Goal: Task Accomplishment & Management: Complete application form

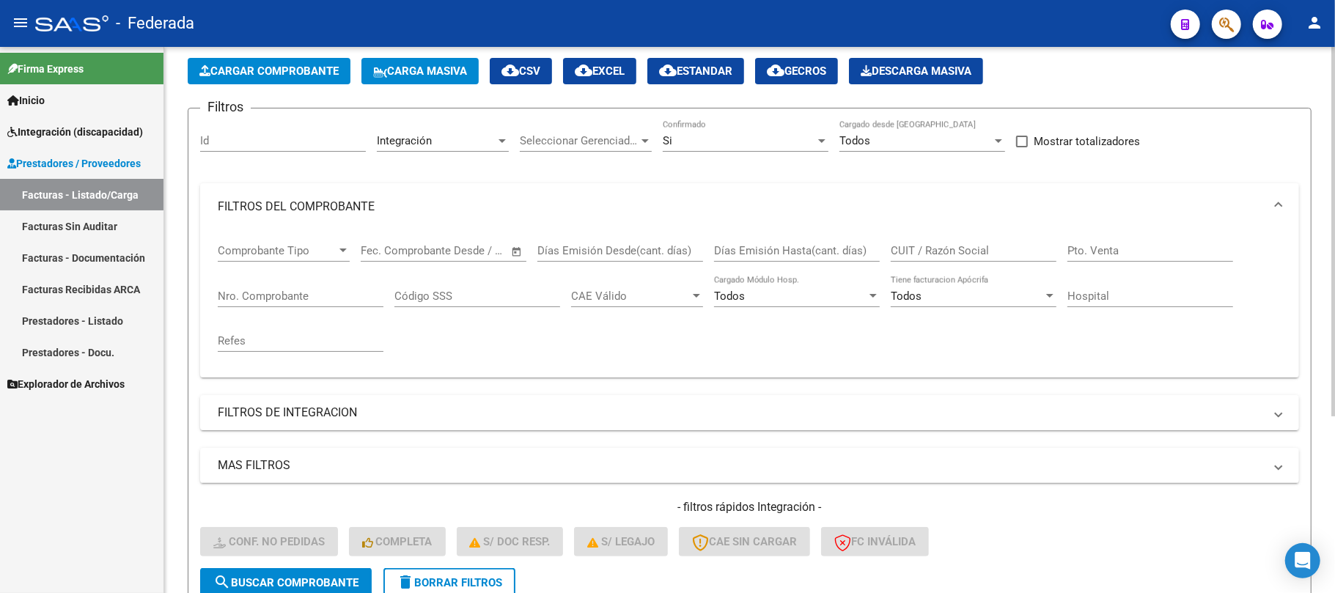
scroll to position [262, 0]
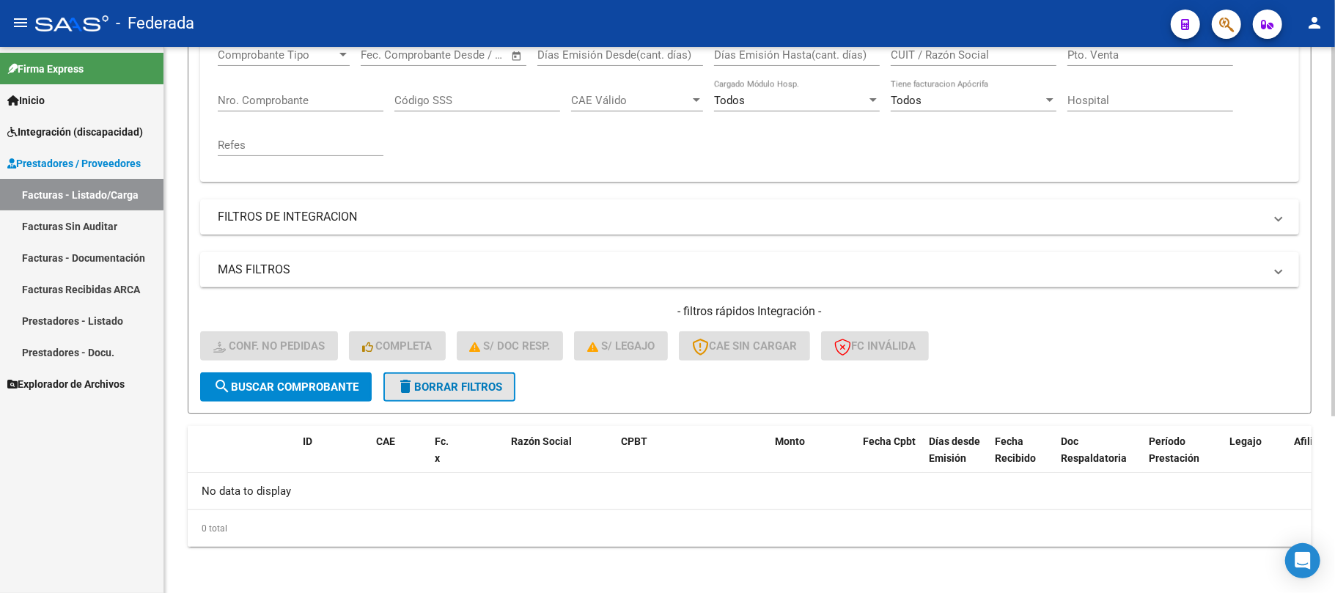
click at [477, 394] on button "delete Borrar Filtros" at bounding box center [449, 386] width 132 height 29
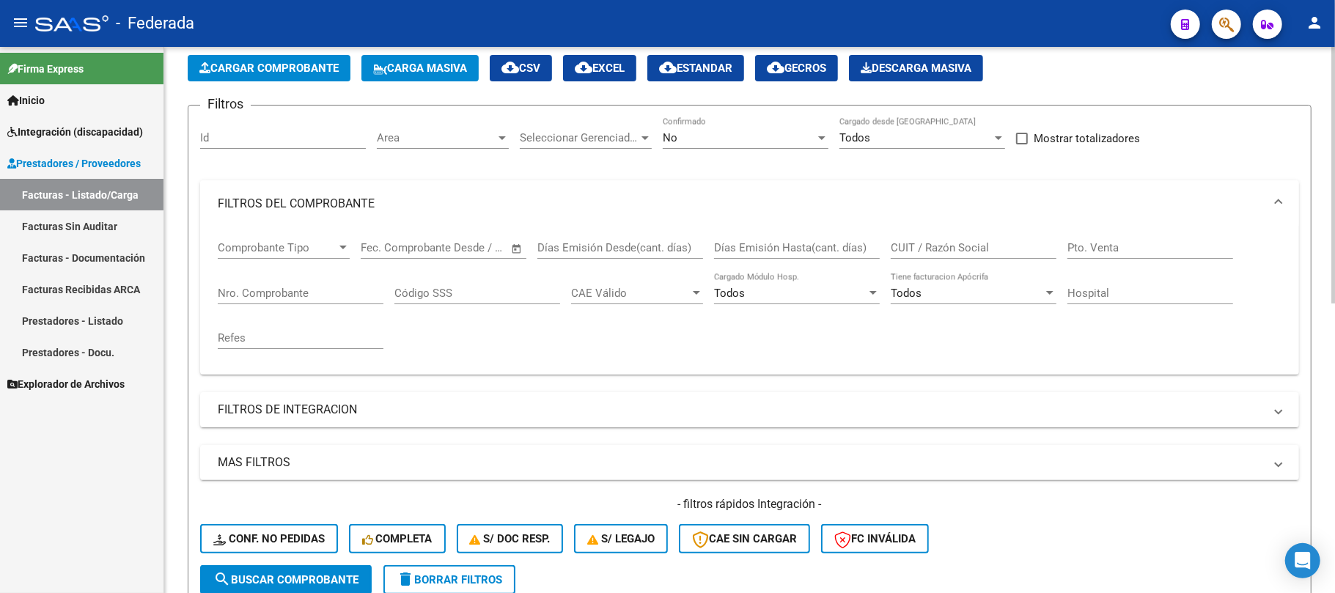
scroll to position [66, 0]
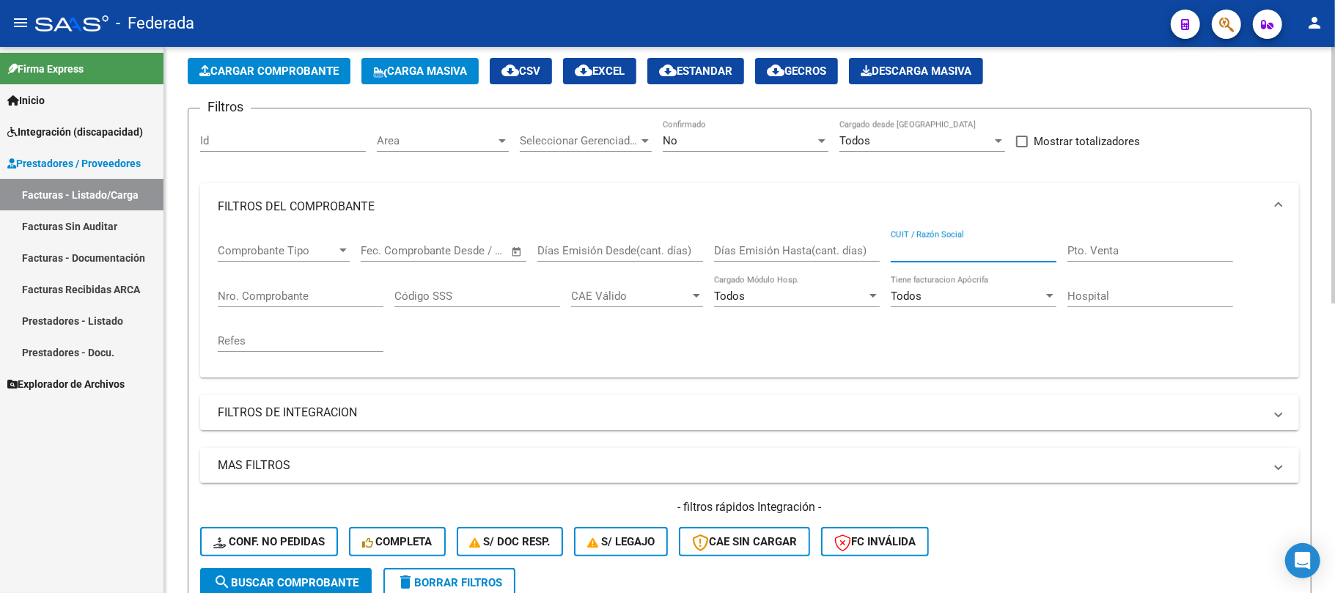
click at [906, 249] on input "CUIT / Razón Social" at bounding box center [974, 250] width 166 height 13
paste input "DEL CAMPUS SRL"
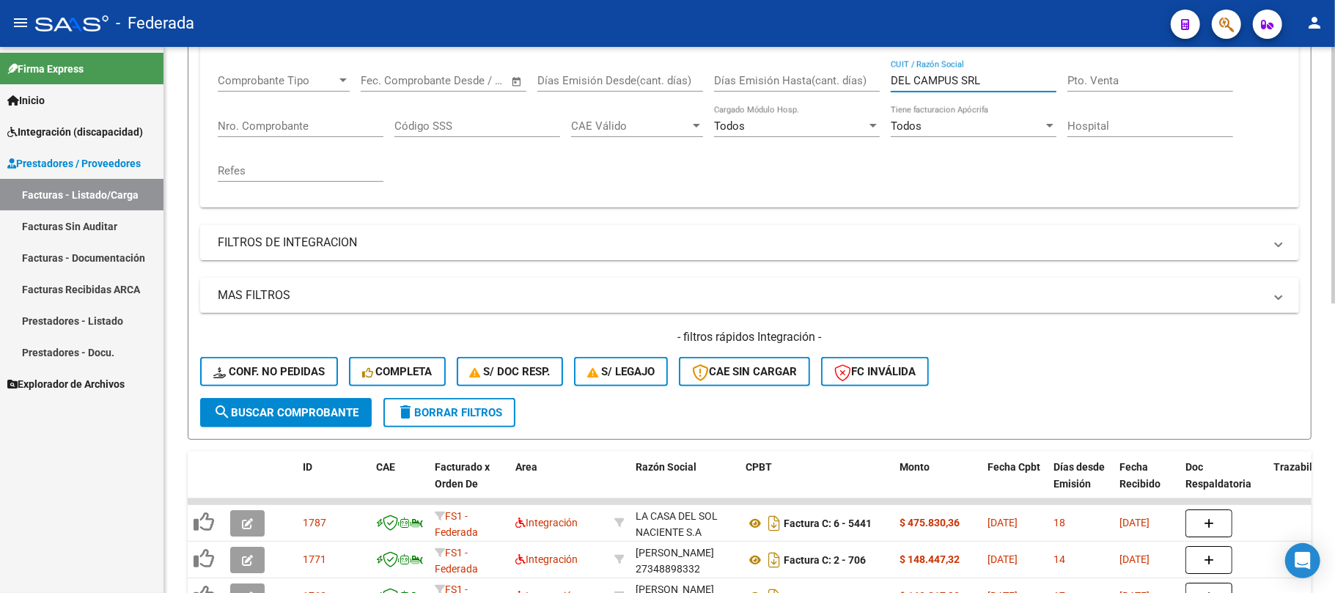
scroll to position [262, 0]
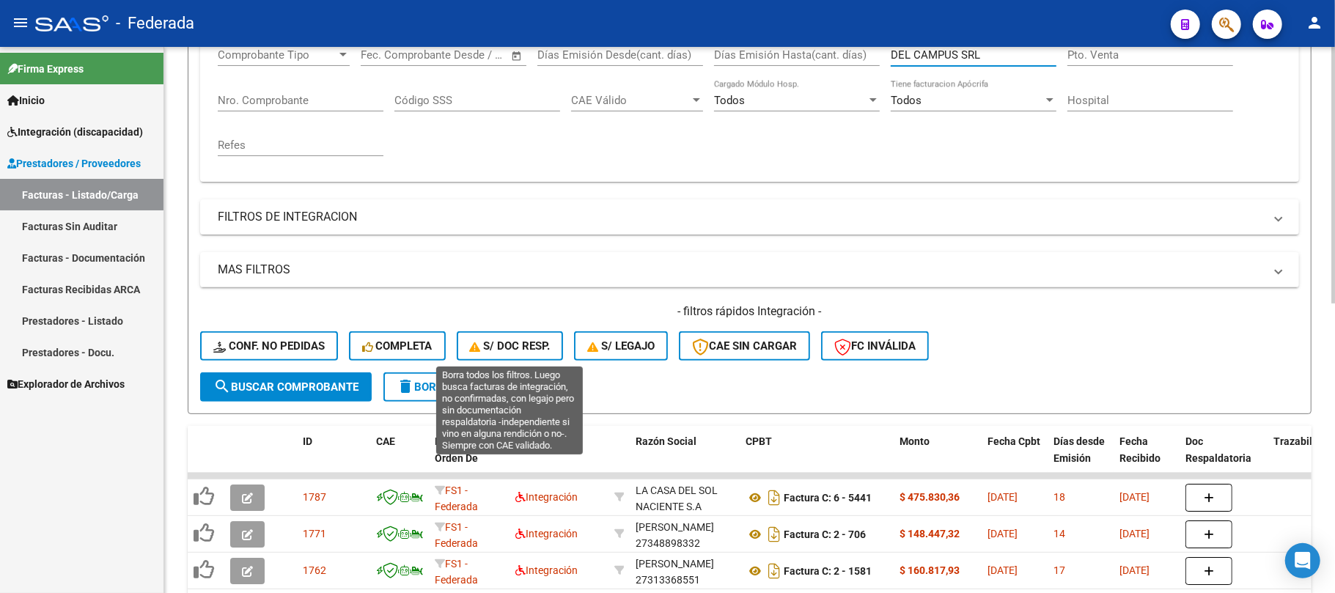
click at [321, 402] on form "Filtros Id Area Area Seleccionar Gerenciador Seleccionar Gerenciador No Confirm…" at bounding box center [750, 163] width 1124 height 502
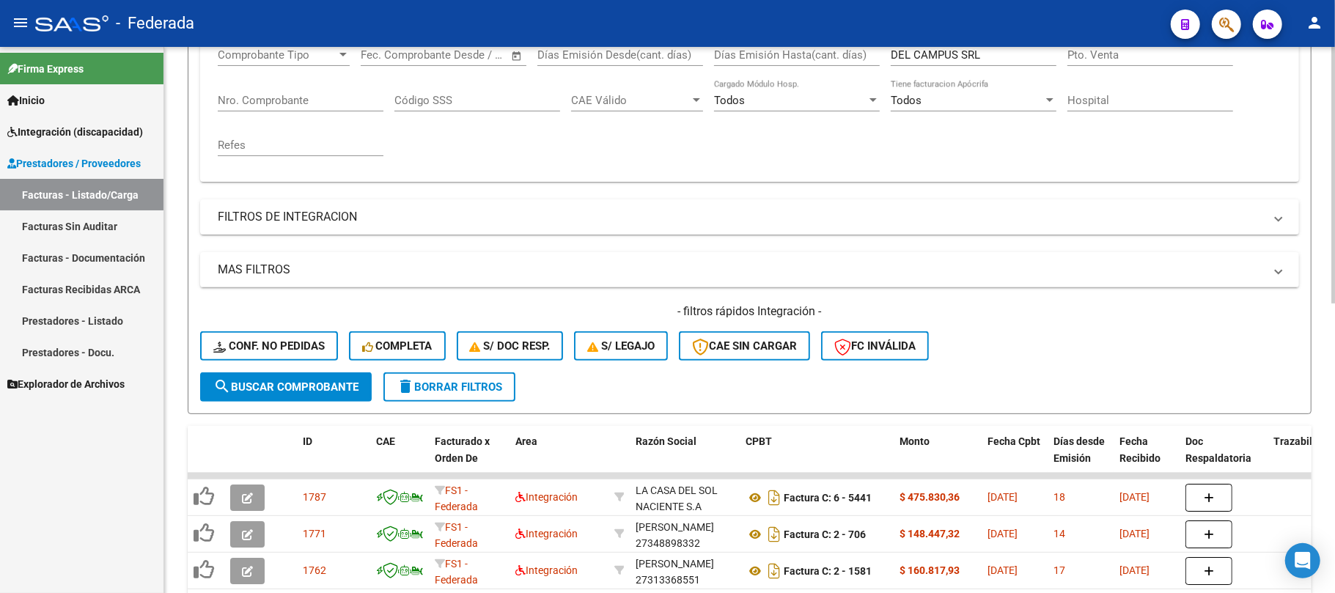
click at [323, 391] on span "search Buscar Comprobante" at bounding box center [285, 386] width 145 height 13
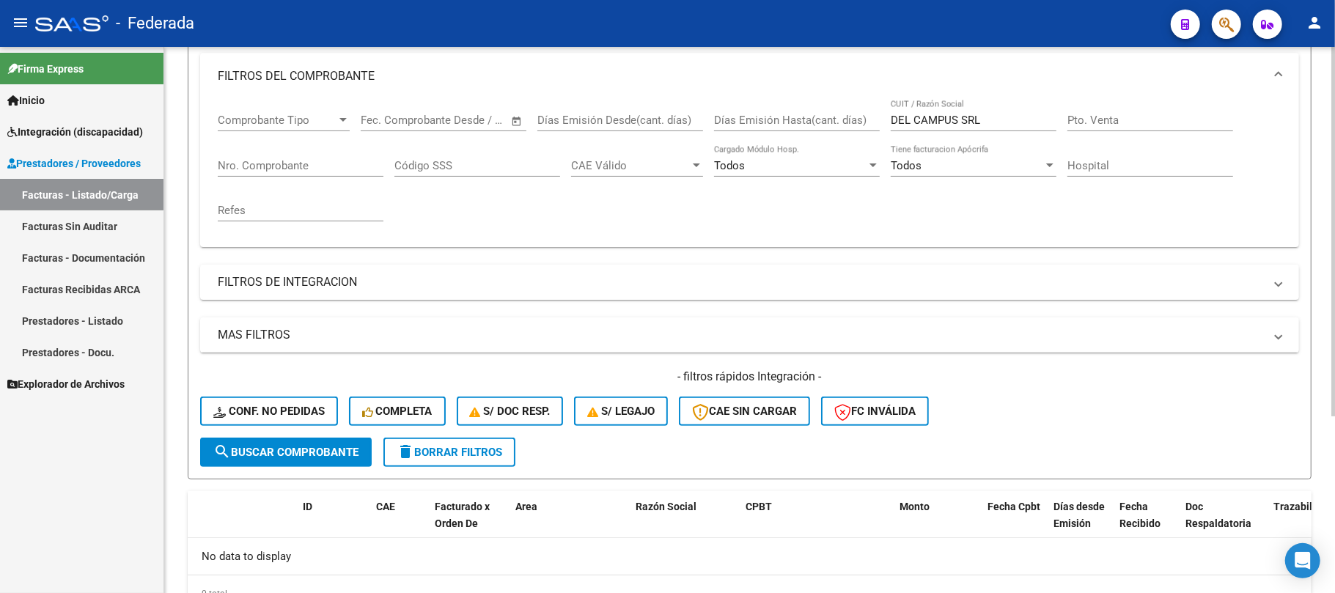
scroll to position [164, 0]
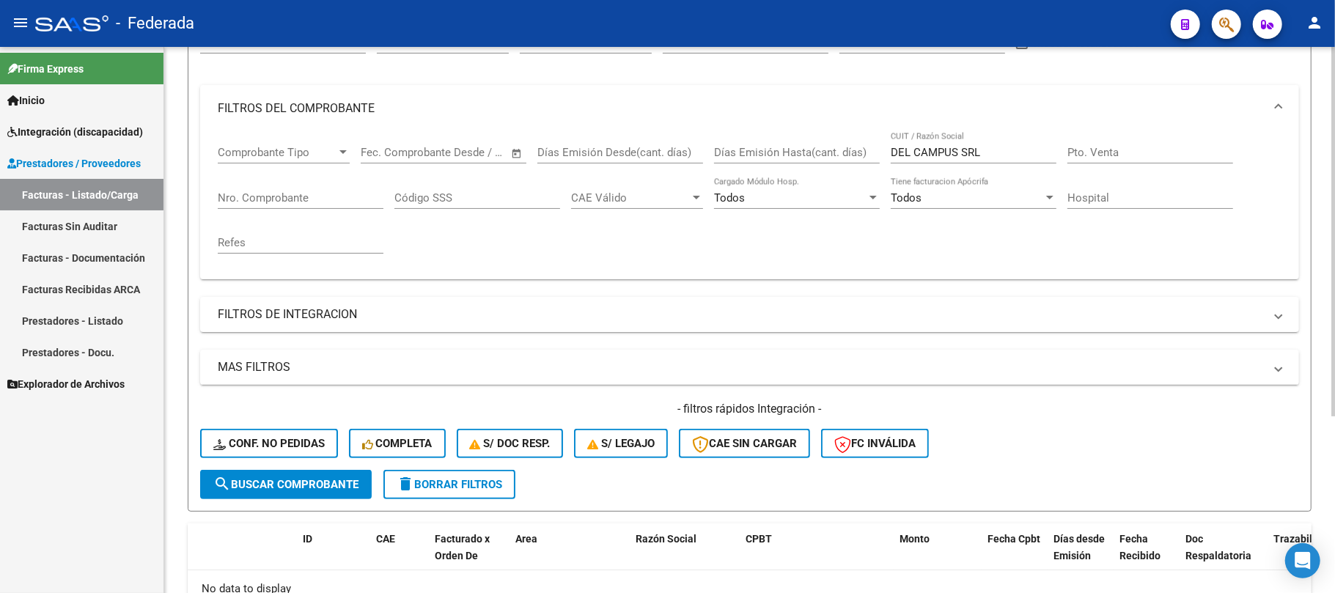
click at [962, 151] on input "DEL CAMPUS SRL" at bounding box center [974, 152] width 166 height 13
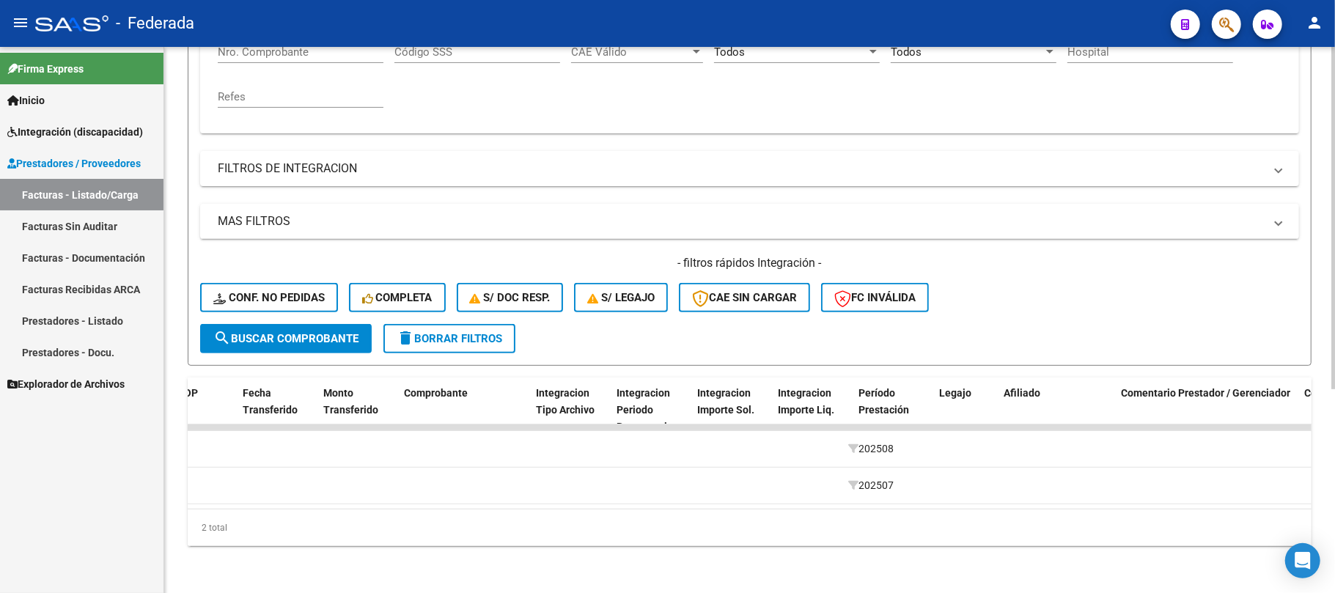
scroll to position [0, 0]
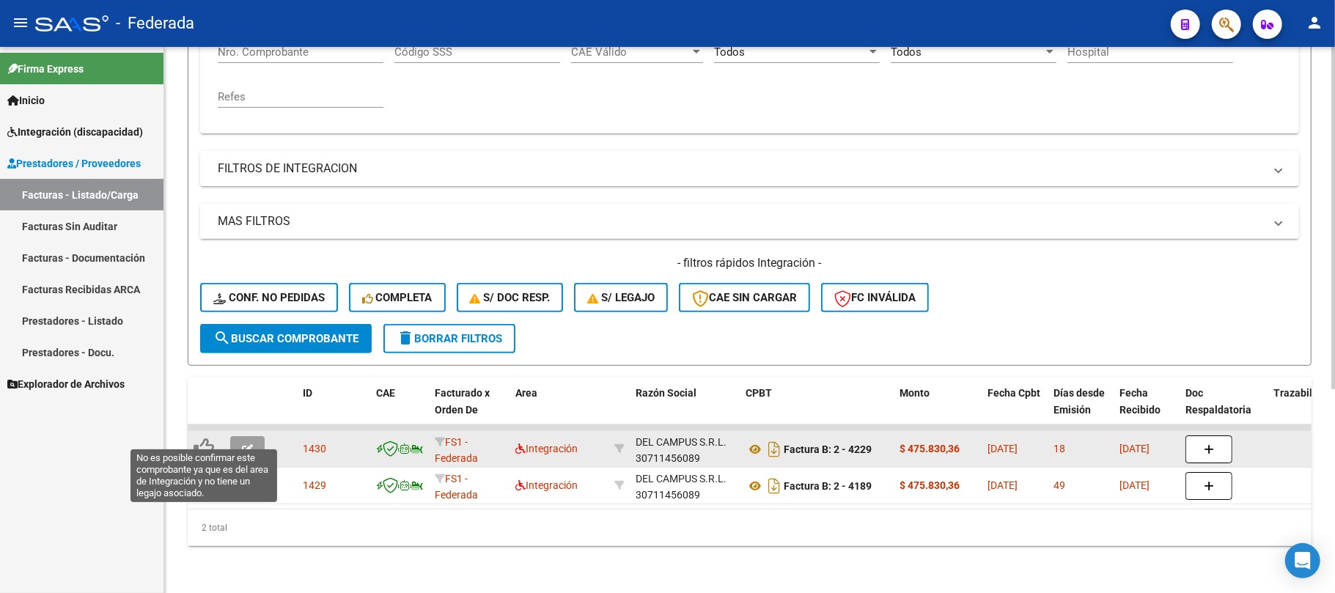
type input "DEL CAMPUS"
click at [205, 438] on icon at bounding box center [204, 448] width 21 height 21
click at [249, 444] on icon "button" at bounding box center [247, 449] width 11 height 11
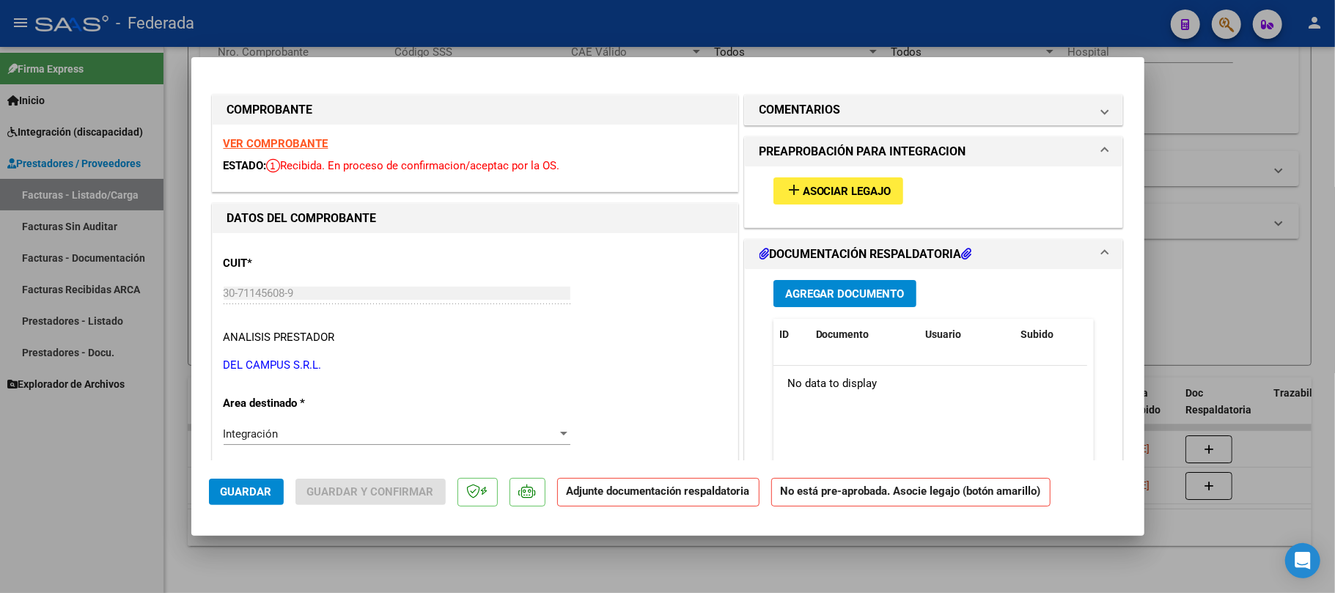
type input "$ 0,00"
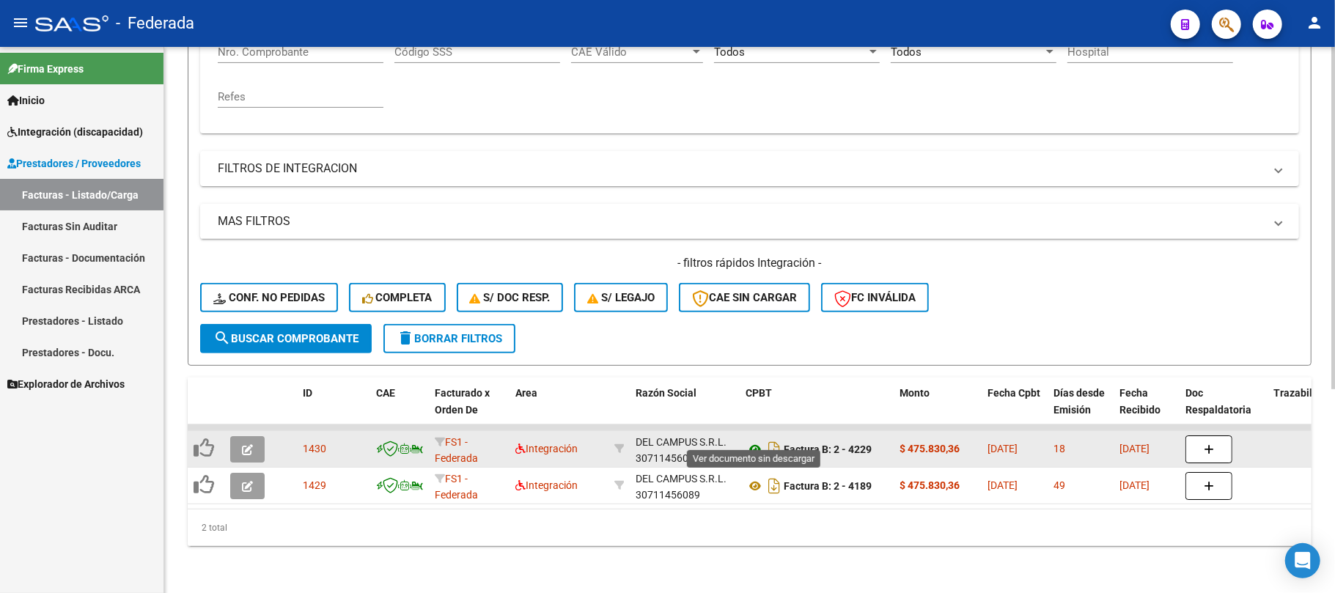
click at [752, 441] on icon at bounding box center [755, 450] width 19 height 18
click at [685, 447] on div "DEL CAMPUS S.R.L. 30711456089" at bounding box center [685, 449] width 98 height 31
copy div "30711456089"
click at [250, 444] on icon "button" at bounding box center [247, 449] width 11 height 11
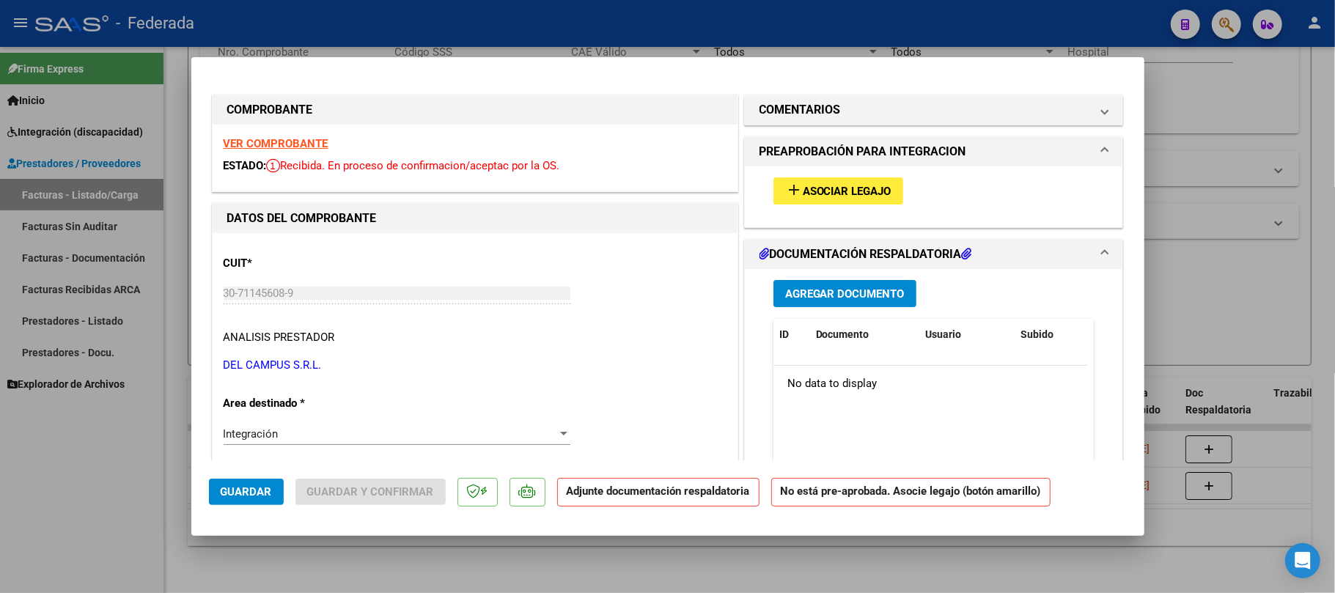
click at [811, 185] on span "Asociar Legajo" at bounding box center [847, 191] width 89 height 13
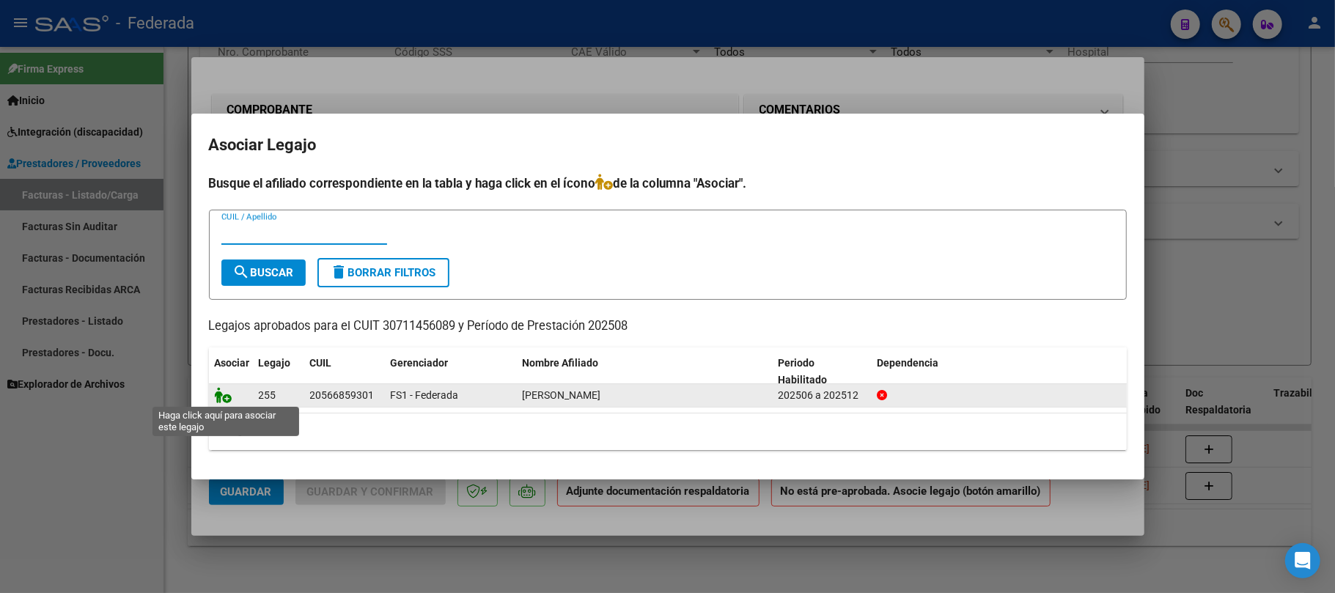
click at [227, 400] on icon at bounding box center [224, 395] width 18 height 16
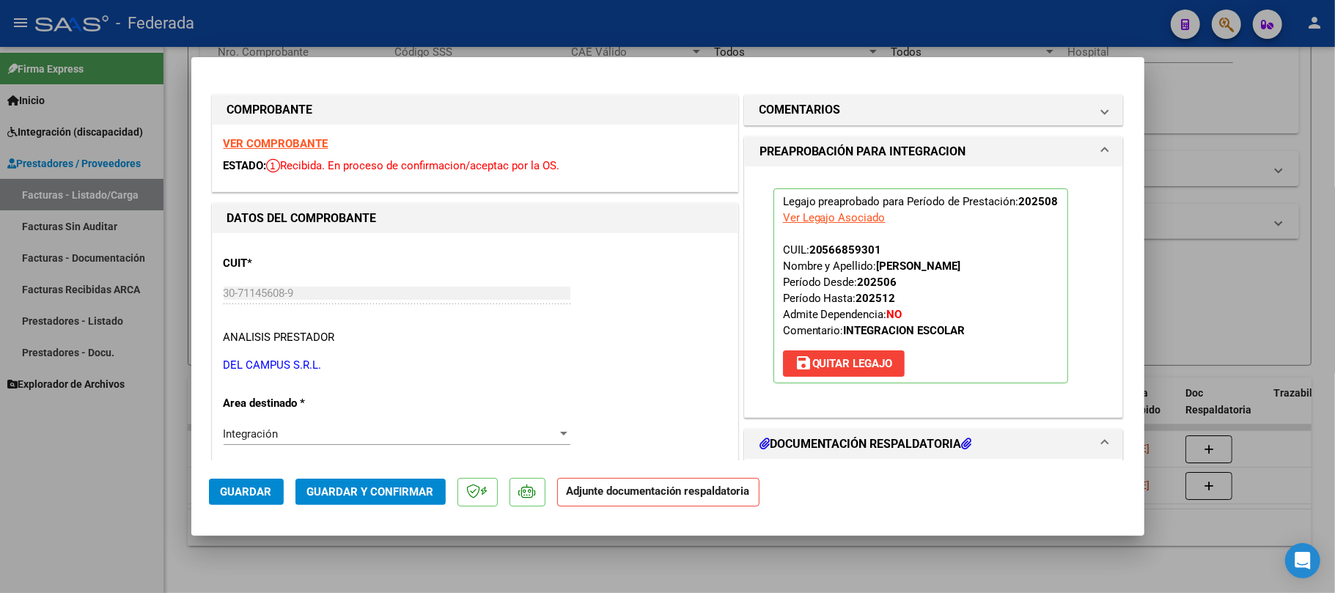
click at [331, 490] on span "Guardar y Confirmar" at bounding box center [370, 491] width 127 height 13
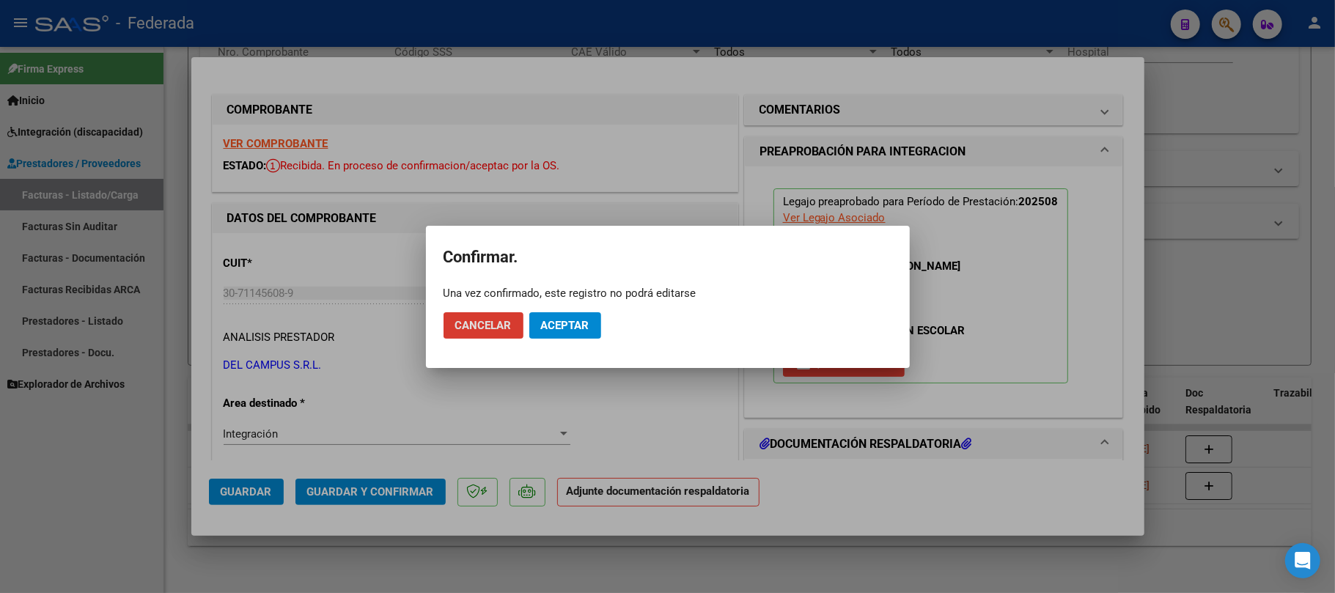
click at [554, 317] on button "Aceptar" at bounding box center [565, 325] width 72 height 26
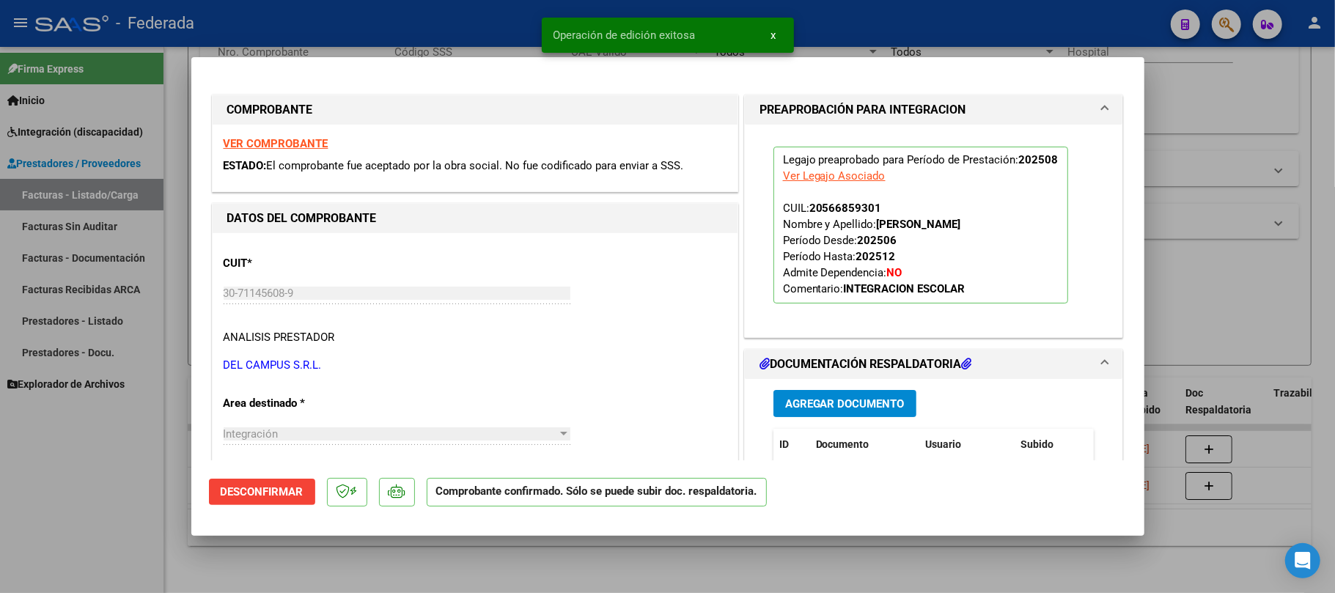
click at [396, 573] on div at bounding box center [667, 296] width 1335 height 593
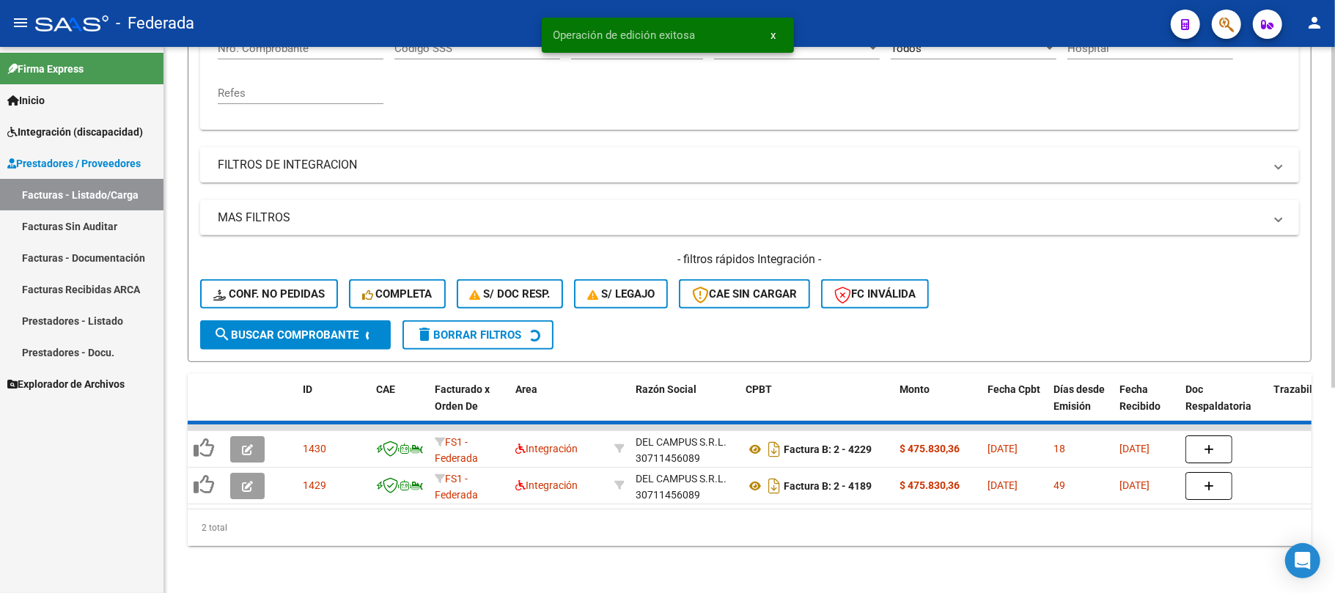
scroll to position [287, 0]
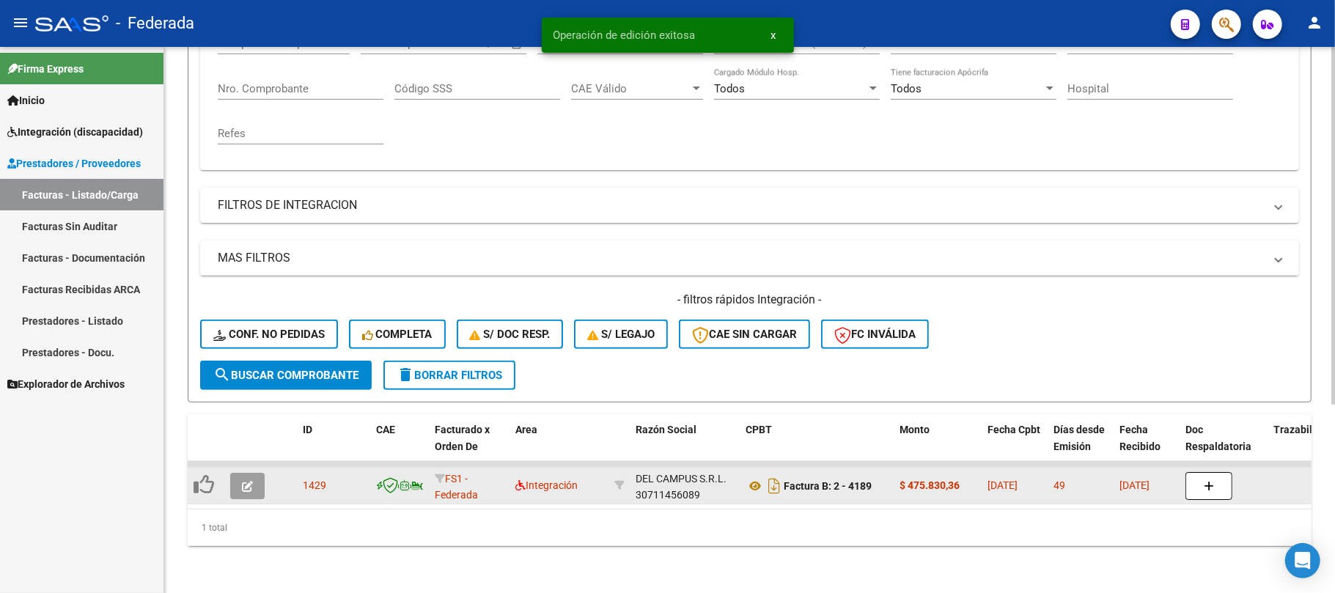
click at [245, 481] on icon "button" at bounding box center [247, 486] width 11 height 11
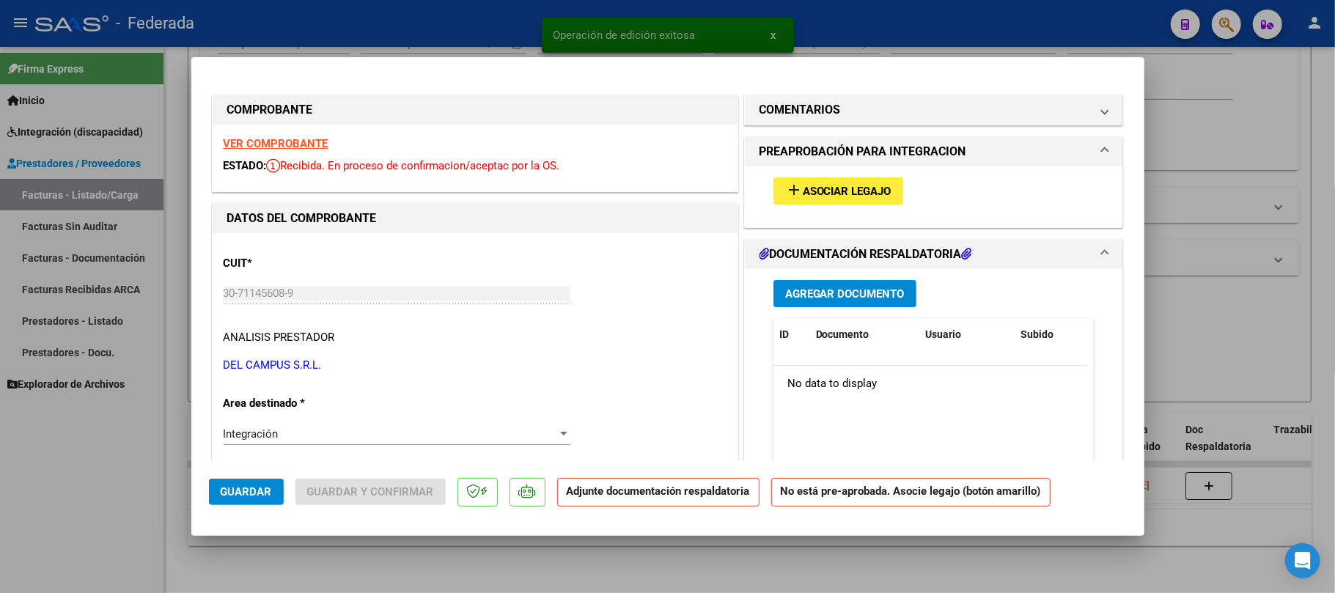
click at [828, 188] on span "Asociar Legajo" at bounding box center [847, 191] width 89 height 13
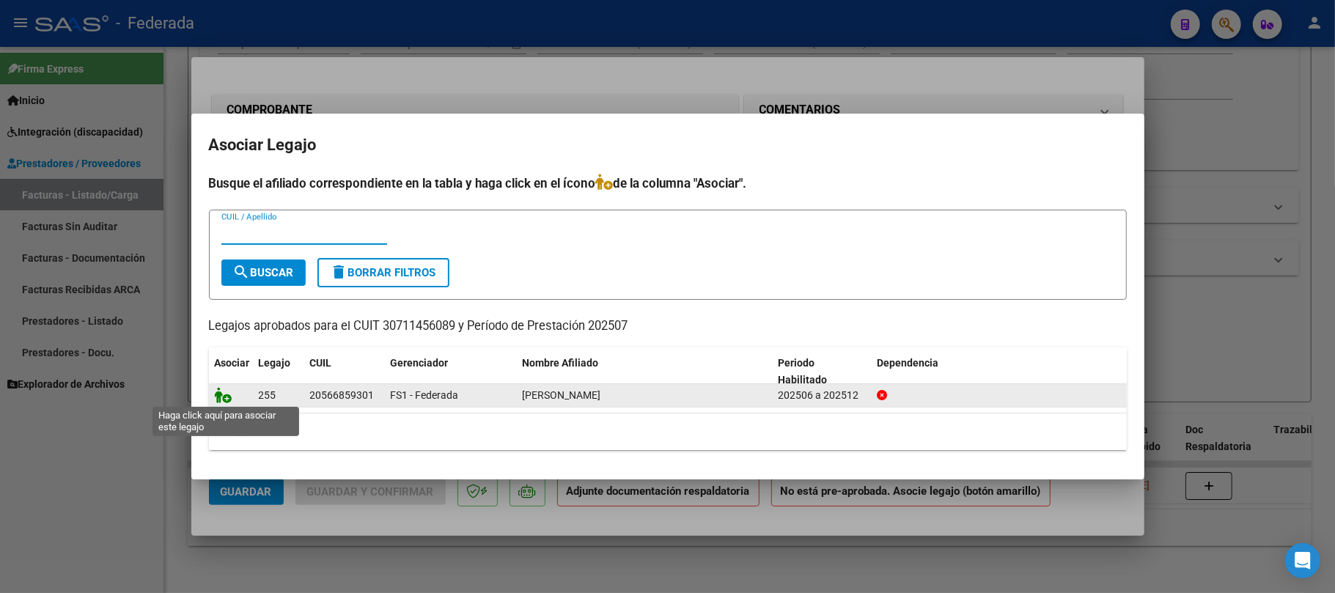
click at [224, 391] on icon at bounding box center [224, 395] width 18 height 16
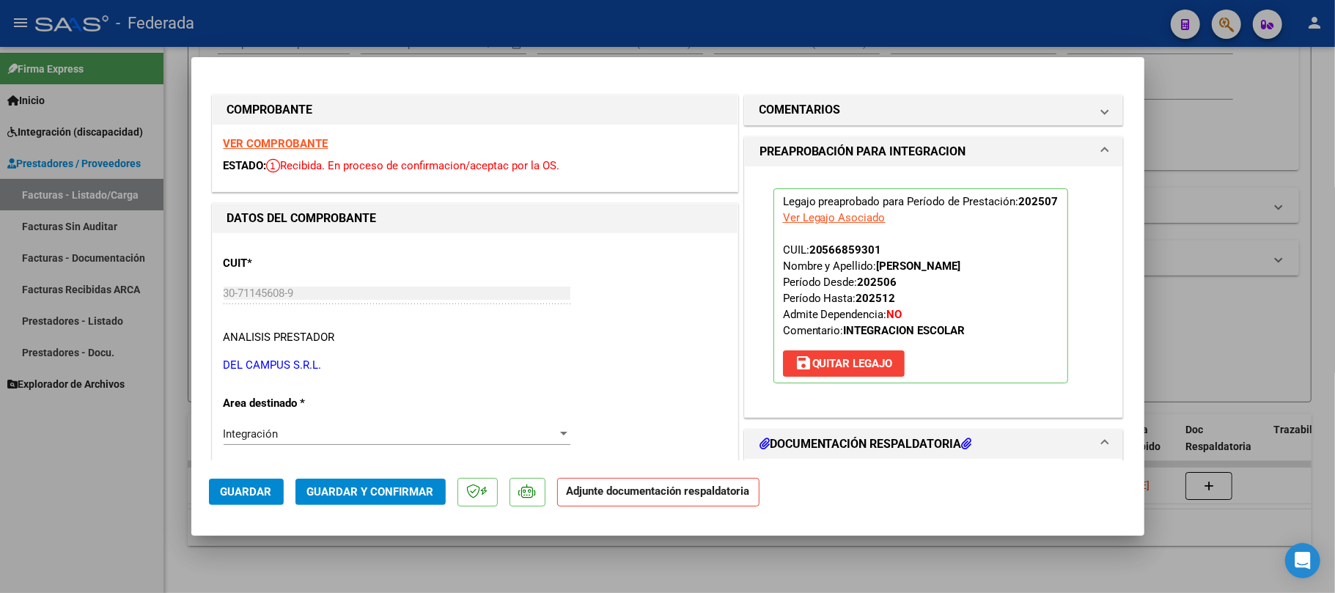
click at [411, 488] on span "Guardar y Confirmar" at bounding box center [370, 491] width 127 height 13
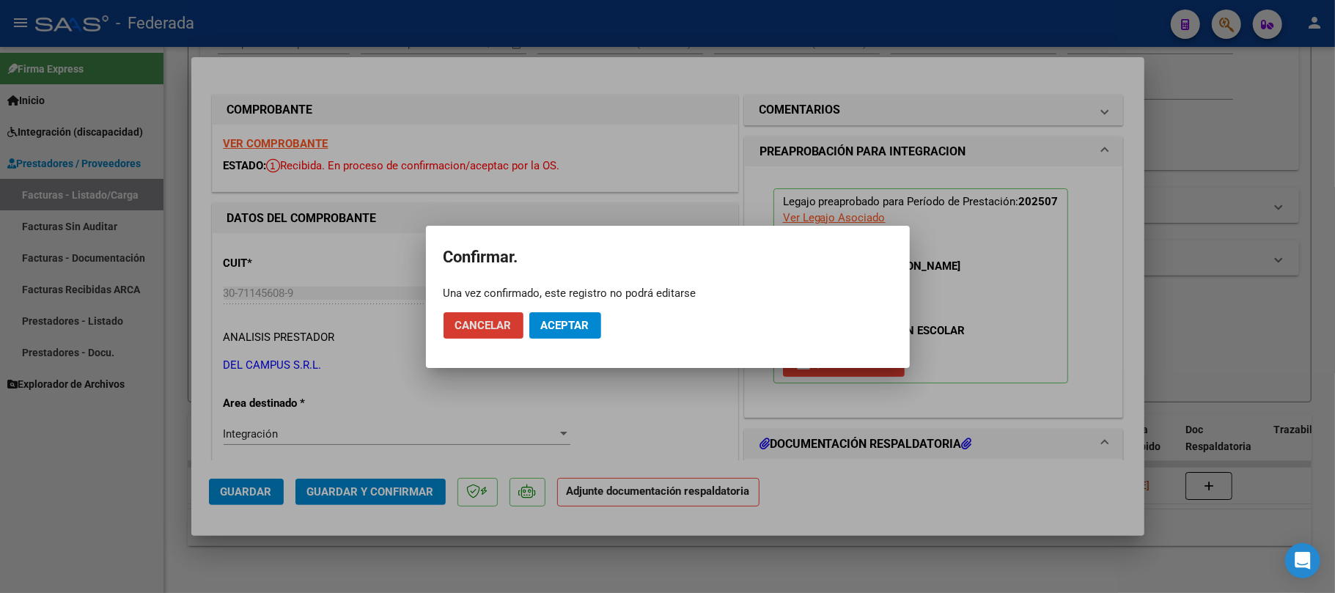
click at [578, 331] on span "Aceptar" at bounding box center [565, 325] width 48 height 13
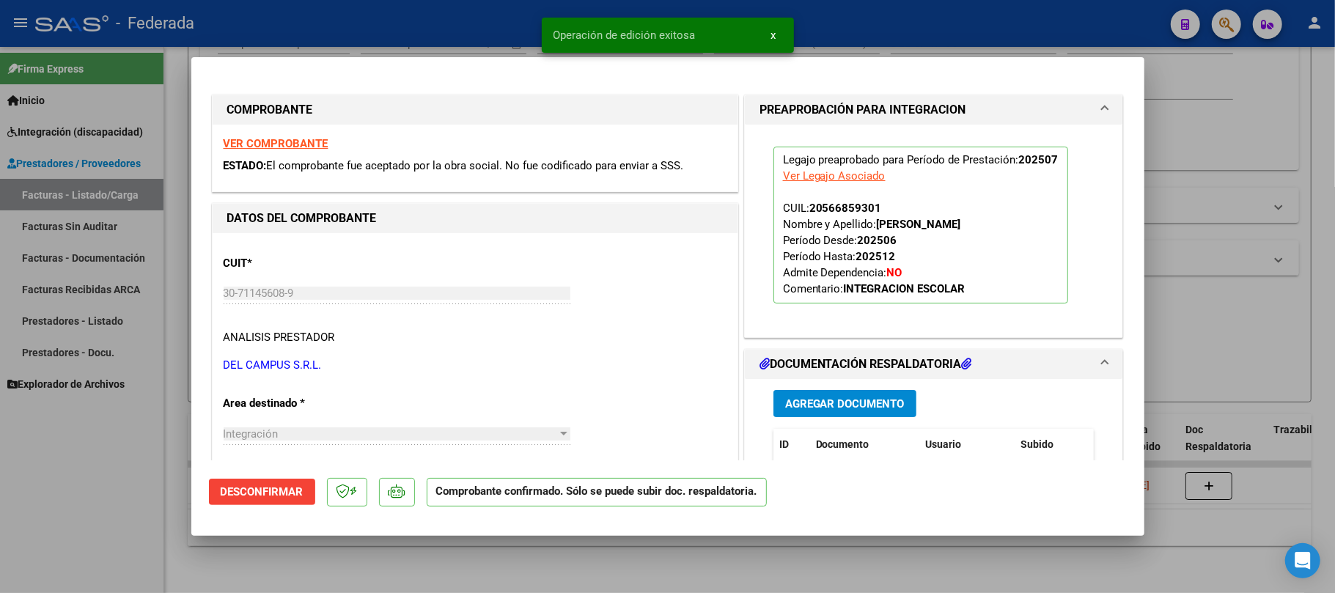
click at [1180, 279] on div at bounding box center [667, 296] width 1335 height 593
type input "$ 0,00"
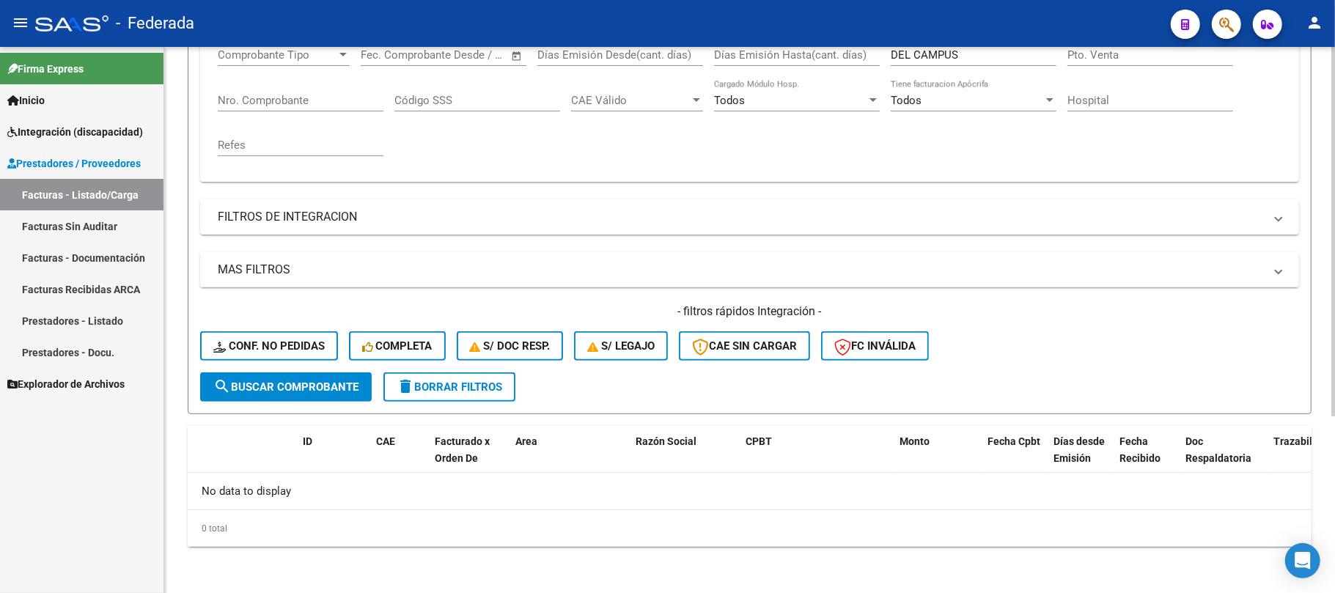
scroll to position [66, 0]
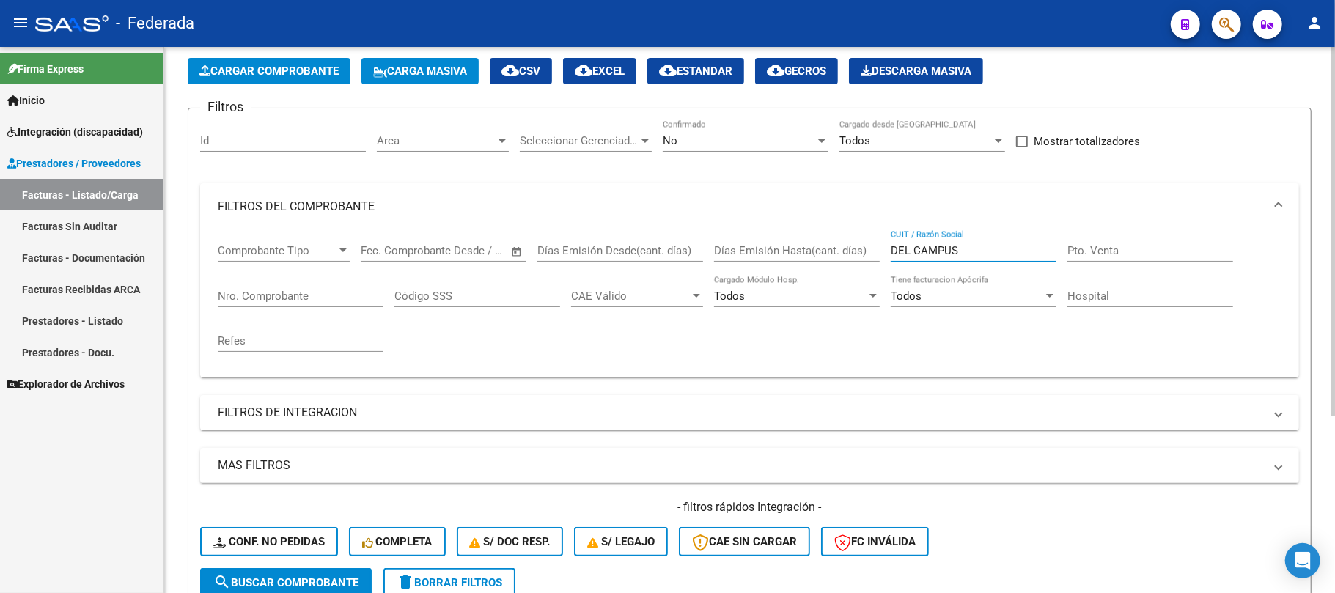
click at [909, 257] on input "DEL CAMPUS" at bounding box center [974, 250] width 166 height 13
drag, startPoint x: 968, startPoint y: 249, endPoint x: 815, endPoint y: 249, distance: 153.2
click at [815, 249] on div "Comprobante Tipo Comprobante Tipo Fecha inicio – Fecha fin Fec. Comprobante Des…" at bounding box center [750, 298] width 1064 height 136
paste input "[PERSON_NAME]"
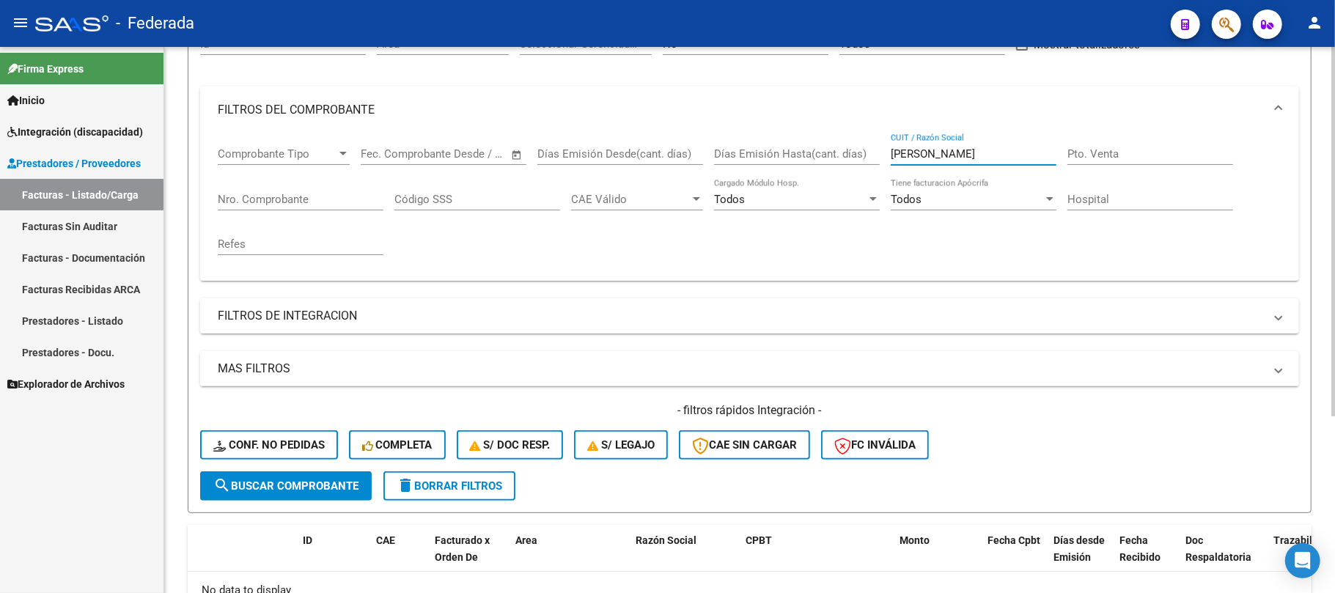
scroll to position [164, 0]
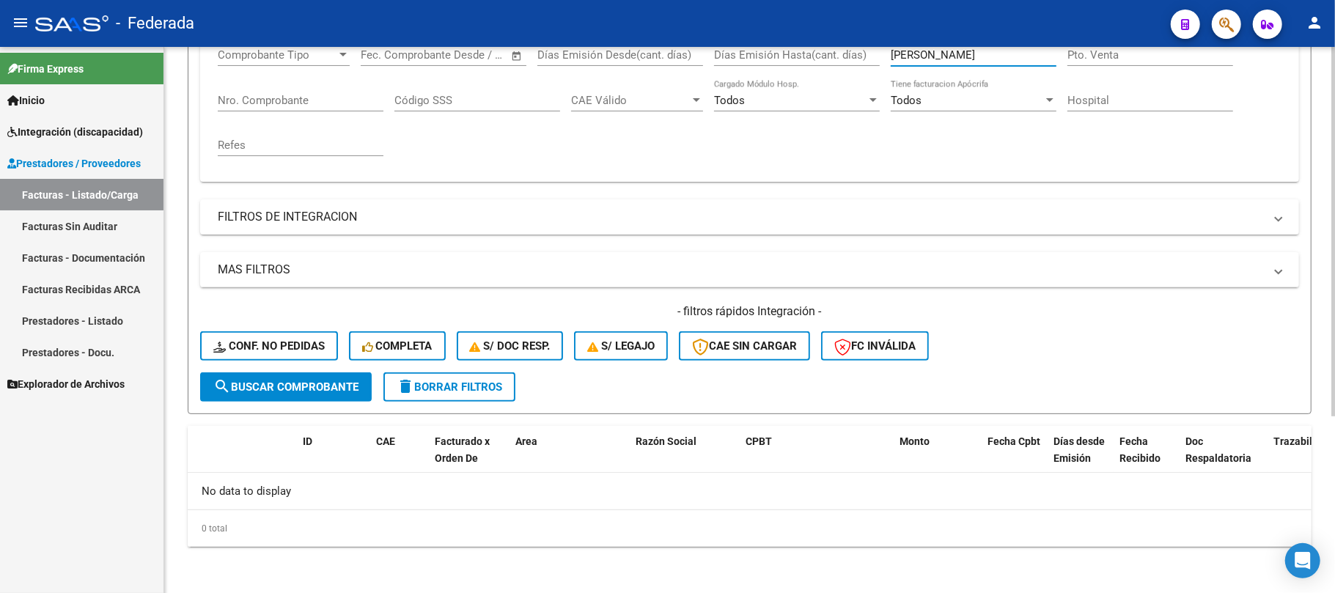
click at [353, 380] on span "search Buscar Comprobante" at bounding box center [285, 386] width 145 height 13
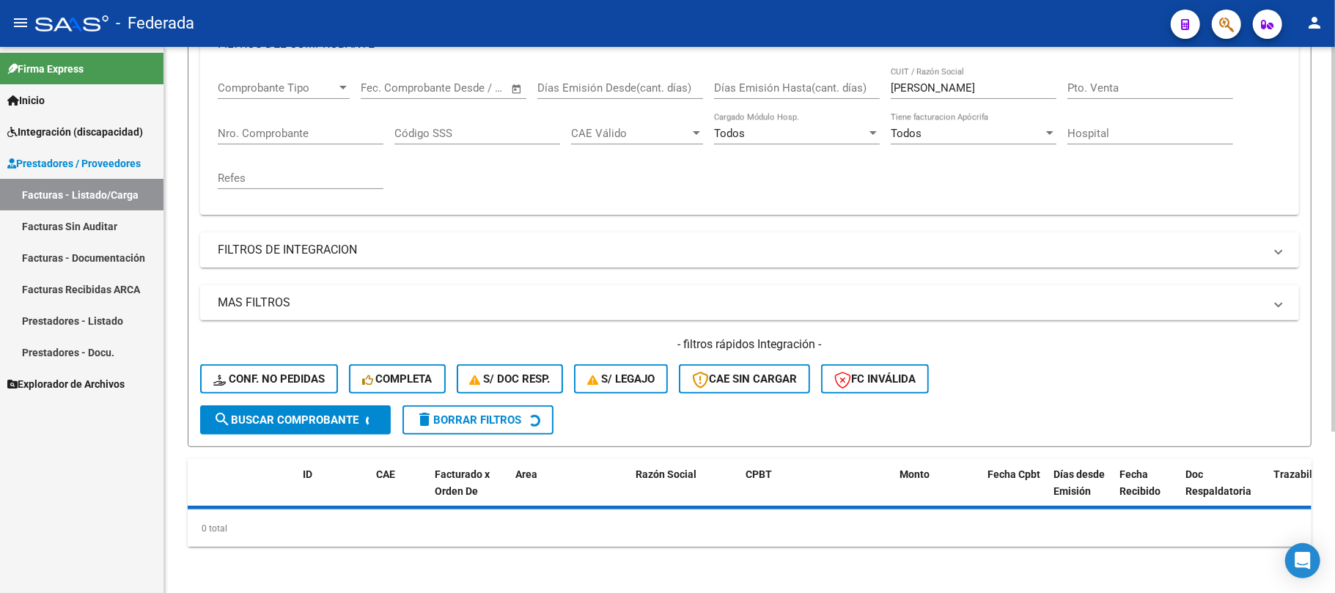
scroll to position [262, 0]
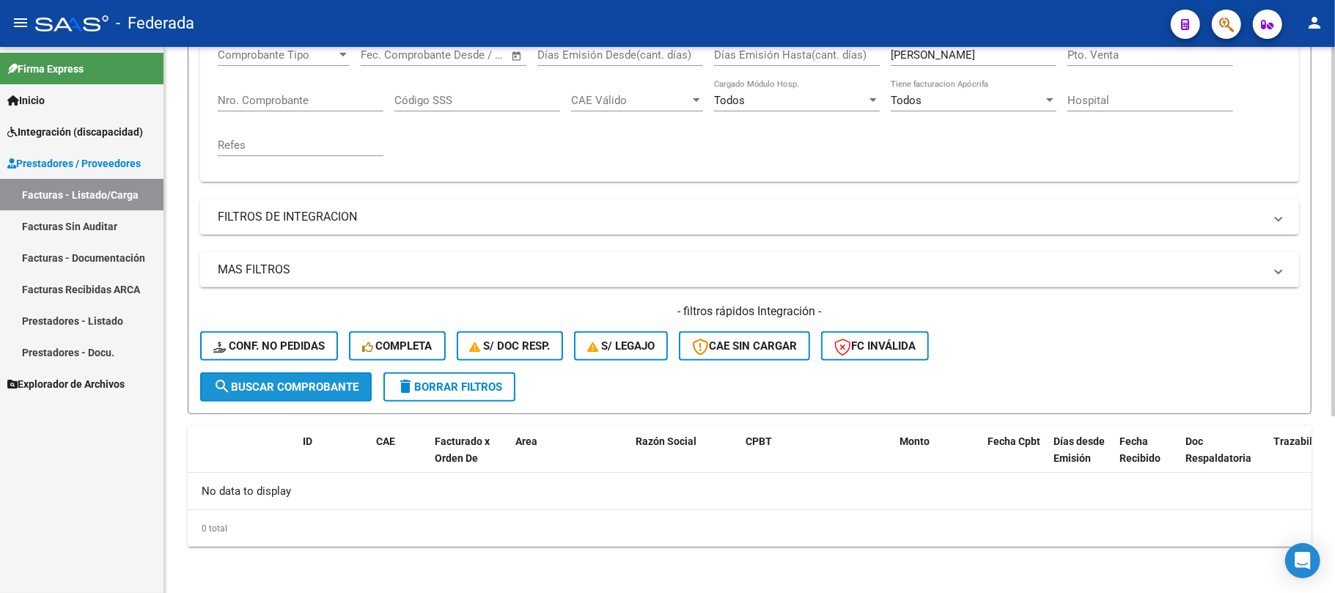
click at [335, 394] on button "search Buscar Comprobante" at bounding box center [286, 386] width 172 height 29
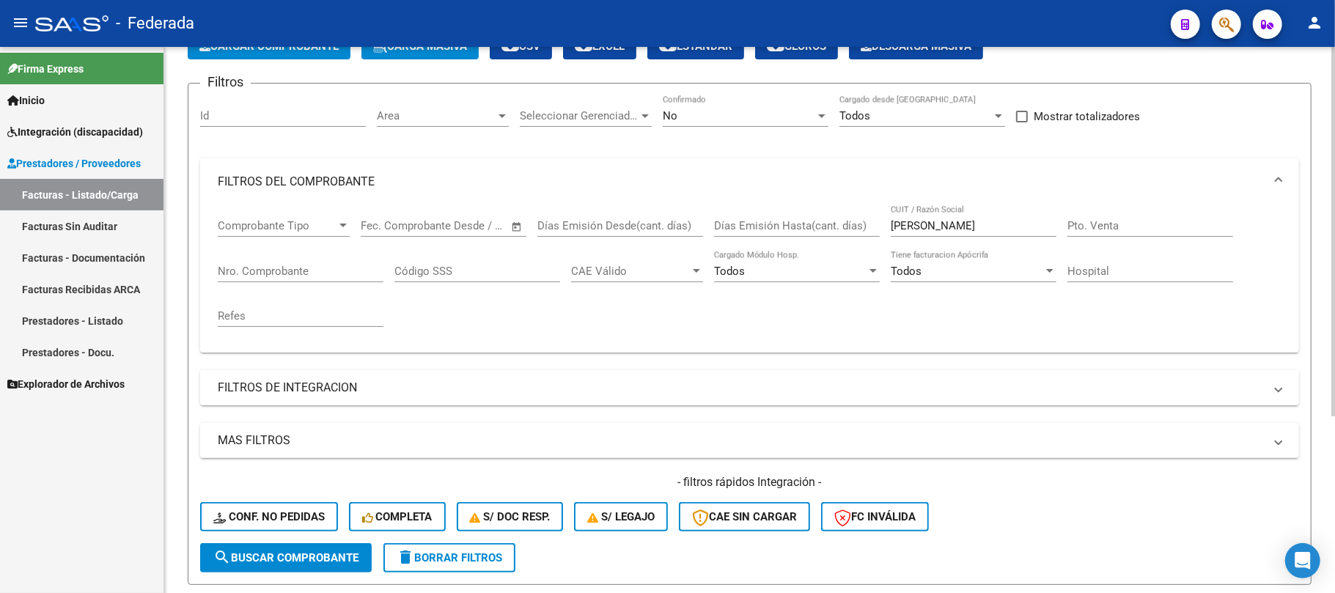
scroll to position [66, 0]
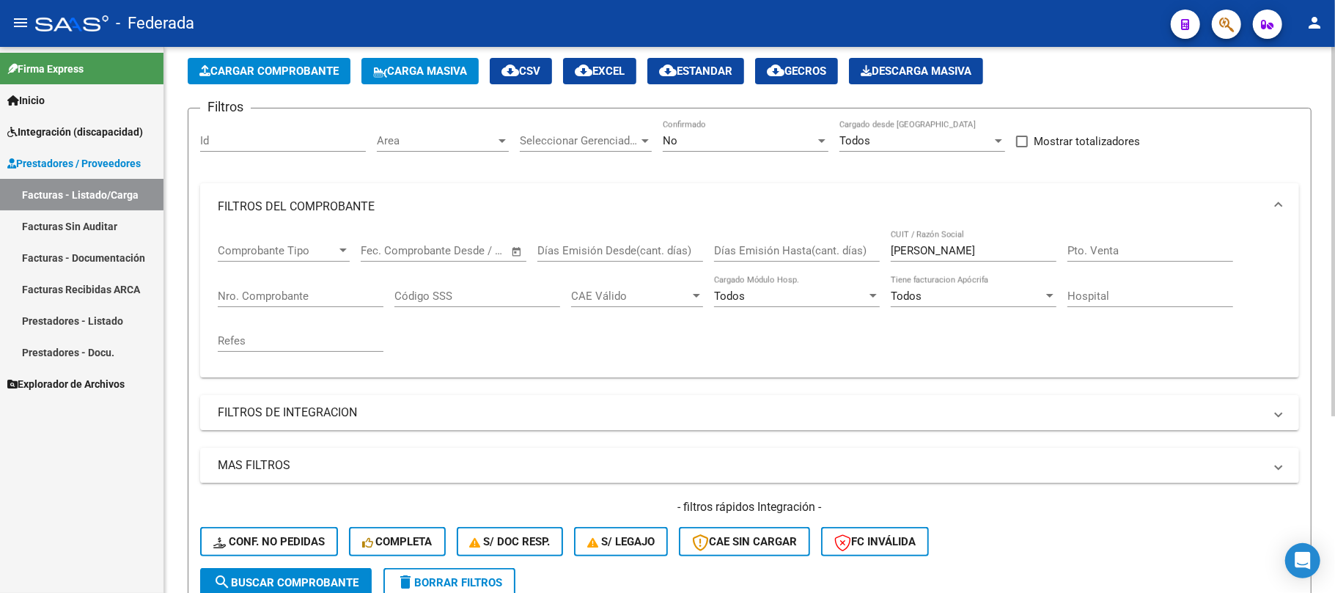
click at [927, 244] on input "[PERSON_NAME]" at bounding box center [974, 250] width 166 height 13
click at [940, 251] on input "[PERSON_NAME]" at bounding box center [974, 250] width 166 height 13
click at [975, 254] on input "[PERSON_NAME]" at bounding box center [974, 250] width 166 height 13
type input "BEZMALI"
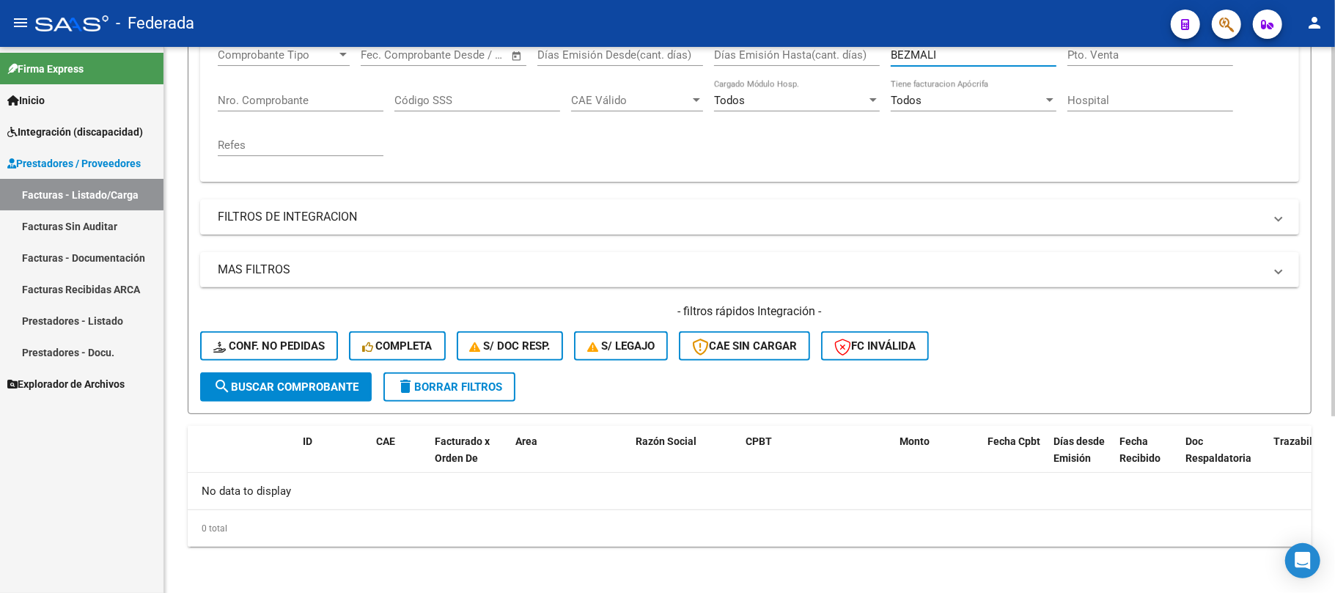
scroll to position [164, 0]
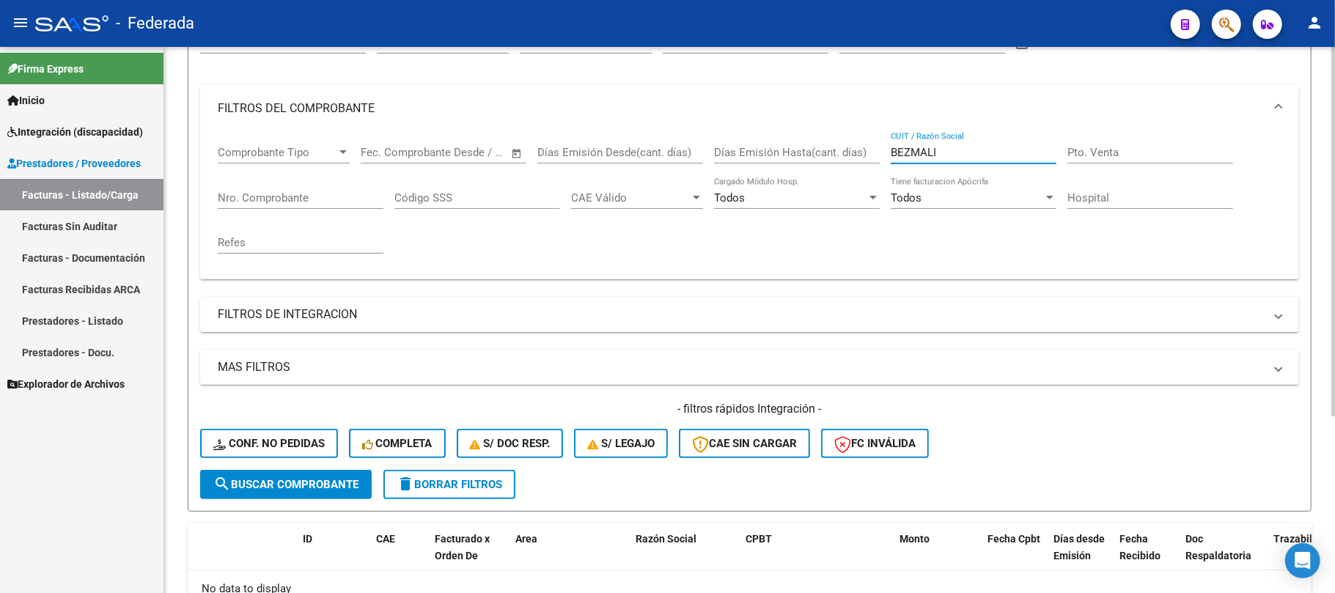
click at [919, 153] on input "BEZMALI" at bounding box center [974, 152] width 166 height 13
paste input "[PERSON_NAME]"
type input "[PERSON_NAME]"
click at [333, 472] on button "search Buscar Comprobante" at bounding box center [286, 484] width 172 height 29
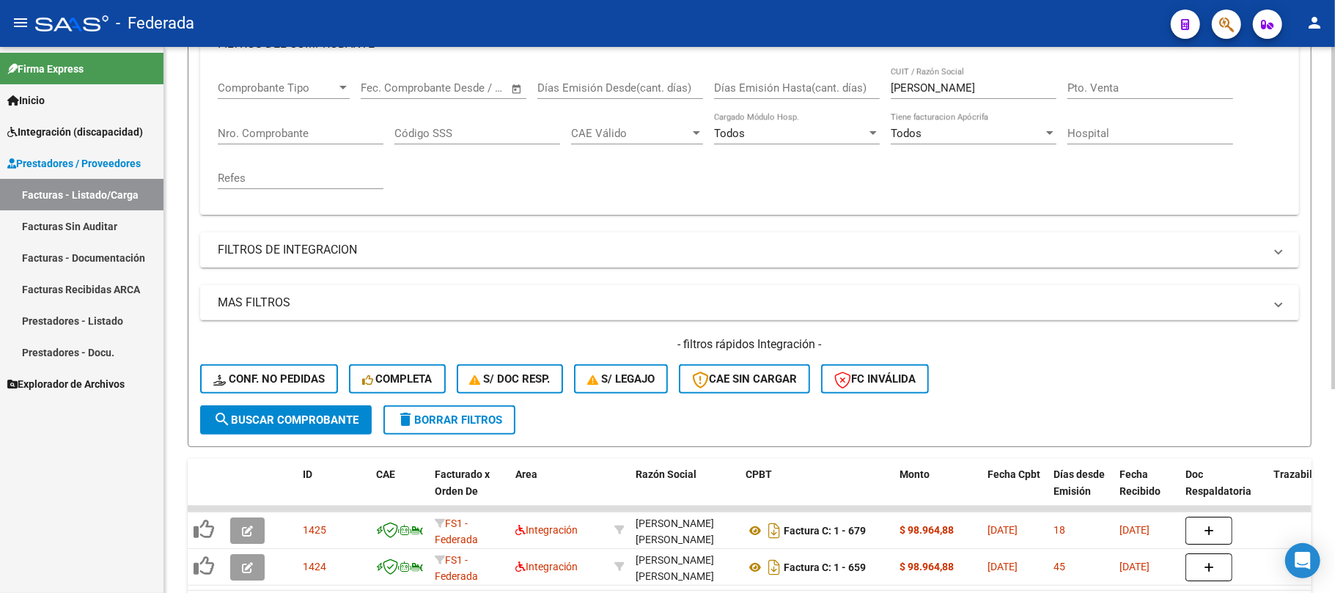
scroll to position [324, 0]
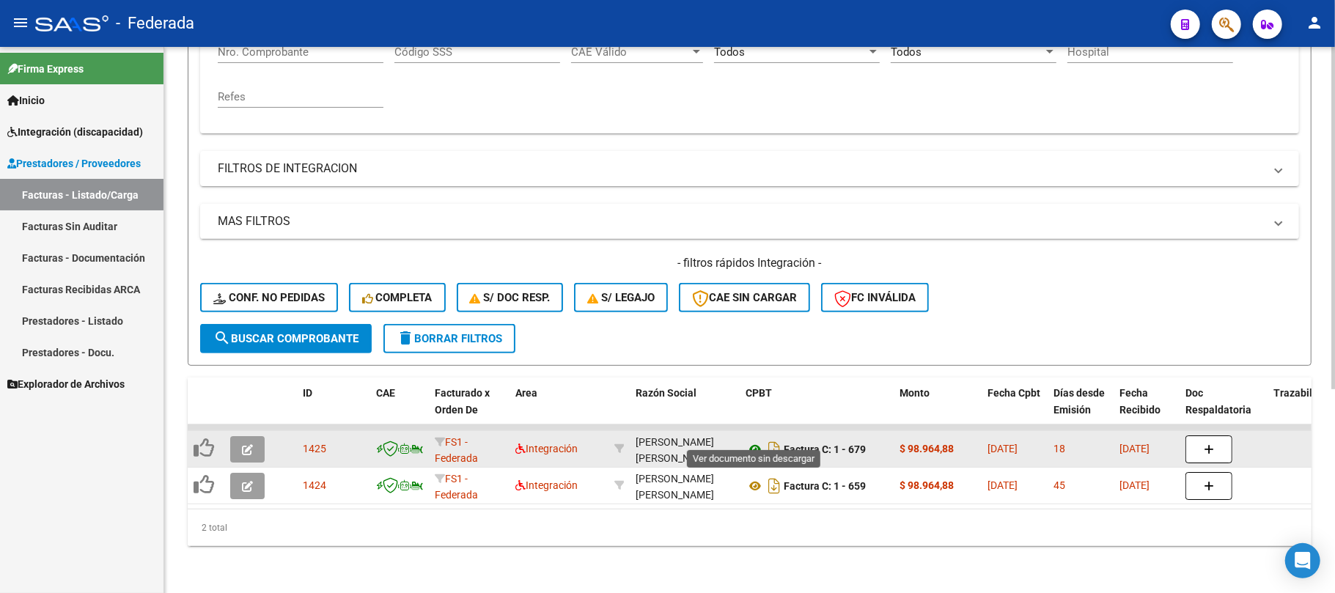
click at [757, 441] on icon at bounding box center [755, 450] width 19 height 18
click at [680, 441] on div "[PERSON_NAME] [PERSON_NAME] 27389032331" at bounding box center [685, 449] width 98 height 31
copy div "27389032331"
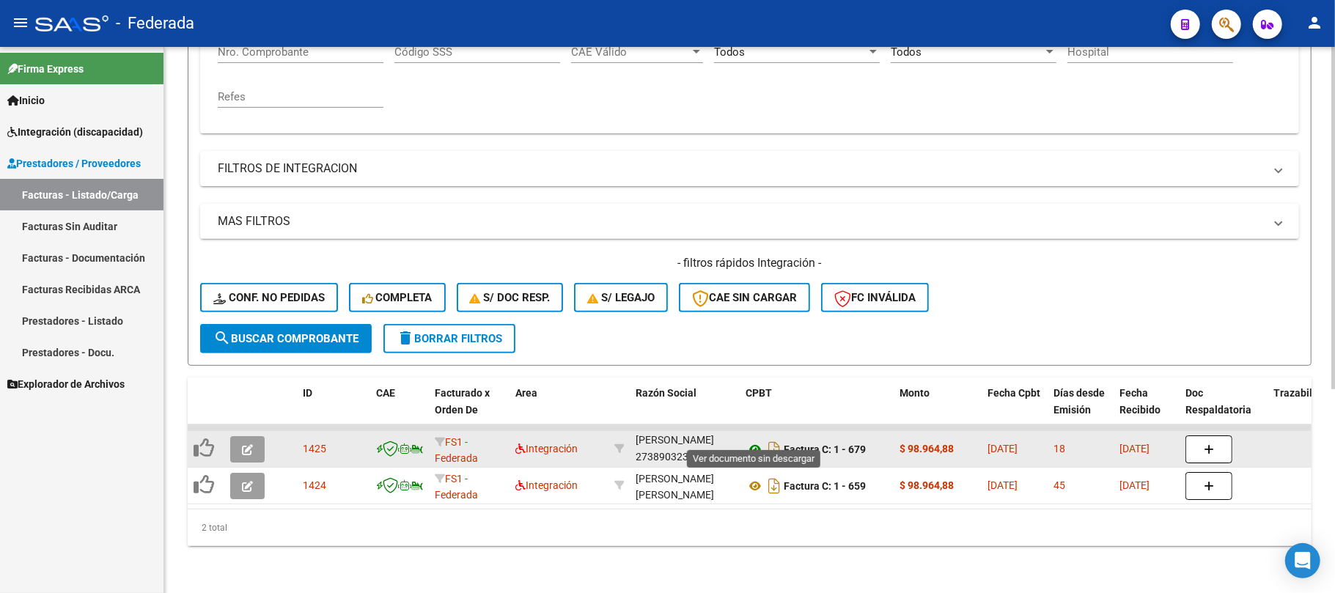
click at [752, 441] on icon at bounding box center [755, 450] width 19 height 18
click at [249, 444] on icon "button" at bounding box center [247, 449] width 11 height 11
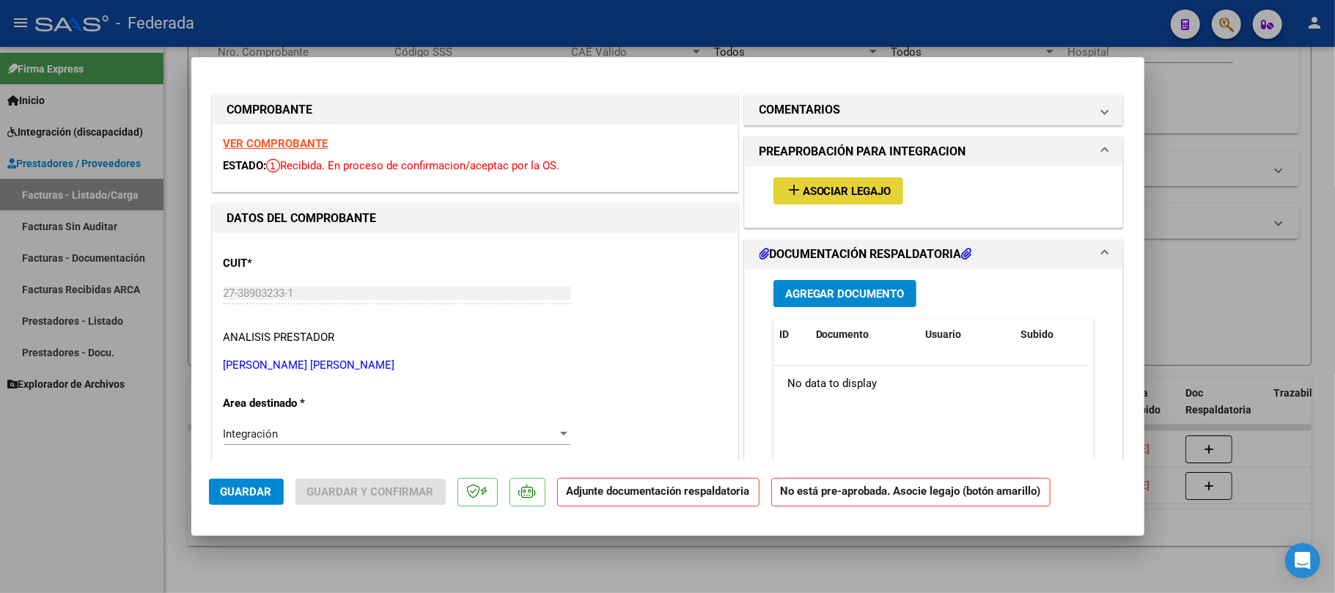
click at [865, 191] on span "Asociar Legajo" at bounding box center [847, 191] width 89 height 13
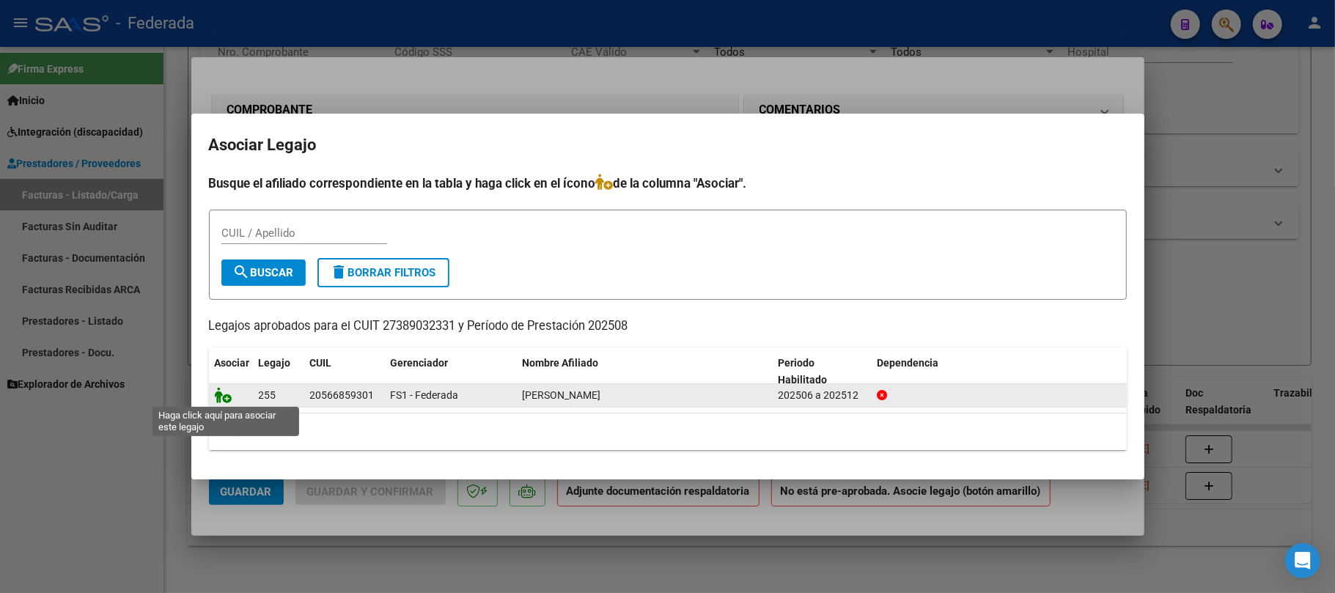
click at [221, 397] on icon at bounding box center [224, 395] width 18 height 16
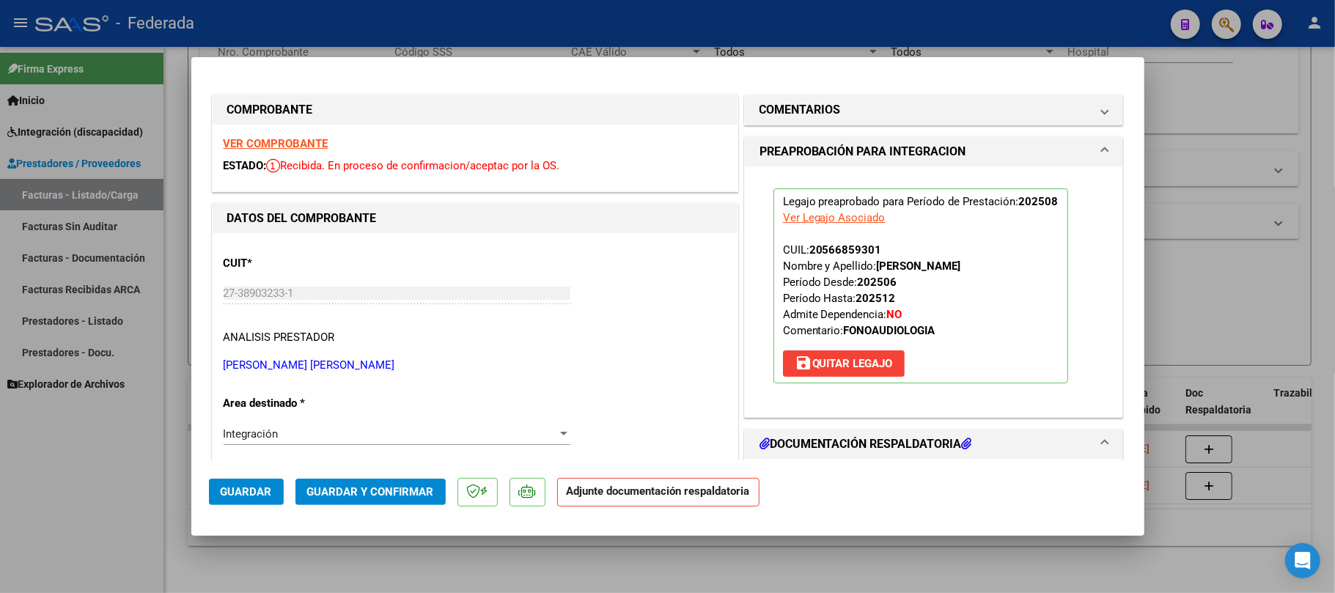
click at [394, 493] on span "Guardar y Confirmar" at bounding box center [370, 491] width 127 height 13
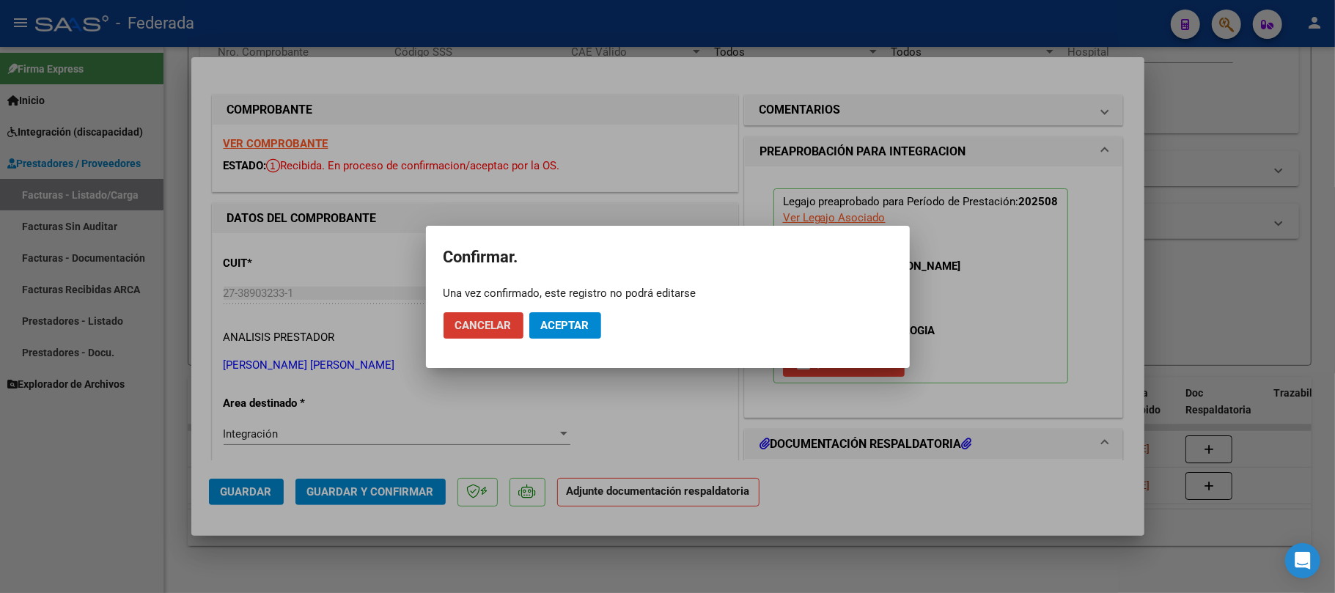
click at [570, 321] on span "Aceptar" at bounding box center [565, 325] width 48 height 13
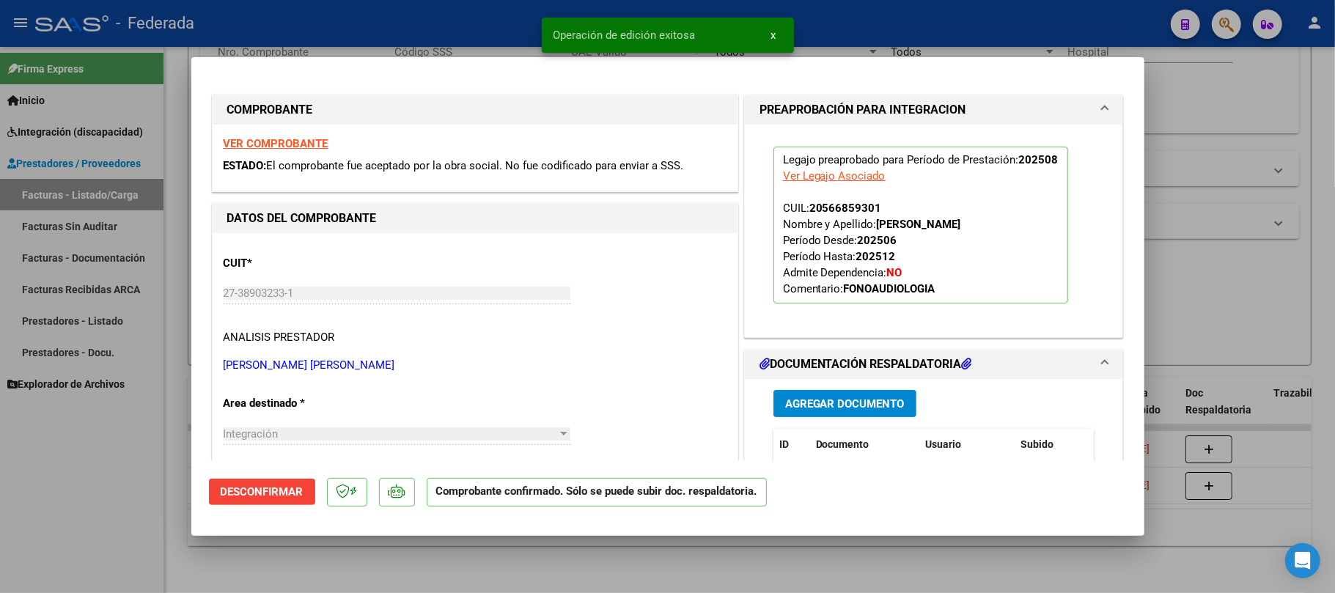
click at [550, 548] on div at bounding box center [667, 296] width 1335 height 593
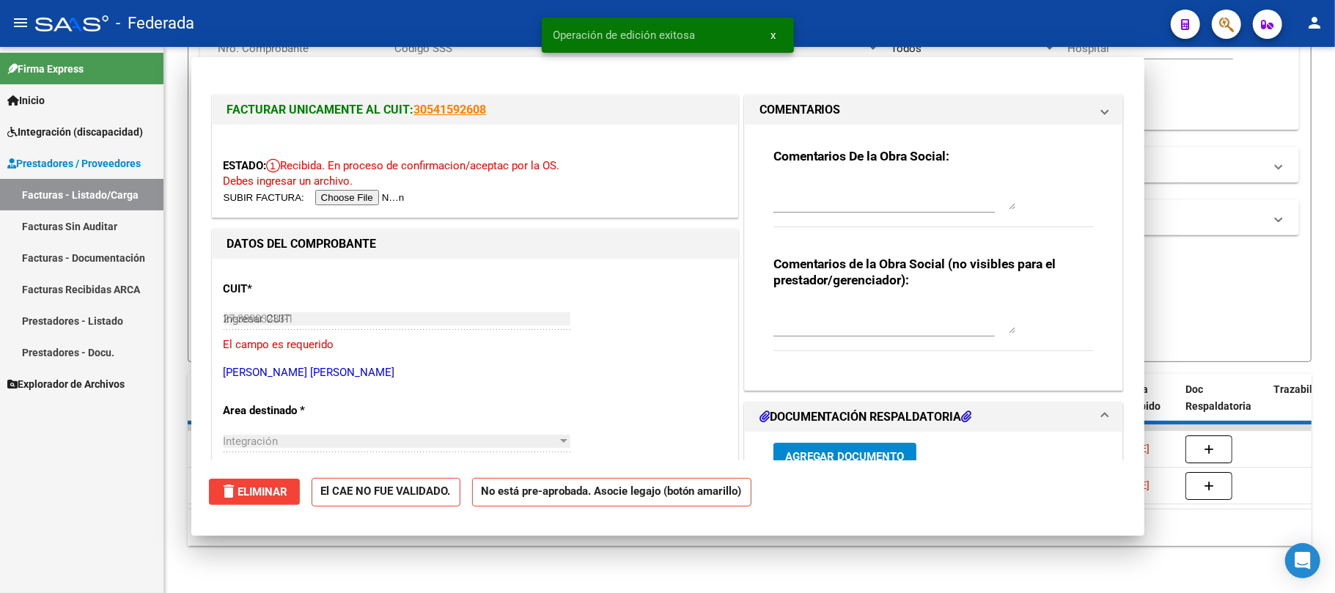
type input "$ 0,00"
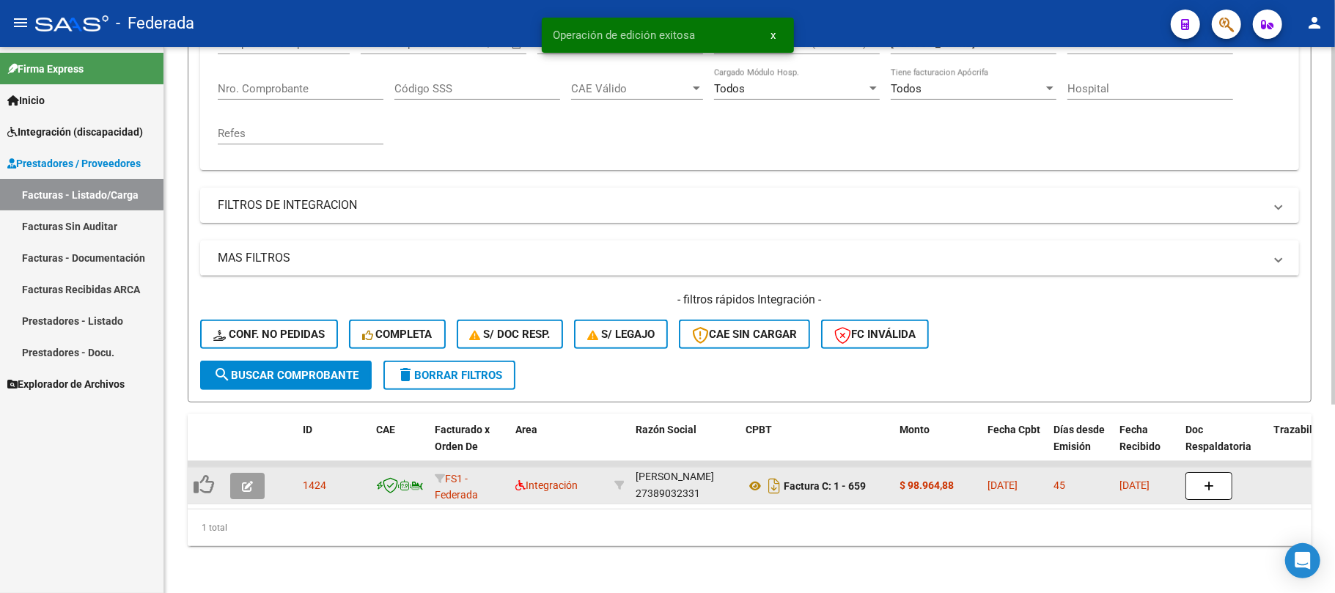
scroll to position [287, 0]
click at [258, 476] on button "button" at bounding box center [247, 486] width 34 height 26
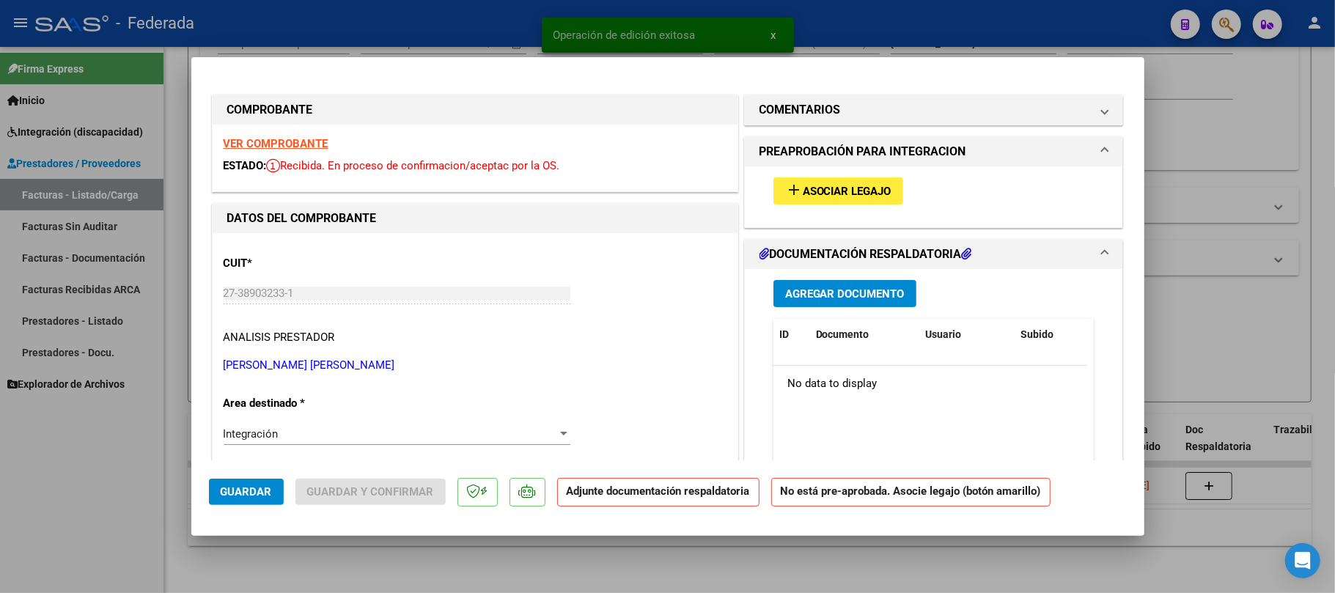
click at [871, 196] on span "Asociar Legajo" at bounding box center [847, 191] width 89 height 13
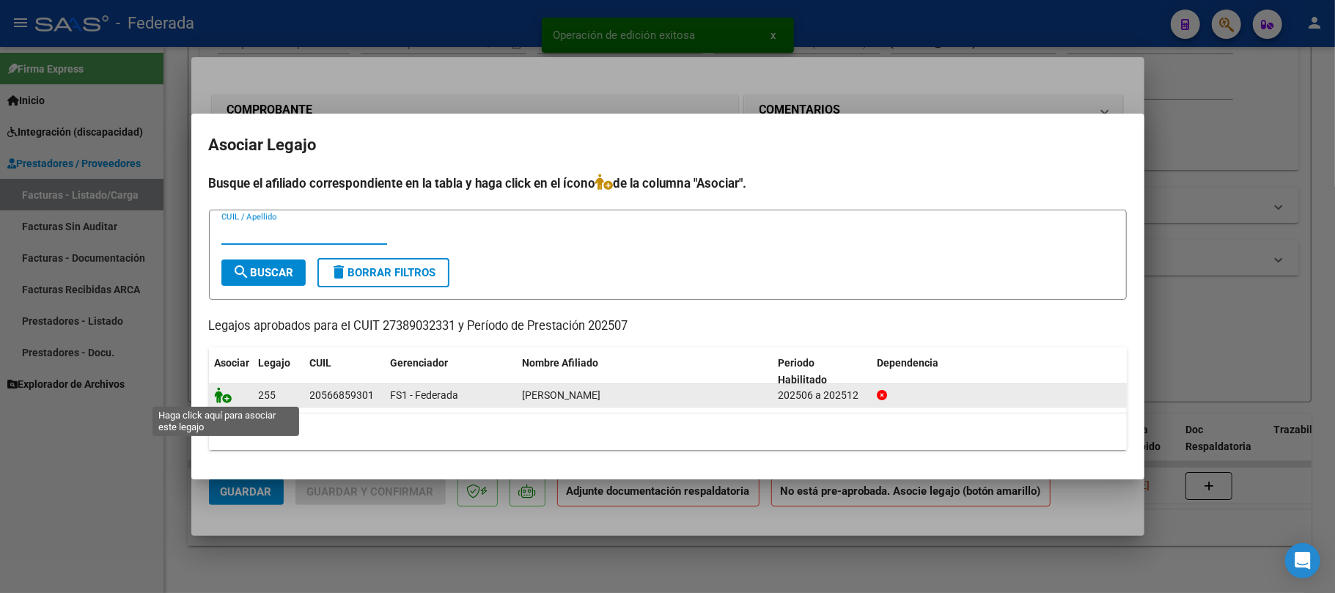
click at [227, 391] on icon at bounding box center [224, 395] width 18 height 16
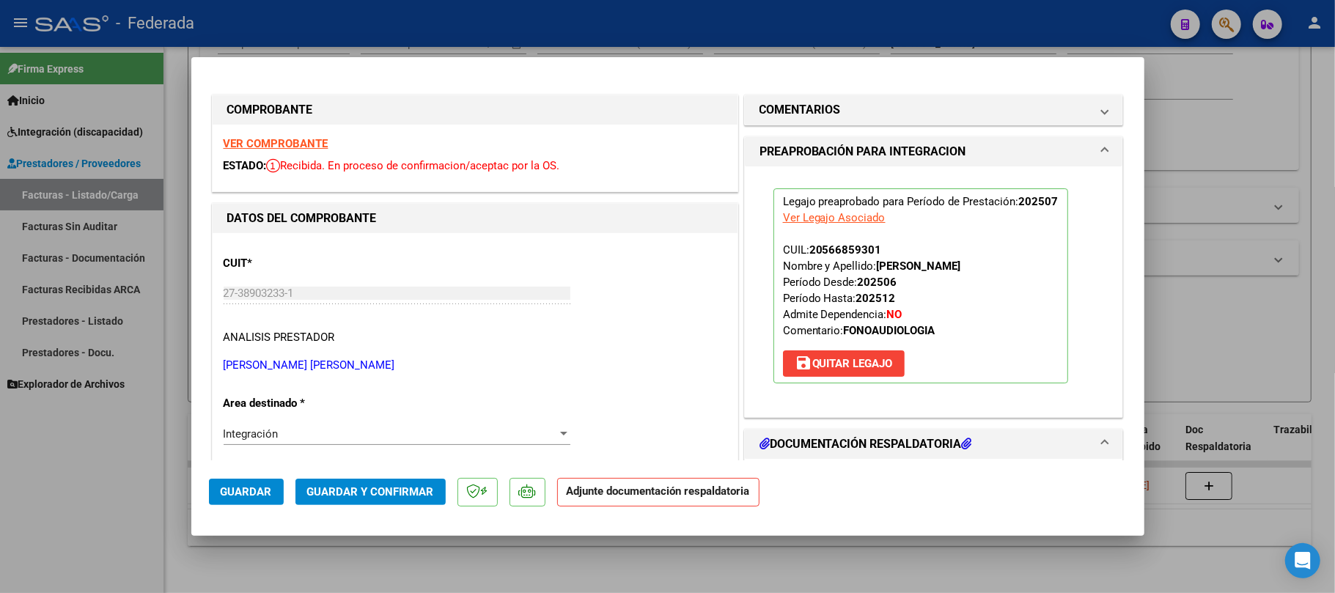
click at [365, 493] on span "Guardar y Confirmar" at bounding box center [370, 491] width 127 height 13
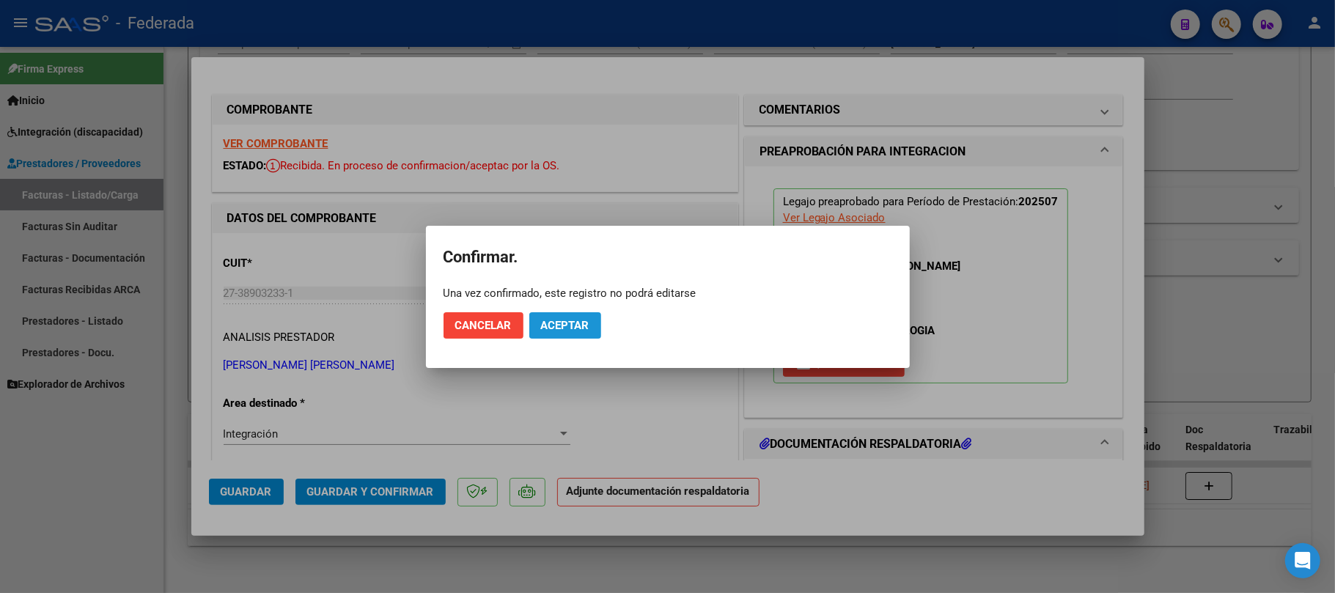
click at [570, 326] on span "Aceptar" at bounding box center [565, 325] width 48 height 13
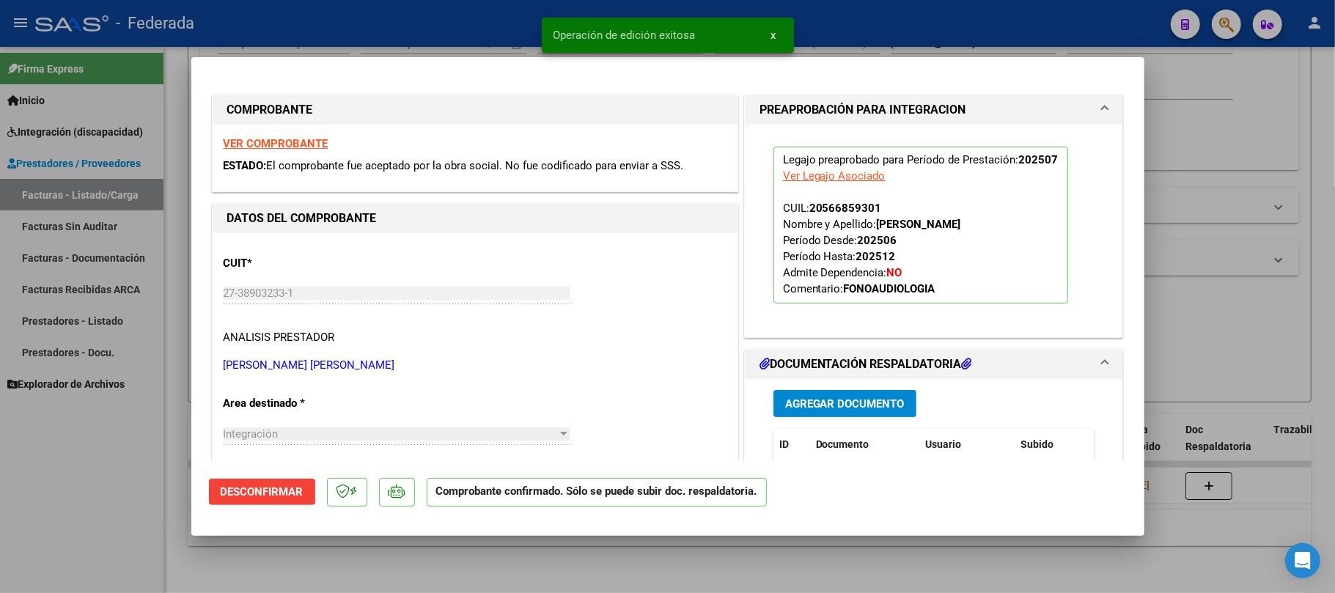
click at [608, 552] on div at bounding box center [667, 296] width 1335 height 593
type input "$ 0,00"
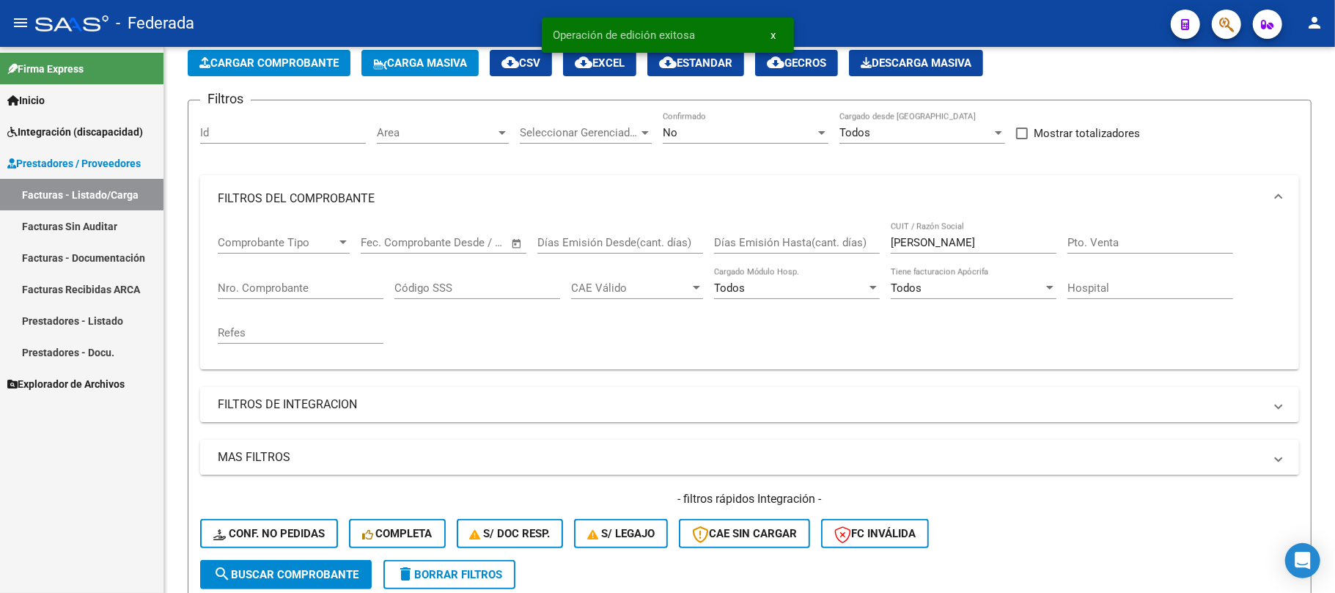
scroll to position [66, 0]
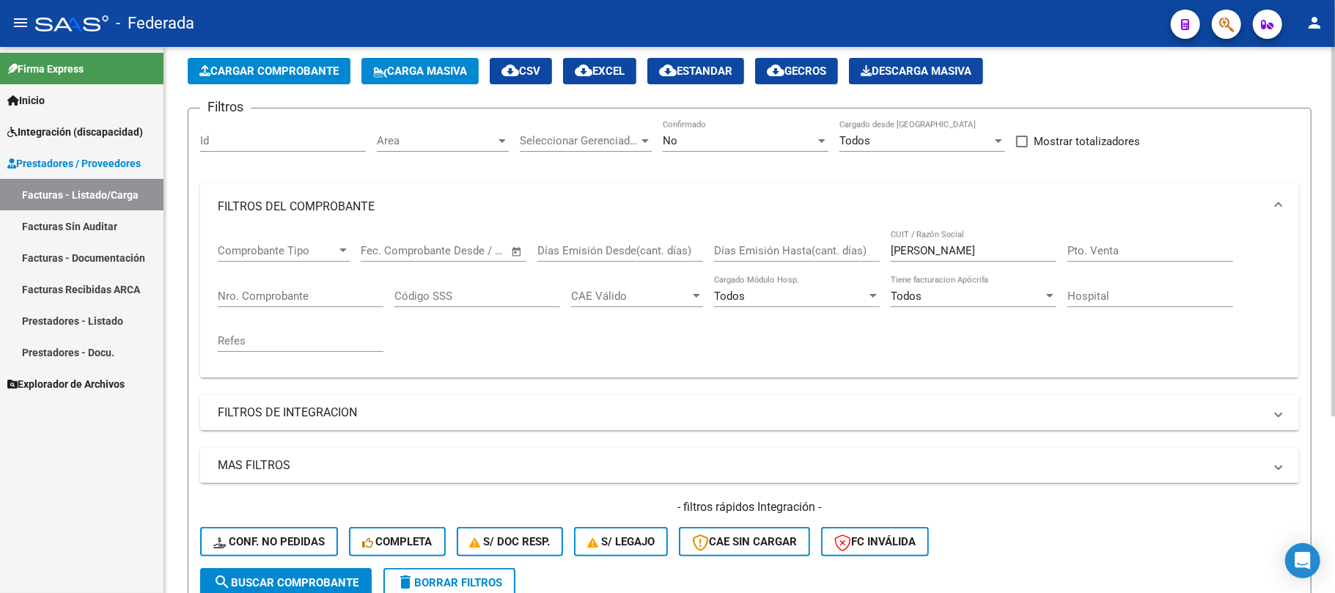
click at [889, 253] on div "Comprobante Tipo Comprobante Tipo Fecha inicio – Fecha fin Fec. Comprobante Des…" at bounding box center [750, 298] width 1064 height 136
click at [900, 253] on input "[PERSON_NAME]" at bounding box center [974, 250] width 166 height 13
paste input "[PERSON_NAME]"
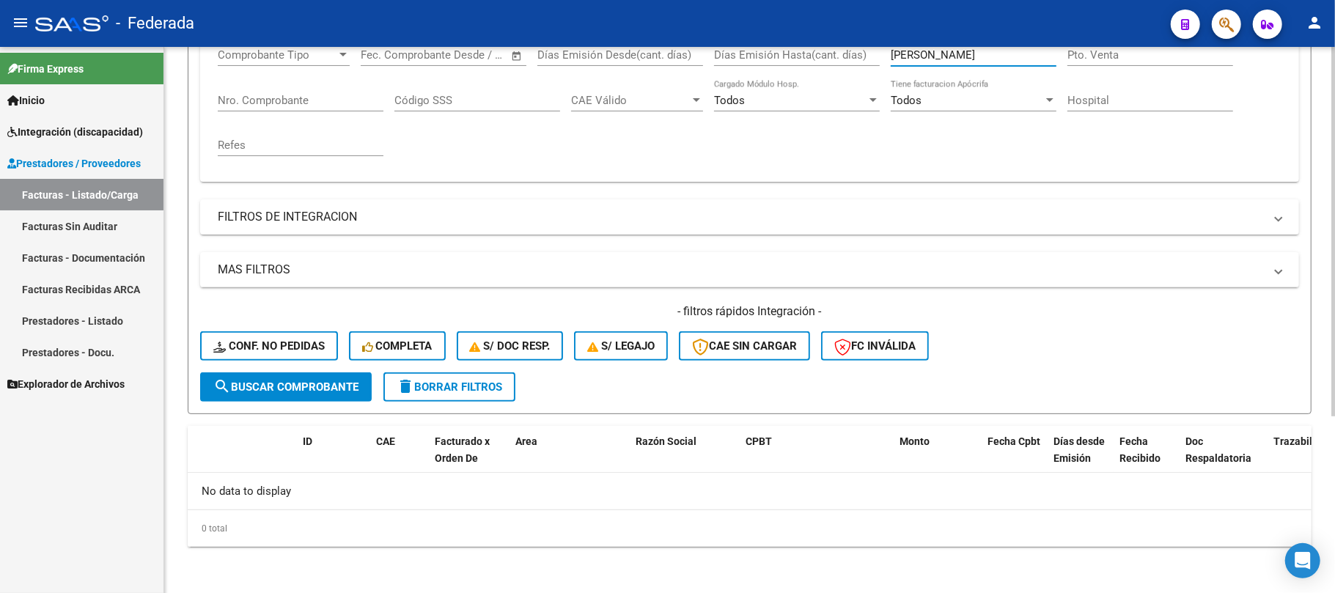
type input "[PERSON_NAME]"
click at [323, 387] on span "search Buscar Comprobante" at bounding box center [285, 386] width 145 height 13
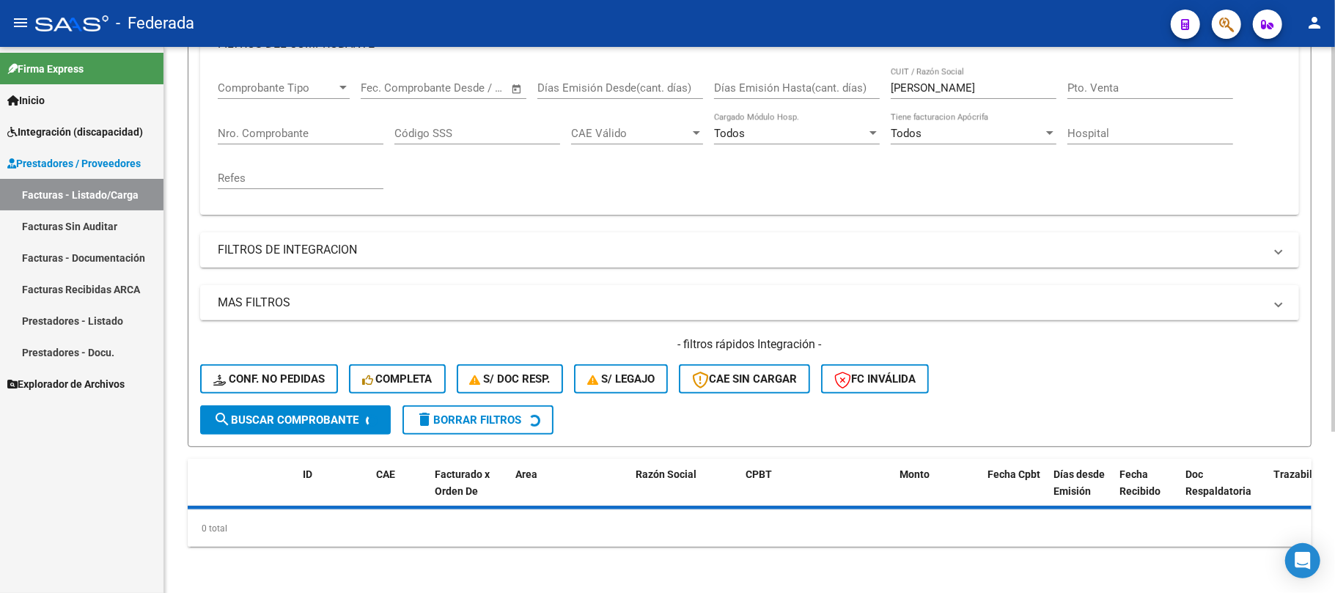
scroll to position [262, 0]
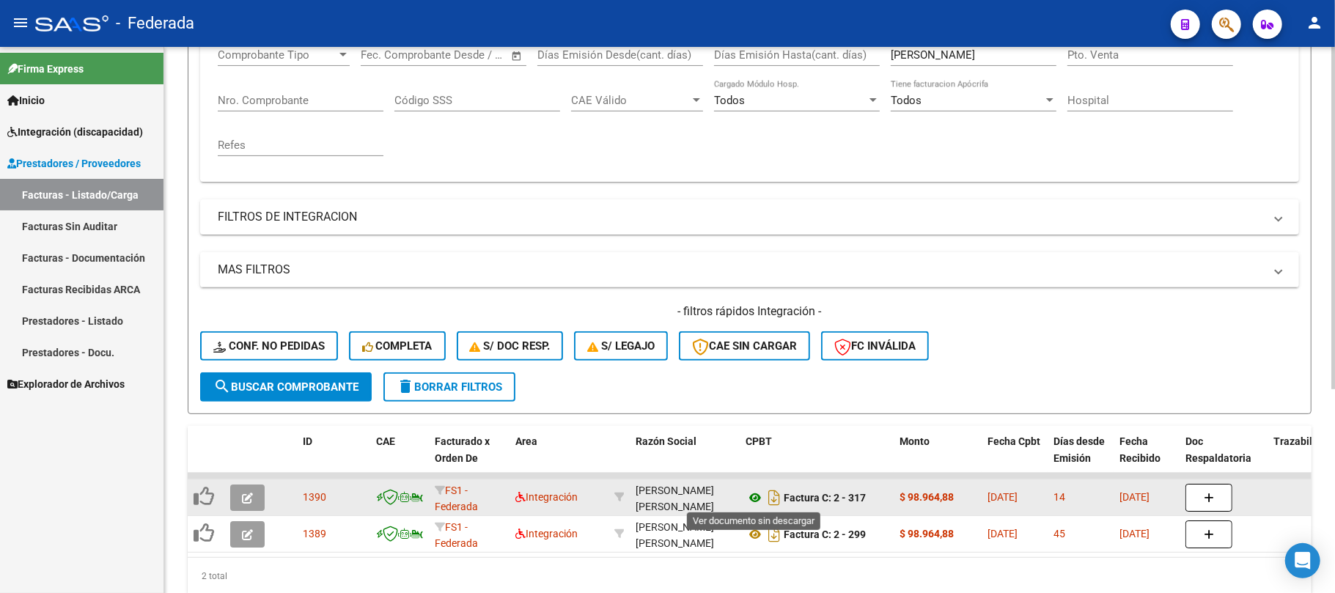
click at [749, 496] on icon at bounding box center [755, 498] width 19 height 18
click at [655, 494] on div "[PERSON_NAME] [PERSON_NAME]" at bounding box center [685, 481] width 98 height 34
click at [657, 504] on div "[PERSON_NAME] [PERSON_NAME] 27310278926" at bounding box center [685, 497] width 98 height 31
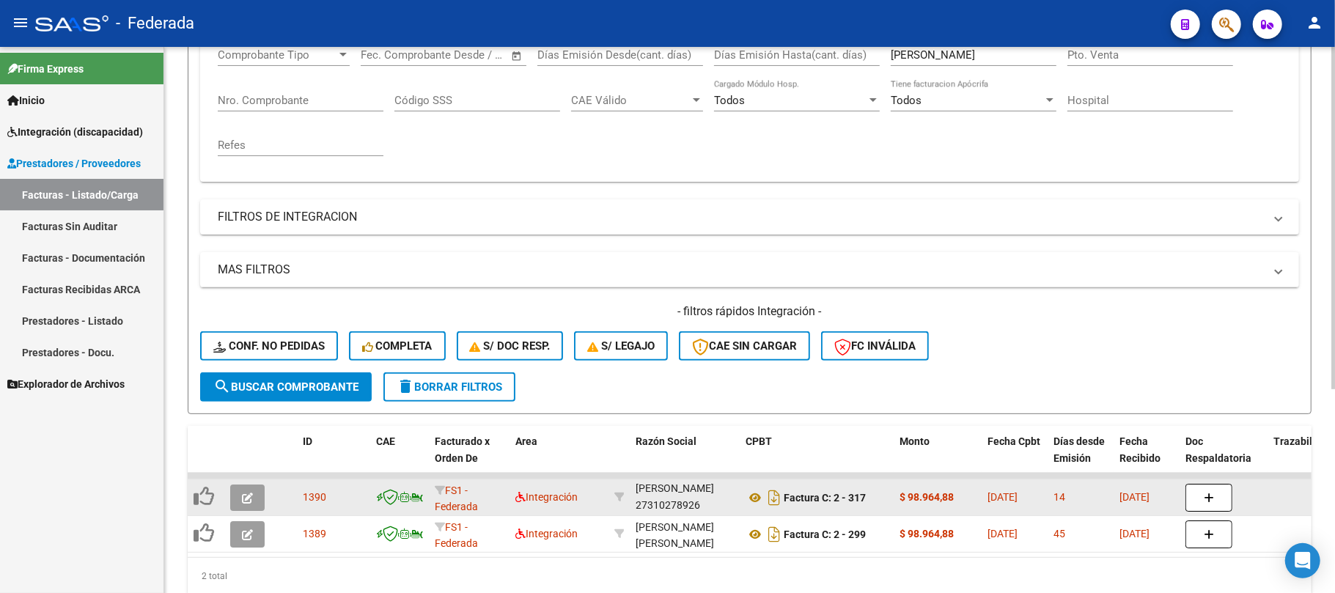
copy div "27310278926"
click at [751, 499] on icon at bounding box center [755, 498] width 19 height 18
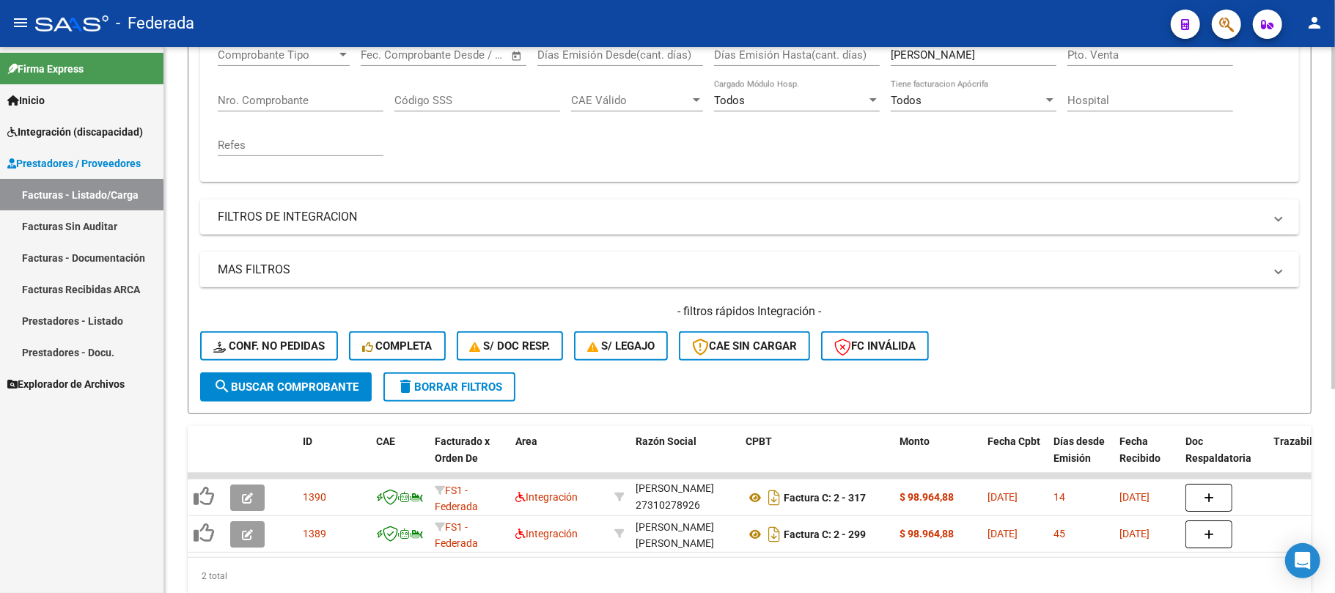
scroll to position [324, 0]
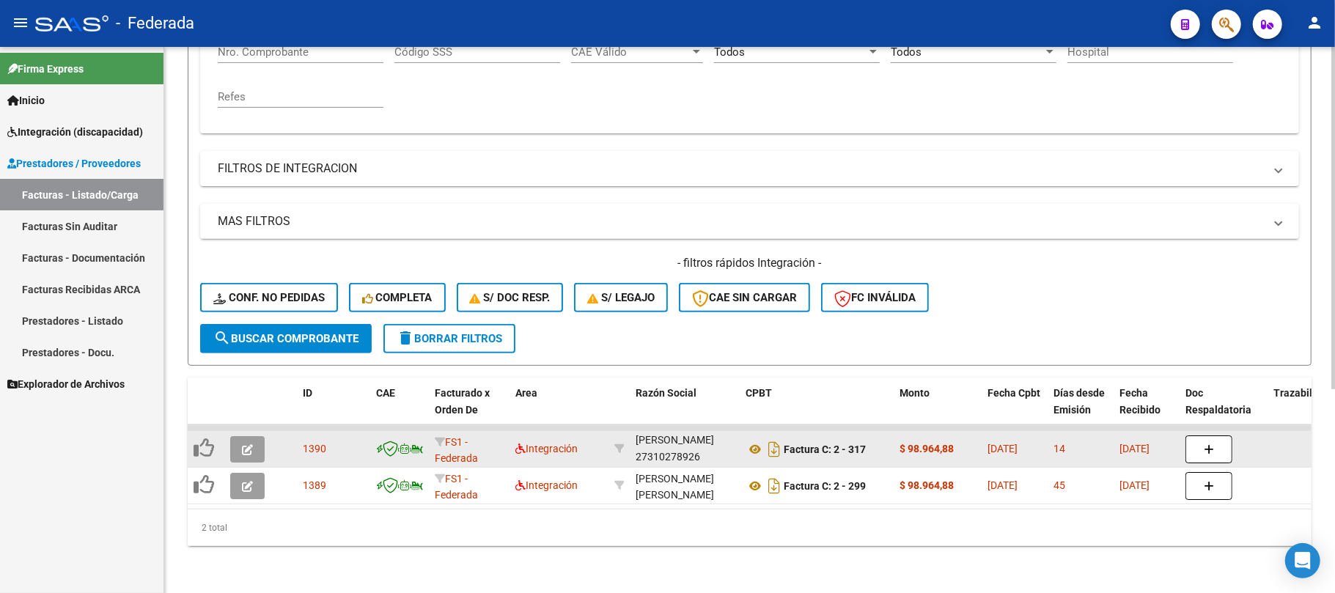
click at [238, 437] on button "button" at bounding box center [247, 449] width 34 height 26
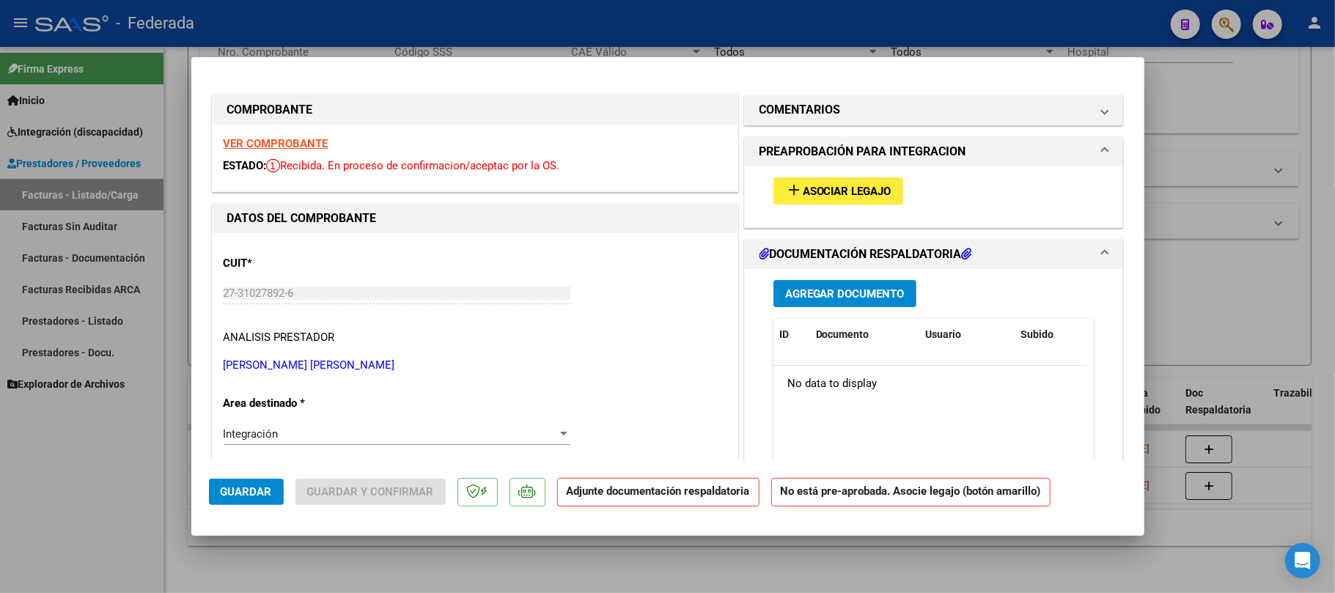
click at [815, 186] on span "Asociar Legajo" at bounding box center [847, 191] width 89 height 13
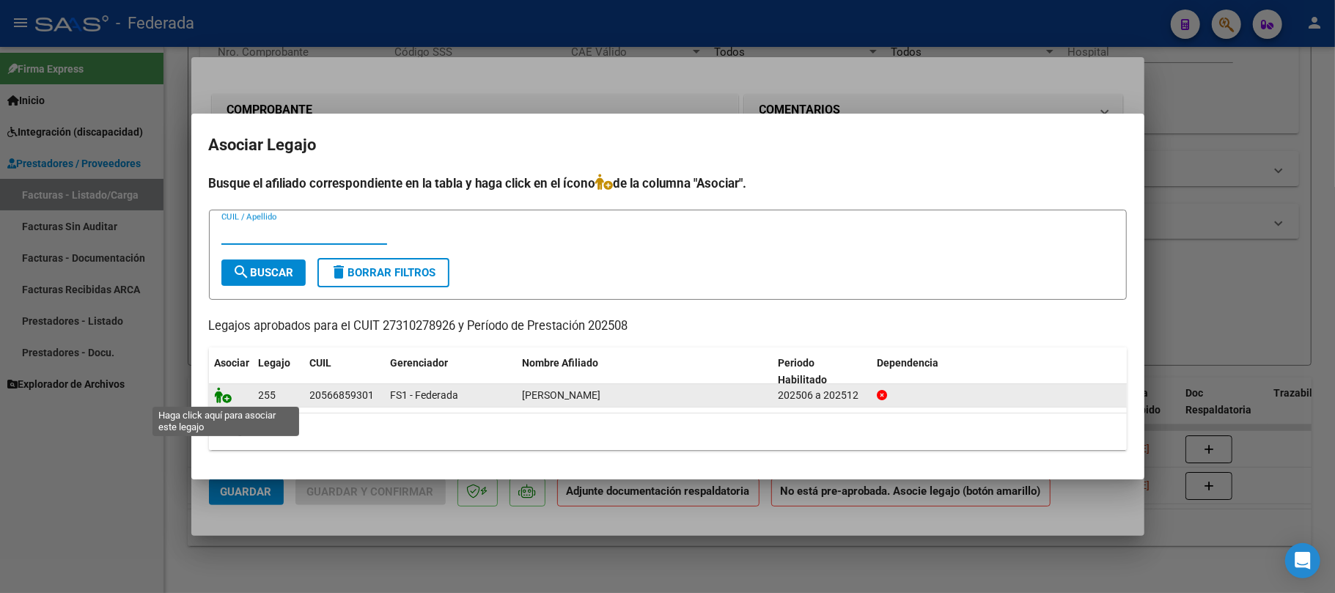
click at [223, 397] on icon at bounding box center [224, 395] width 18 height 16
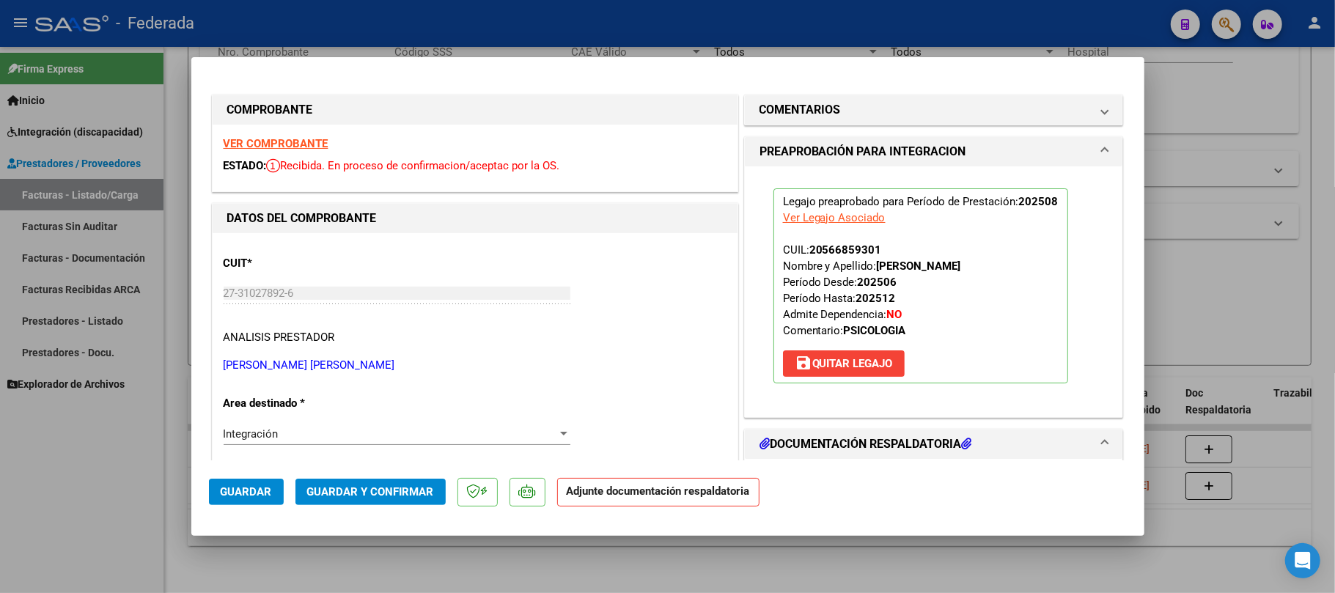
click at [379, 493] on span "Guardar y Confirmar" at bounding box center [370, 491] width 127 height 13
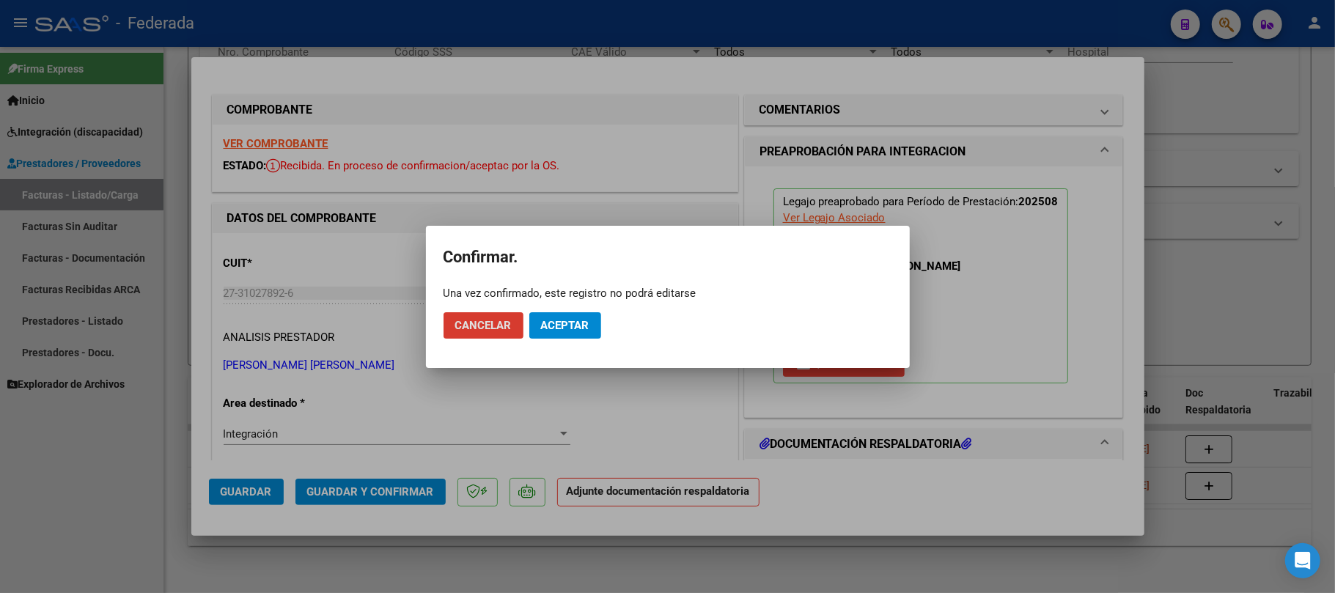
click at [553, 328] on span "Aceptar" at bounding box center [565, 325] width 48 height 13
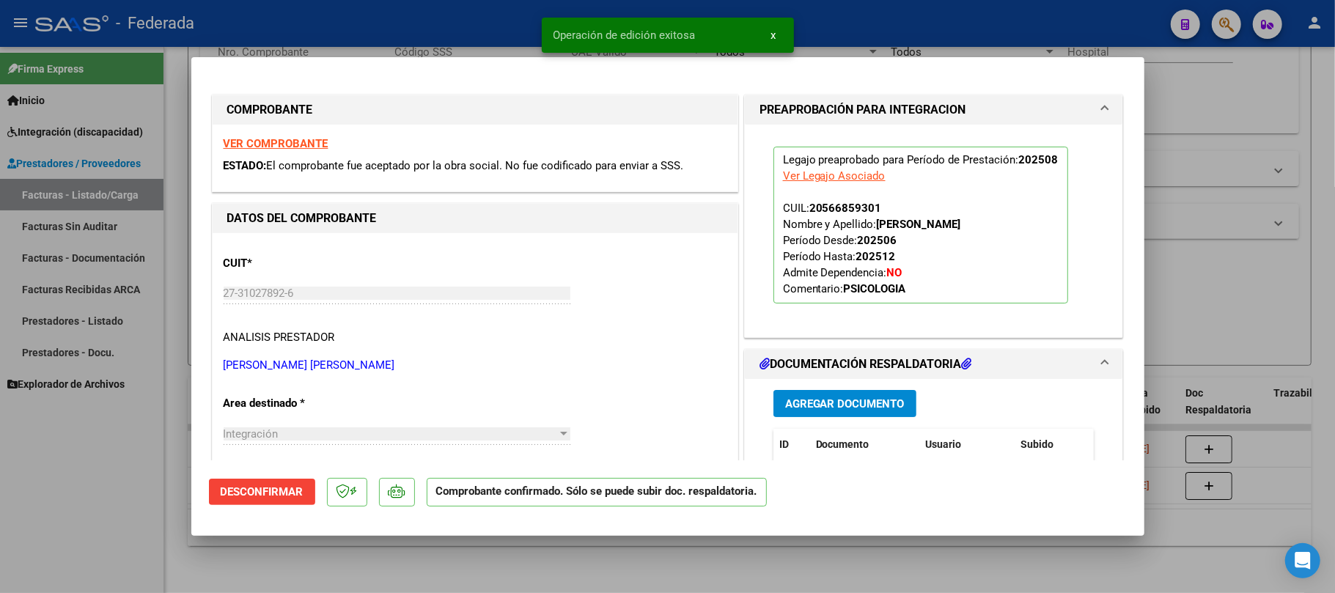
click at [399, 543] on div at bounding box center [667, 296] width 1335 height 593
type input "$ 0,00"
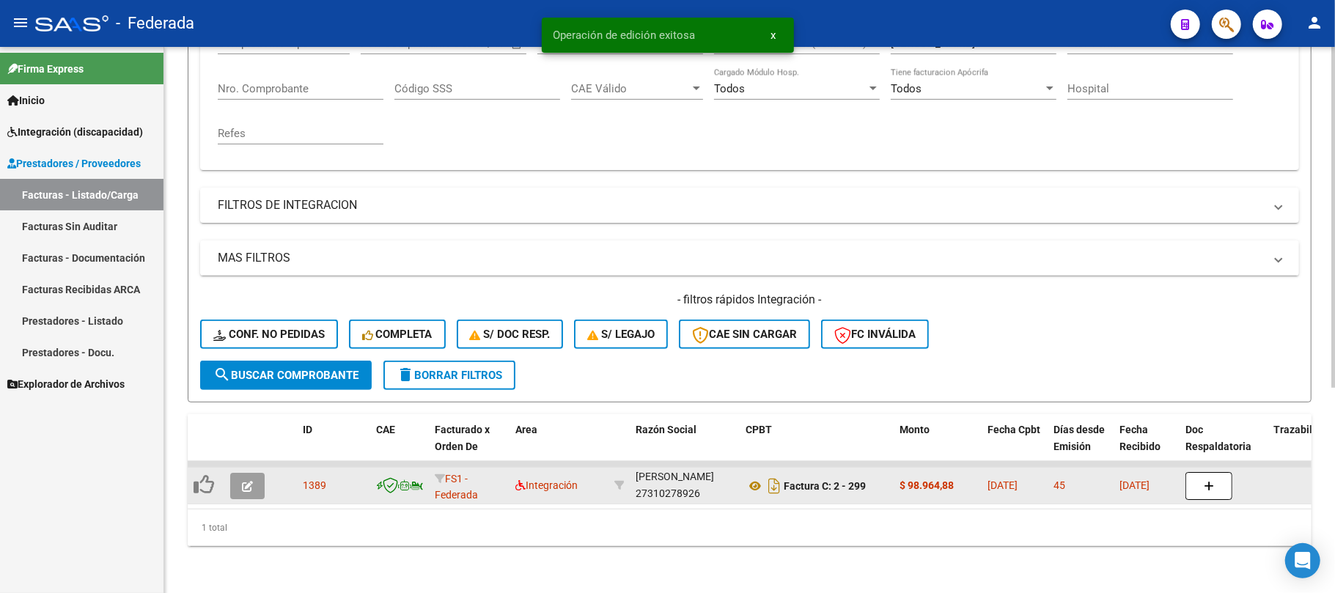
scroll to position [287, 0]
click at [242, 481] on icon "button" at bounding box center [247, 486] width 11 height 11
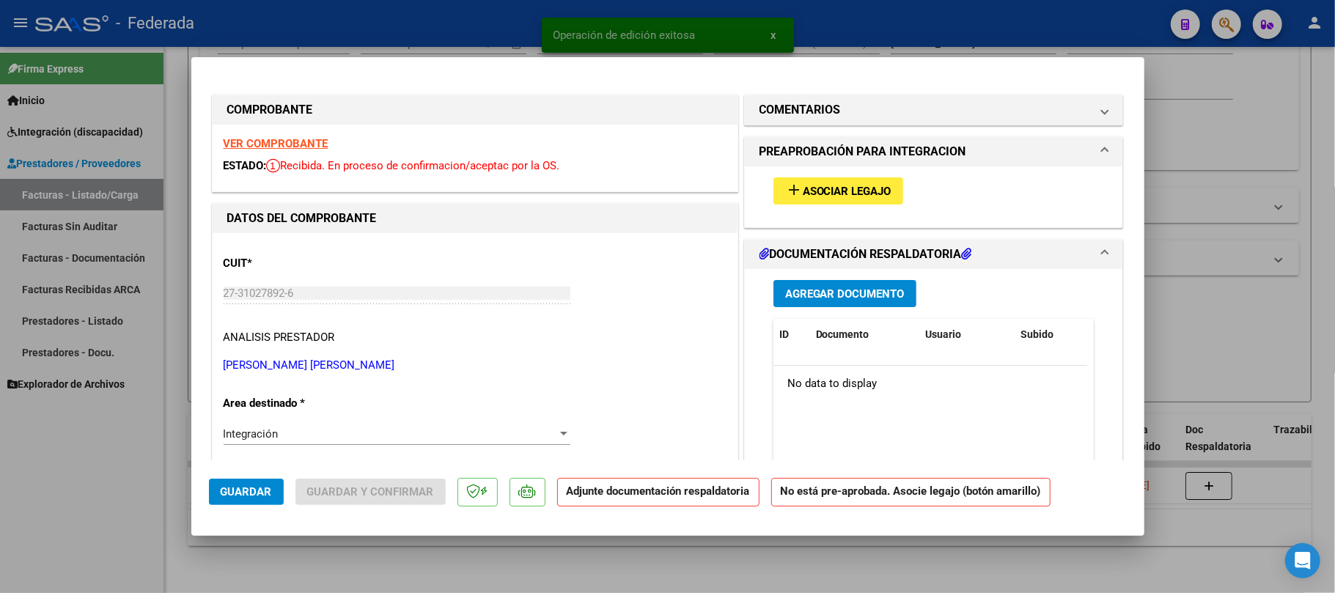
click at [803, 194] on span "Asociar Legajo" at bounding box center [847, 191] width 89 height 13
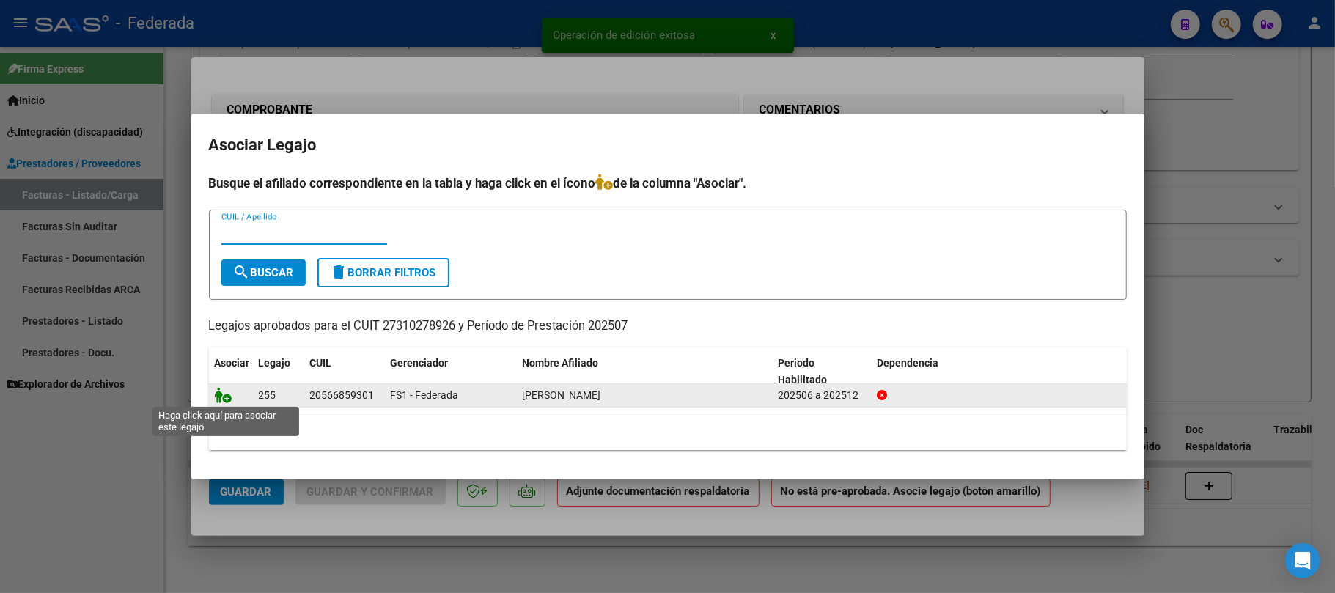
click at [227, 399] on icon at bounding box center [224, 395] width 18 height 16
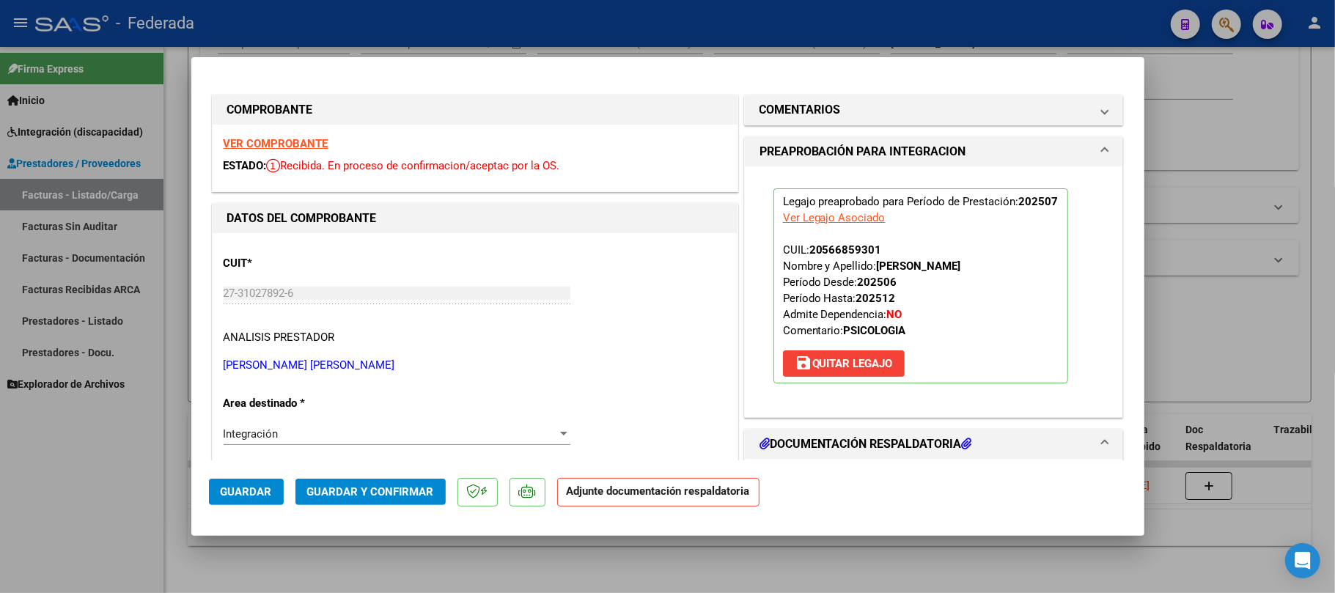
click at [397, 546] on div at bounding box center [667, 296] width 1335 height 593
type input "$ 0,00"
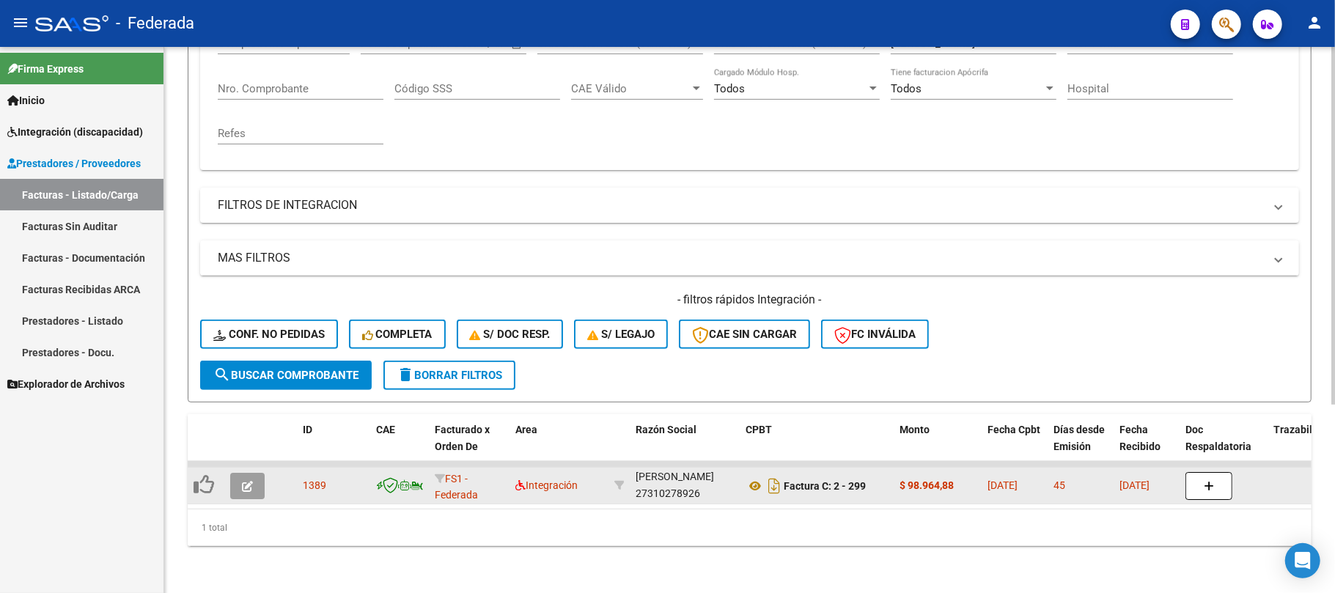
click at [242, 481] on icon "button" at bounding box center [247, 486] width 11 height 11
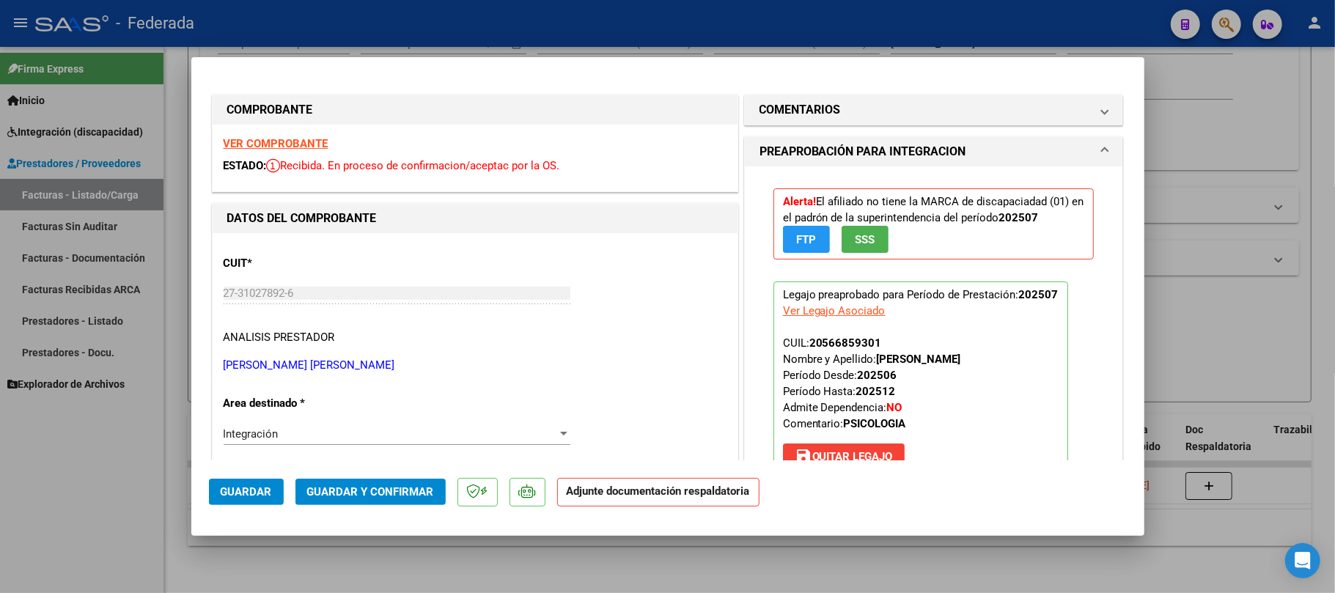
scroll to position [98, 0]
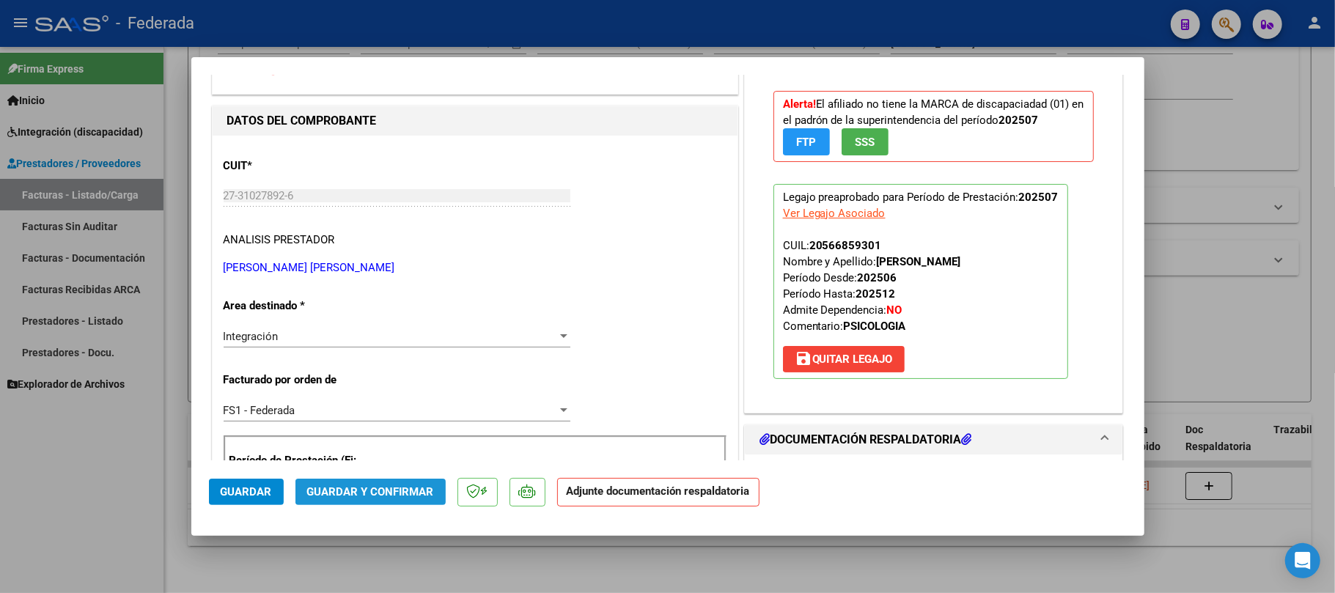
click at [393, 493] on span "Guardar y Confirmar" at bounding box center [370, 491] width 127 height 13
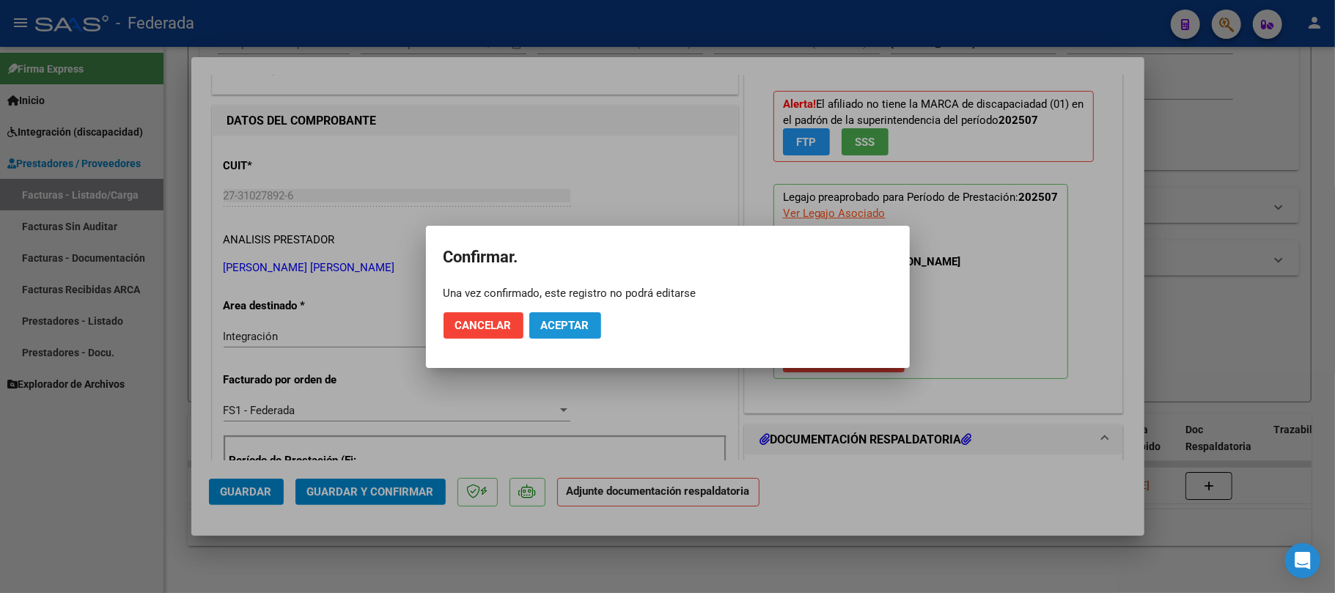
click at [573, 312] on button "Aceptar" at bounding box center [565, 325] width 72 height 26
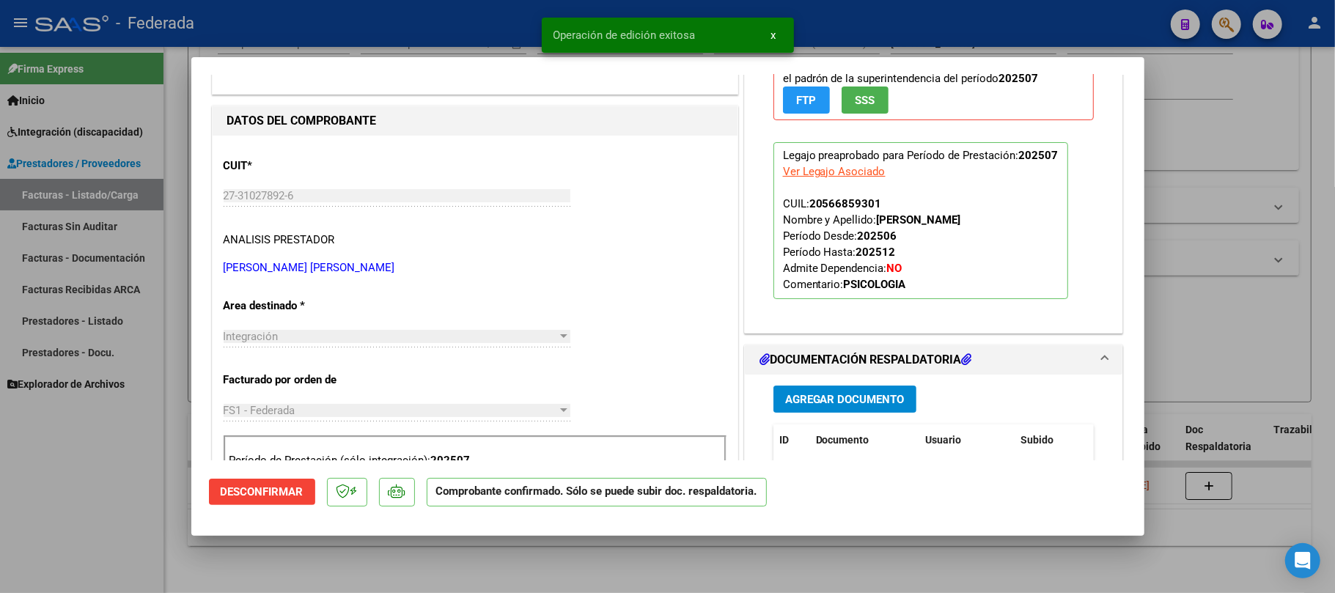
click at [457, 551] on div at bounding box center [667, 296] width 1335 height 593
type input "$ 0,00"
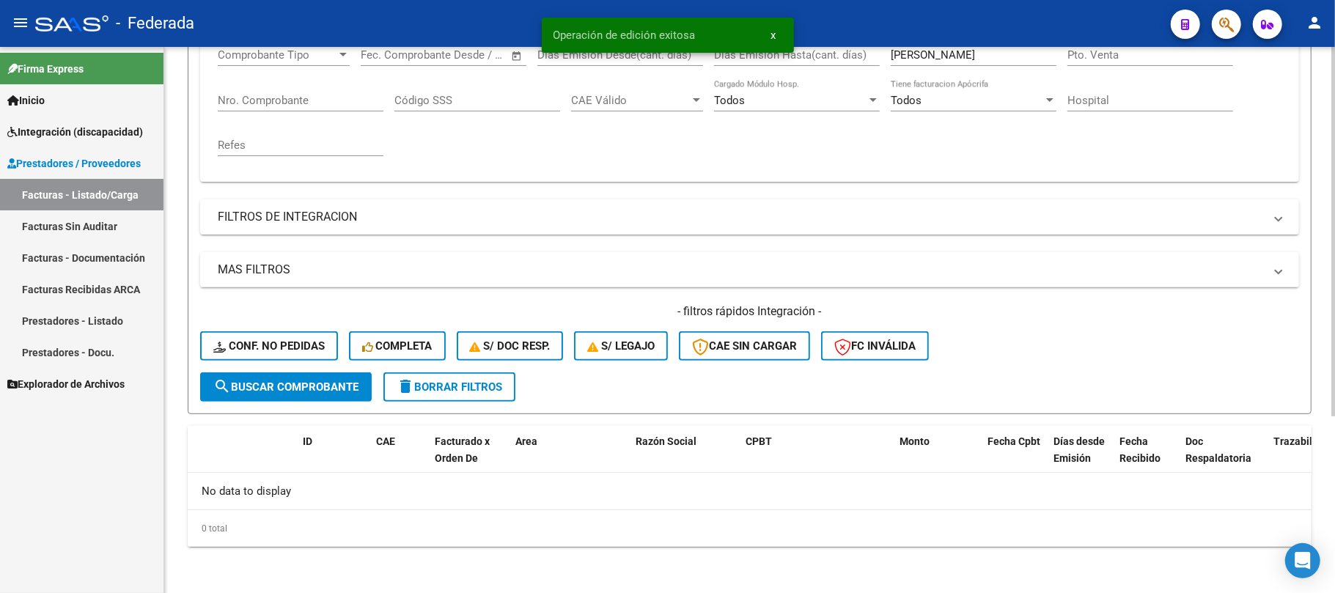
click at [434, 391] on span "delete Borrar Filtros" at bounding box center [450, 386] width 106 height 13
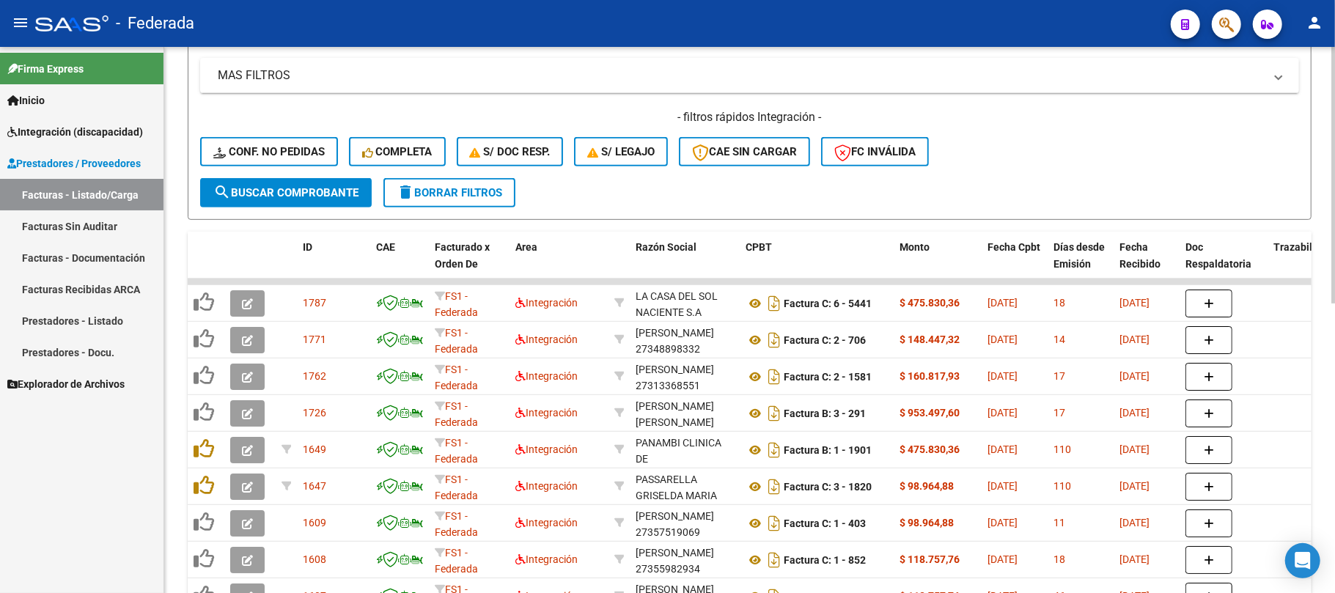
scroll to position [457, 0]
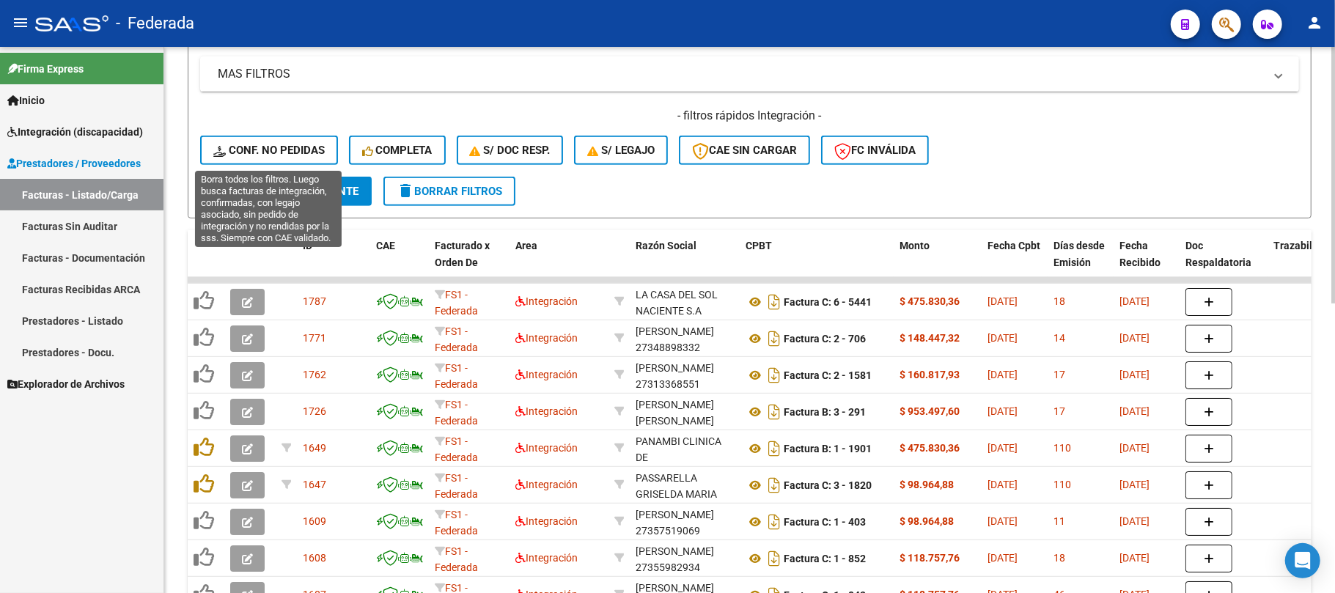
click at [314, 145] on span "Conf. no pedidas" at bounding box center [268, 150] width 111 height 13
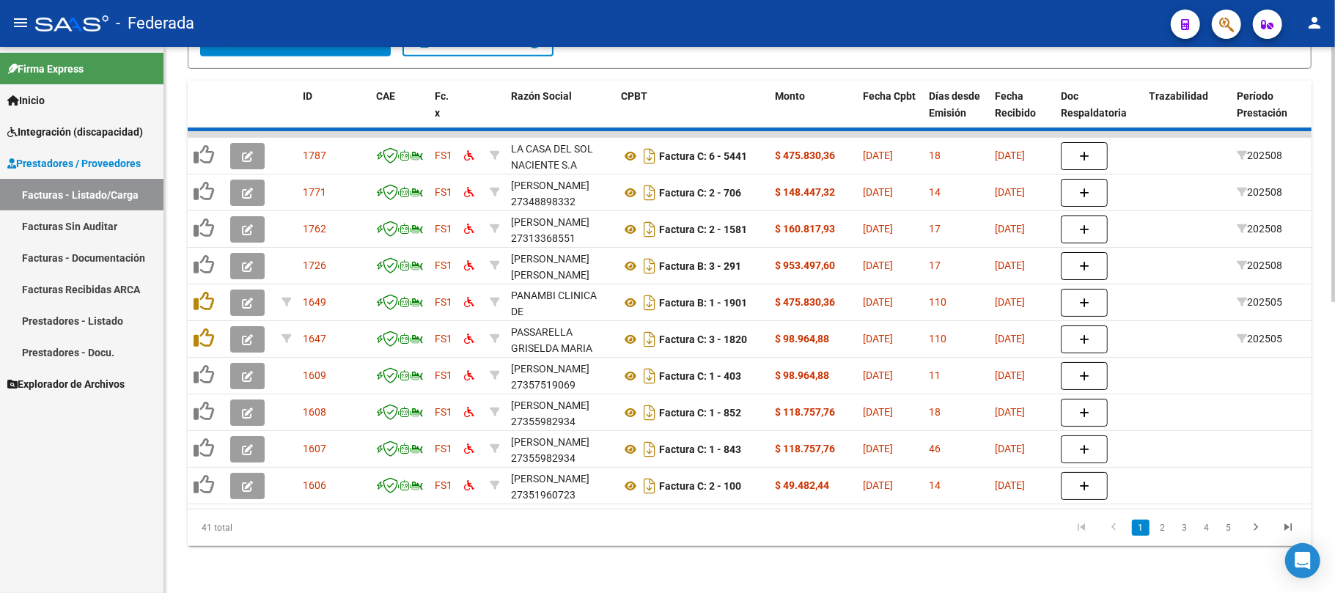
scroll to position [471, 0]
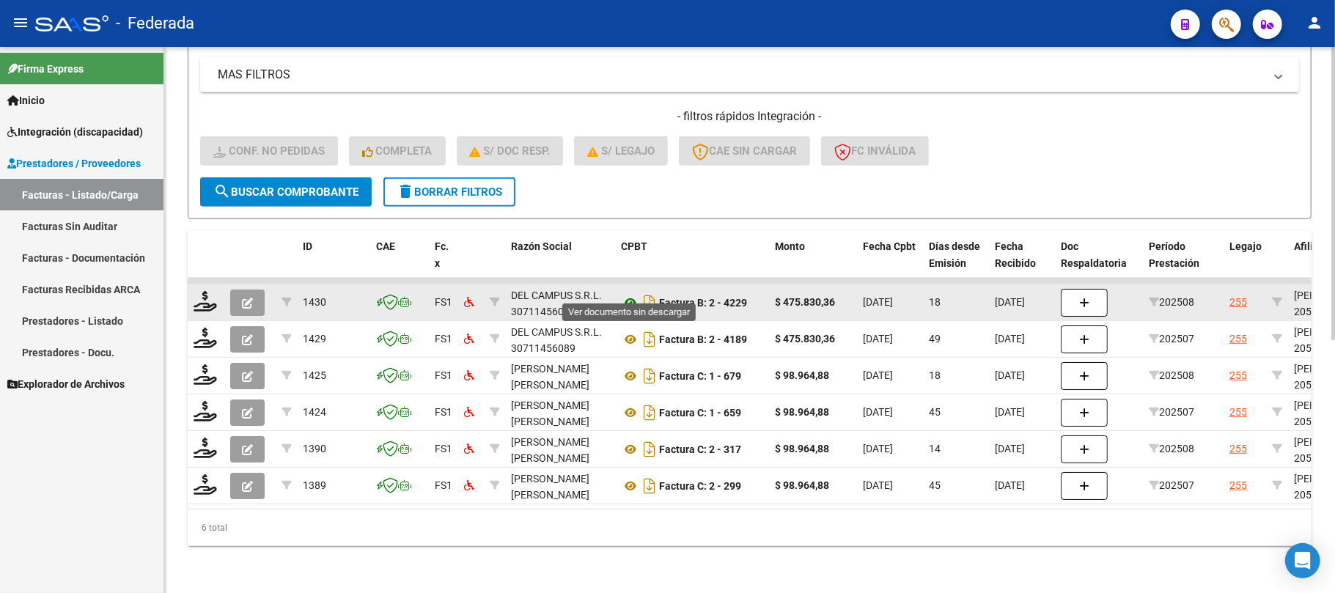
click at [625, 294] on icon at bounding box center [630, 303] width 19 height 18
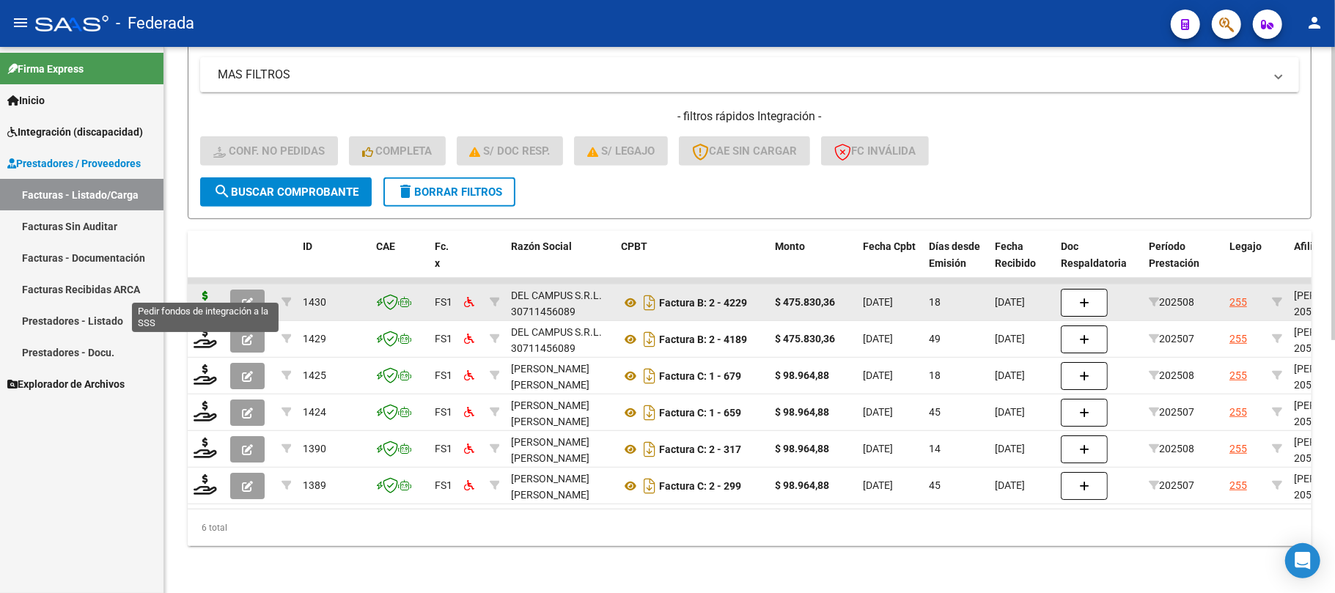
click at [200, 291] on icon at bounding box center [205, 301] width 23 height 21
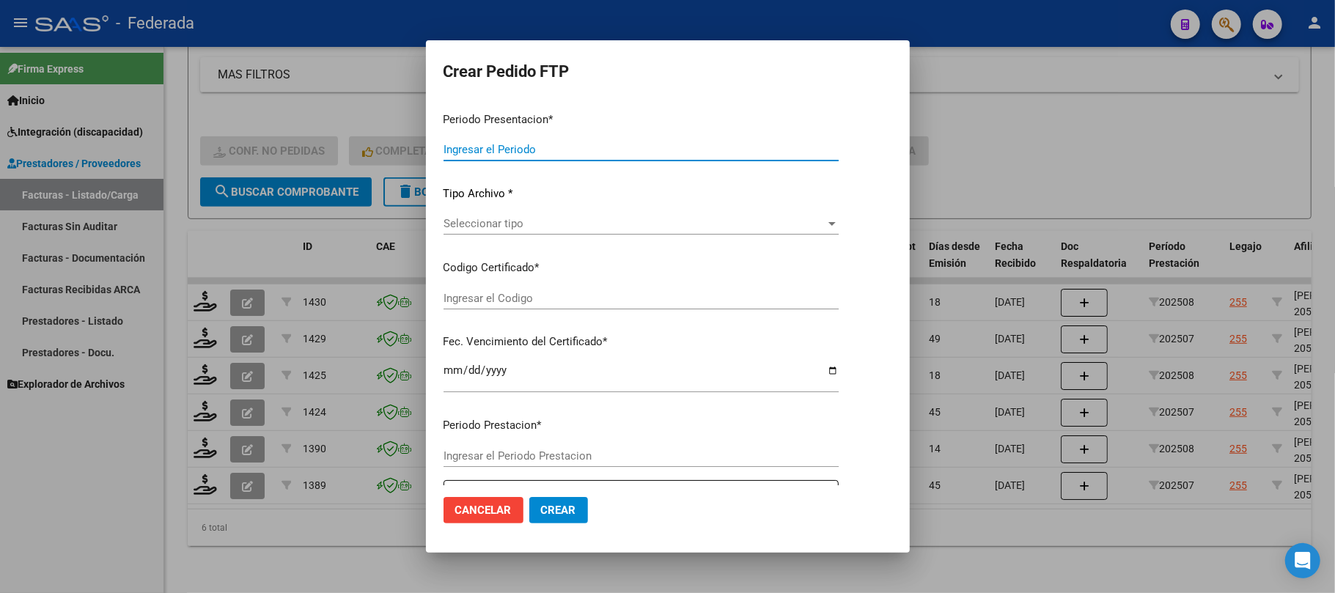
type input "202508"
type input "$ 475.830,36"
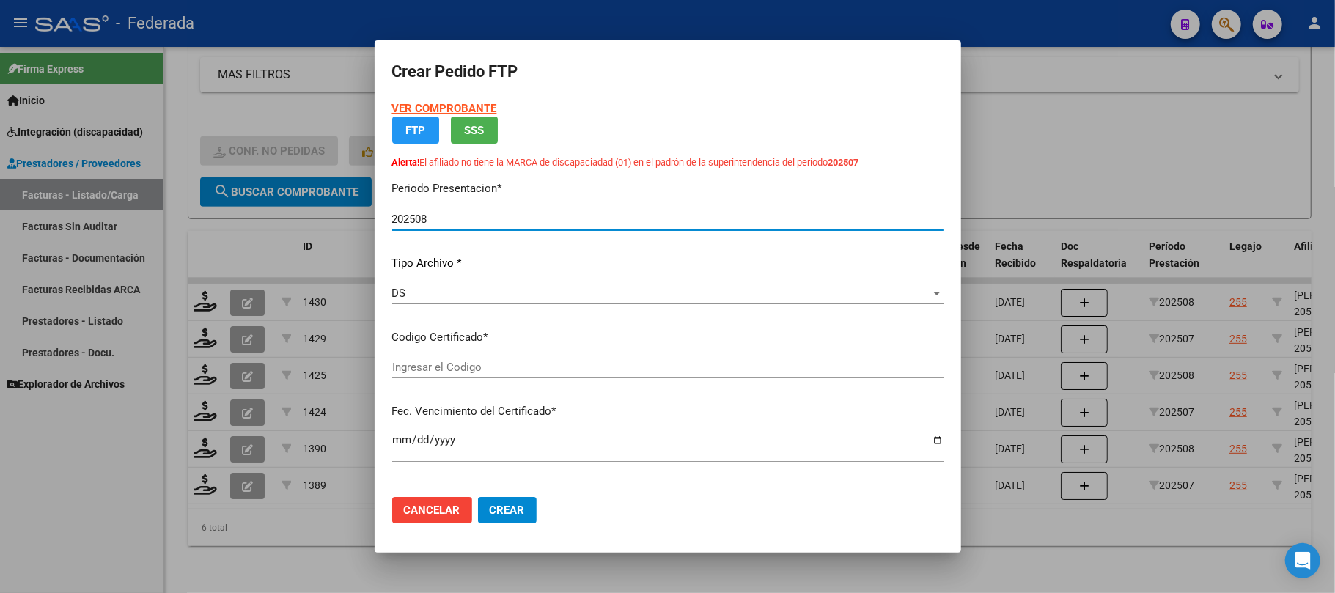
type input "ARG02000566859302025040920300409SAN164"
type input "[DATE]"
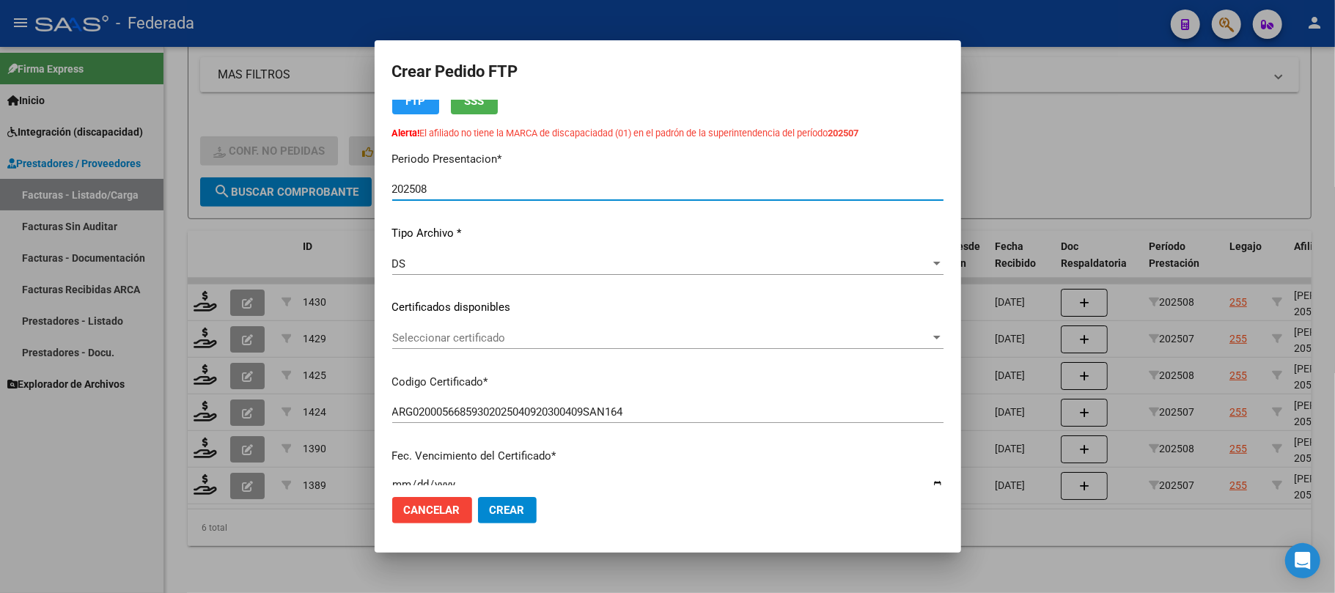
scroll to position [98, 0]
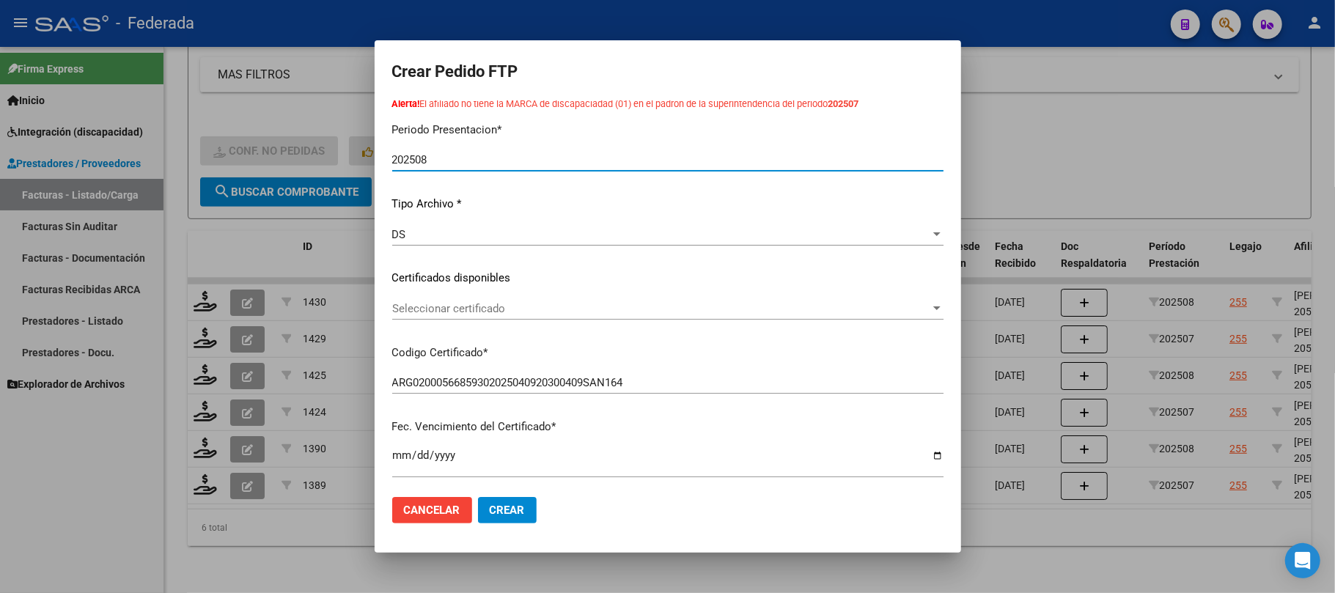
click at [476, 321] on div "Seleccionar certificado Seleccionar certificado" at bounding box center [667, 316] width 551 height 36
click at [474, 309] on span "Seleccionar certificado" at bounding box center [661, 308] width 538 height 13
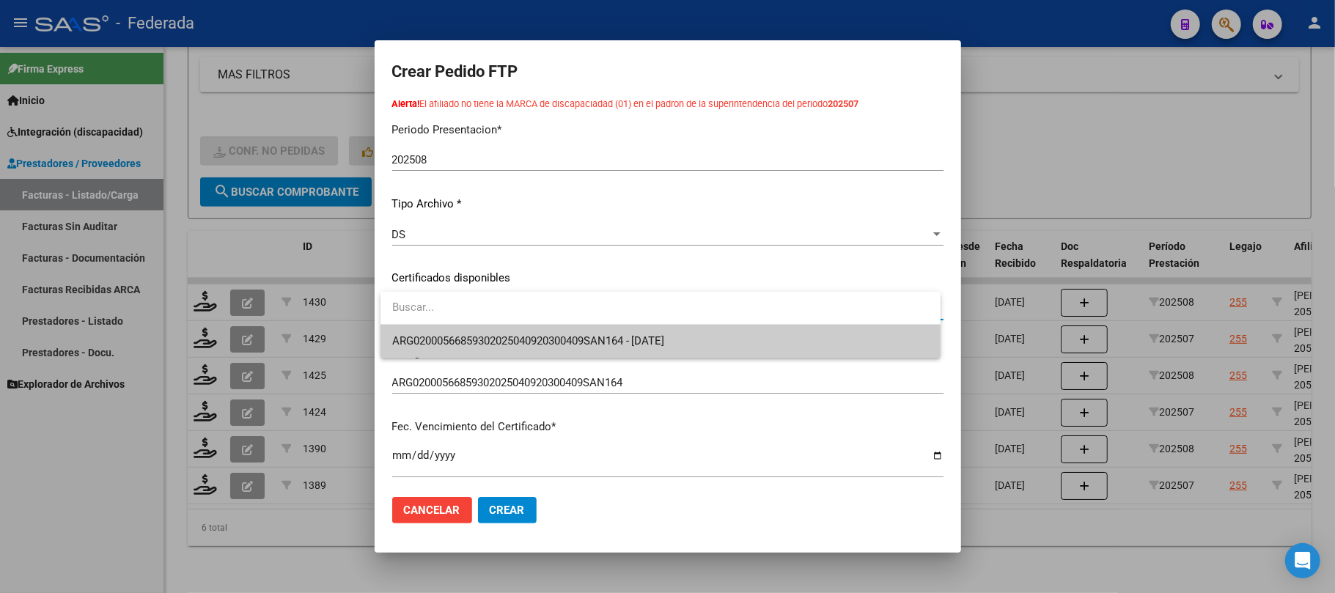
click at [485, 331] on span "ARG02000566859302025040920300409SAN164 - [DATE]" at bounding box center [660, 341] width 537 height 33
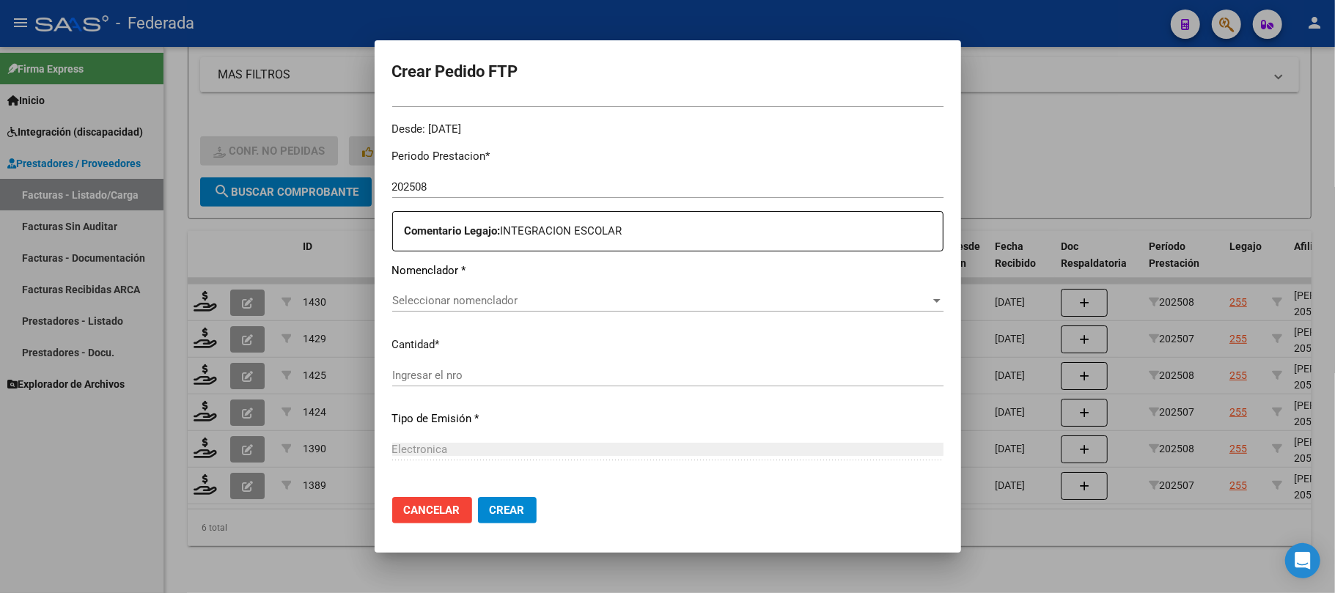
scroll to position [488, 0]
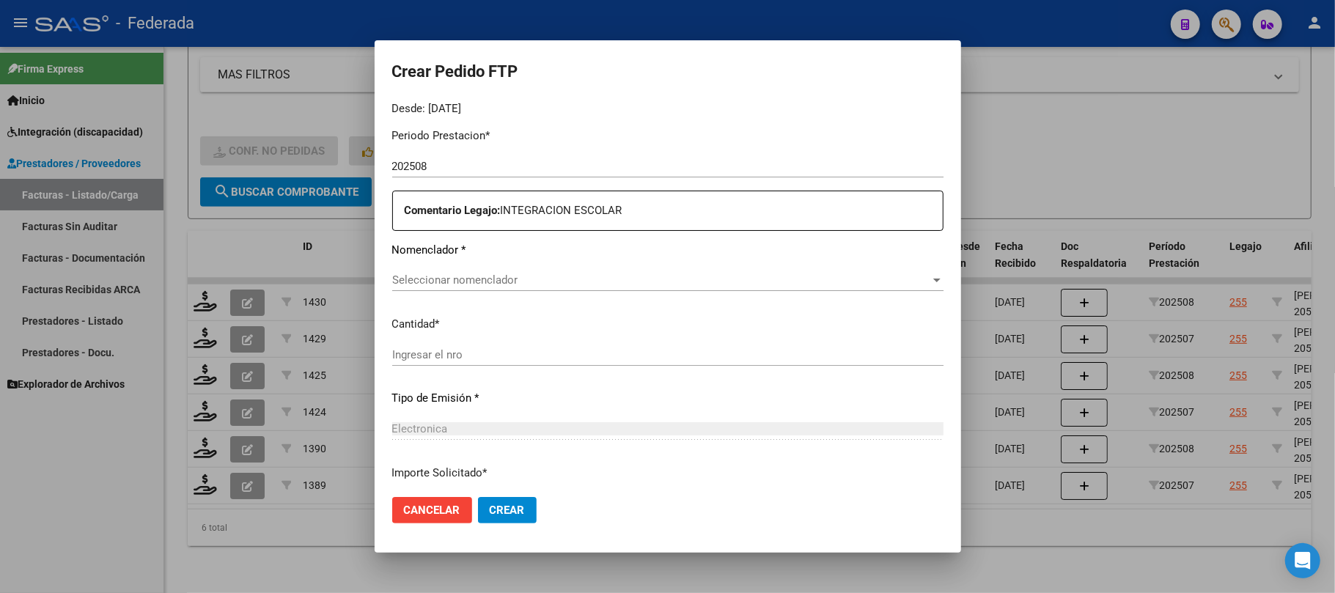
click at [490, 280] on span "Seleccionar nomenclador" at bounding box center [661, 279] width 538 height 13
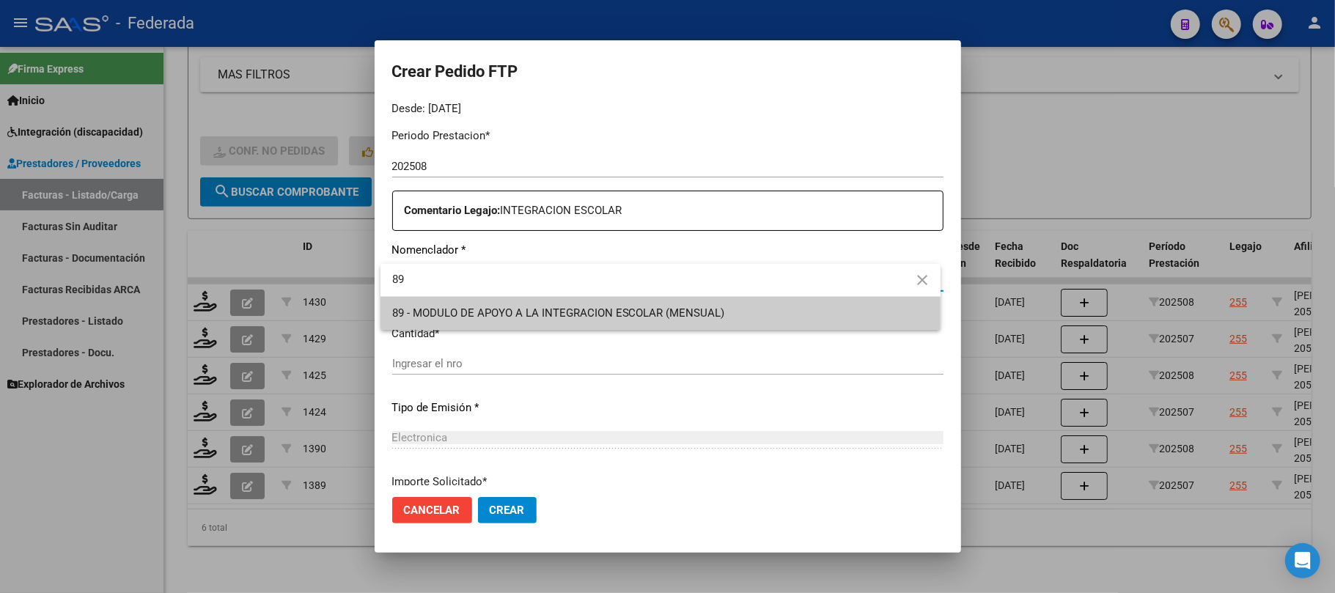
type input "89"
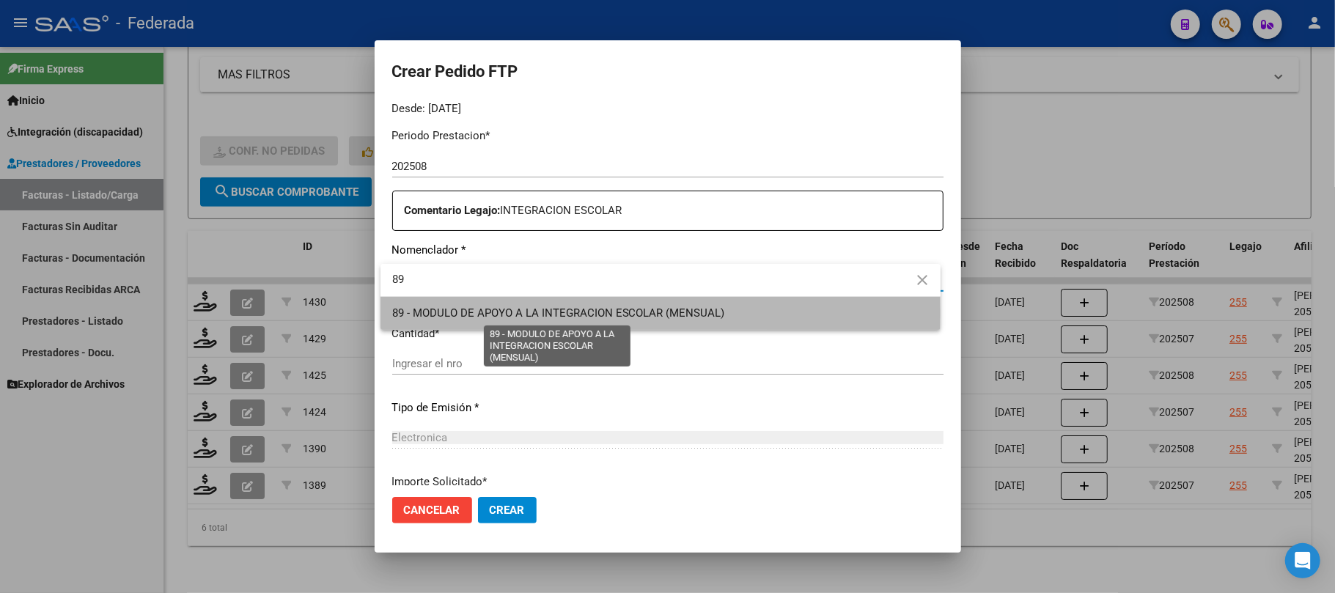
click at [481, 312] on span "89 - MODULO DE APOYO A LA INTEGRACION ESCOLAR (MENSUAL)" at bounding box center [558, 312] width 333 height 13
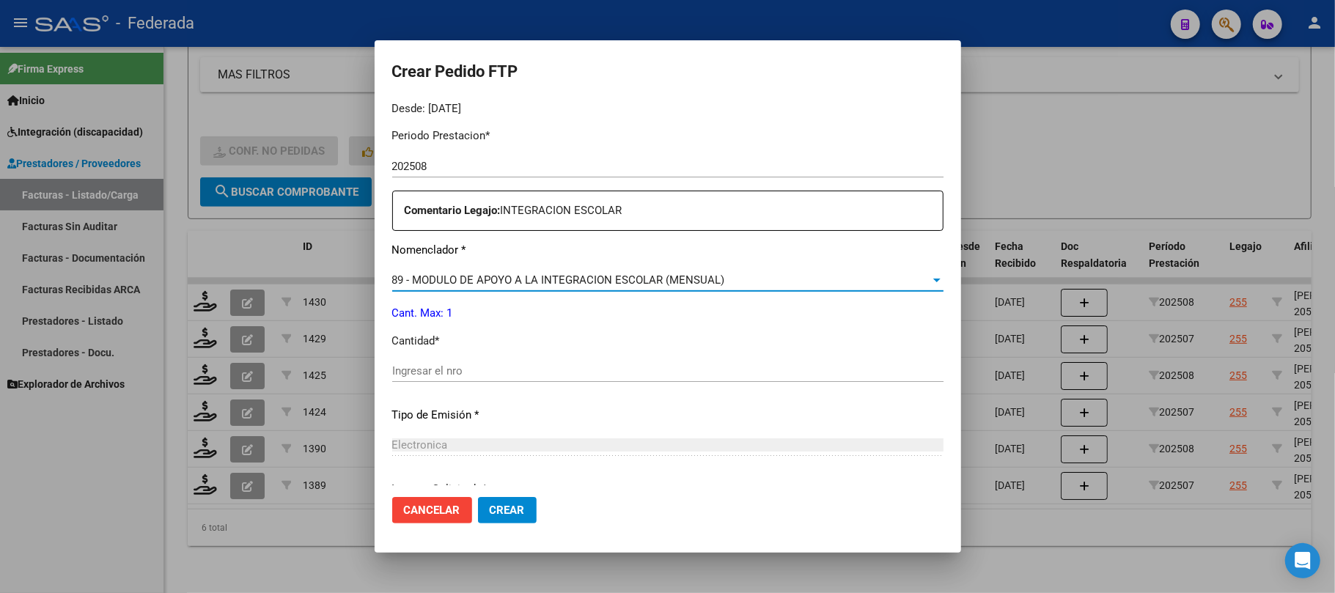
click at [472, 367] on input "Ingresar el nro" at bounding box center [667, 370] width 551 height 13
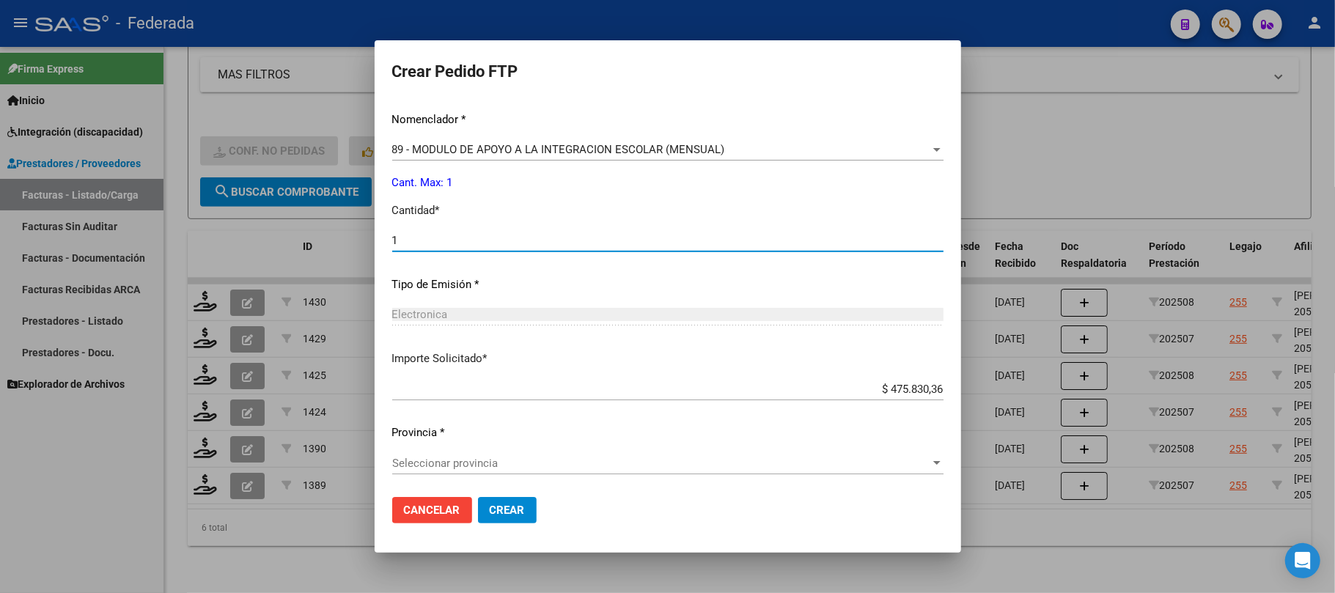
scroll to position [620, 0]
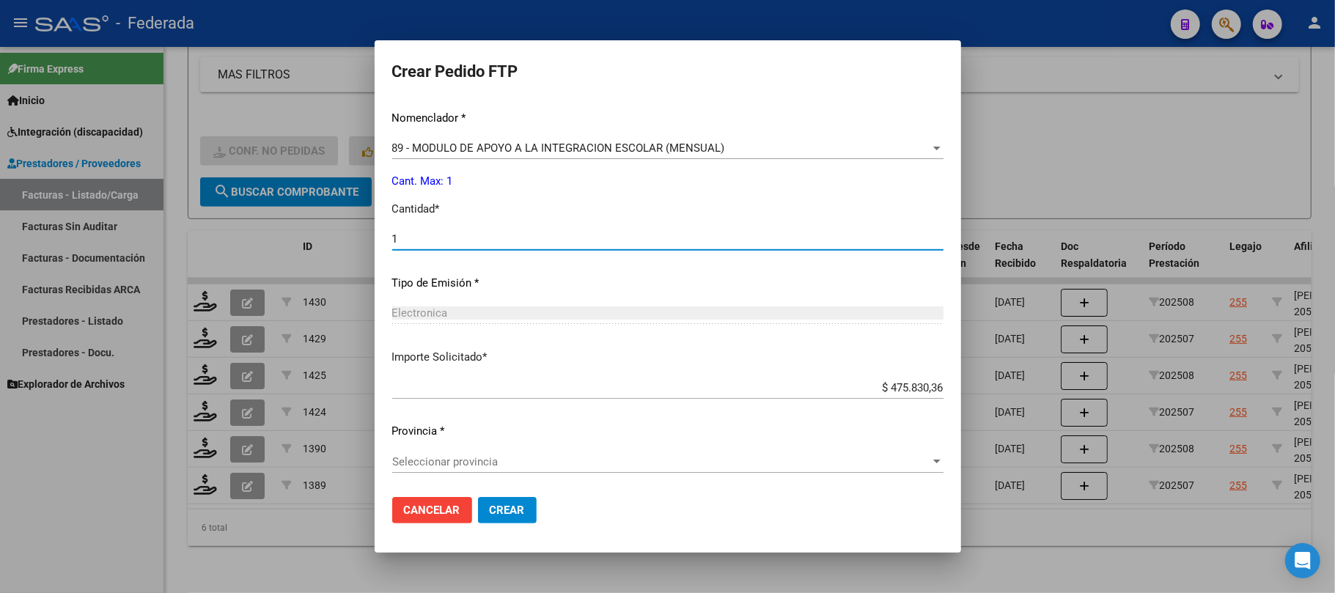
type input "1"
click at [441, 455] on span "Seleccionar provincia" at bounding box center [661, 461] width 538 height 13
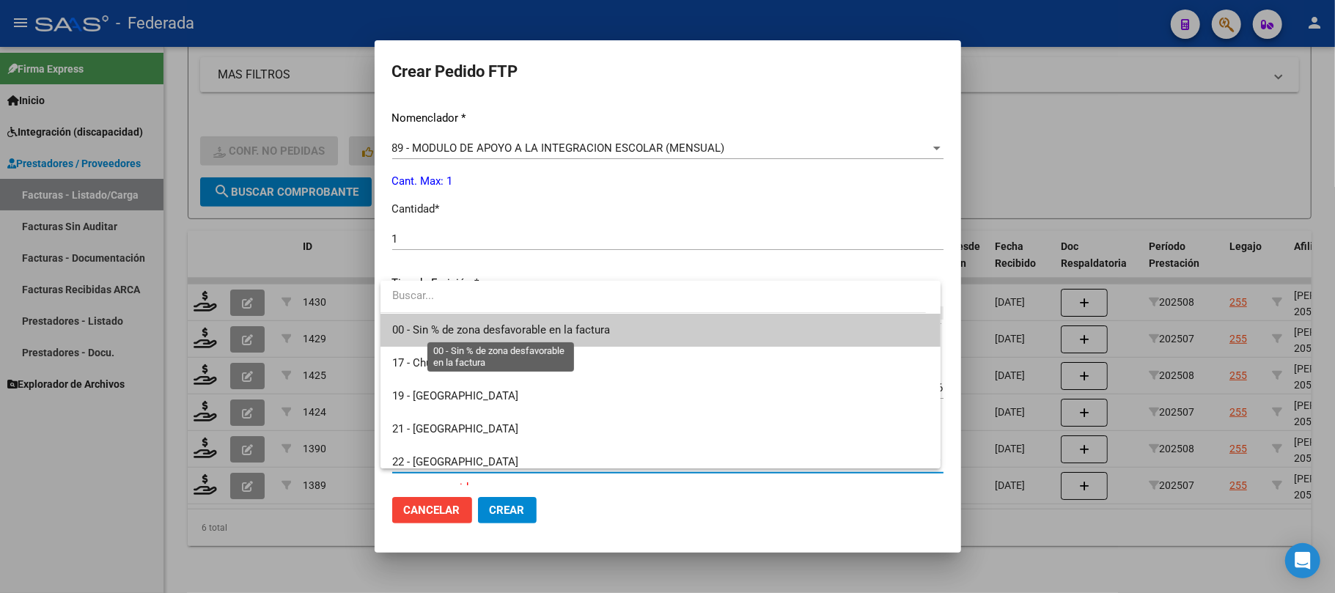
click at [471, 330] on span "00 - Sin % de zona desfavorable en la factura" at bounding box center [501, 329] width 218 height 13
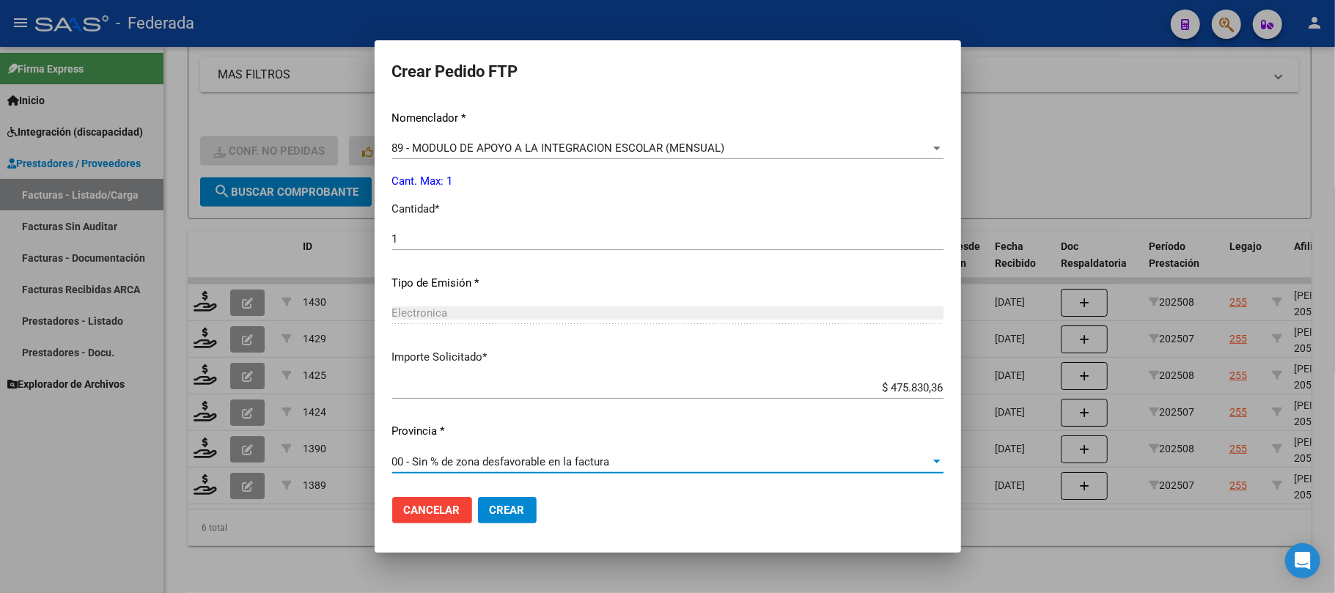
click at [487, 512] on button "Crear" at bounding box center [507, 510] width 59 height 26
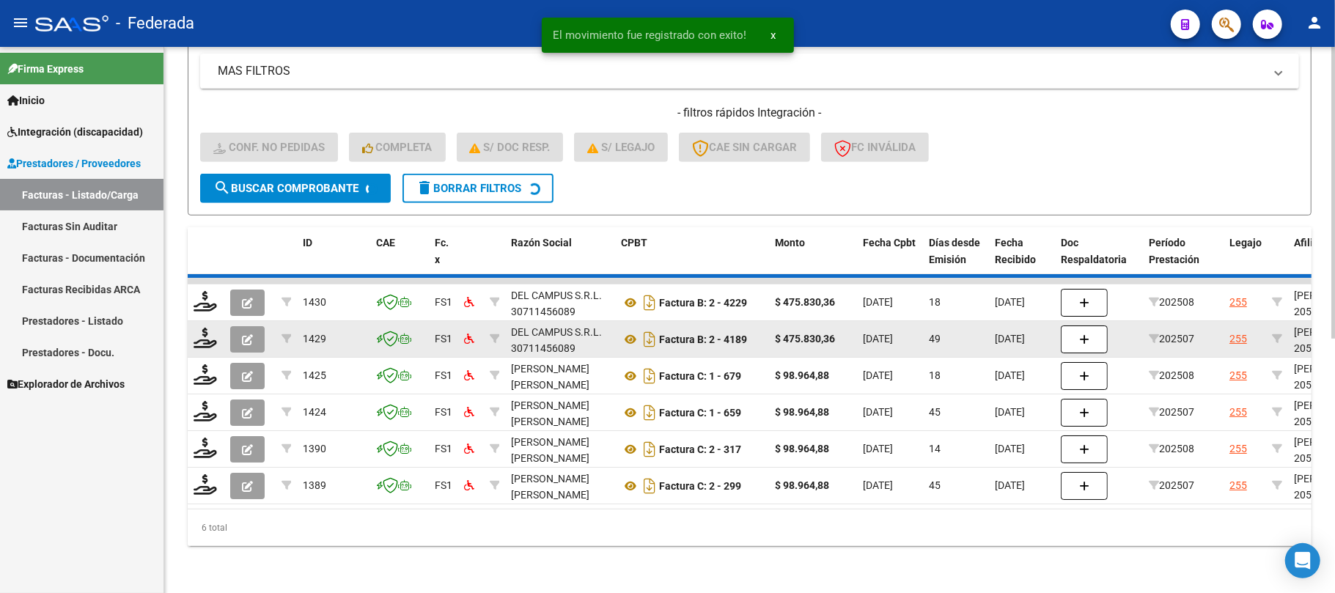
scroll to position [434, 0]
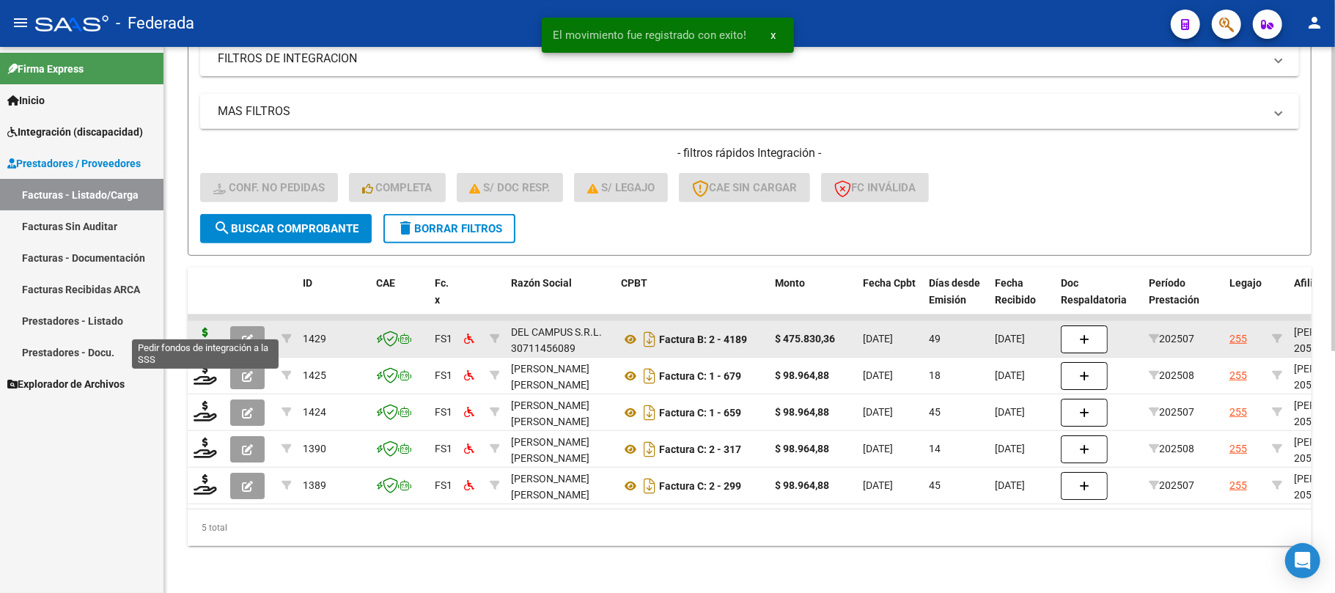
click at [209, 328] on icon at bounding box center [205, 338] width 23 height 21
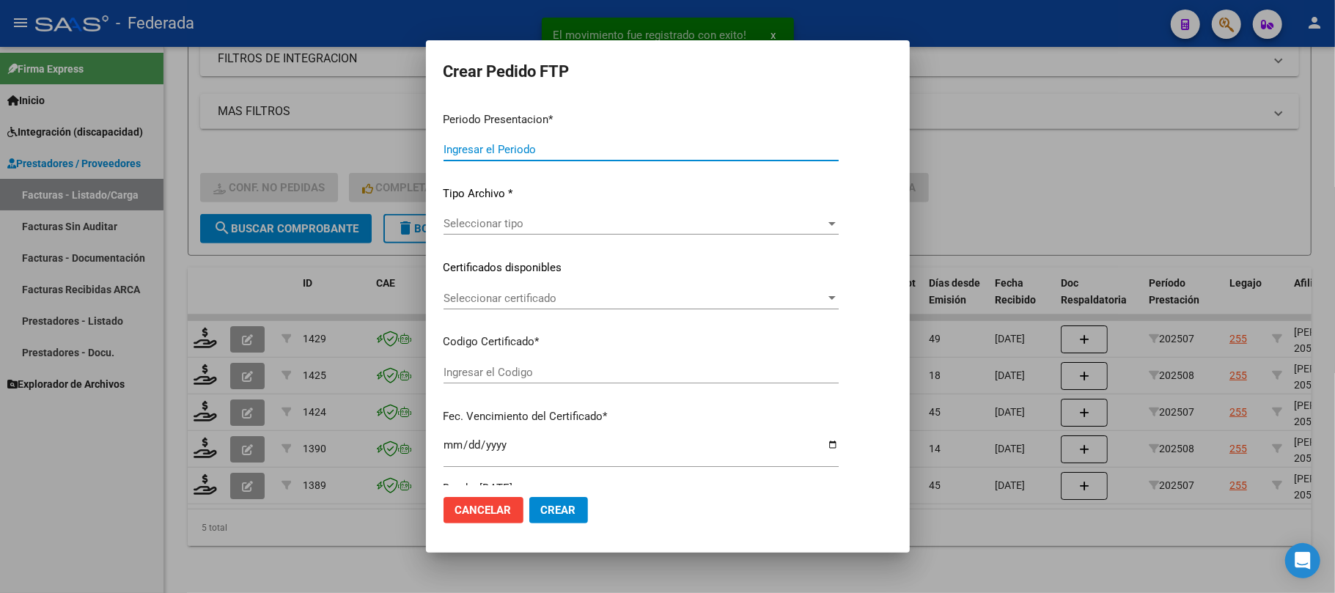
type input "202508"
type input "202507"
type input "$ 475.830,36"
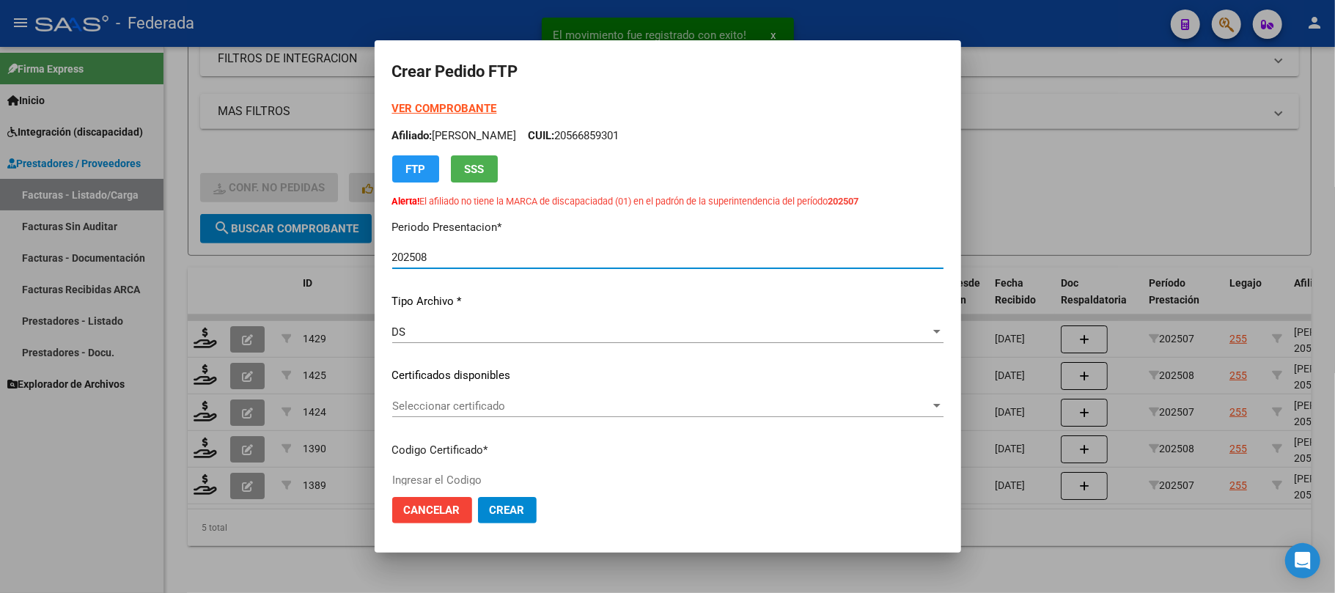
scroll to position [98, 0]
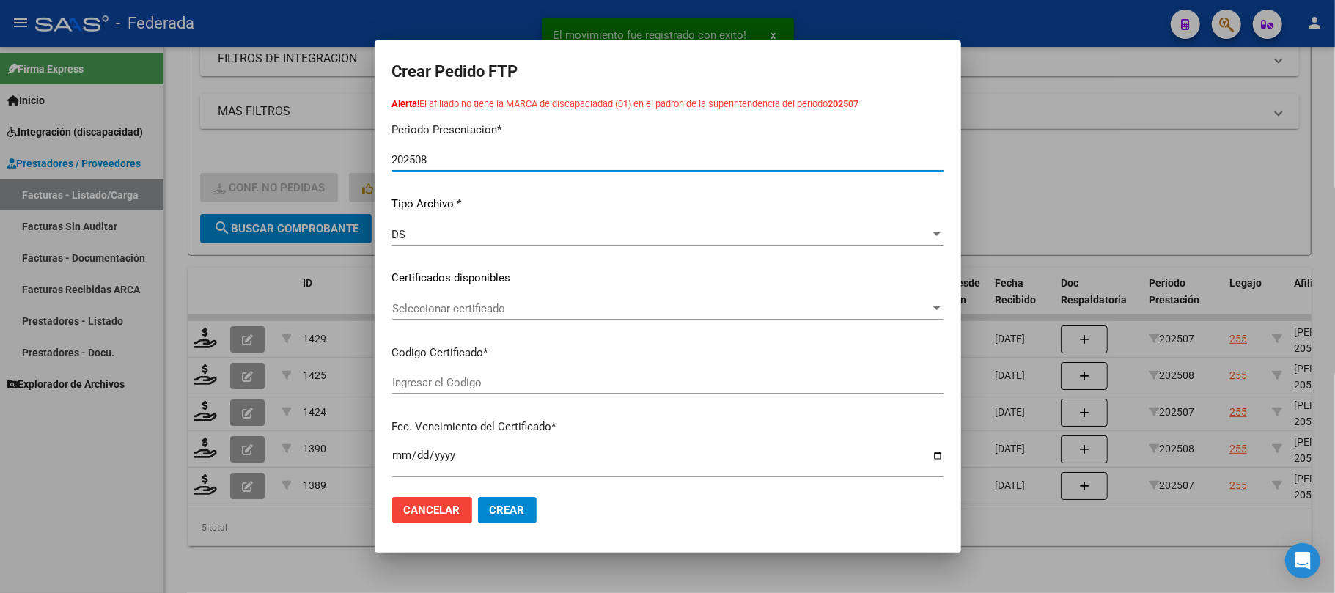
type input "ARG02000566859302025040920300409SAN164"
type input "[DATE]"
click at [464, 305] on span "Seleccionar certificado" at bounding box center [661, 308] width 538 height 13
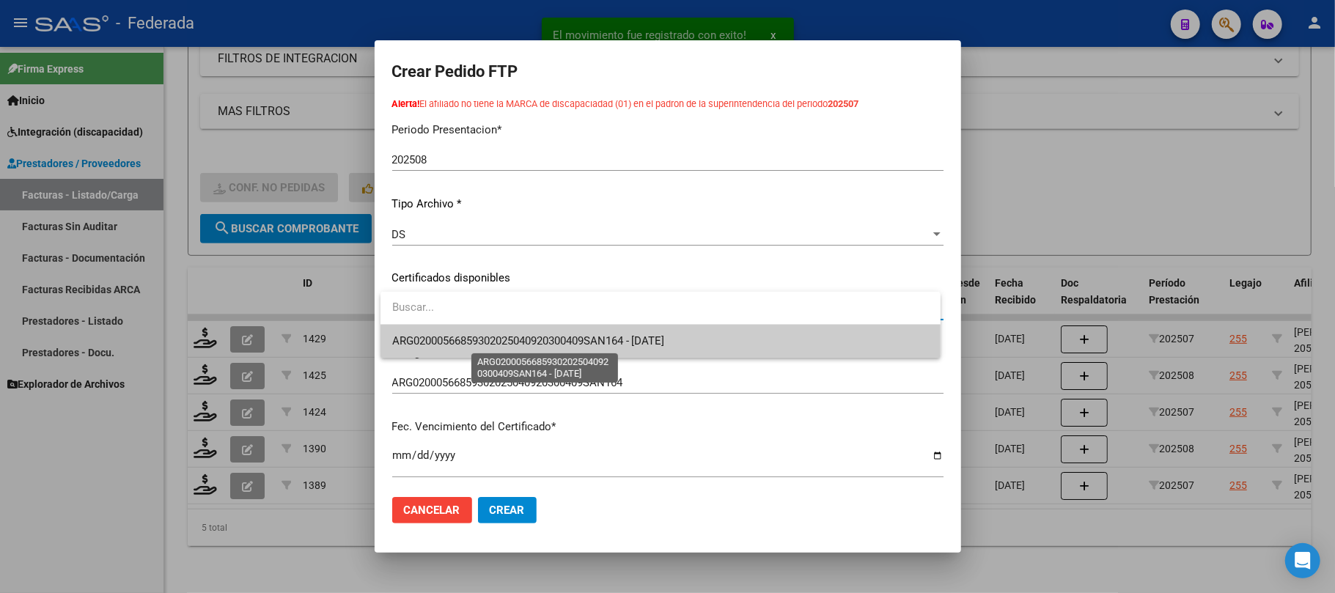
click at [462, 344] on span "ARG02000566859302025040920300409SAN164 - [DATE]" at bounding box center [528, 340] width 273 height 13
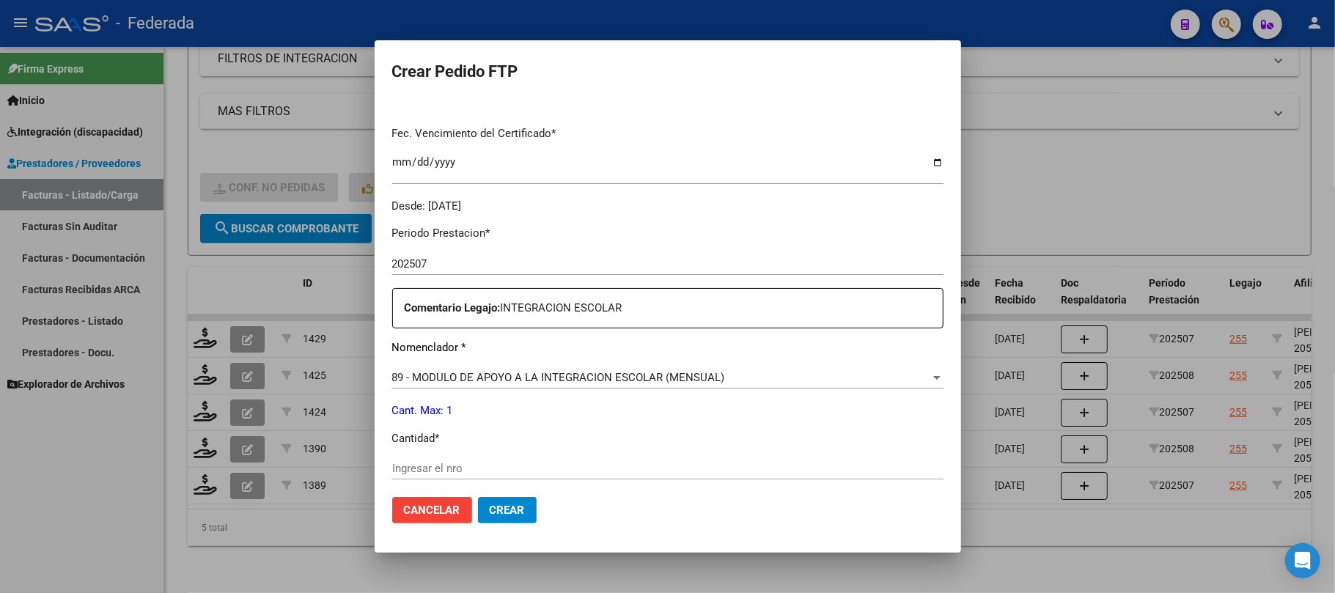
scroll to position [488, 0]
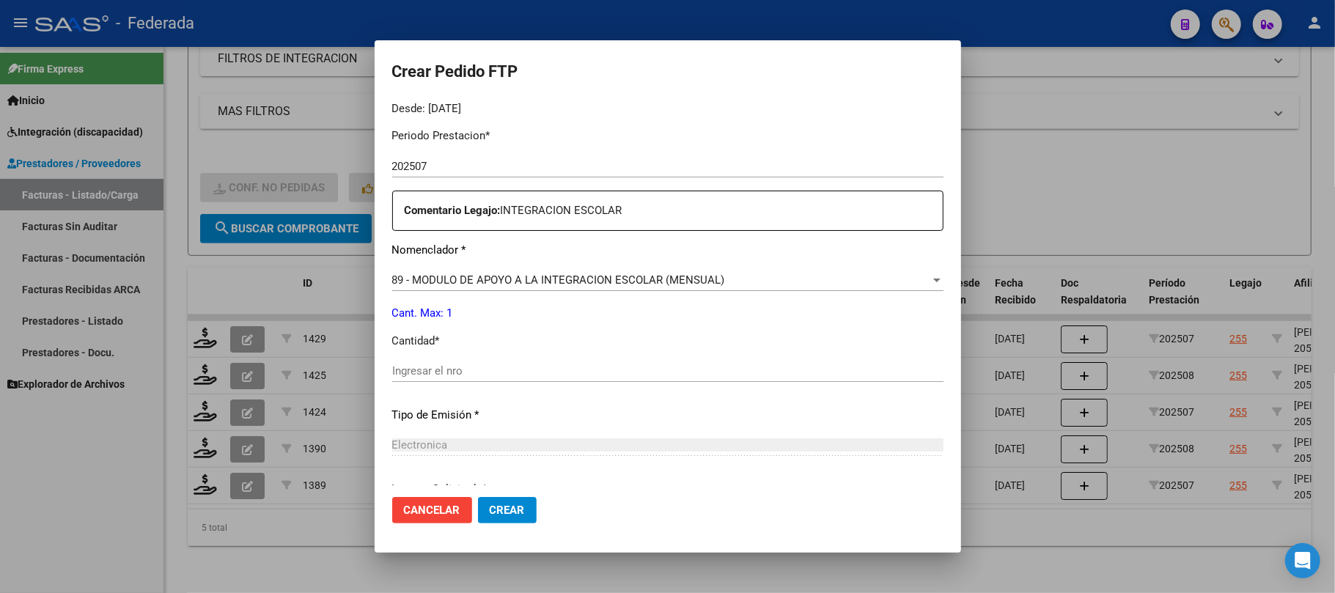
click at [452, 369] on input "Ingresar el nro" at bounding box center [667, 370] width 551 height 13
type input "1"
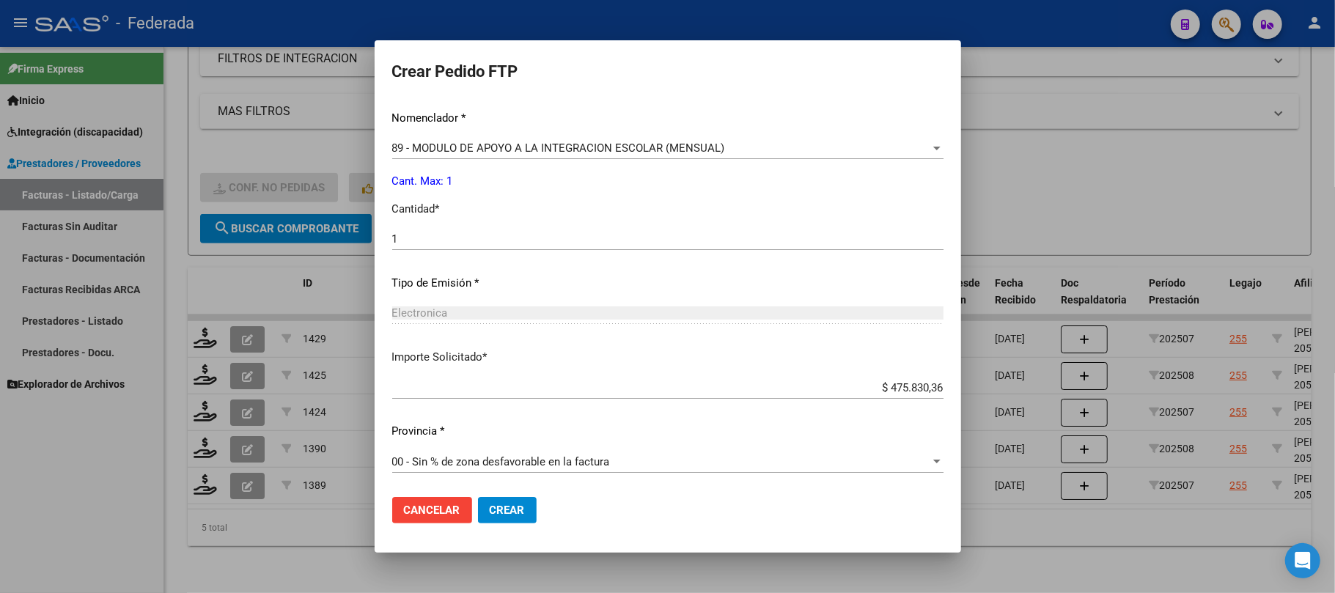
click at [485, 515] on button "Crear" at bounding box center [507, 510] width 59 height 26
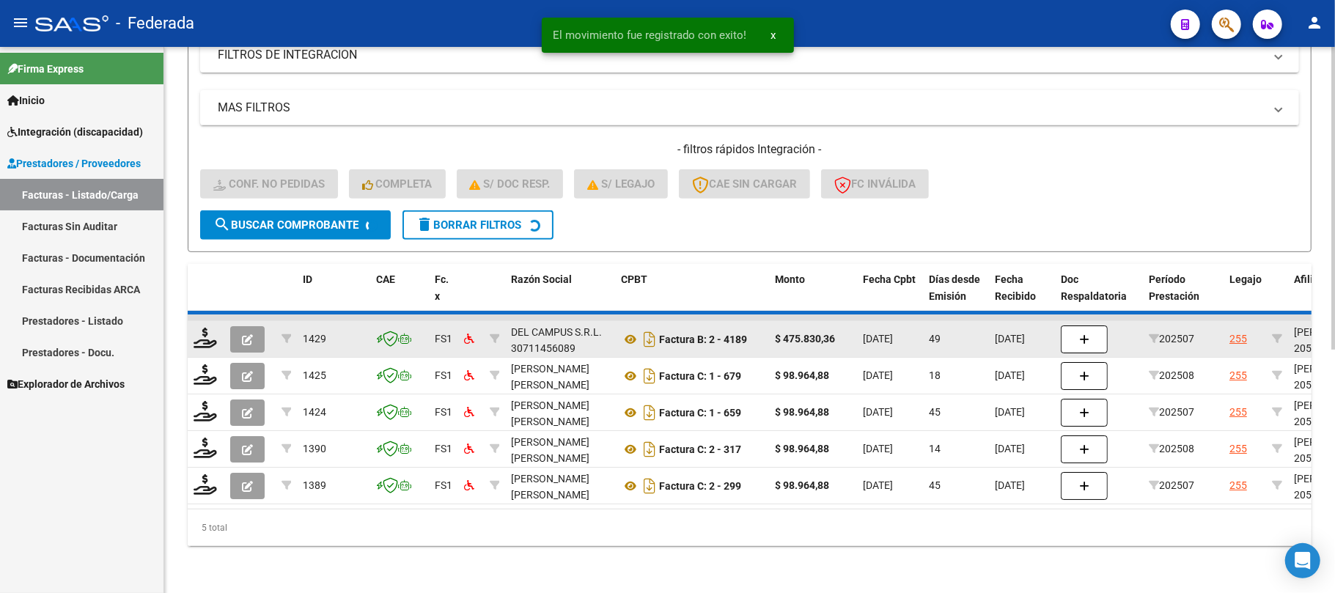
scroll to position [397, 0]
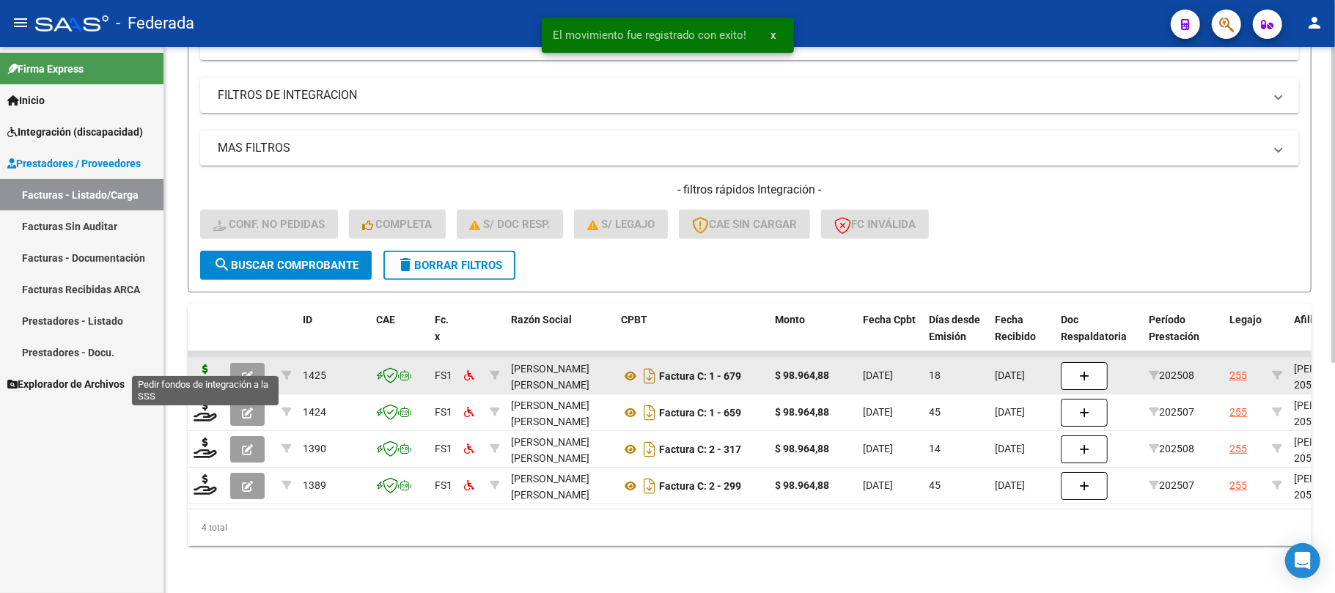
click at [201, 364] on icon at bounding box center [205, 374] width 23 height 21
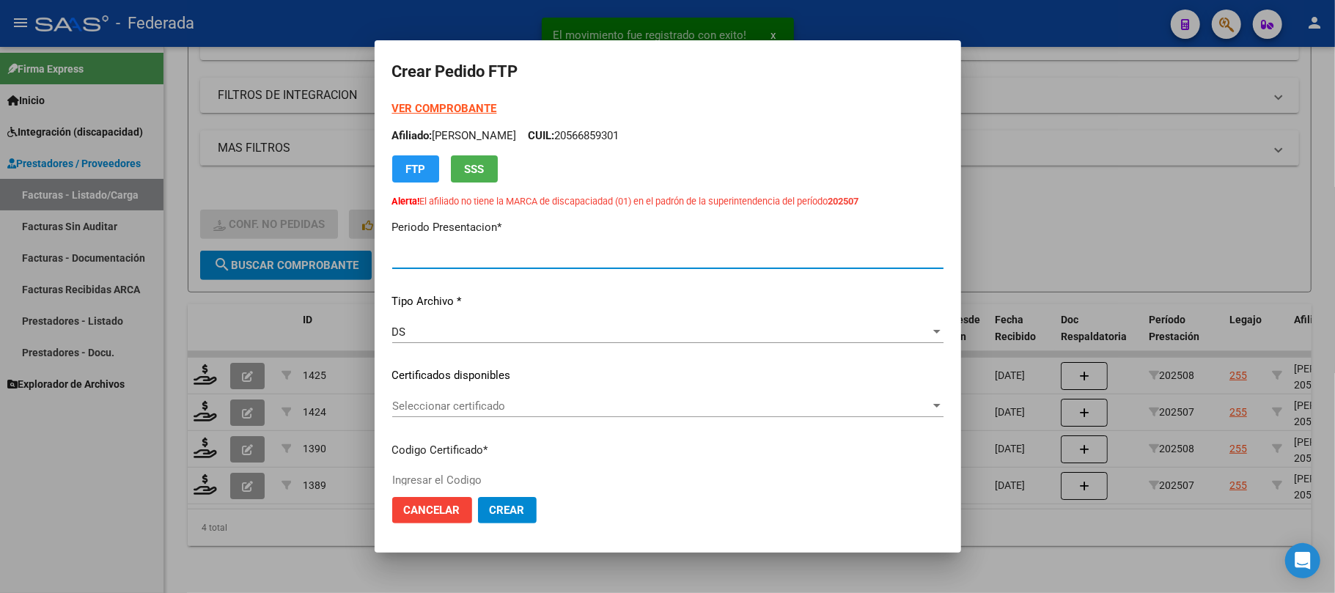
type input "202508"
type input "$ 98.964,88"
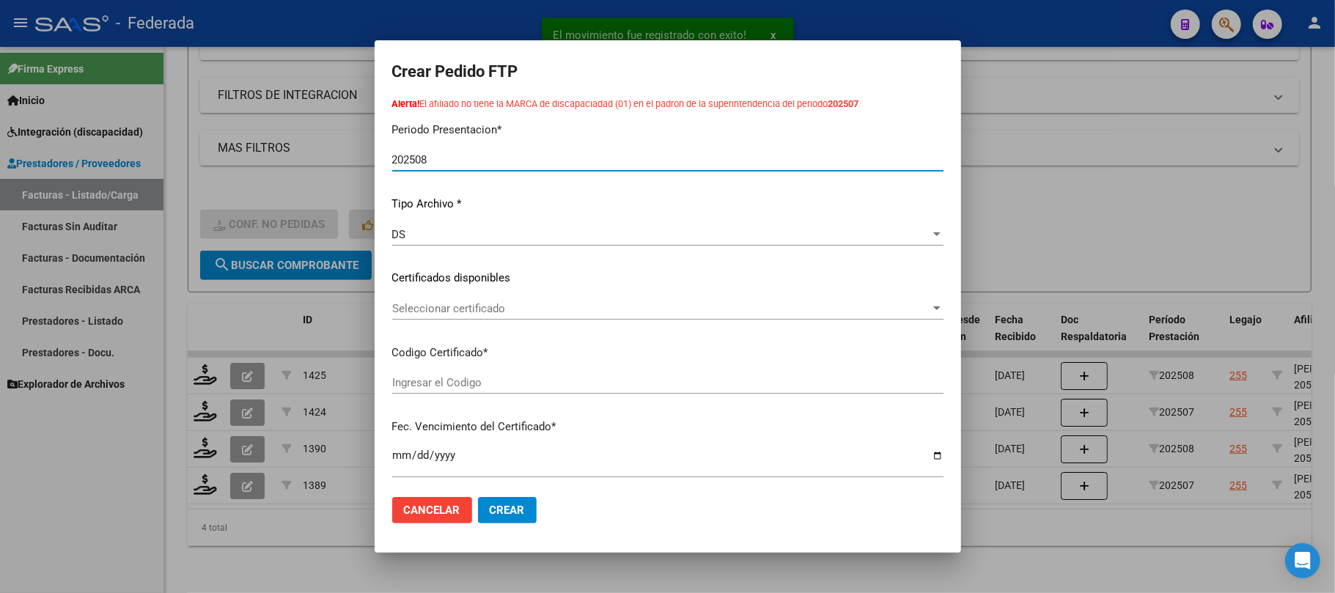
type input "ARG02000566859302025040920300409SAN164"
type input "[DATE]"
click at [455, 304] on span "Seleccionar certificado" at bounding box center [661, 308] width 538 height 13
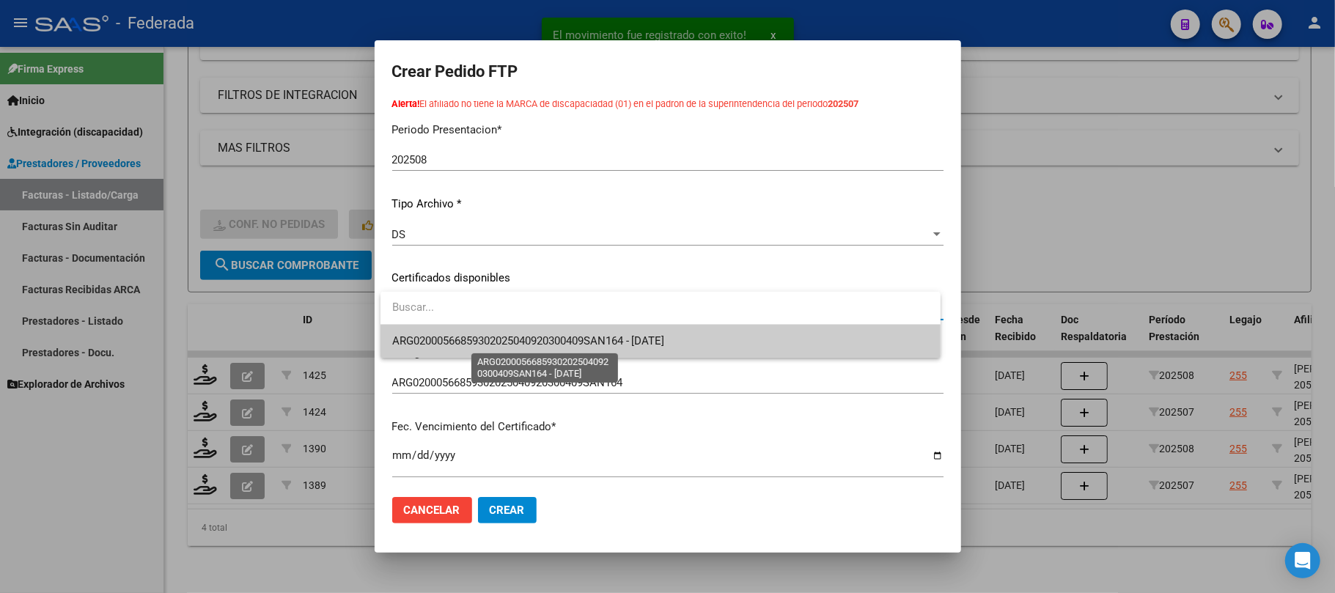
click at [455, 335] on span "ARG02000566859302025040920300409SAN164 - [DATE]" at bounding box center [528, 340] width 273 height 13
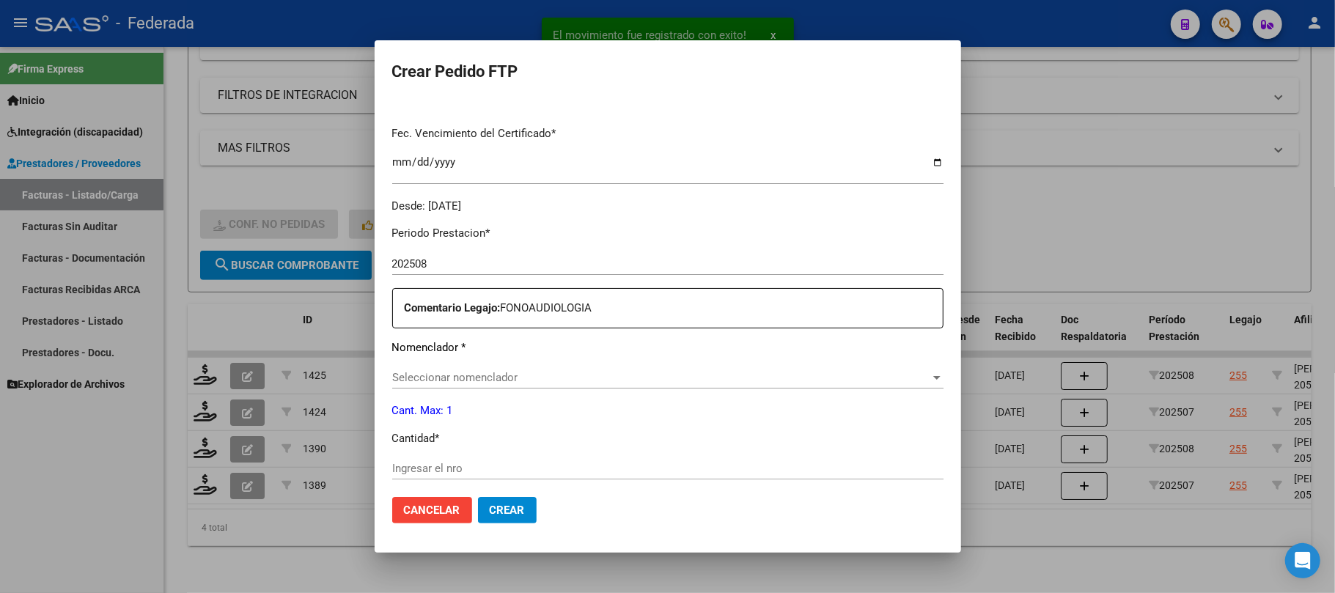
scroll to position [488, 0]
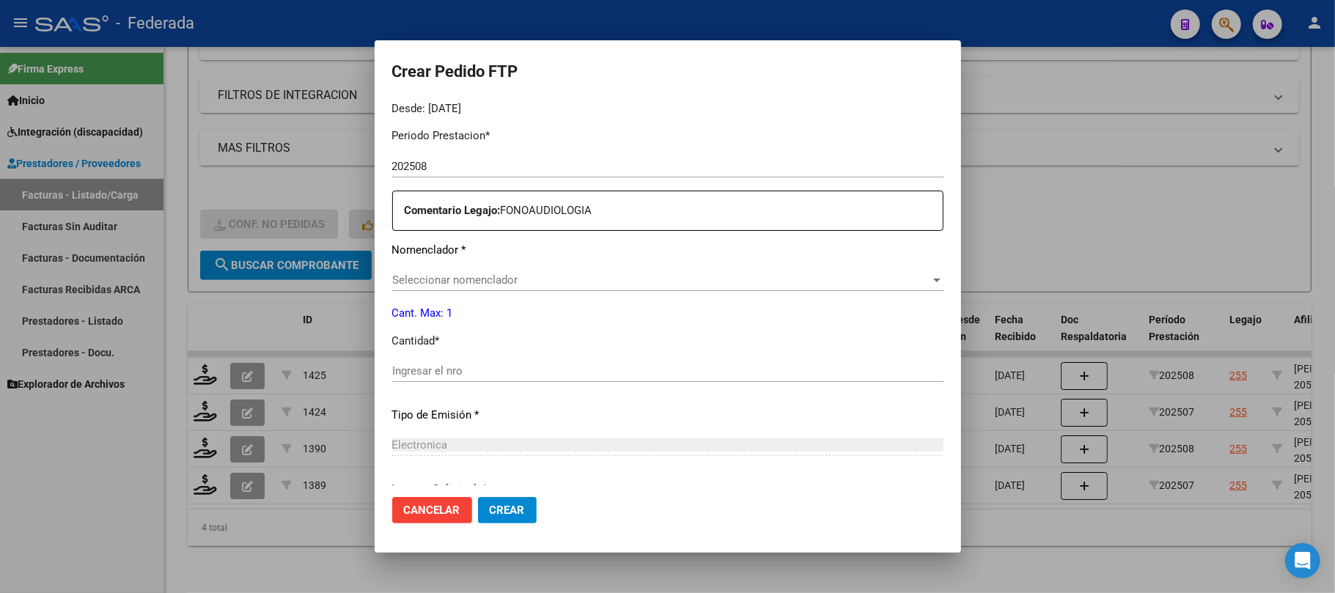
click at [479, 279] on span "Seleccionar nomenclador" at bounding box center [661, 279] width 538 height 13
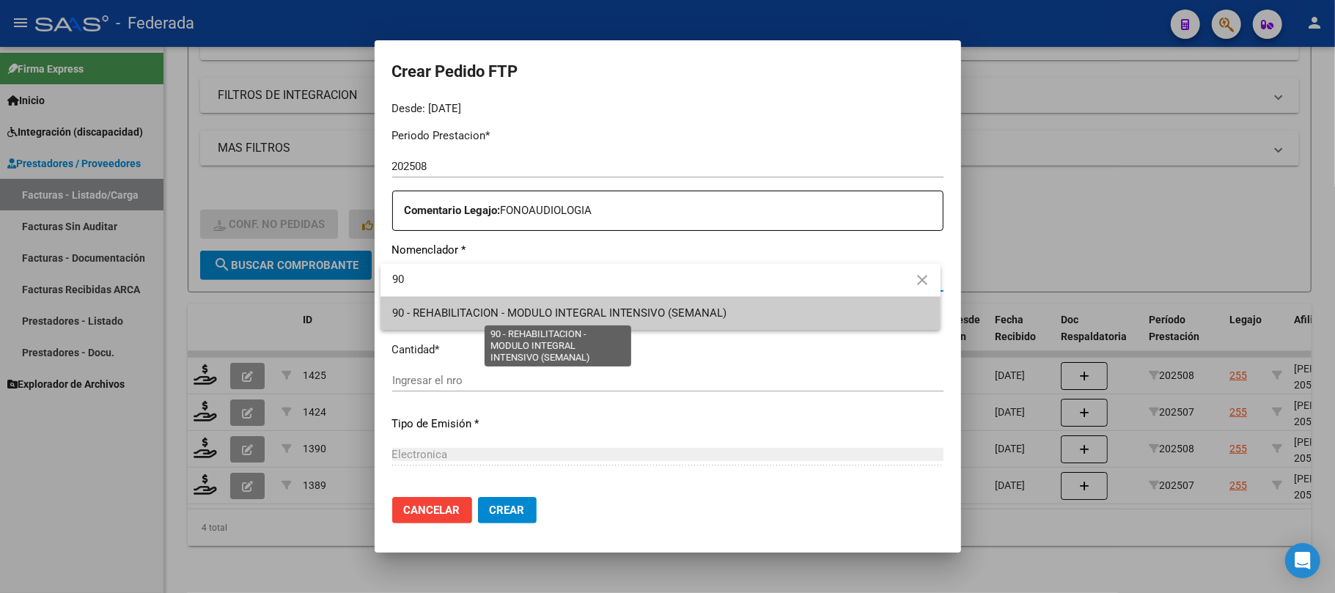
type input "90"
click at [478, 312] on span "90 - REHABILITACION - MODULO INTEGRAL INTENSIVO (SEMANAL)" at bounding box center [559, 312] width 335 height 13
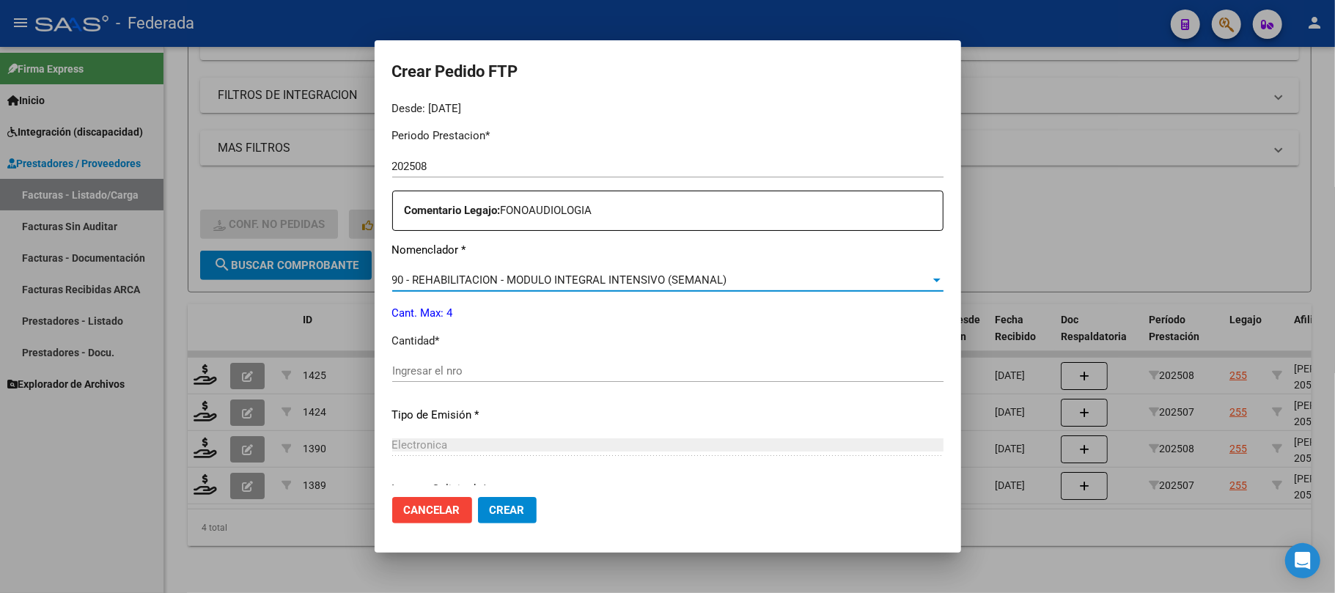
click at [435, 369] on input "Ingresar el nro" at bounding box center [667, 370] width 551 height 13
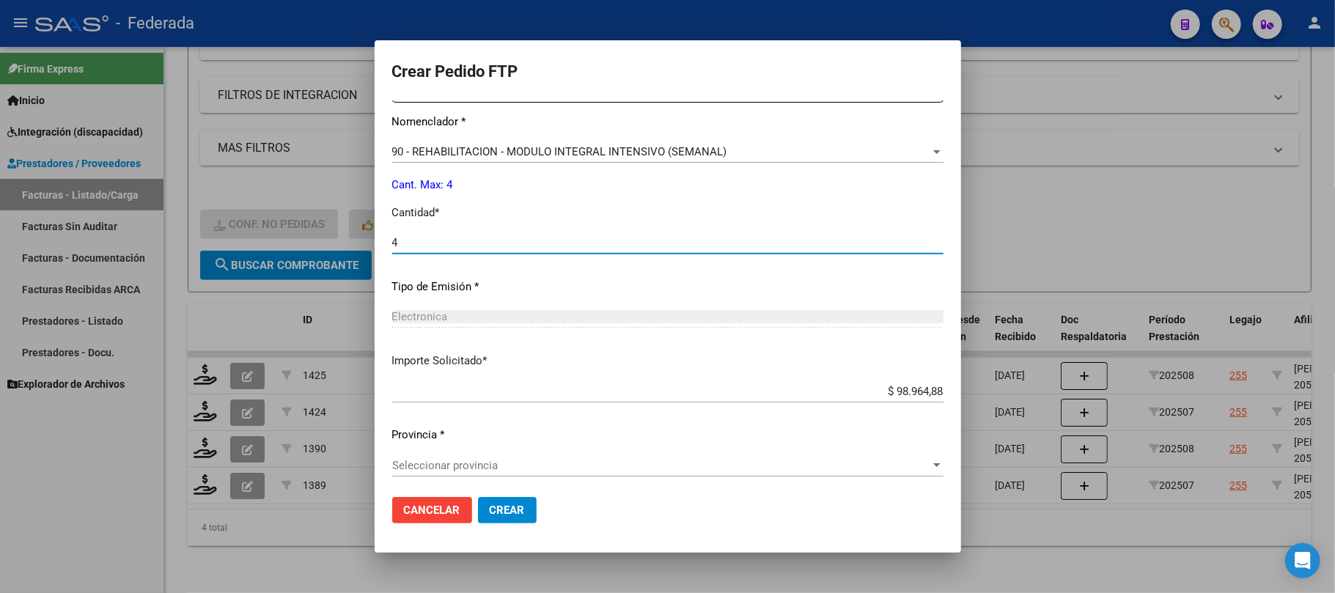
scroll to position [620, 0]
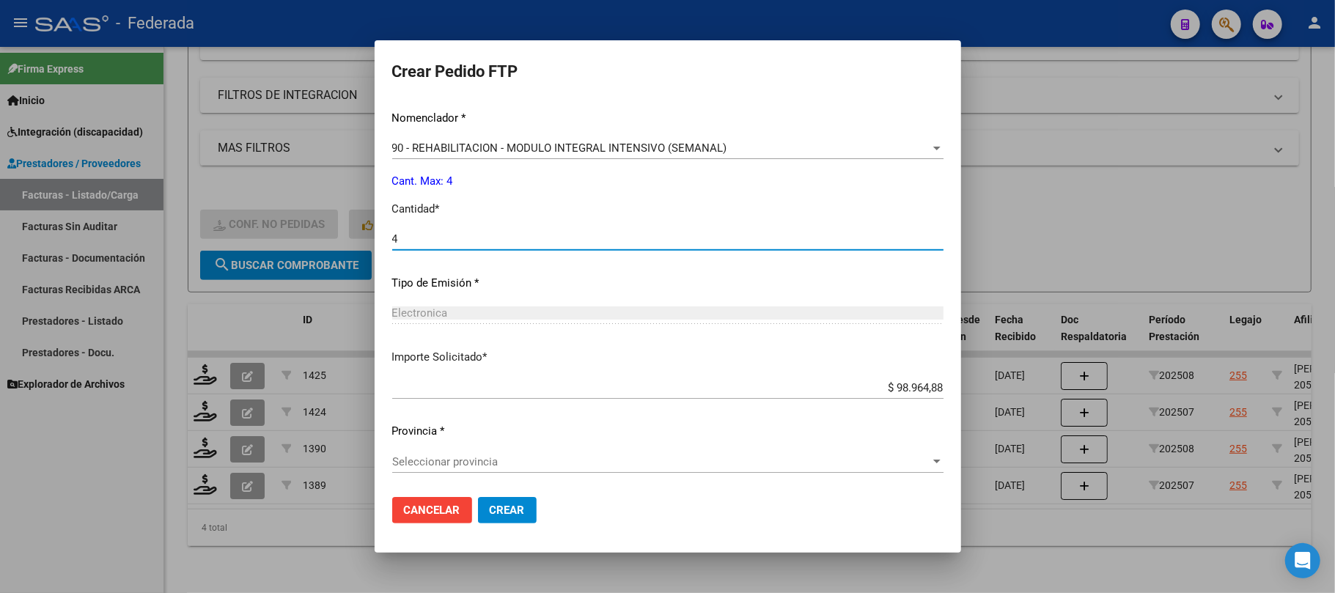
type input "4"
click at [479, 459] on span "Seleccionar provincia" at bounding box center [661, 461] width 538 height 13
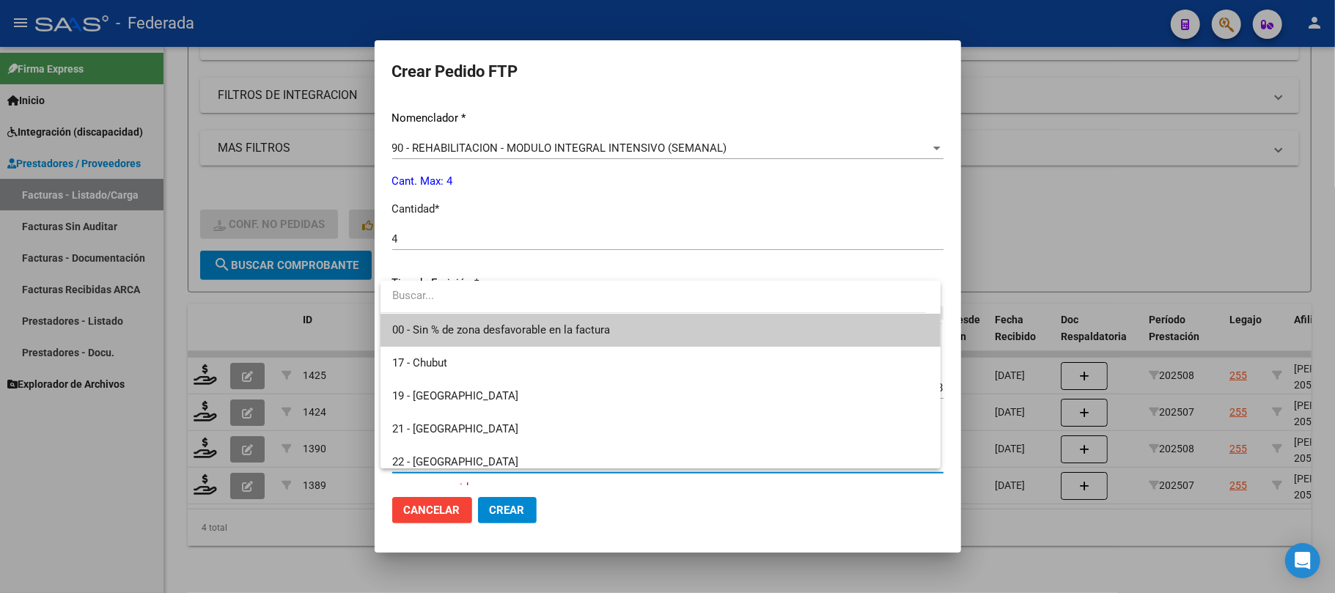
click at [455, 329] on span "00 - Sin % de zona desfavorable en la factura" at bounding box center [501, 329] width 218 height 13
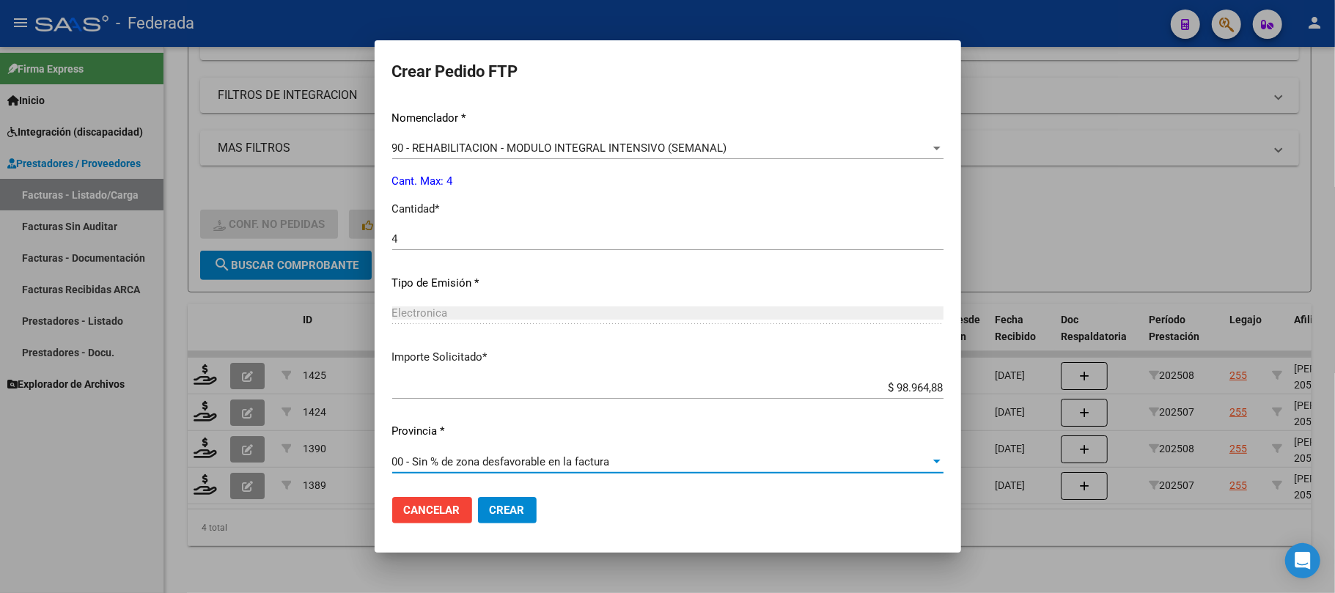
click at [497, 509] on span "Crear" at bounding box center [507, 510] width 35 height 13
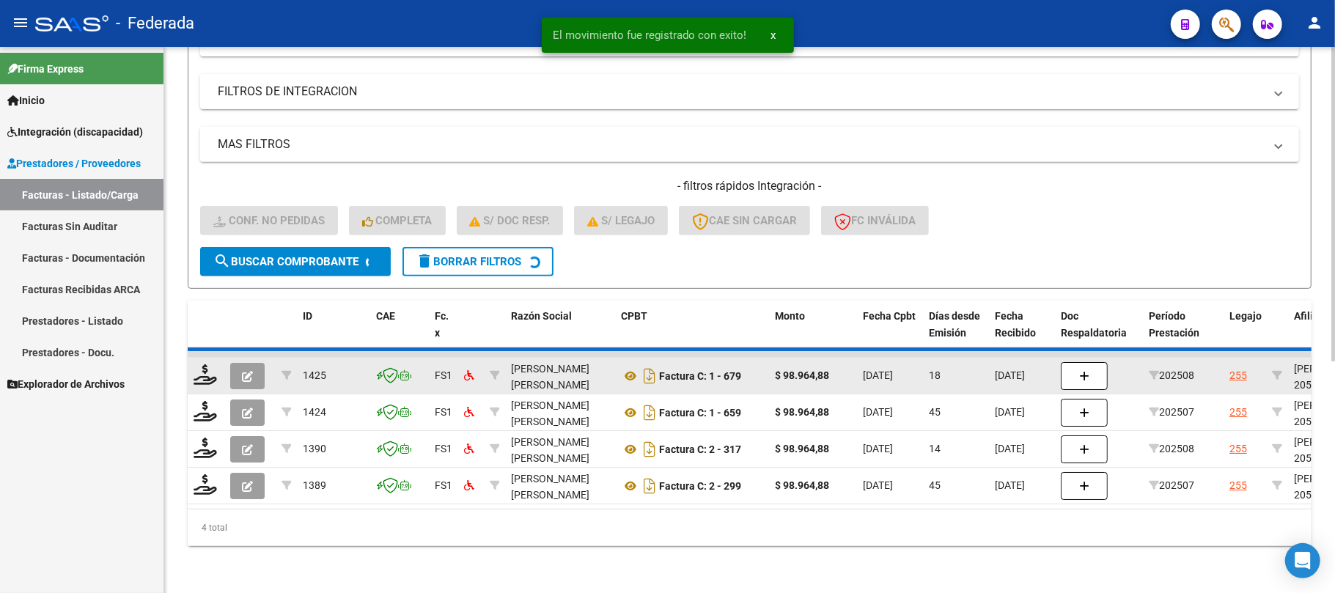
scroll to position [361, 0]
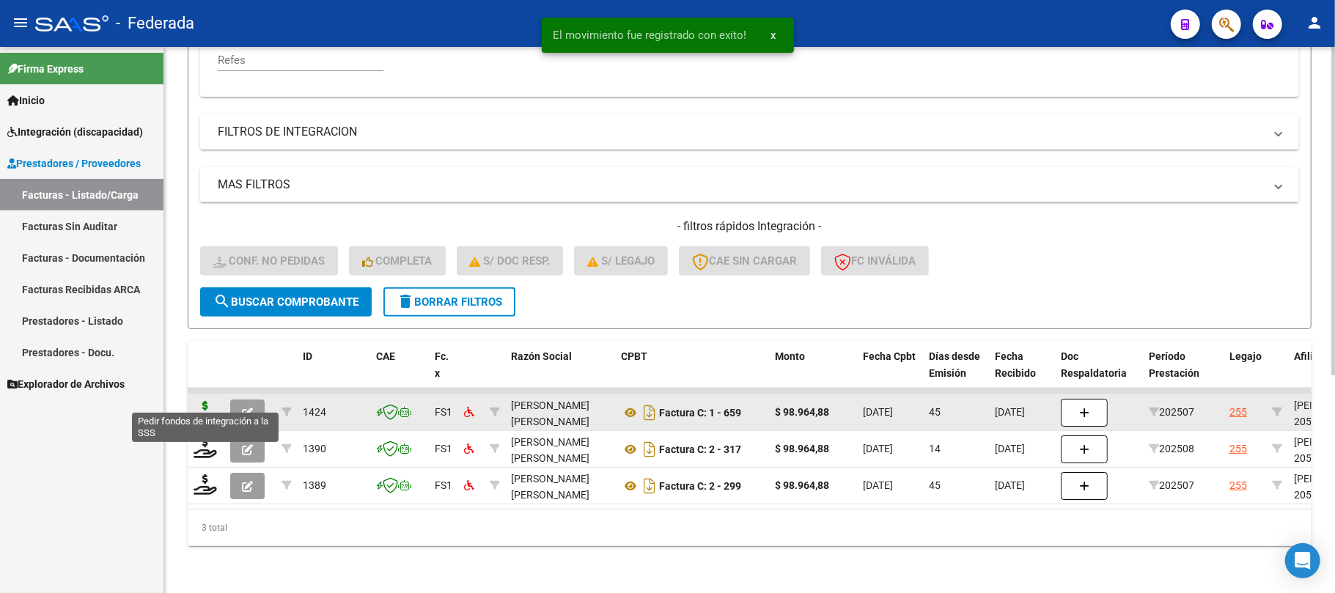
click at [206, 401] on icon at bounding box center [205, 411] width 23 height 21
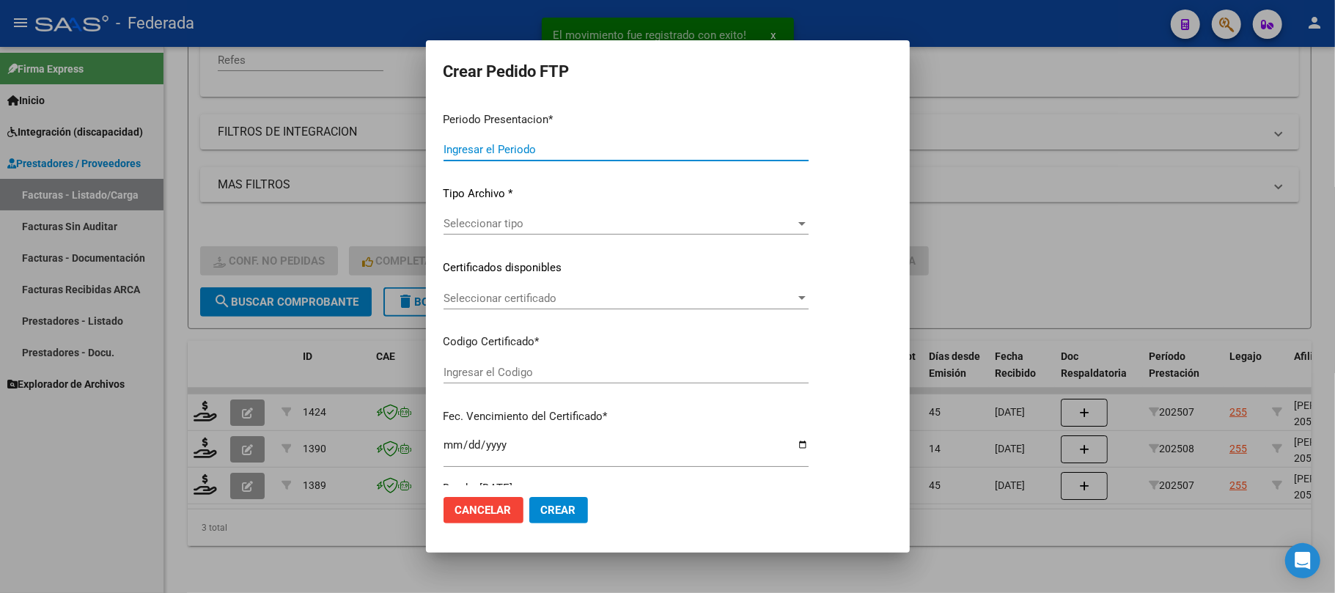
type input "202508"
type input "202507"
type input "$ 98.964,88"
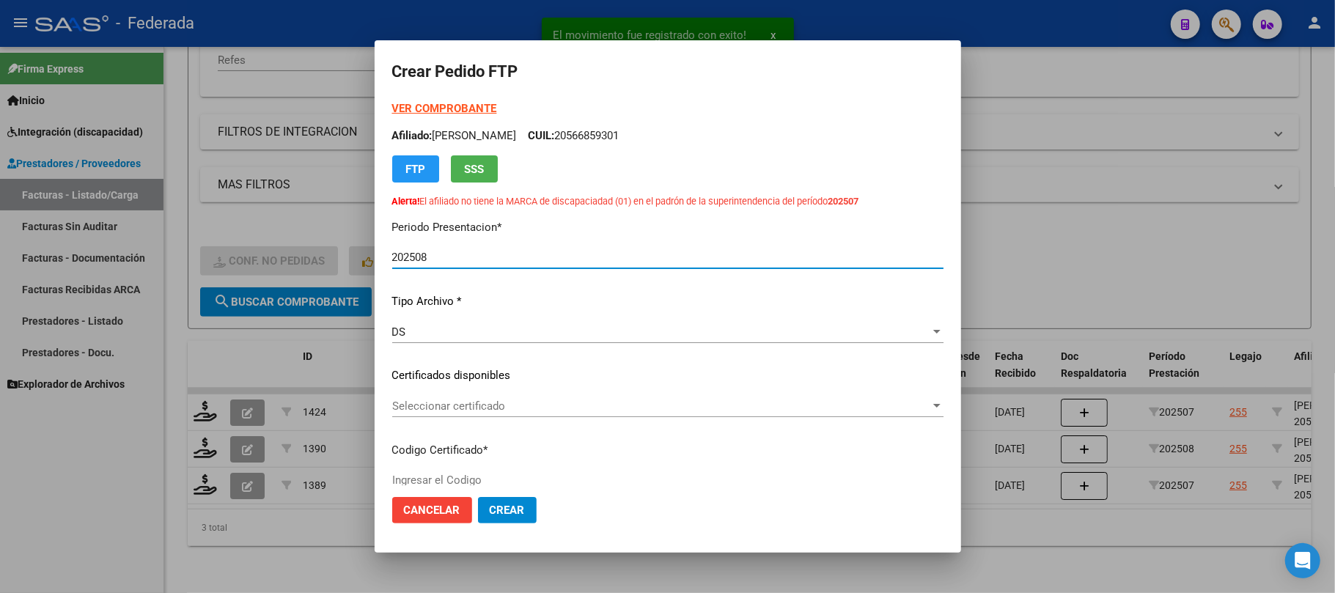
type input "ARG02000566859302025040920300409SAN164"
type input "[DATE]"
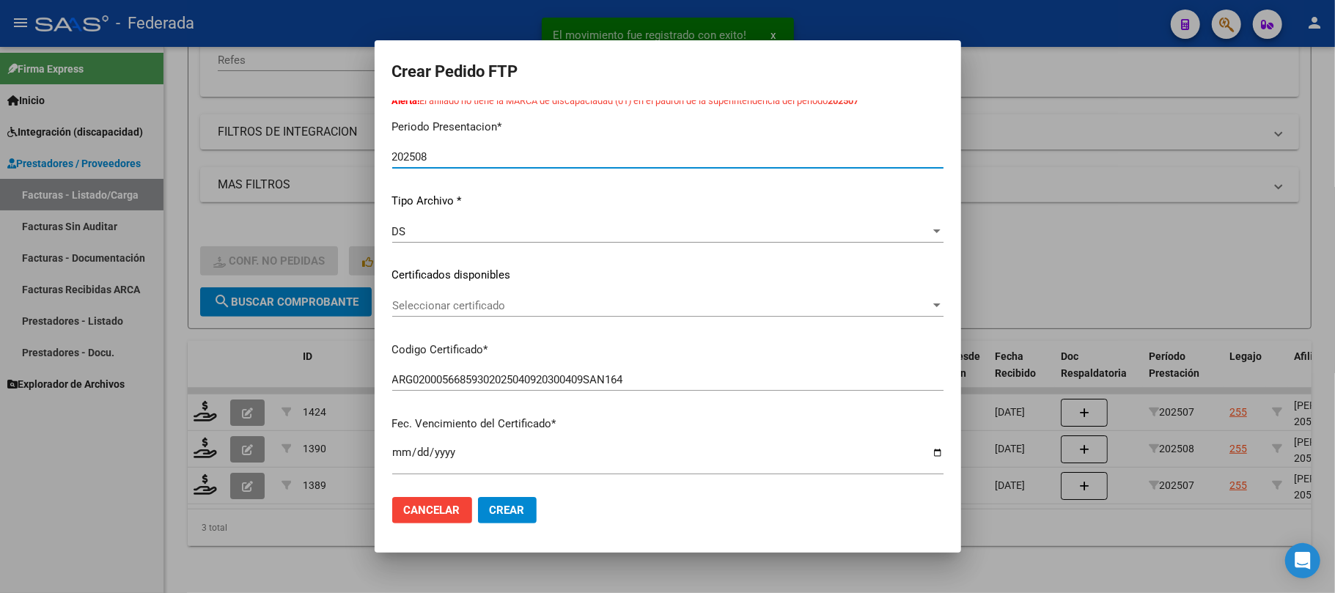
scroll to position [195, 0]
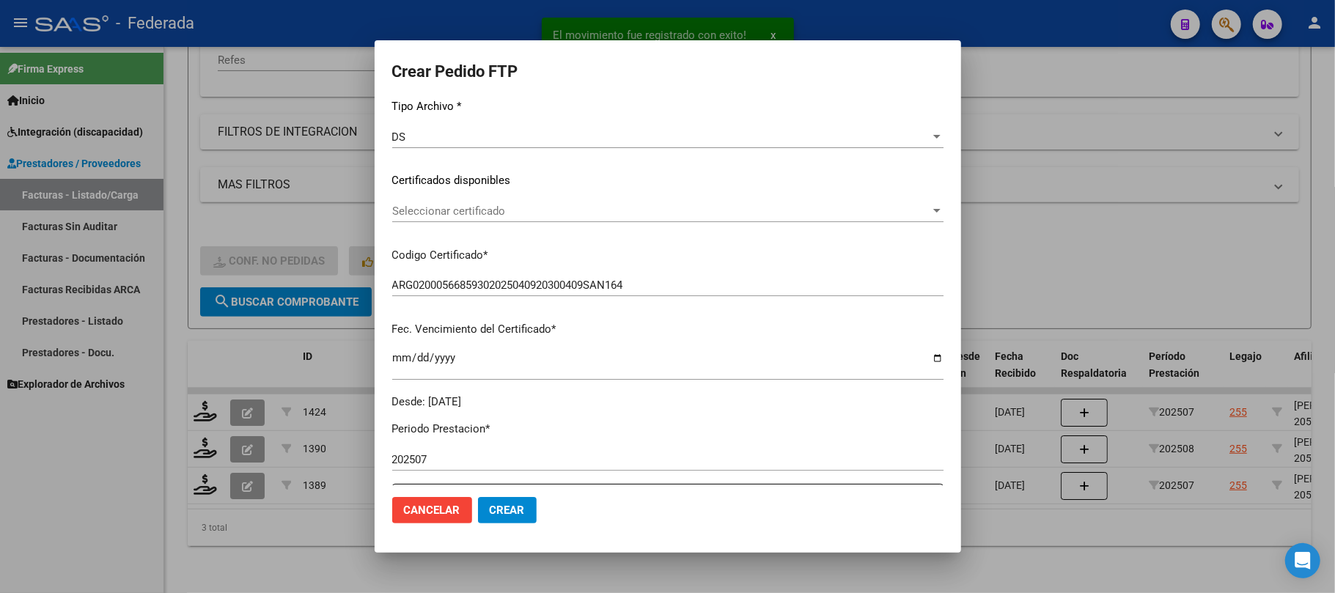
click at [487, 208] on span "Seleccionar certificado" at bounding box center [661, 211] width 538 height 13
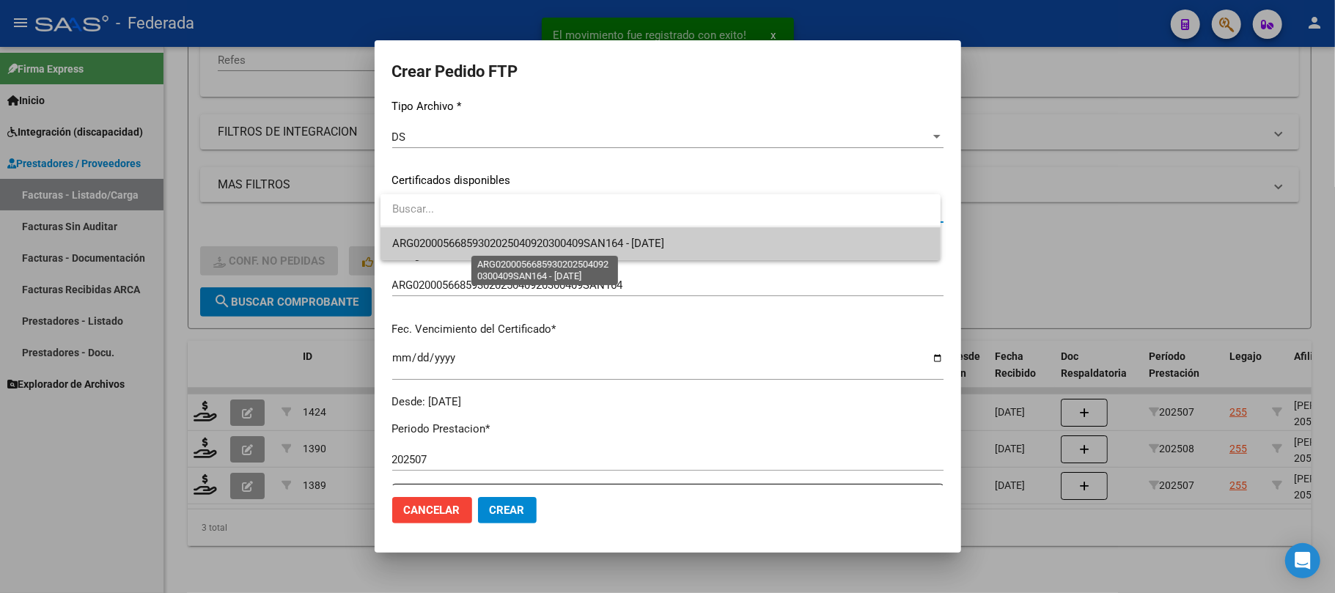
click at [491, 248] on span "ARG02000566859302025040920300409SAN164 - [DATE]" at bounding box center [528, 243] width 273 height 13
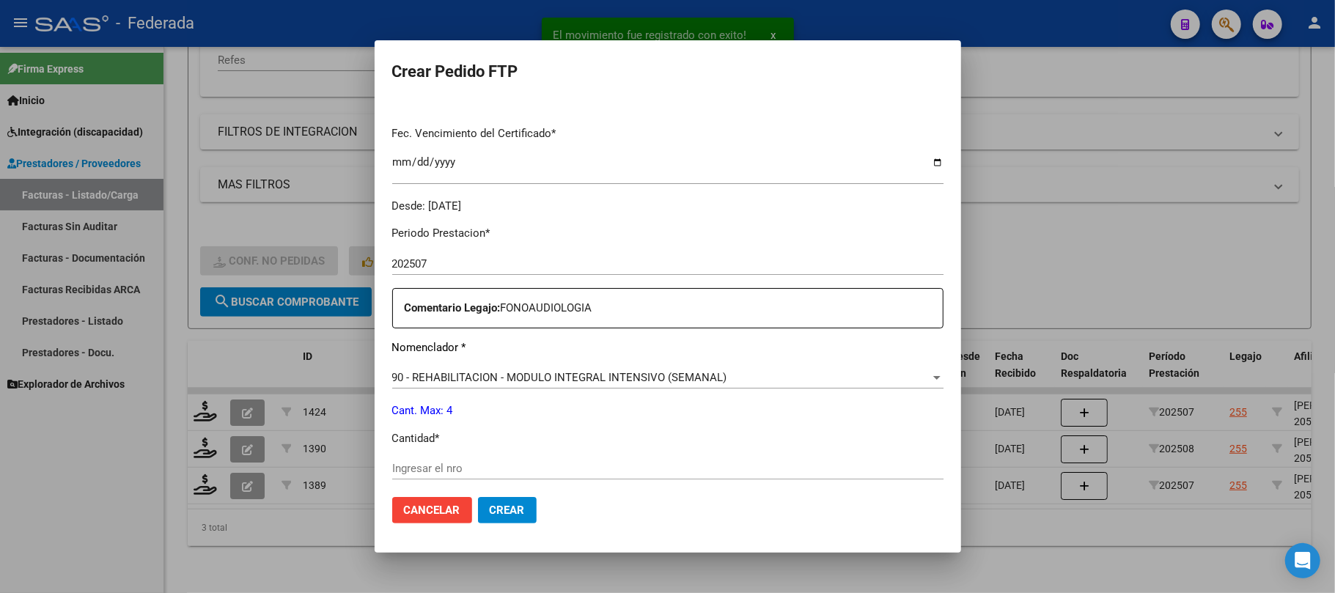
scroll to position [488, 0]
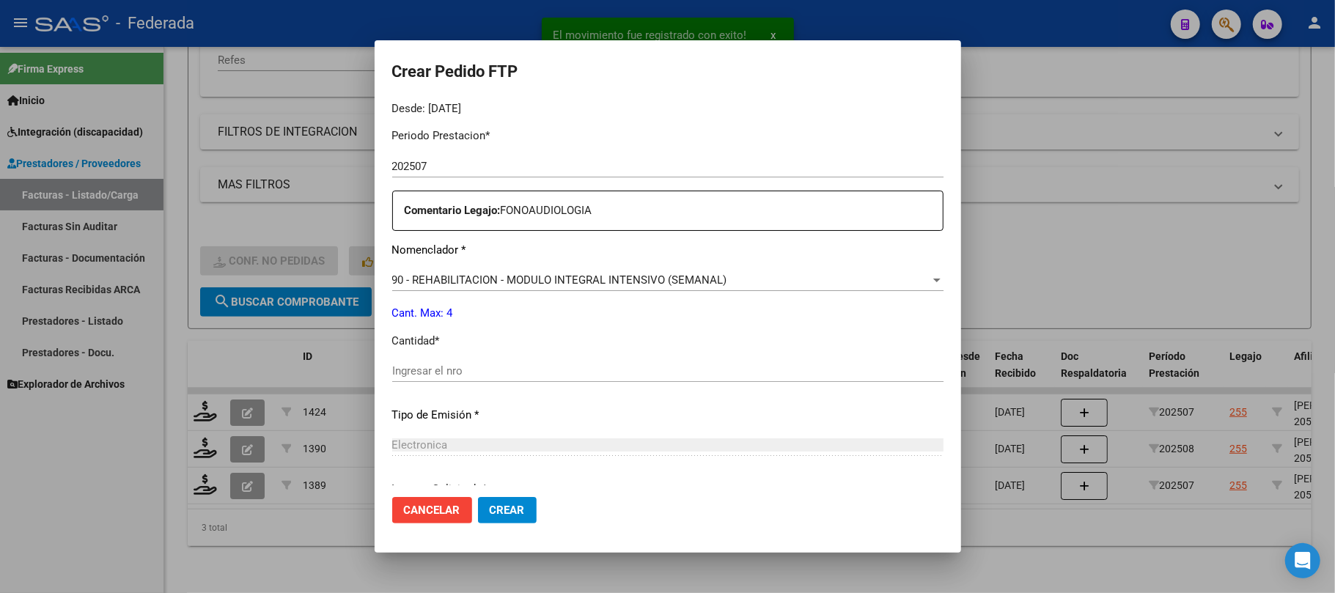
click at [488, 371] on input "Ingresar el nro" at bounding box center [667, 370] width 551 height 13
type input "4"
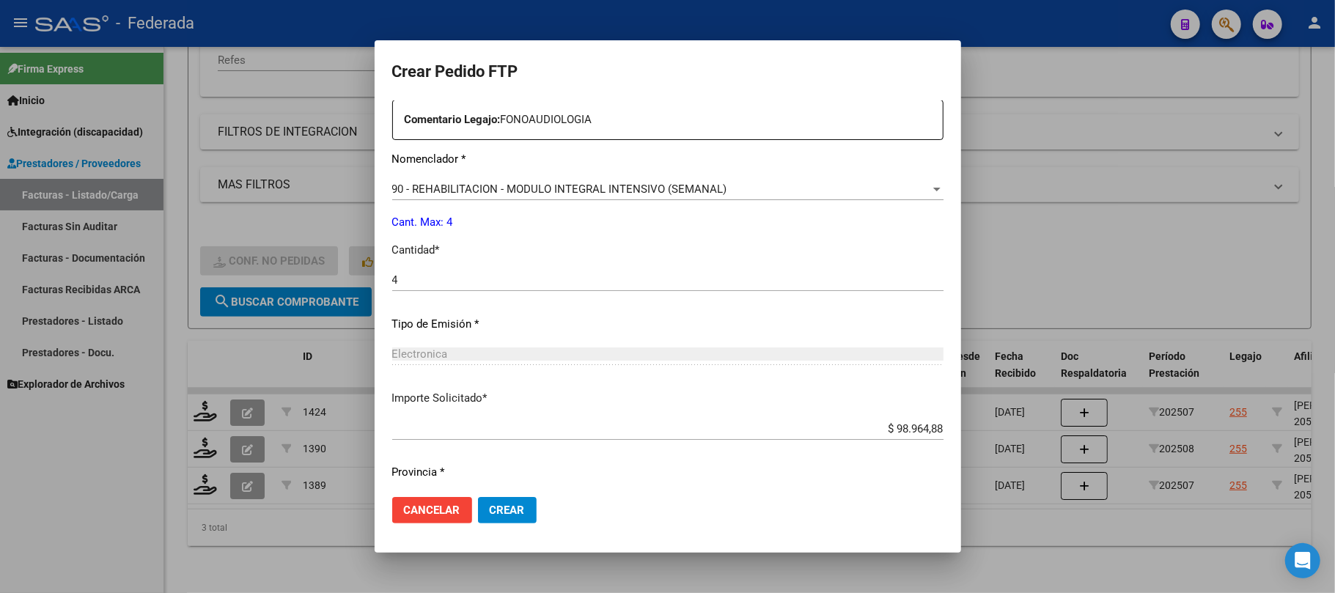
scroll to position [620, 0]
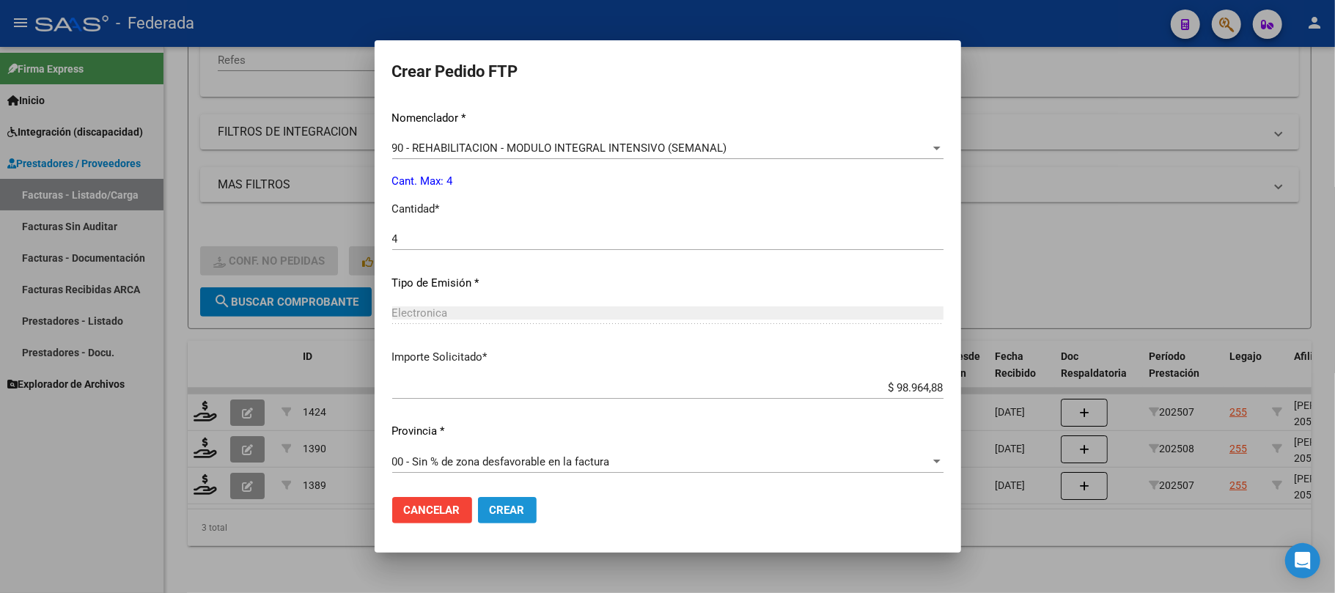
click at [517, 521] on button "Crear" at bounding box center [507, 510] width 59 height 26
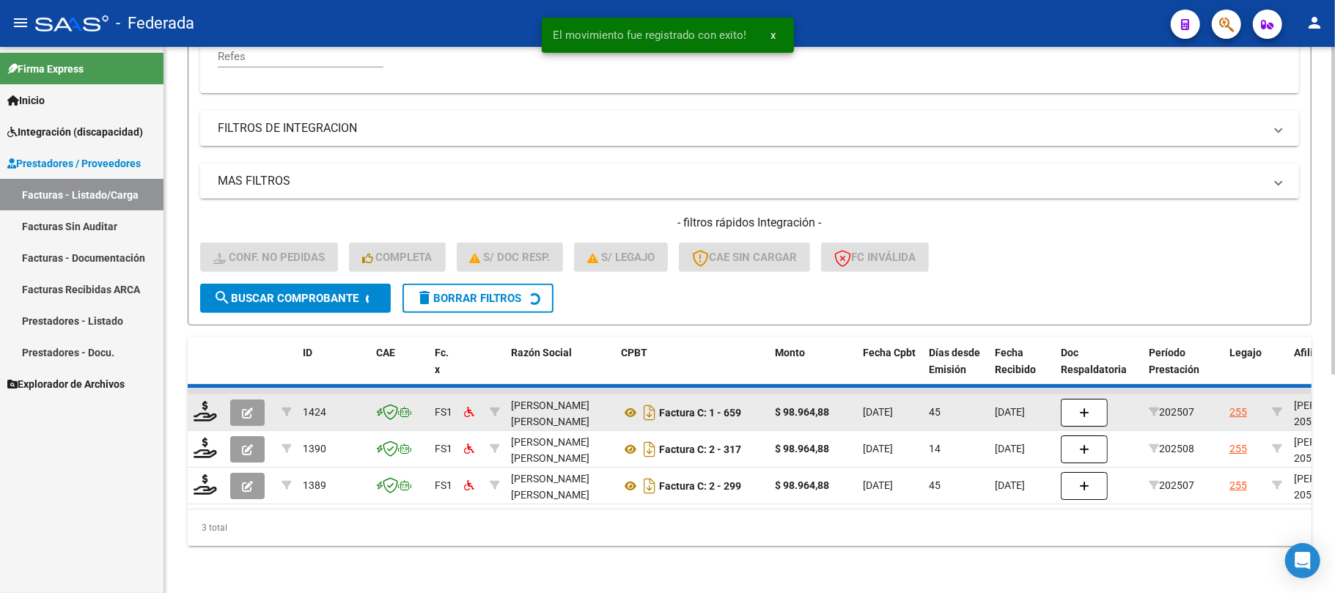
scroll to position [324, 0]
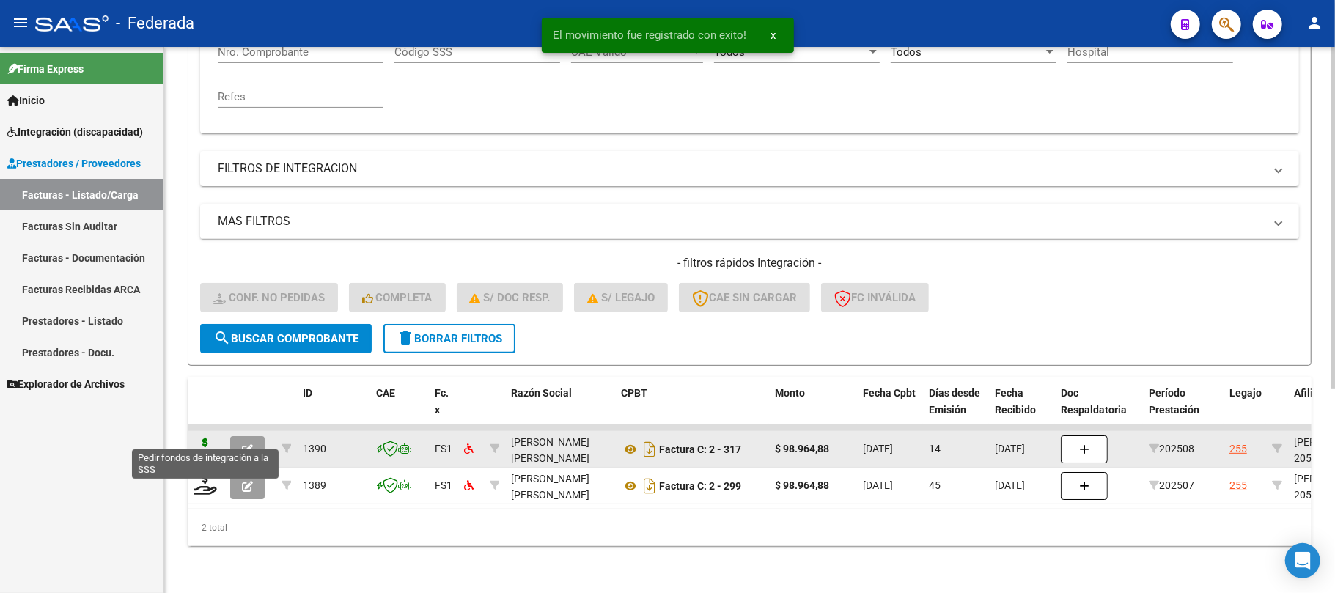
click at [210, 438] on icon at bounding box center [205, 448] width 23 height 21
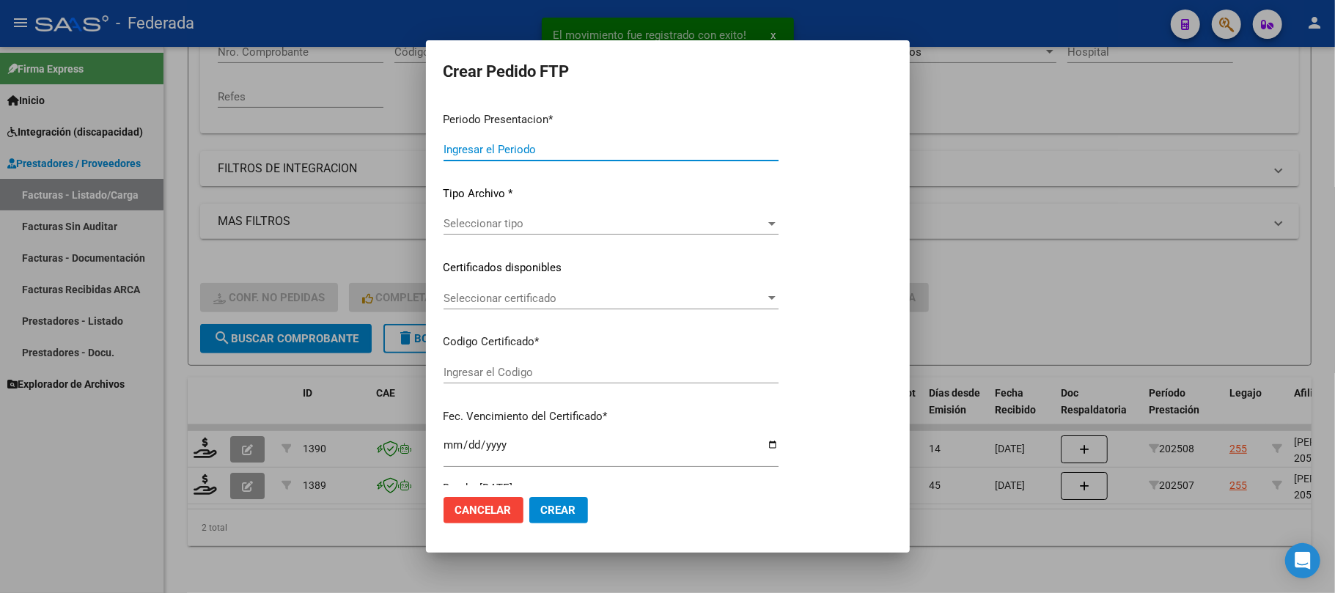
type input "202508"
type input "$ 98.964,88"
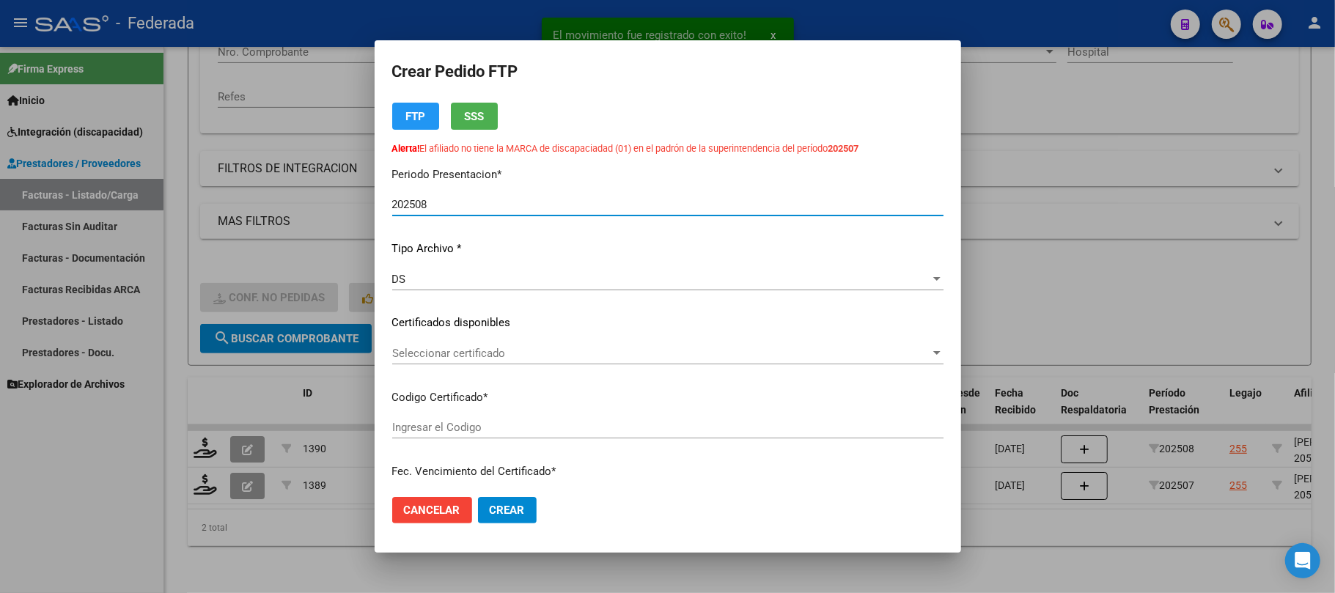
type input "ARG02000566859302025040920300409SAN164"
type input "[DATE]"
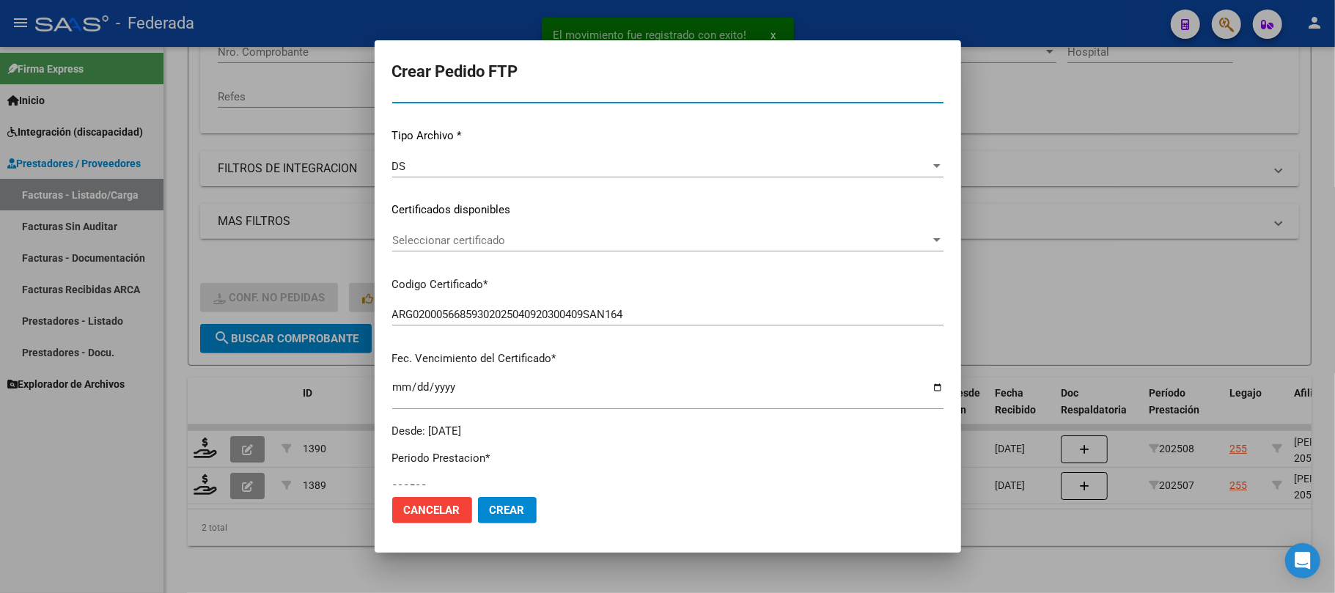
scroll to position [195, 0]
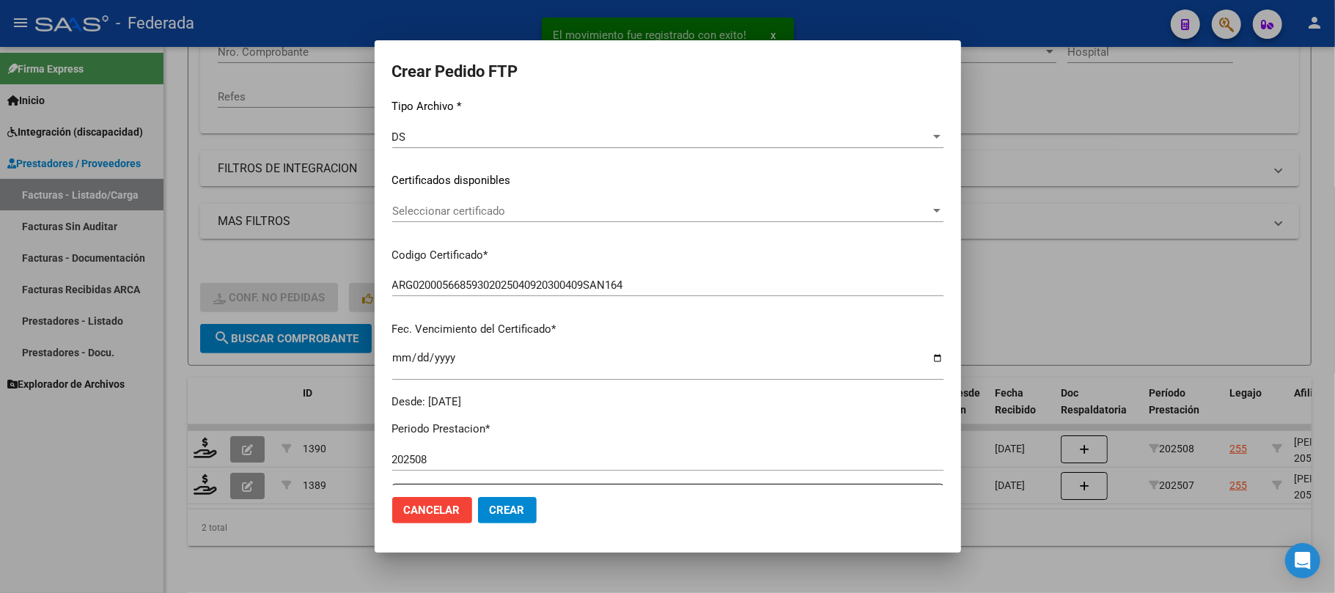
click at [490, 206] on span "Seleccionar certificado" at bounding box center [661, 211] width 538 height 13
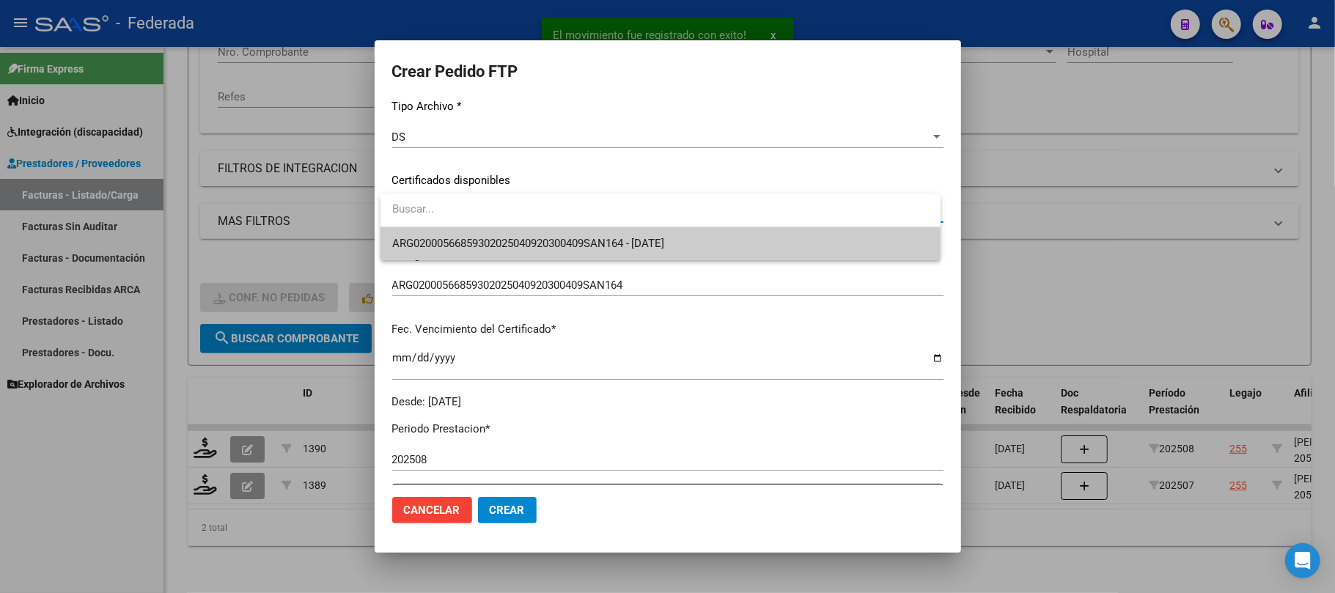
click at [493, 233] on span "ARG02000566859302025040920300409SAN164 - [DATE]" at bounding box center [660, 243] width 537 height 33
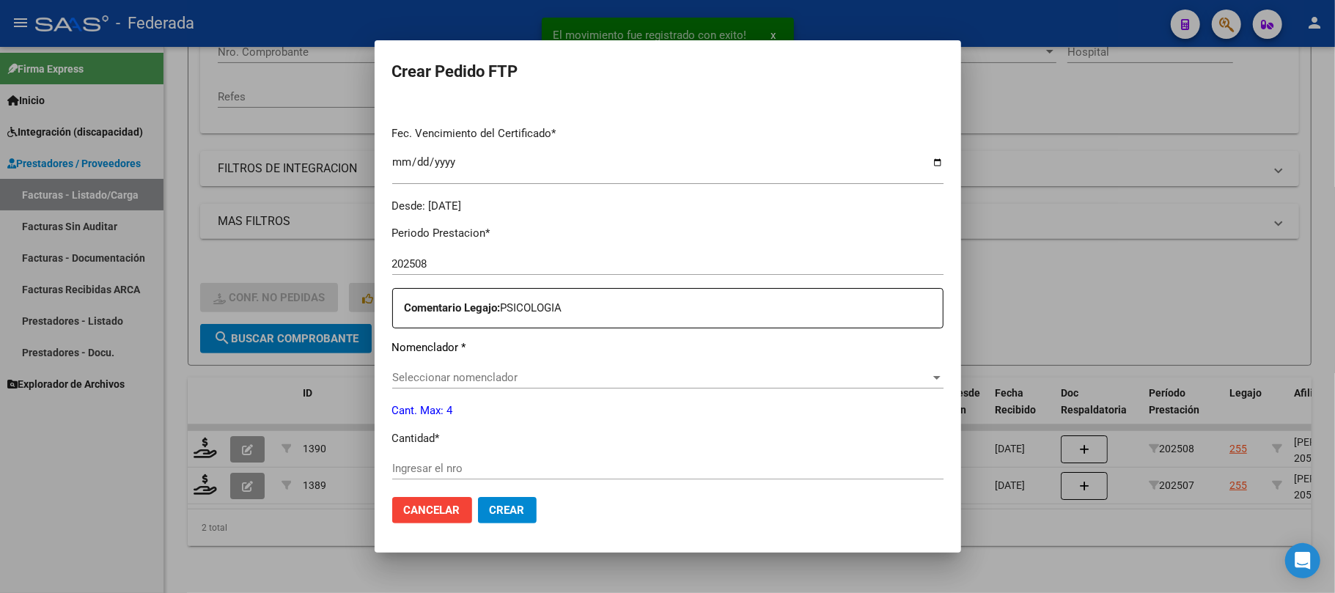
scroll to position [488, 0]
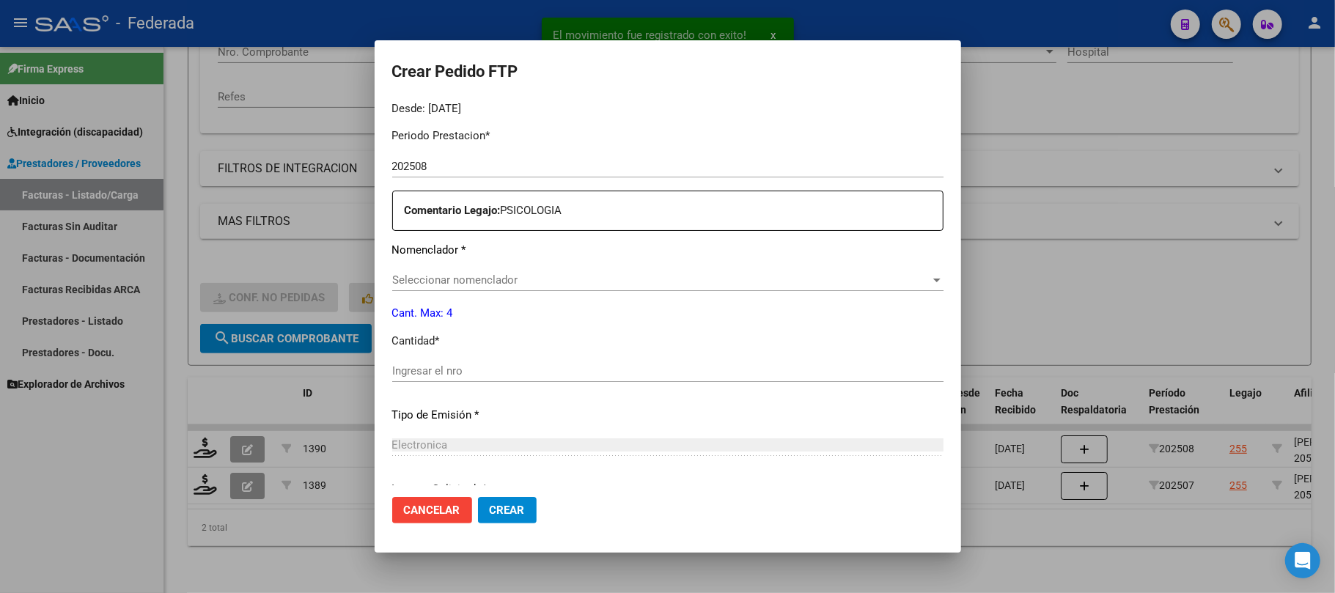
click at [482, 268] on div "Periodo Prestacion * 202508 Ingresar el Periodo Prestacion Comentario Legajo: P…" at bounding box center [667, 368] width 551 height 502
click at [481, 280] on span "Seleccionar nomenclador" at bounding box center [661, 279] width 538 height 13
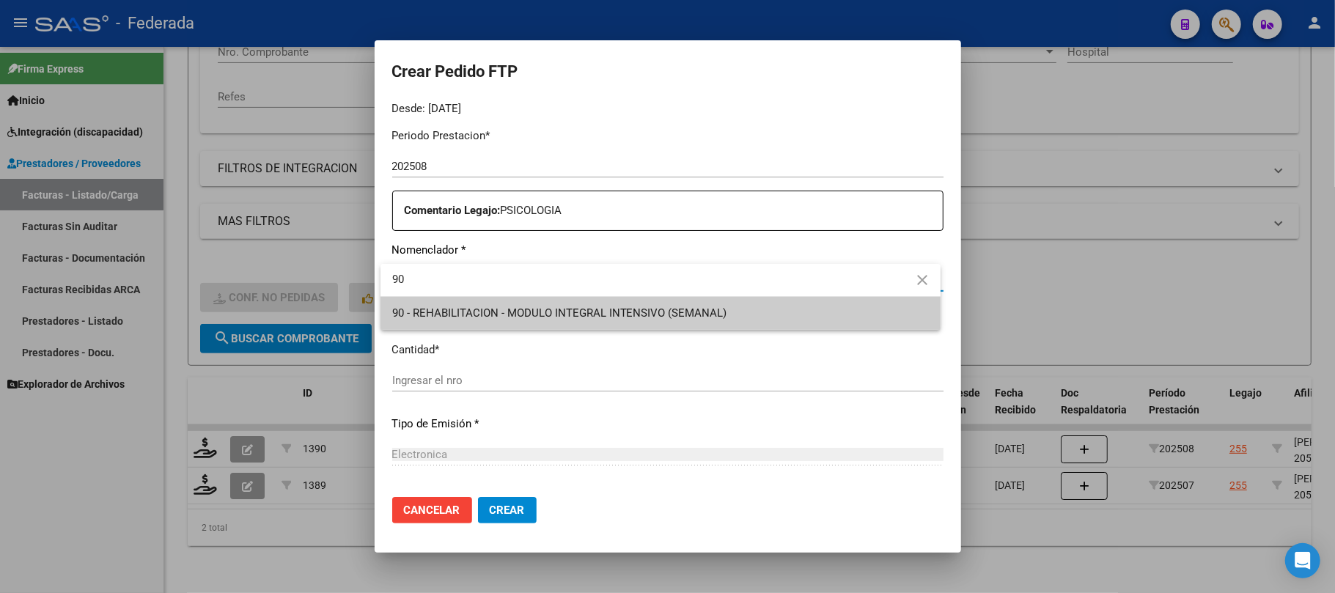
type input "90"
click at [476, 315] on span "90 - REHABILITACION - MODULO INTEGRAL INTENSIVO (SEMANAL)" at bounding box center [559, 312] width 335 height 13
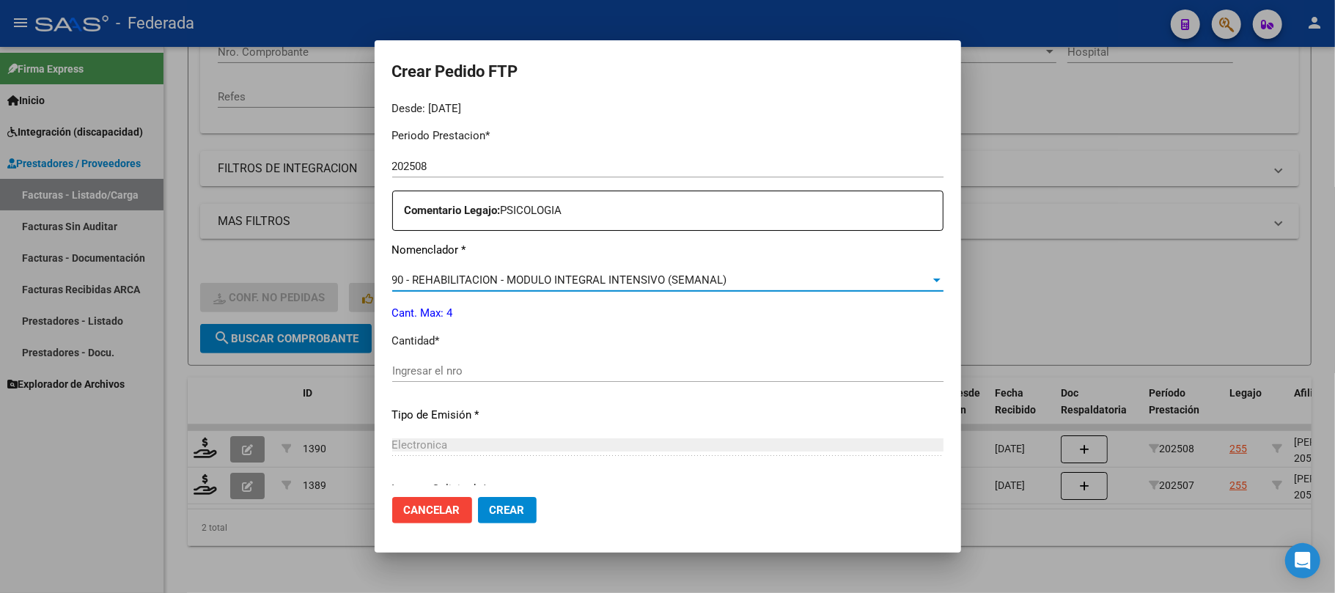
click at [474, 367] on input "Ingresar el nro" at bounding box center [667, 370] width 551 height 13
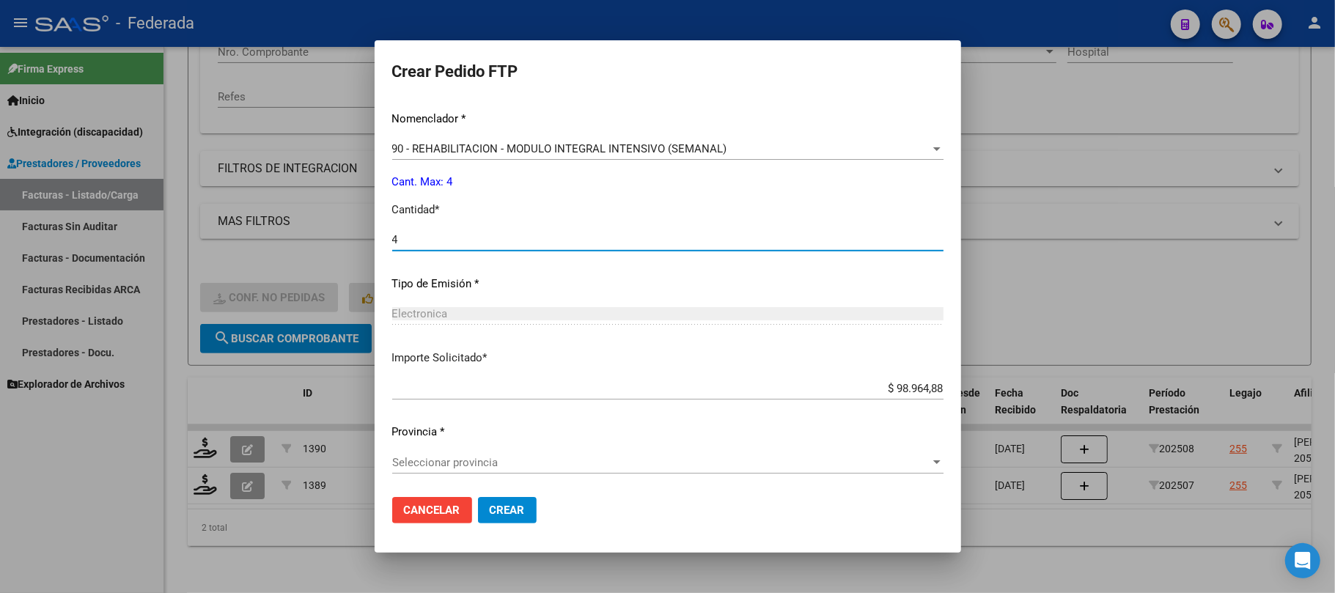
scroll to position [620, 0]
type input "4"
click at [512, 463] on span "Seleccionar provincia" at bounding box center [661, 461] width 538 height 13
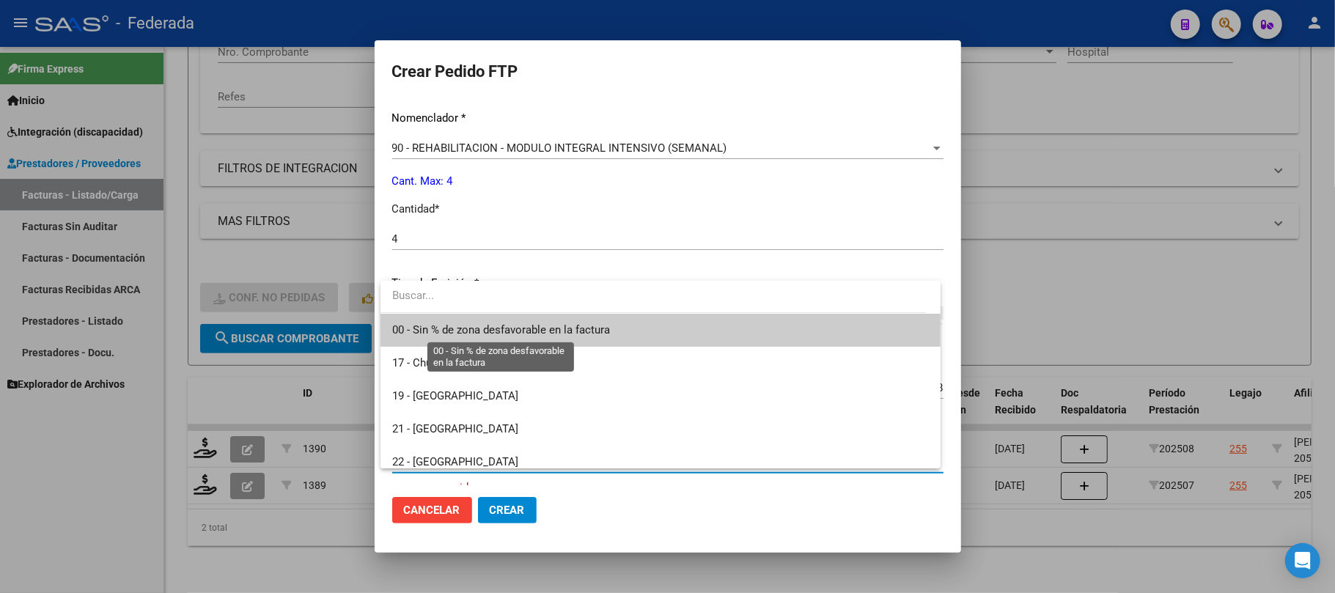
click at [501, 330] on span "00 - Sin % de zona desfavorable en la factura" at bounding box center [501, 329] width 218 height 13
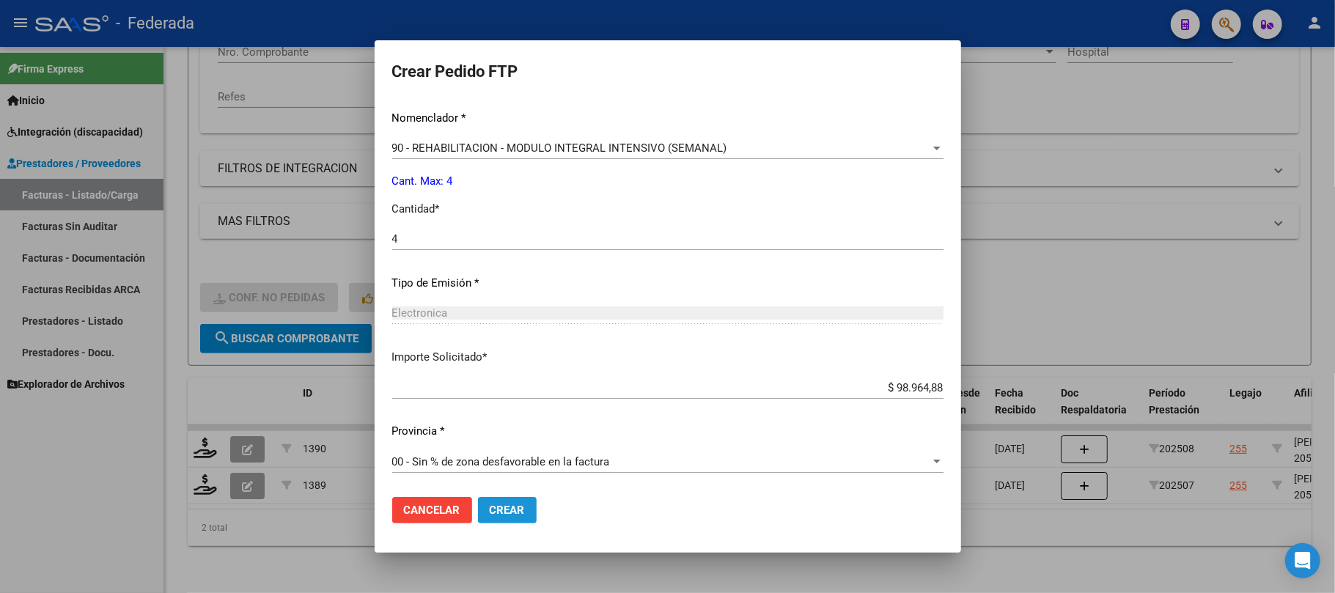
click at [517, 508] on span "Crear" at bounding box center [507, 510] width 35 height 13
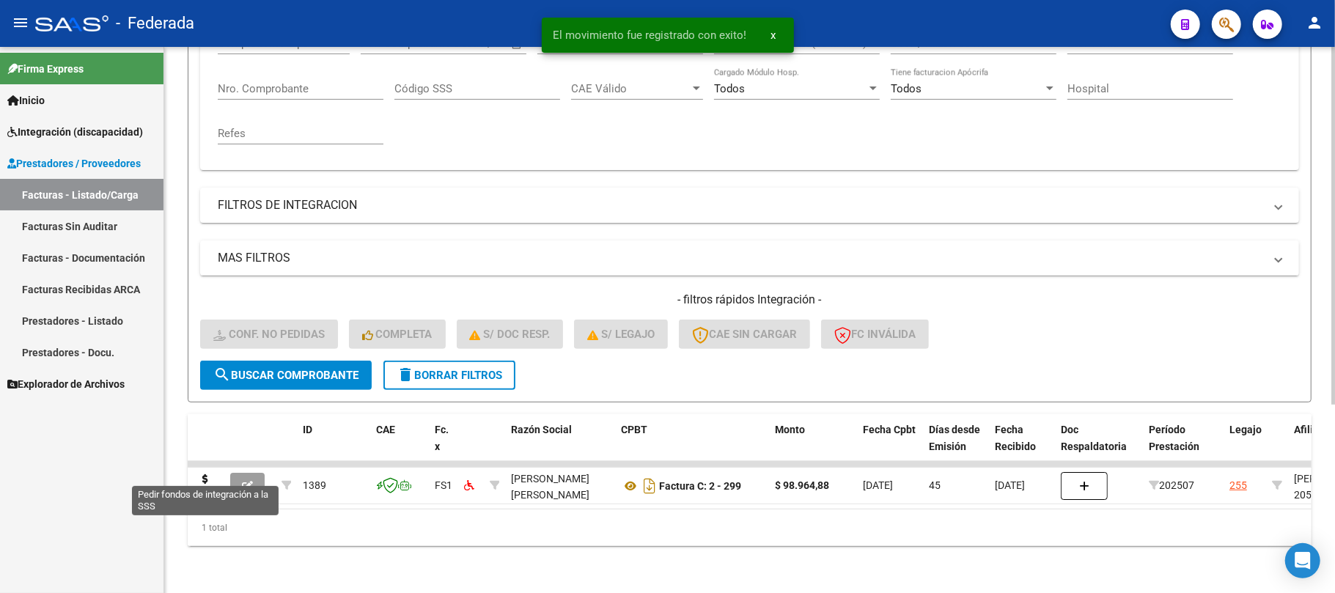
scroll to position [287, 0]
click at [202, 474] on icon at bounding box center [205, 484] width 23 height 21
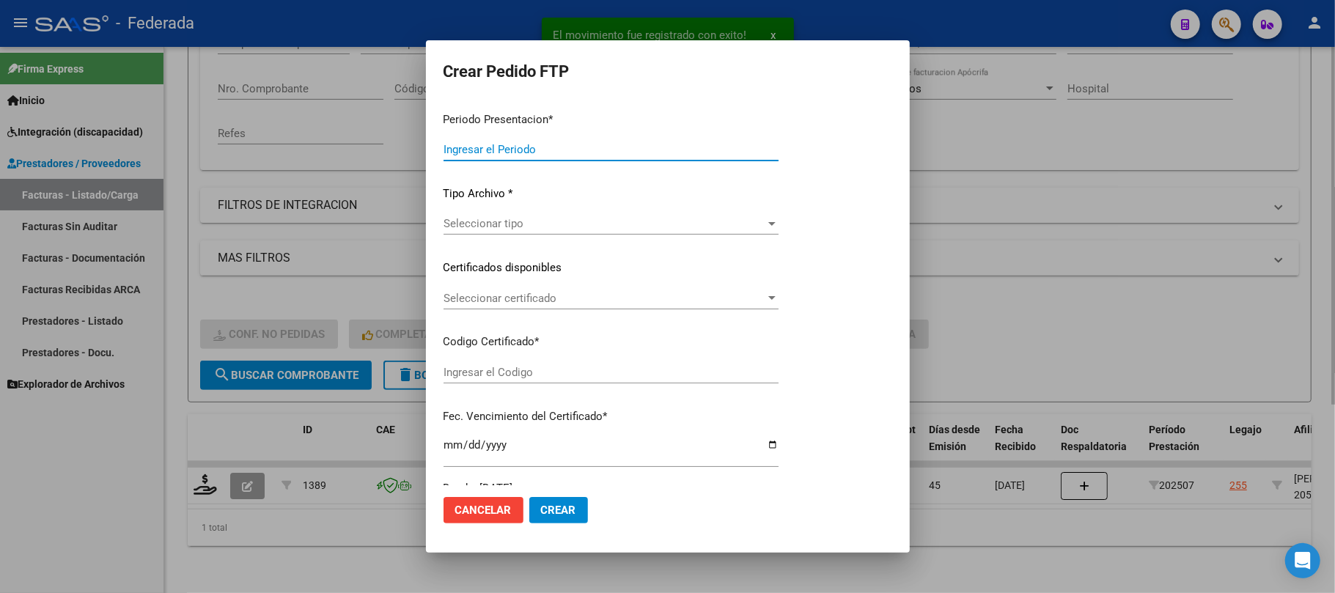
type input "202508"
type input "202507"
type input "$ 98.964,88"
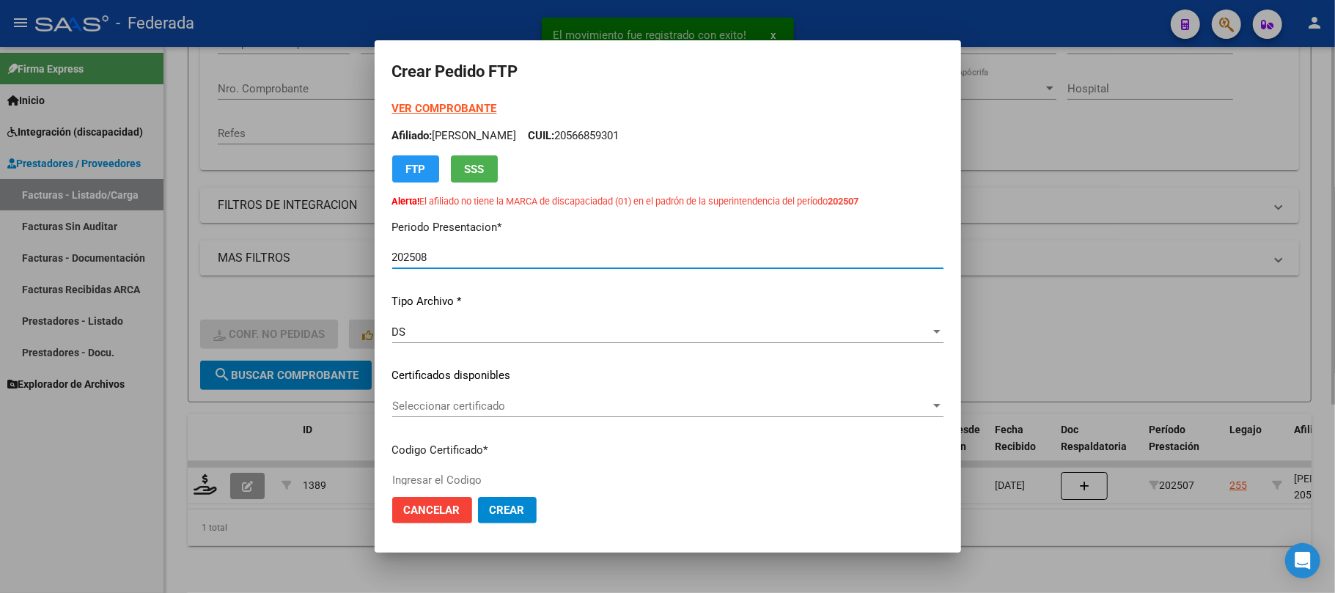
type input "ARG02000566859302025040920300409SAN164"
type input "[DATE]"
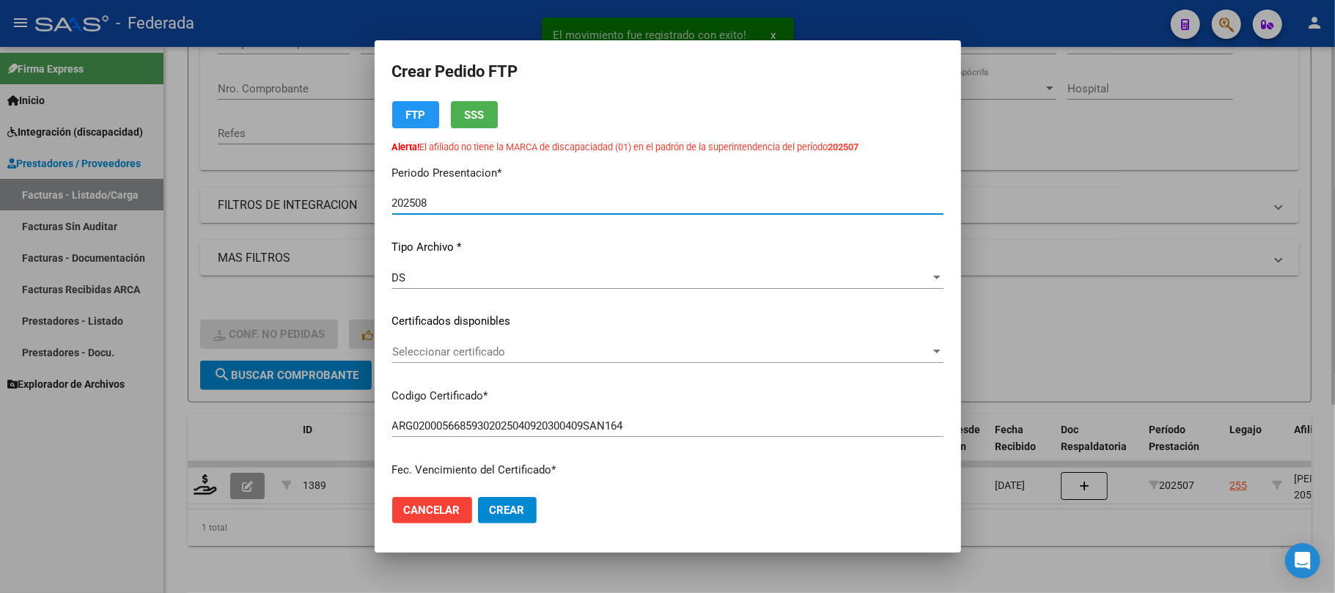
scroll to position [98, 0]
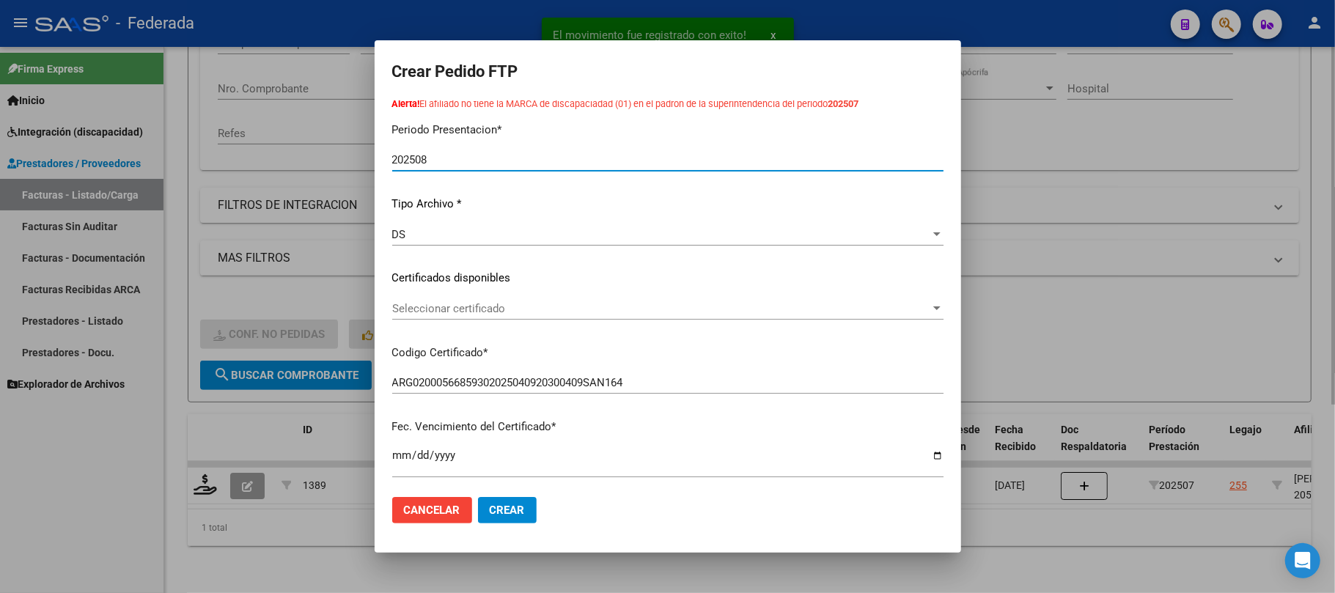
click at [485, 308] on span "Seleccionar certificado" at bounding box center [661, 308] width 538 height 13
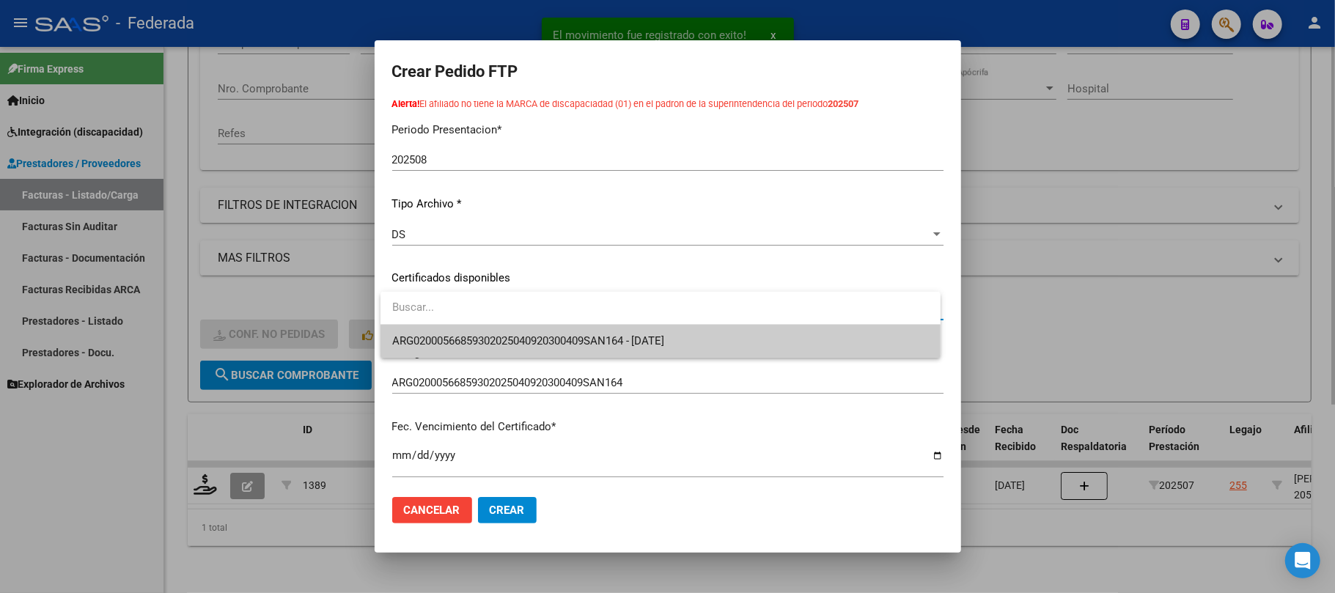
click at [493, 331] on span "ARG02000566859302025040920300409SAN164 - [DATE]" at bounding box center [660, 341] width 537 height 33
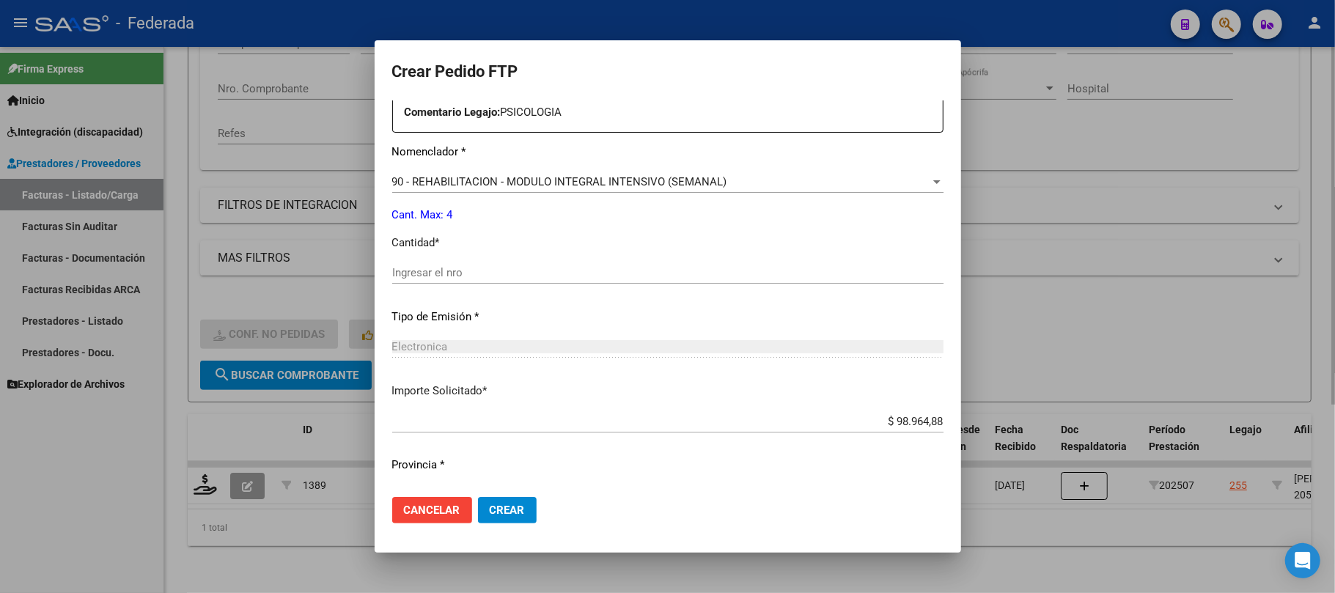
click at [499, 266] on input "Ingresar el nro" at bounding box center [667, 272] width 551 height 13
type input "4"
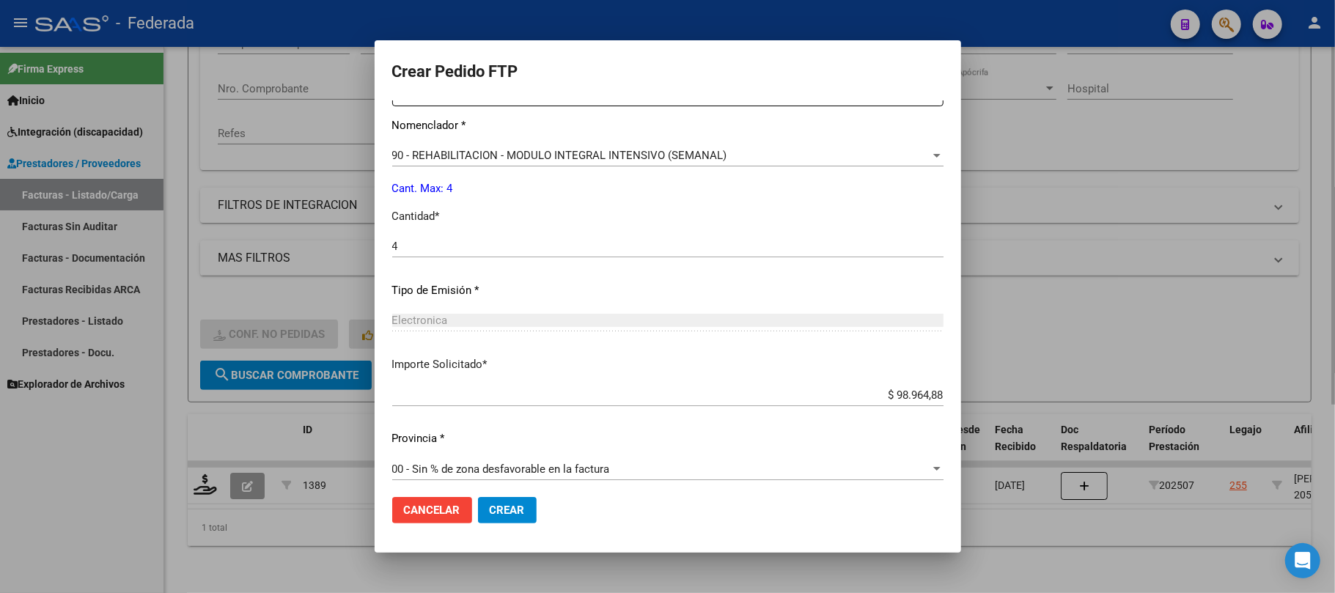
scroll to position [620, 0]
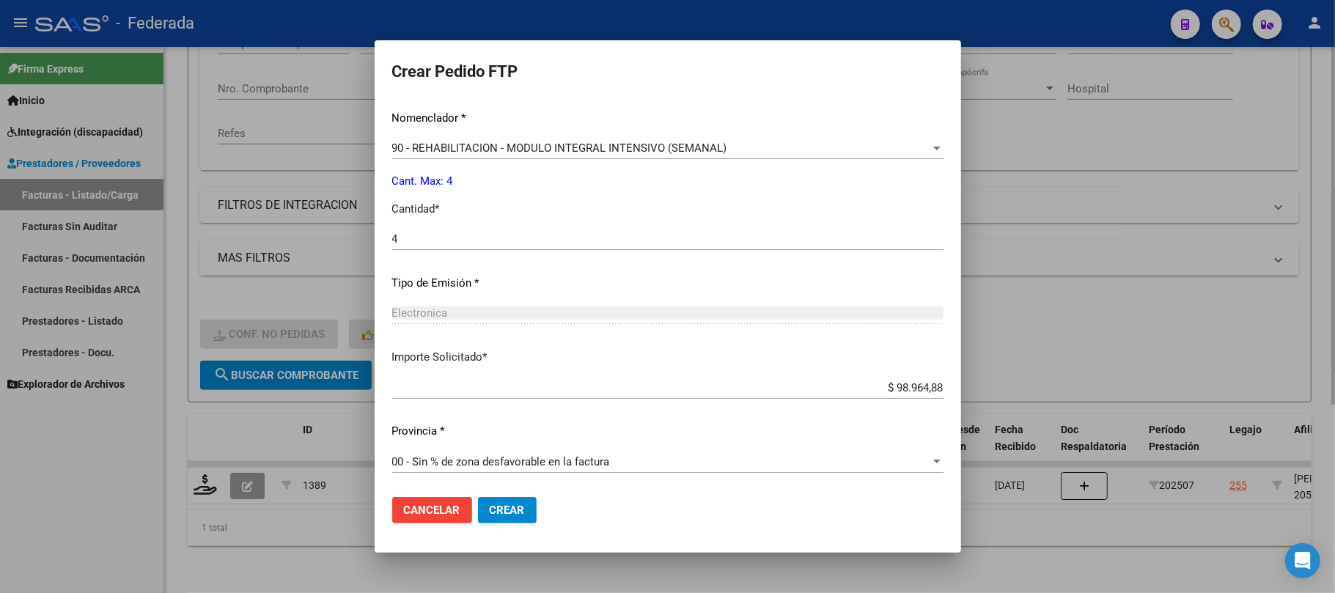
click at [521, 512] on span "Crear" at bounding box center [507, 510] width 35 height 13
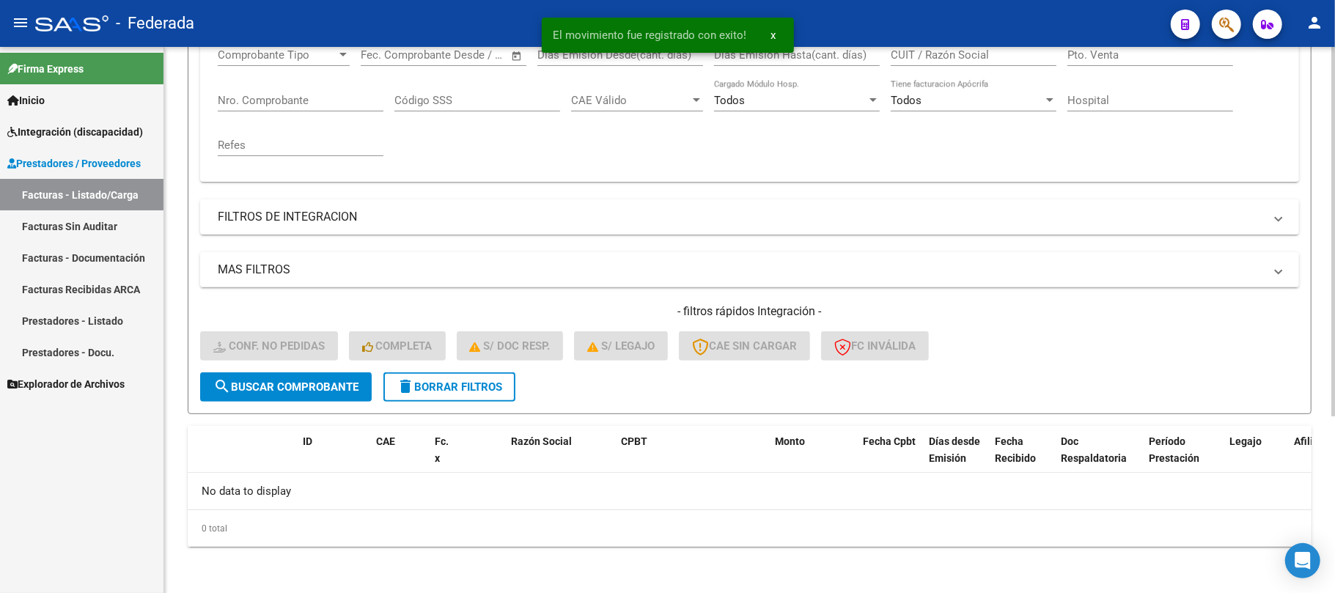
click at [462, 382] on span "delete Borrar Filtros" at bounding box center [450, 386] width 106 height 13
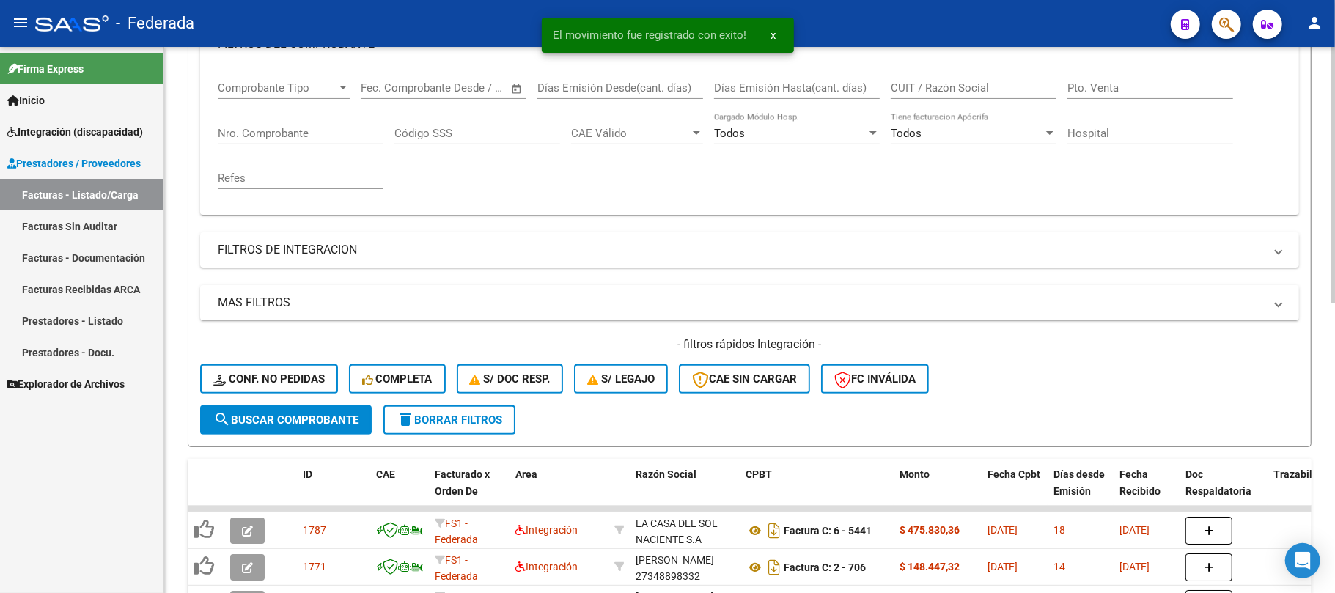
scroll to position [262, 0]
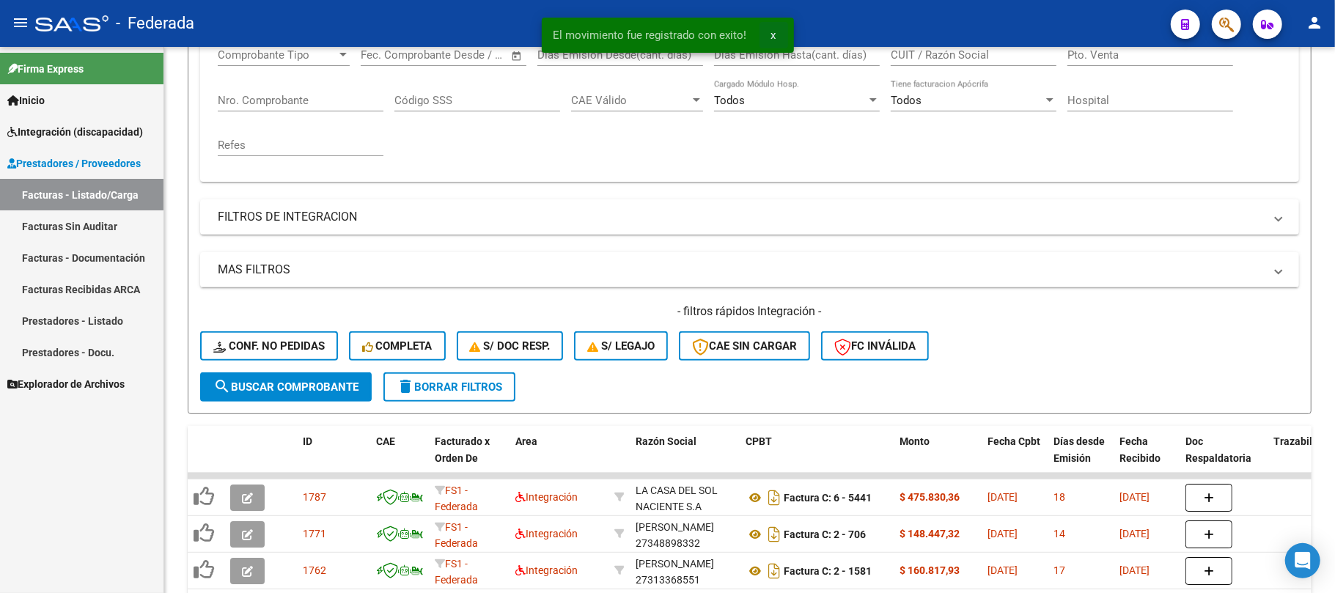
click at [773, 35] on span "x" at bounding box center [773, 35] width 5 height 13
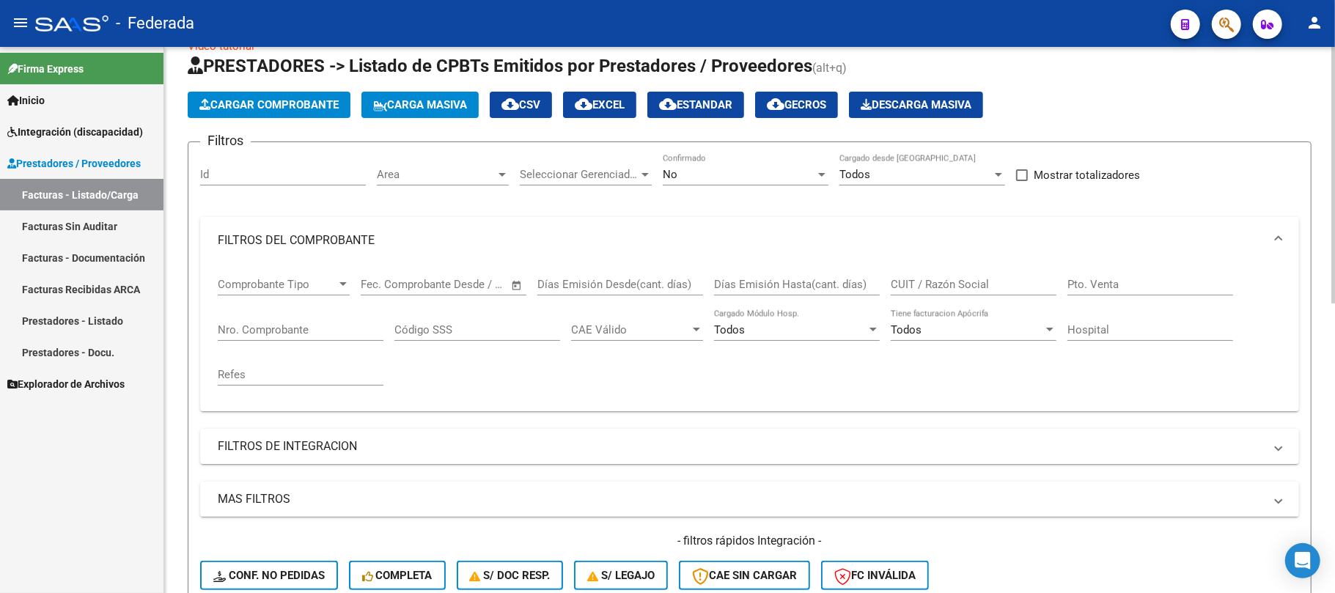
scroll to position [0, 0]
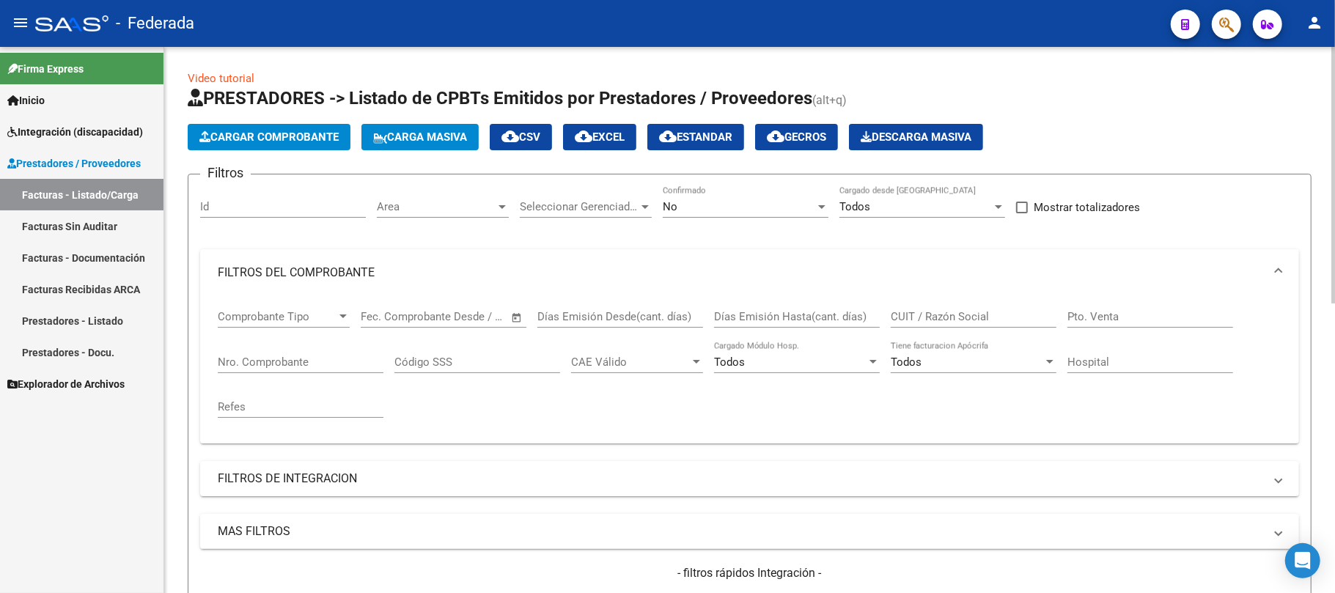
click at [417, 141] on span "Carga Masiva" at bounding box center [420, 136] width 94 height 13
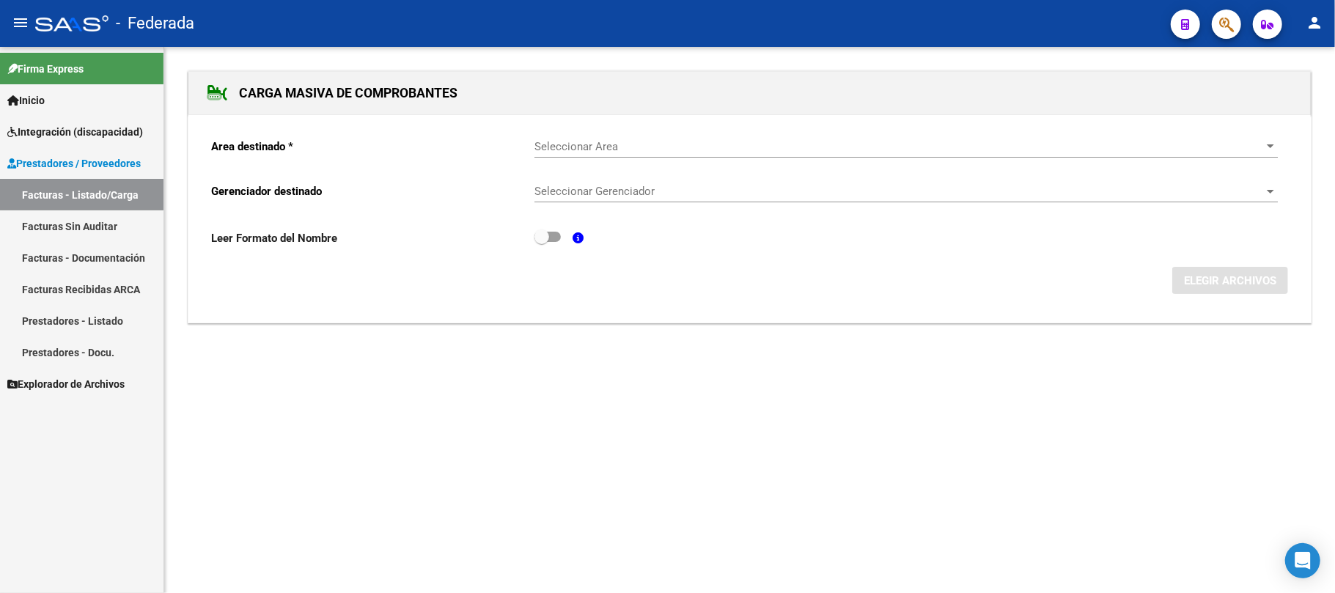
click at [634, 152] on span "Seleccionar Area" at bounding box center [899, 146] width 730 height 13
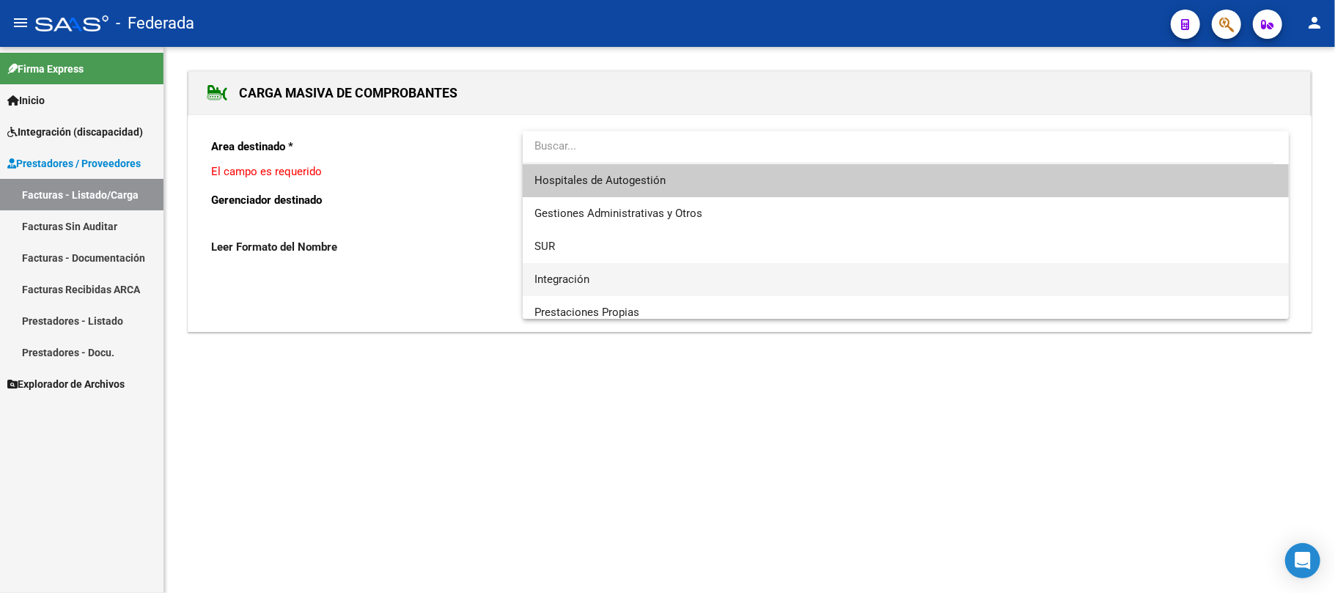
click at [602, 274] on span "Integración" at bounding box center [905, 279] width 743 height 33
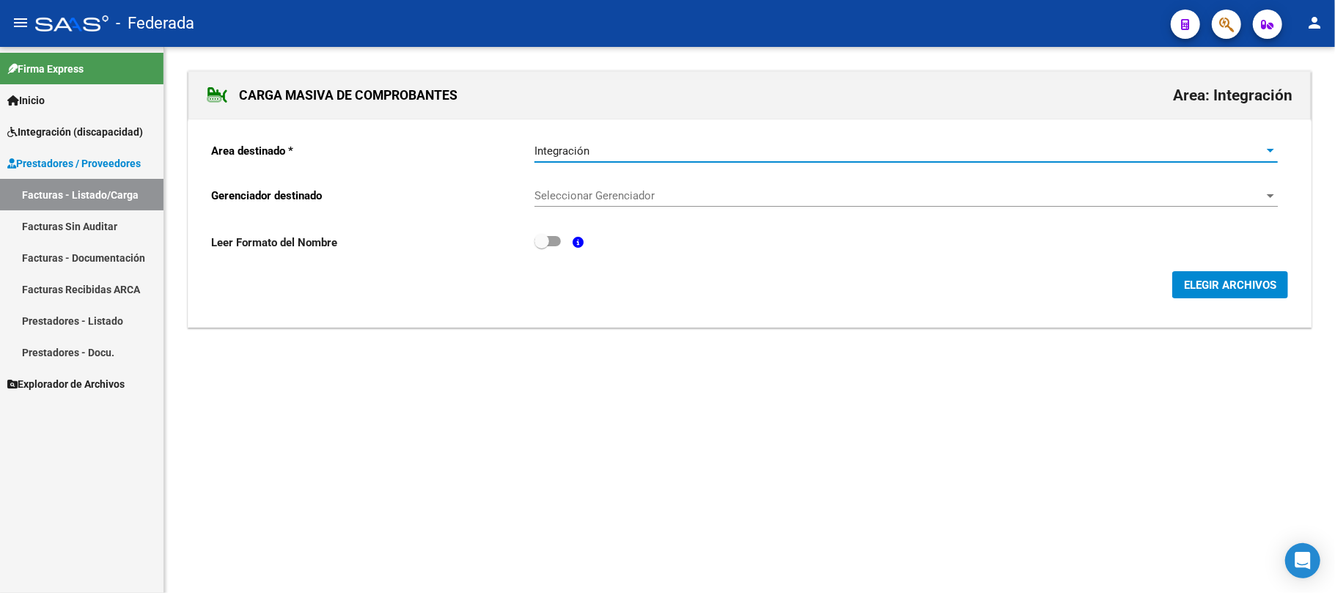
click at [617, 200] on span "Seleccionar Gerenciador" at bounding box center [899, 195] width 730 height 13
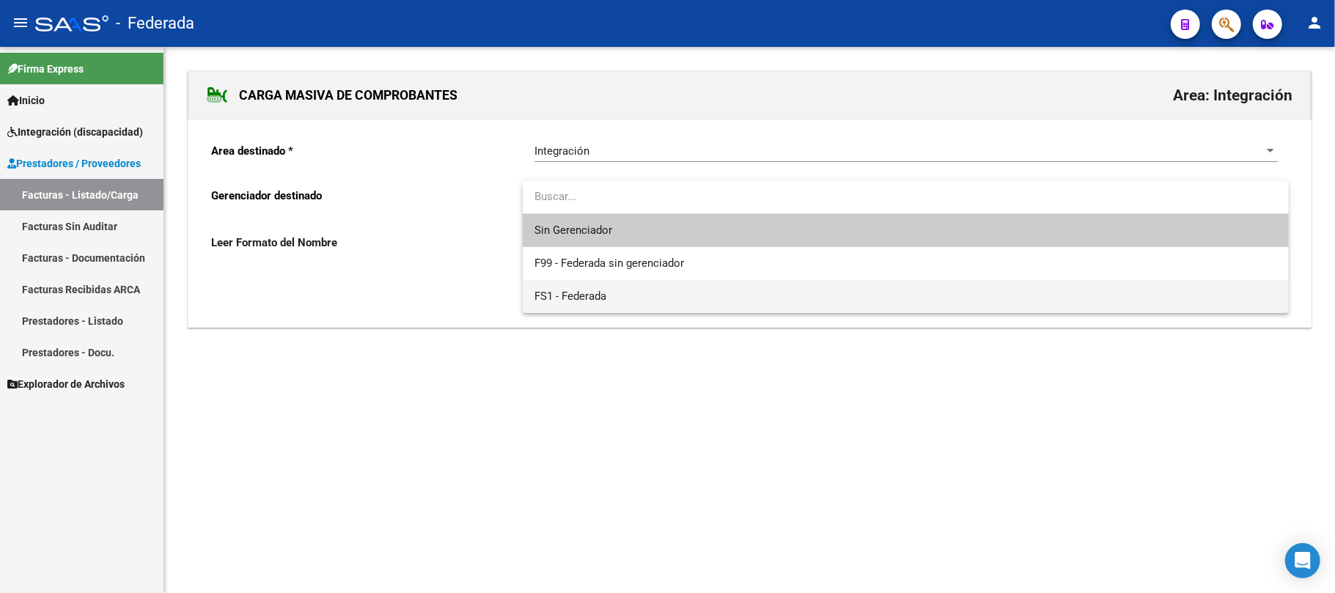
click at [611, 294] on span "FS1 - Federada" at bounding box center [905, 296] width 743 height 33
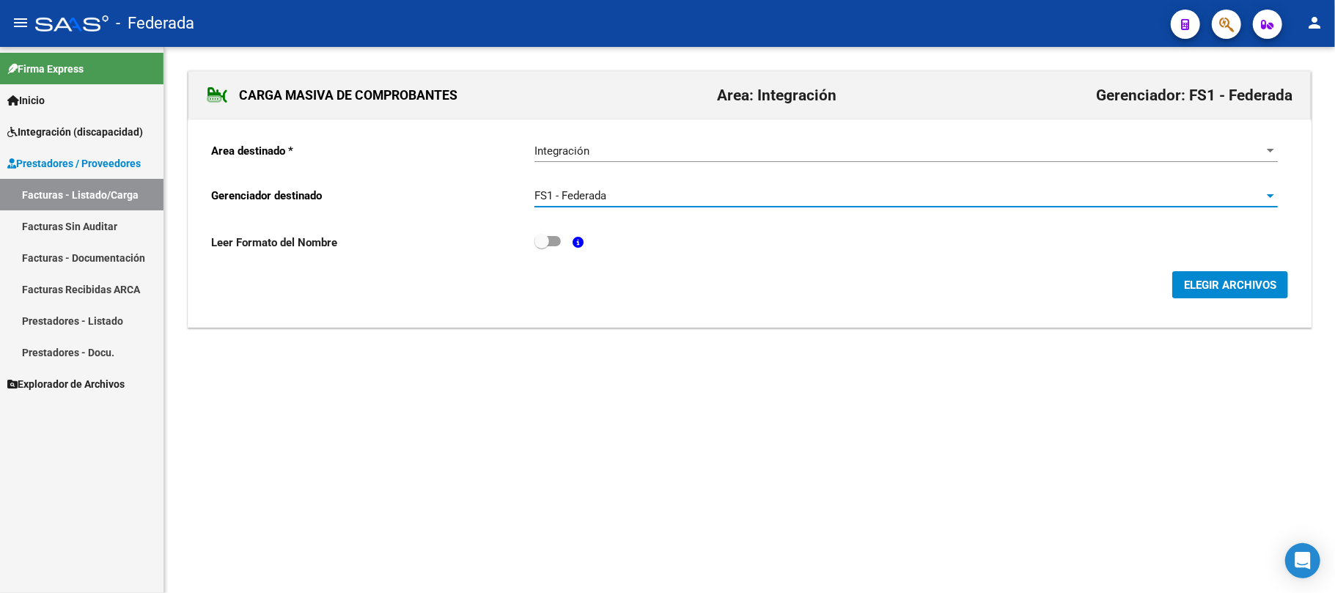
click at [1185, 289] on span "ELEGIR ARCHIVOS" at bounding box center [1230, 285] width 92 height 13
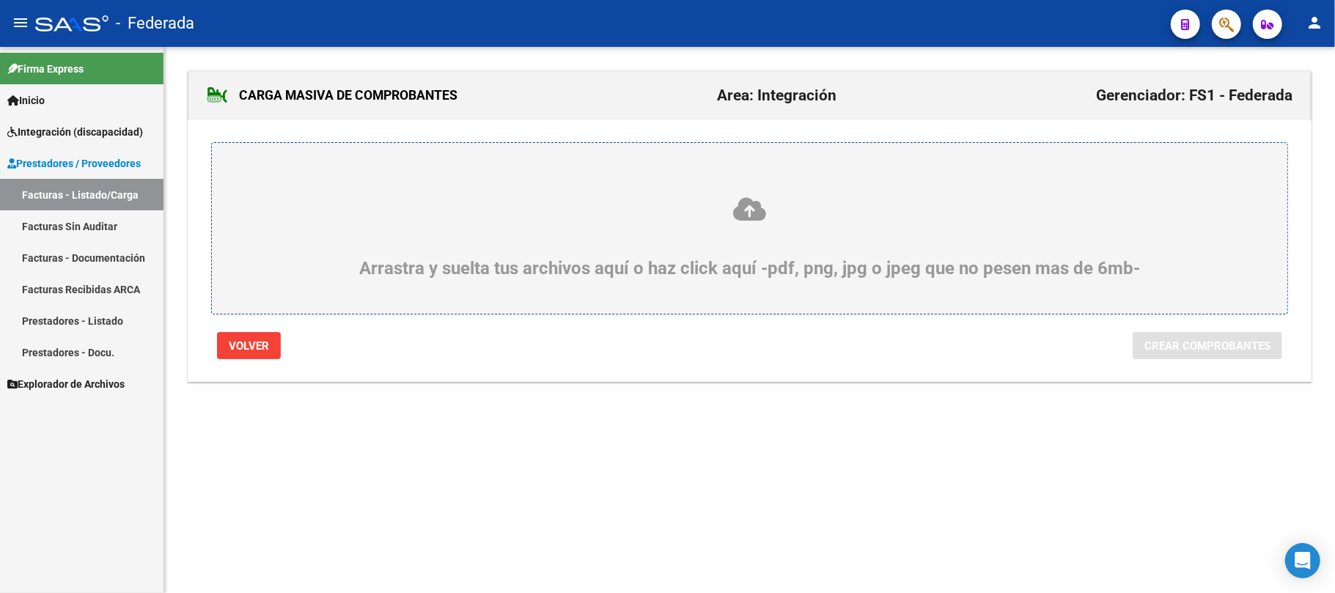
click at [765, 211] on icon at bounding box center [749, 209] width 1005 height 27
click at [0, 0] on input "Arrastra y suelta tus archivos aquí o haz click aquí -pdf, png, jpg o jpeg que …" at bounding box center [0, 0] width 0 height 0
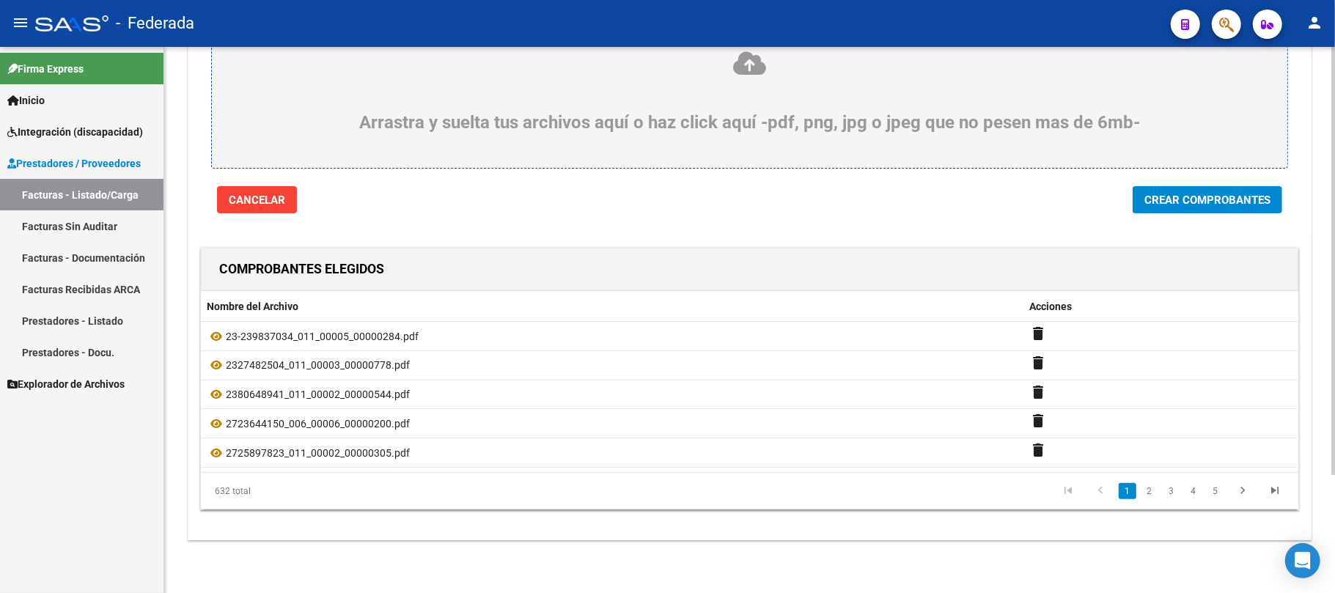
scroll to position [150, 0]
click at [1147, 201] on span "Crear Comprobantes" at bounding box center [1207, 200] width 126 height 13
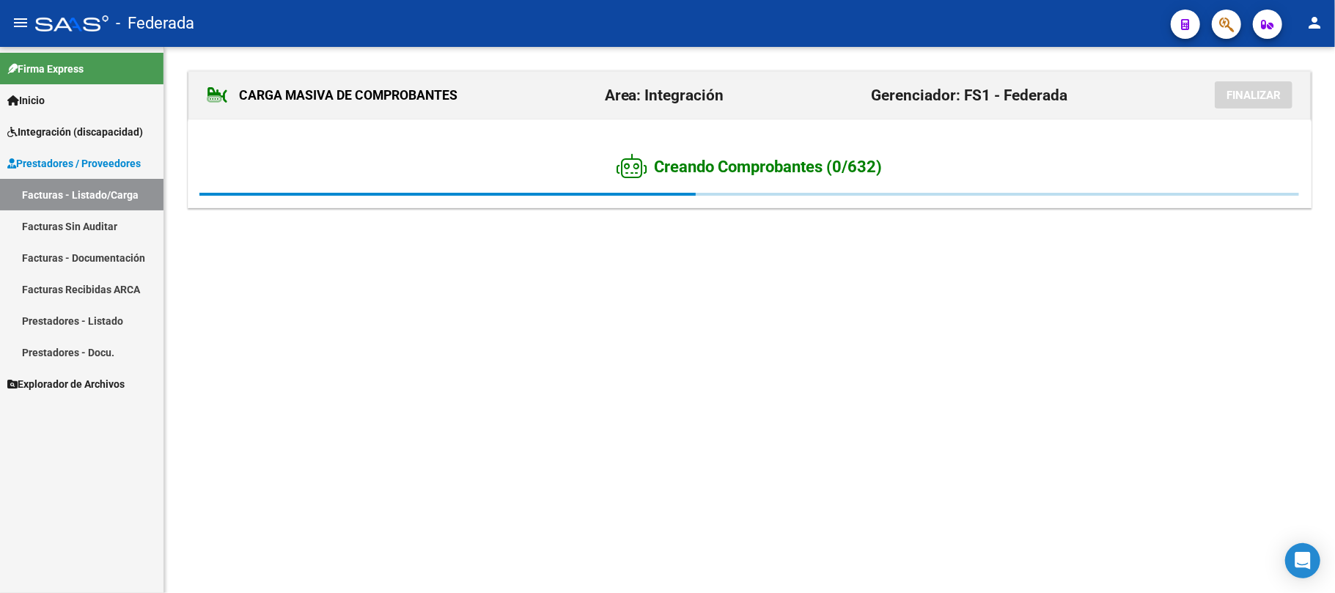
scroll to position [0, 0]
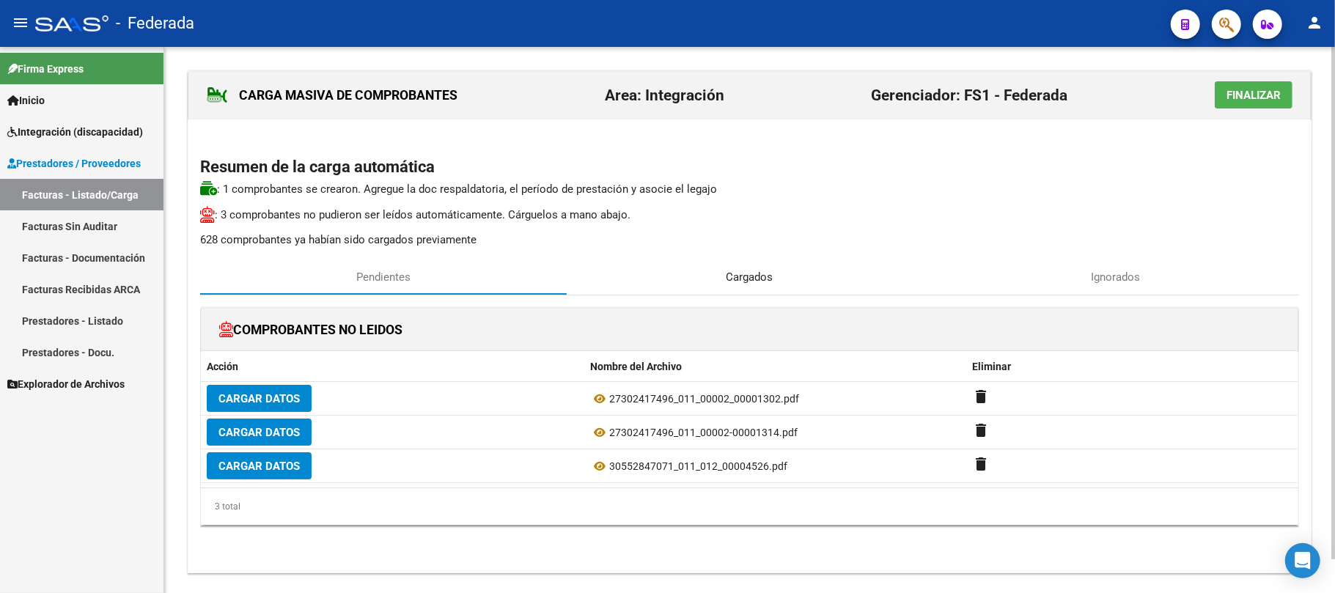
click at [775, 284] on div "Cargados" at bounding box center [750, 277] width 367 height 35
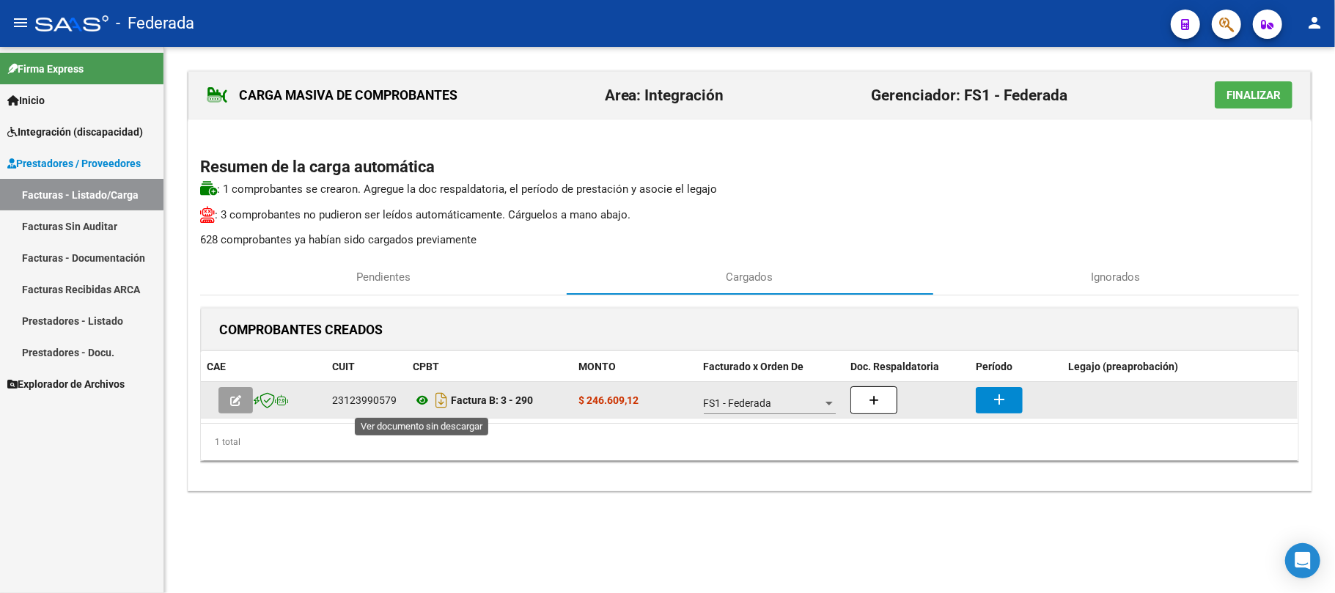
click at [418, 400] on icon at bounding box center [422, 400] width 19 height 18
click at [987, 405] on button "add" at bounding box center [999, 400] width 47 height 26
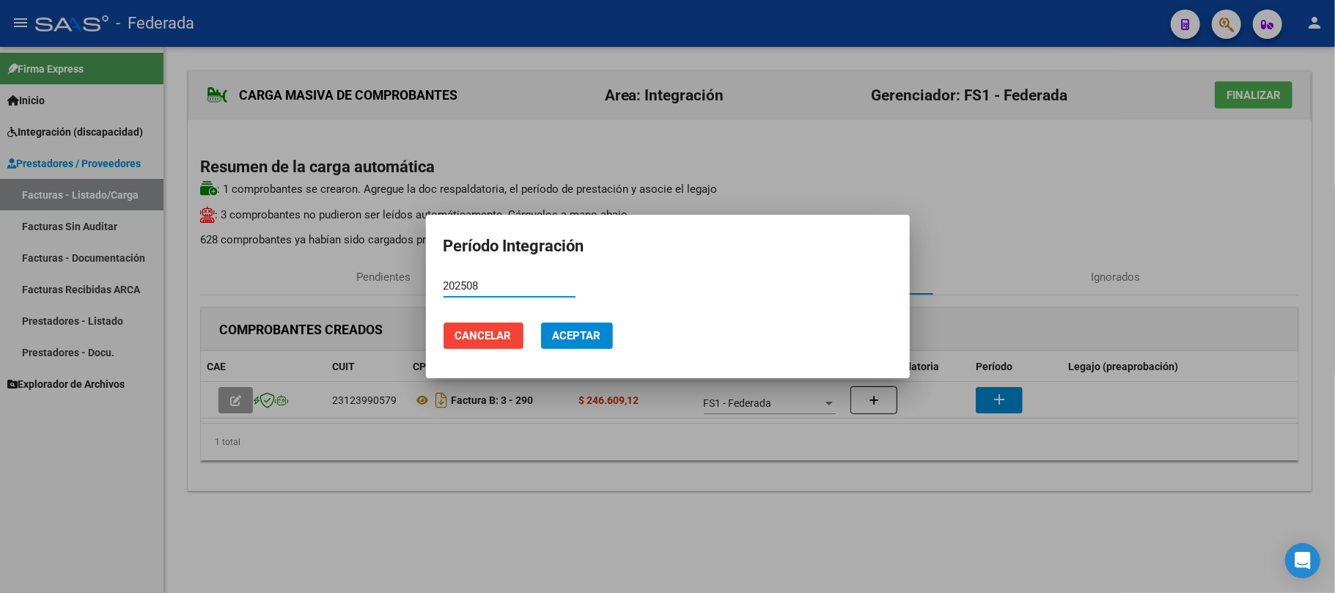
type input "202508"
click at [606, 336] on button "Aceptar" at bounding box center [577, 336] width 72 height 26
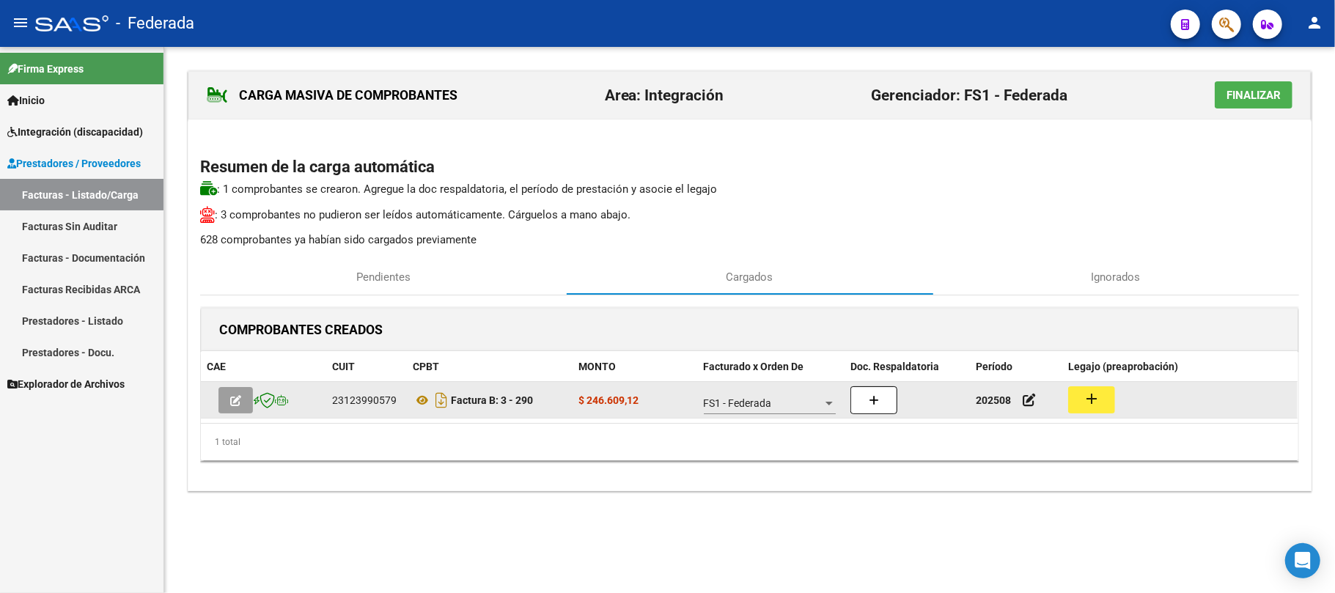
click at [1076, 402] on button "add" at bounding box center [1091, 399] width 47 height 27
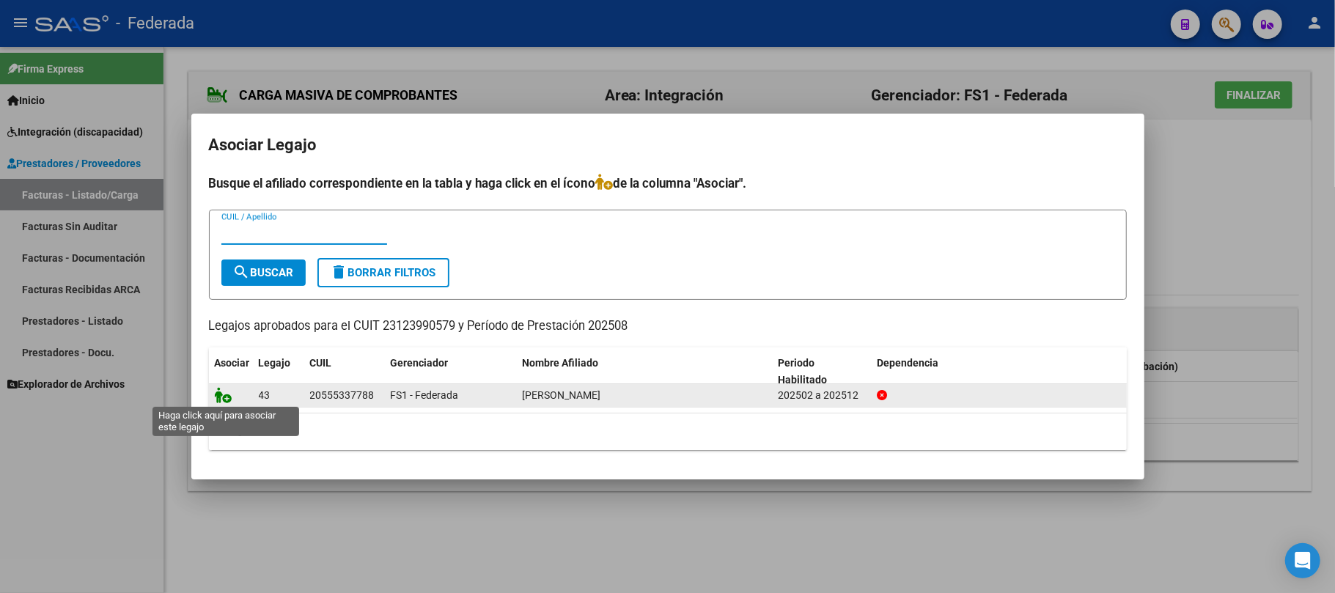
click at [221, 397] on icon at bounding box center [224, 395] width 18 height 16
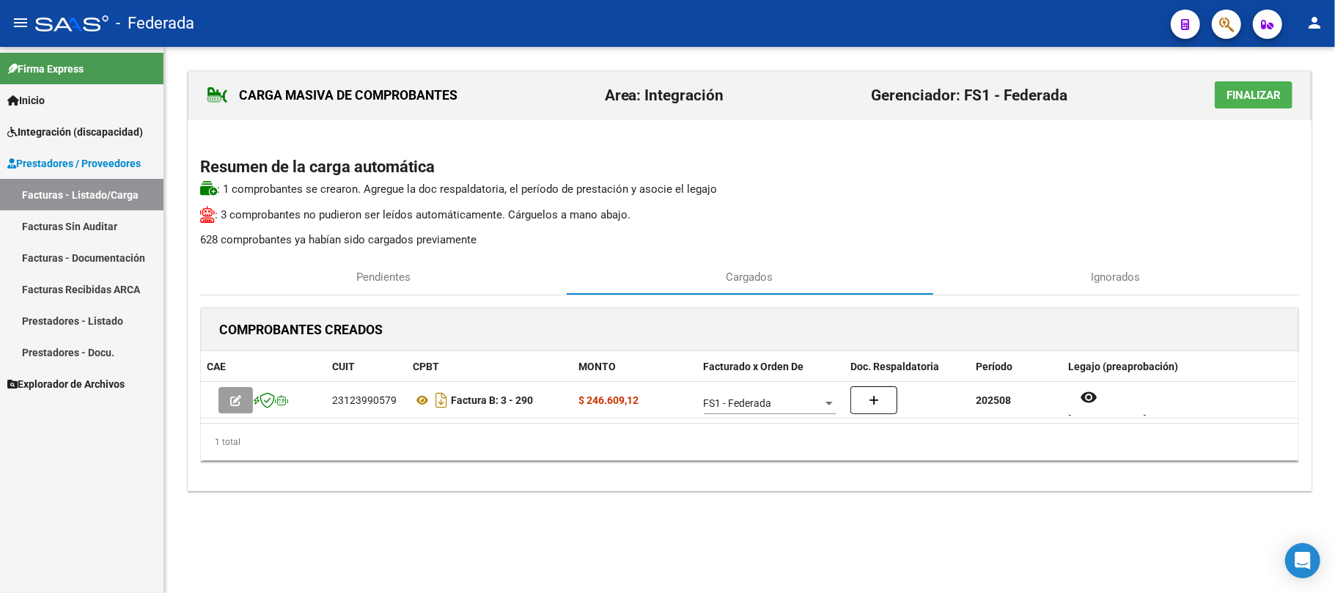
click at [1265, 94] on span "Finalizar" at bounding box center [1254, 95] width 54 height 13
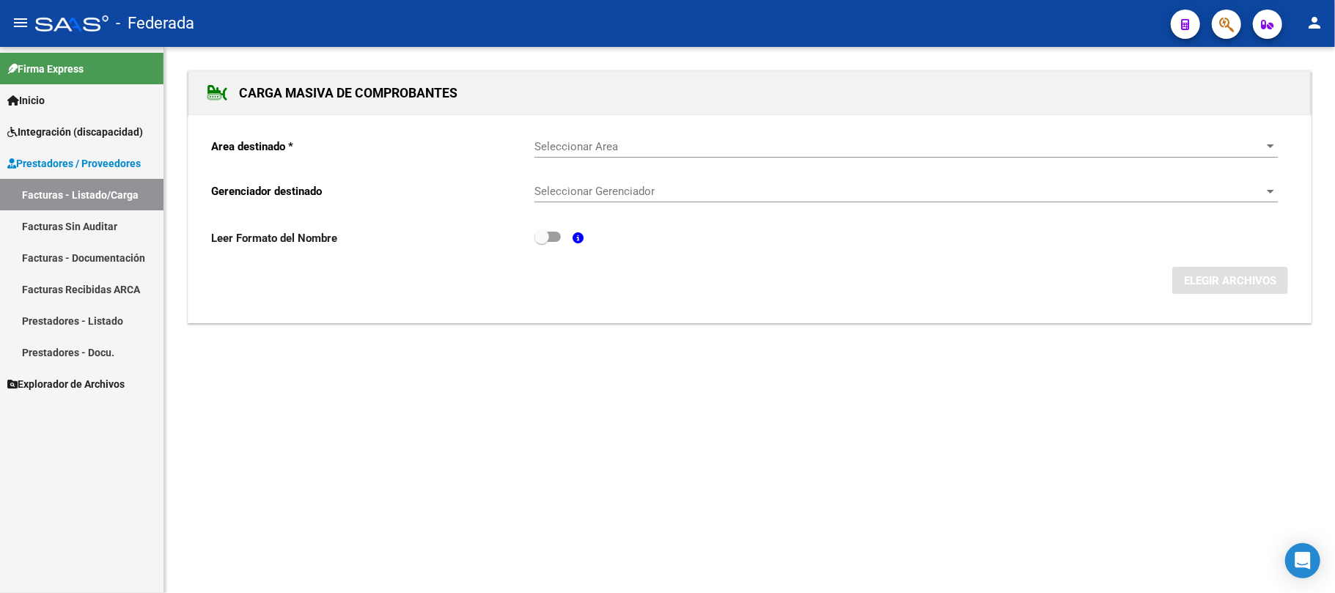
click at [83, 194] on link "Facturas - Listado/Carga" at bounding box center [81, 195] width 163 height 32
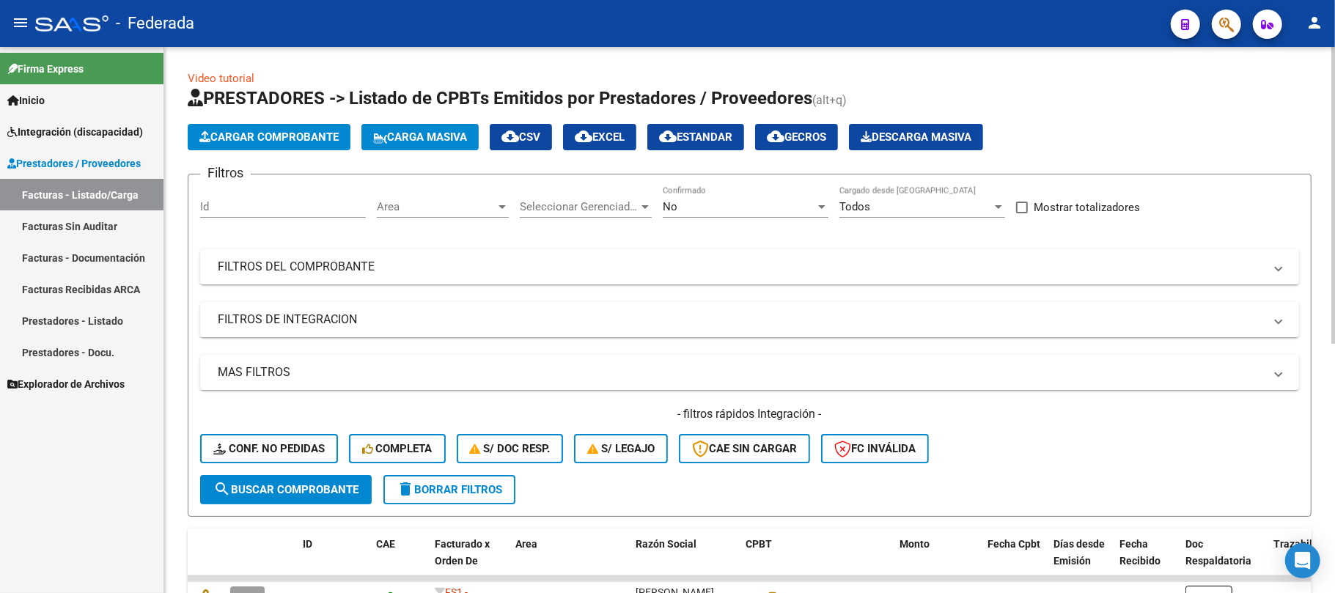
click at [413, 141] on span "Carga Masiva" at bounding box center [420, 136] width 94 height 13
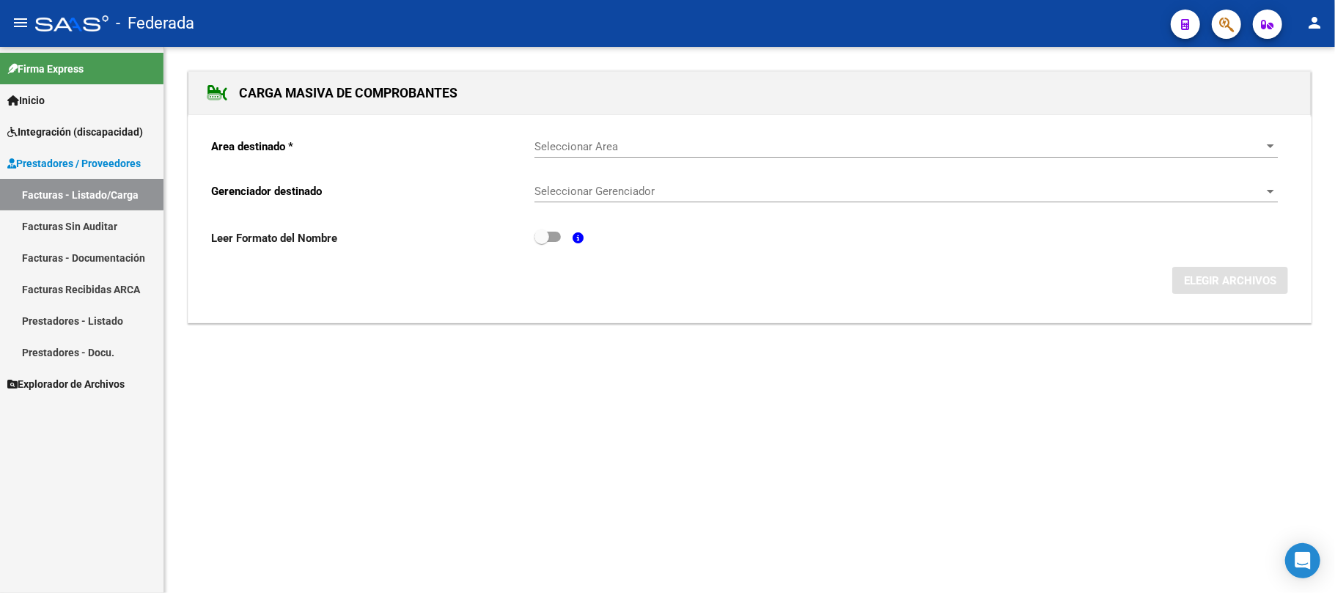
click at [603, 154] on div "Seleccionar Area Seleccionar Area" at bounding box center [905, 142] width 743 height 32
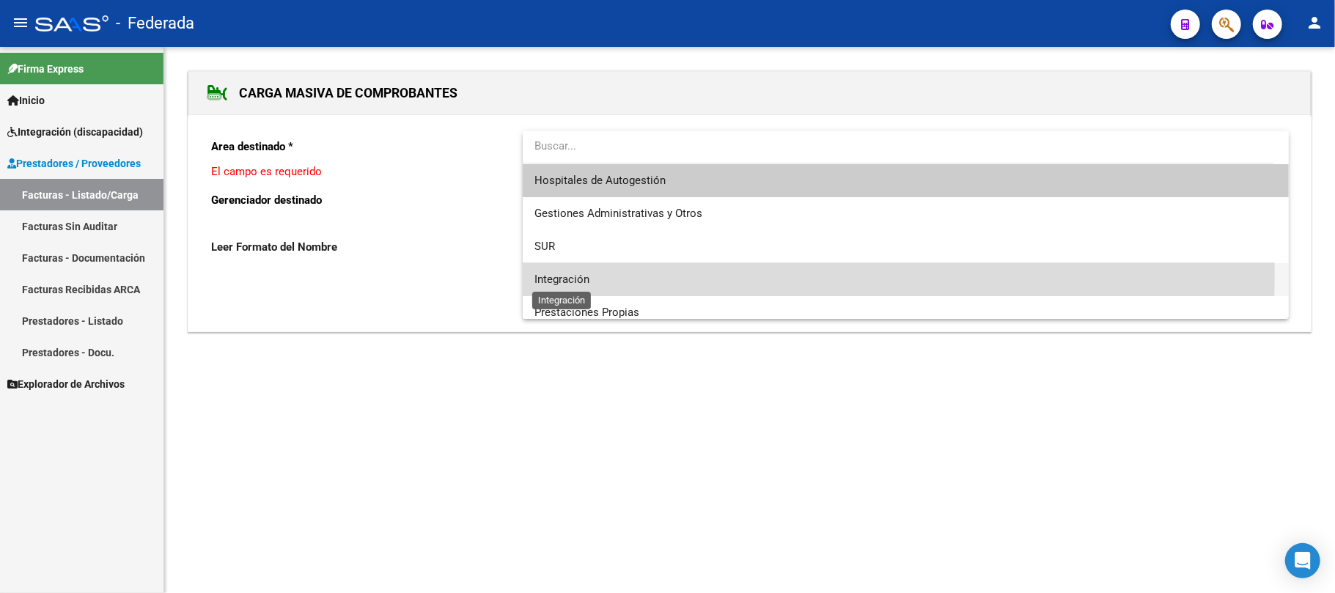
click at [576, 276] on span "Integración" at bounding box center [561, 279] width 55 height 13
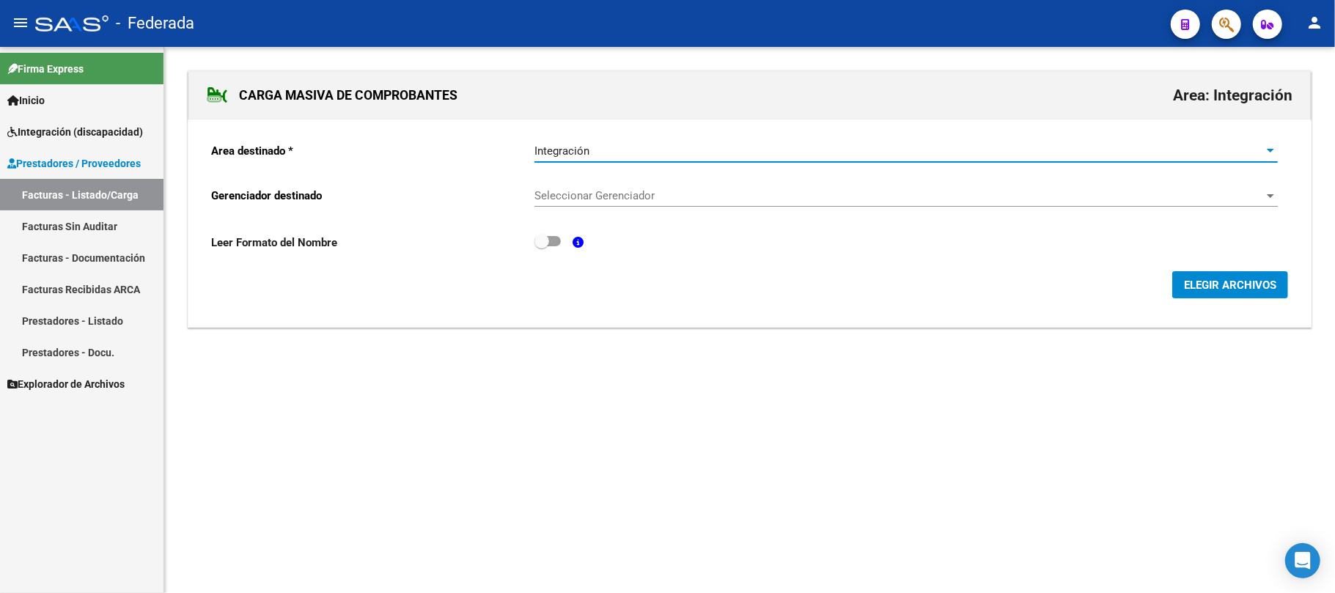
click at [592, 201] on span "Seleccionar Gerenciador" at bounding box center [899, 195] width 730 height 13
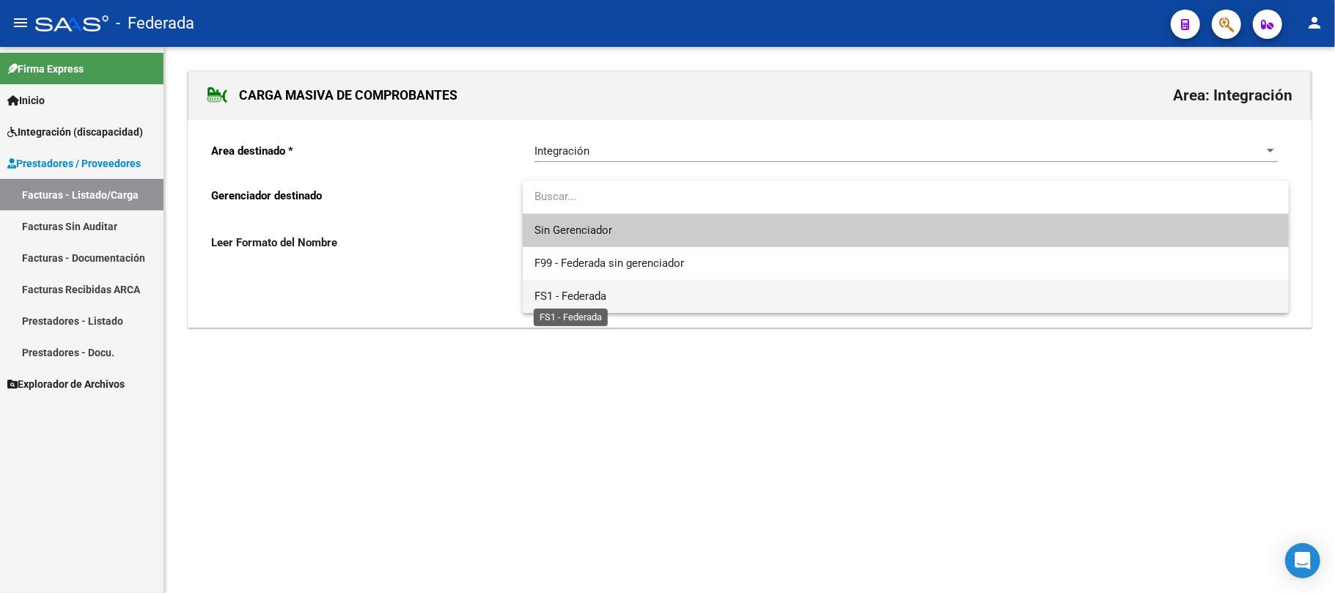
click at [573, 292] on span "FS1 - Federada" at bounding box center [570, 296] width 72 height 13
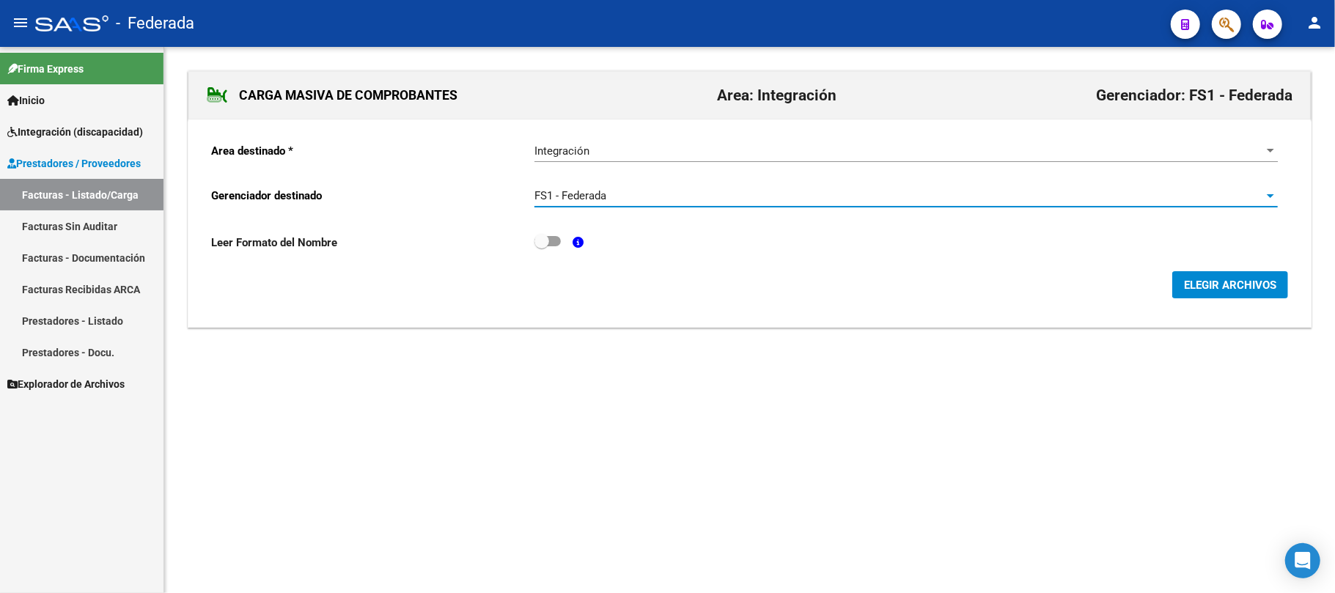
click at [1235, 293] on button "ELEGIR ARCHIVOS" at bounding box center [1230, 284] width 116 height 27
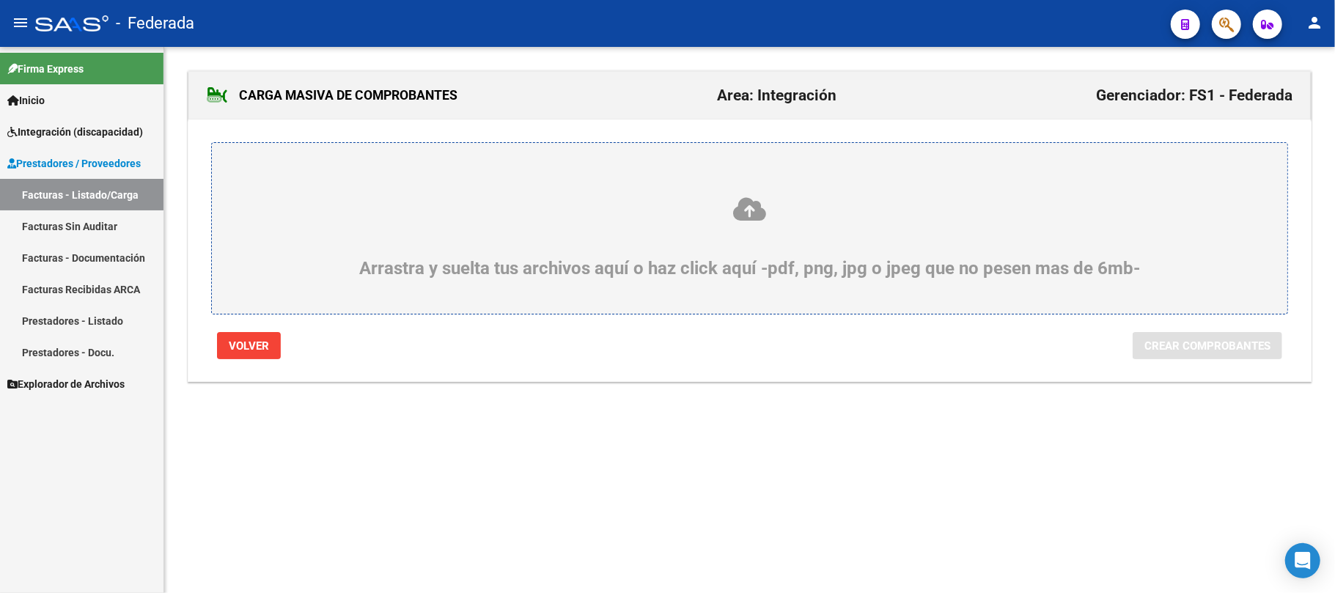
click at [745, 211] on icon at bounding box center [749, 209] width 1005 height 27
click at [0, 0] on input "Arrastra y suelta tus archivos aquí o haz click aquí -pdf, png, jpg o jpeg que …" at bounding box center [0, 0] width 0 height 0
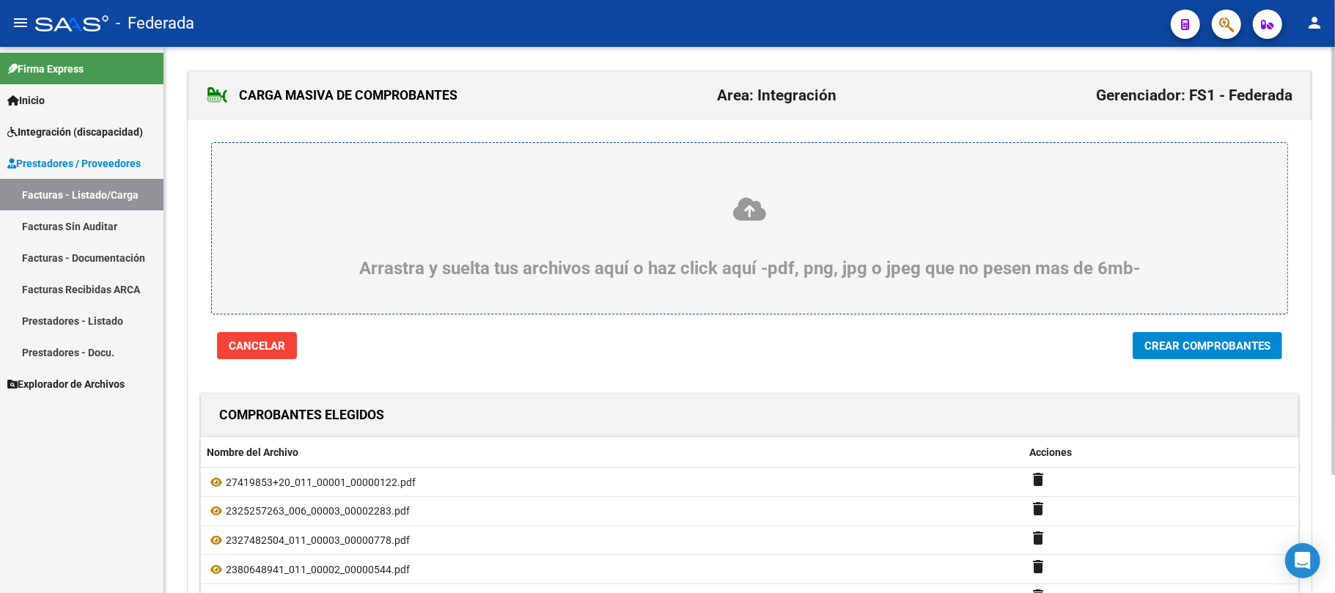
scroll to position [98, 0]
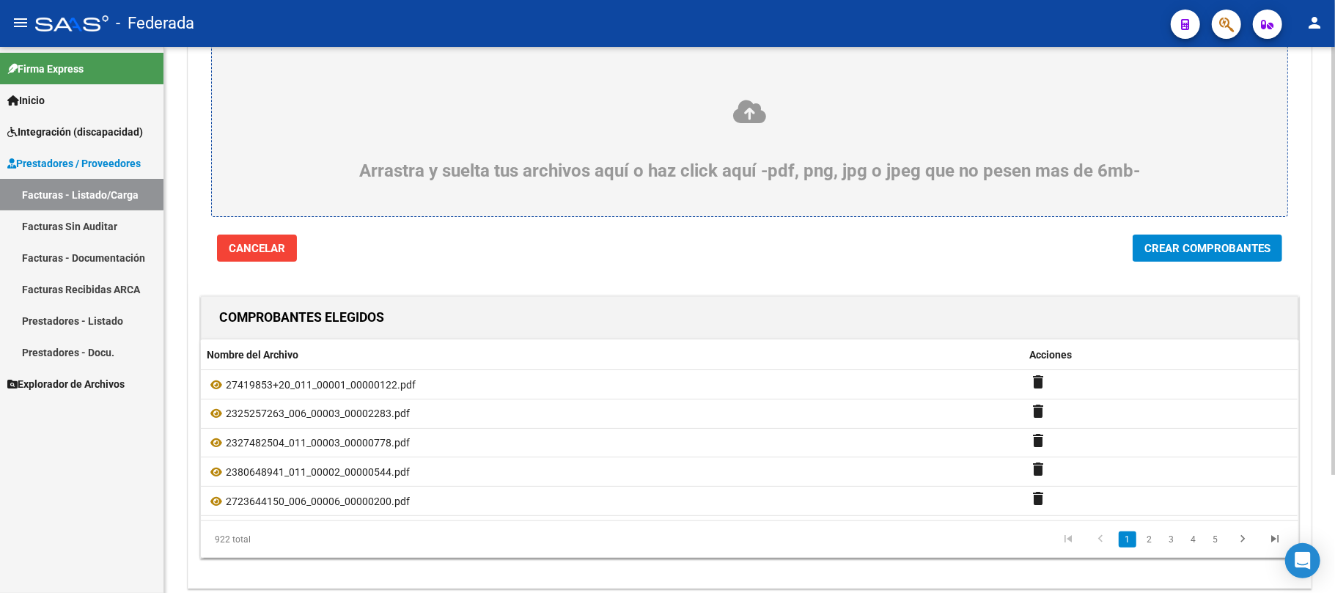
click at [1192, 255] on span "Crear Comprobantes" at bounding box center [1207, 248] width 126 height 13
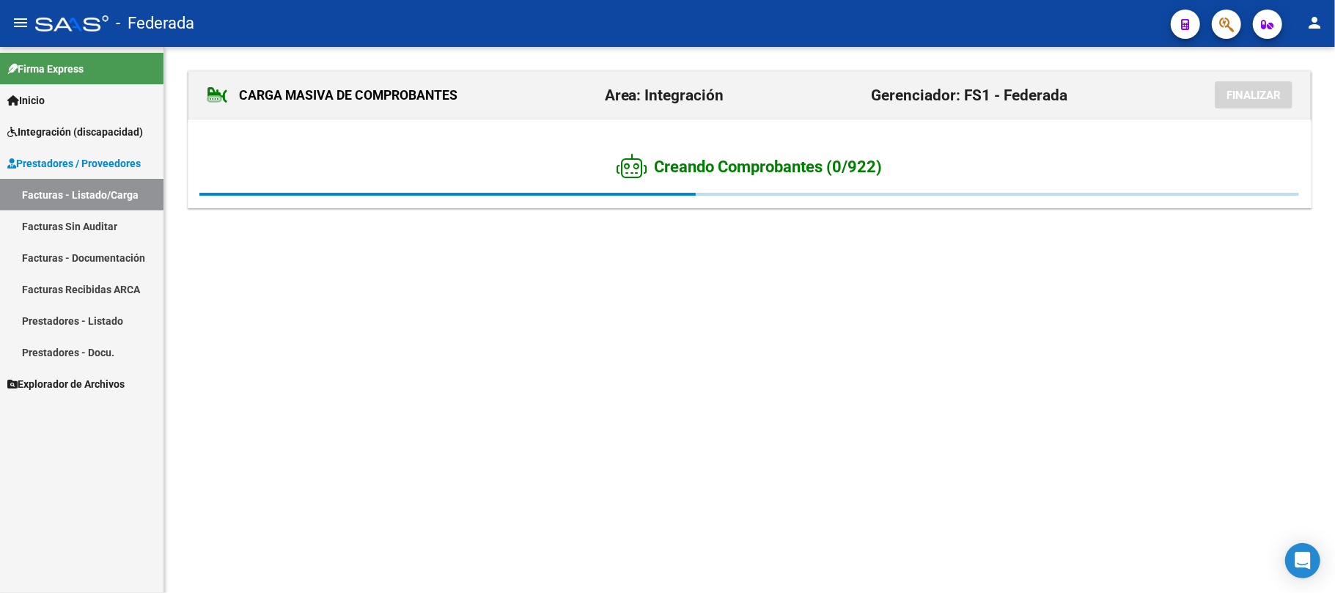
scroll to position [0, 0]
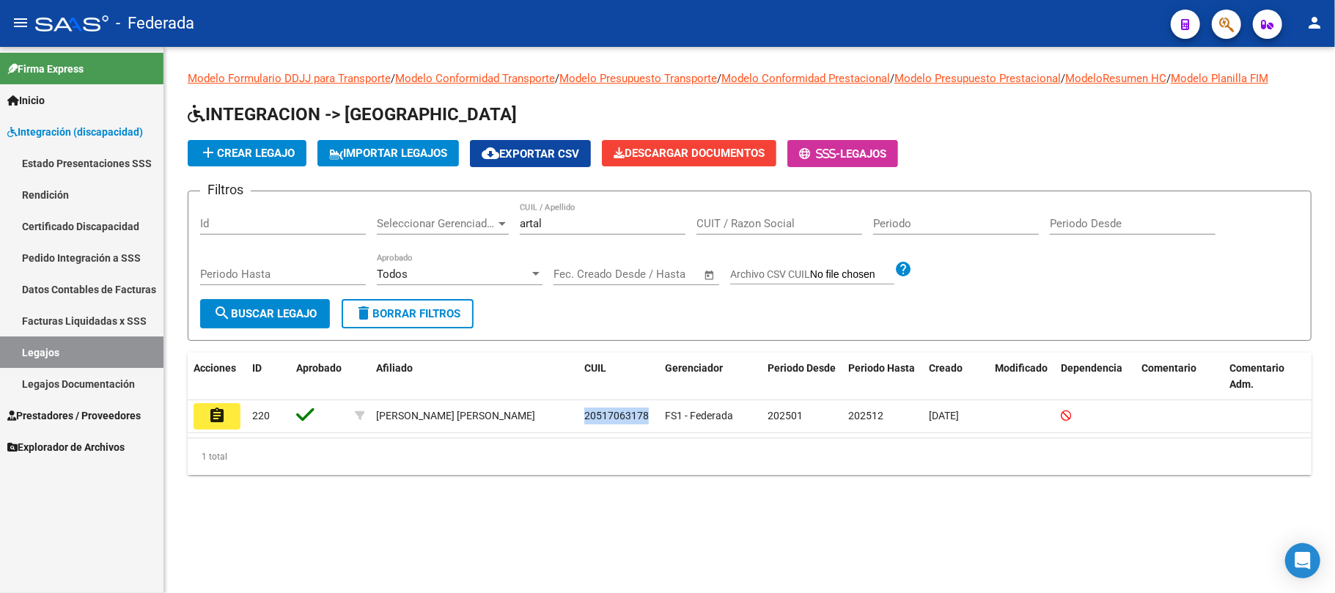
click at [115, 356] on link "Legajos" at bounding box center [81, 353] width 163 height 32
click at [552, 227] on input "artal" at bounding box center [603, 223] width 166 height 13
paste input "20-56685930-1"
click at [537, 221] on input "20-56685930-1" at bounding box center [603, 223] width 166 height 13
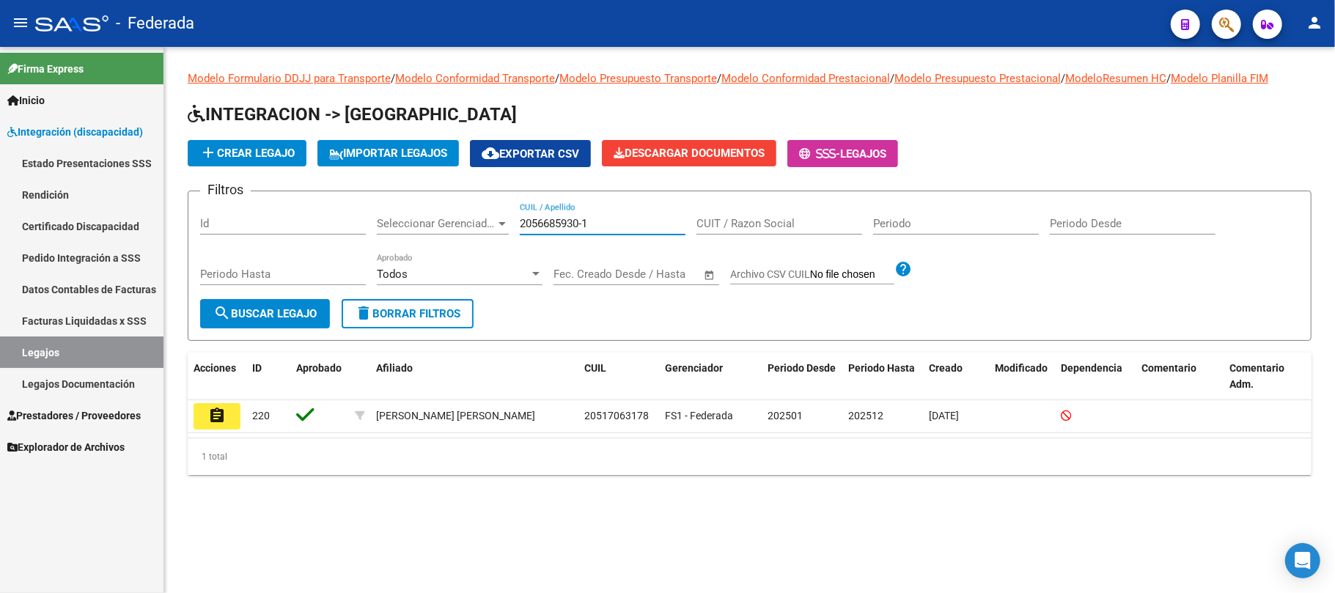
click at [584, 227] on input "2056685930-1" at bounding box center [603, 223] width 166 height 13
type input "20566859301"
click at [320, 312] on button "search Buscar Legajo" at bounding box center [265, 313] width 130 height 29
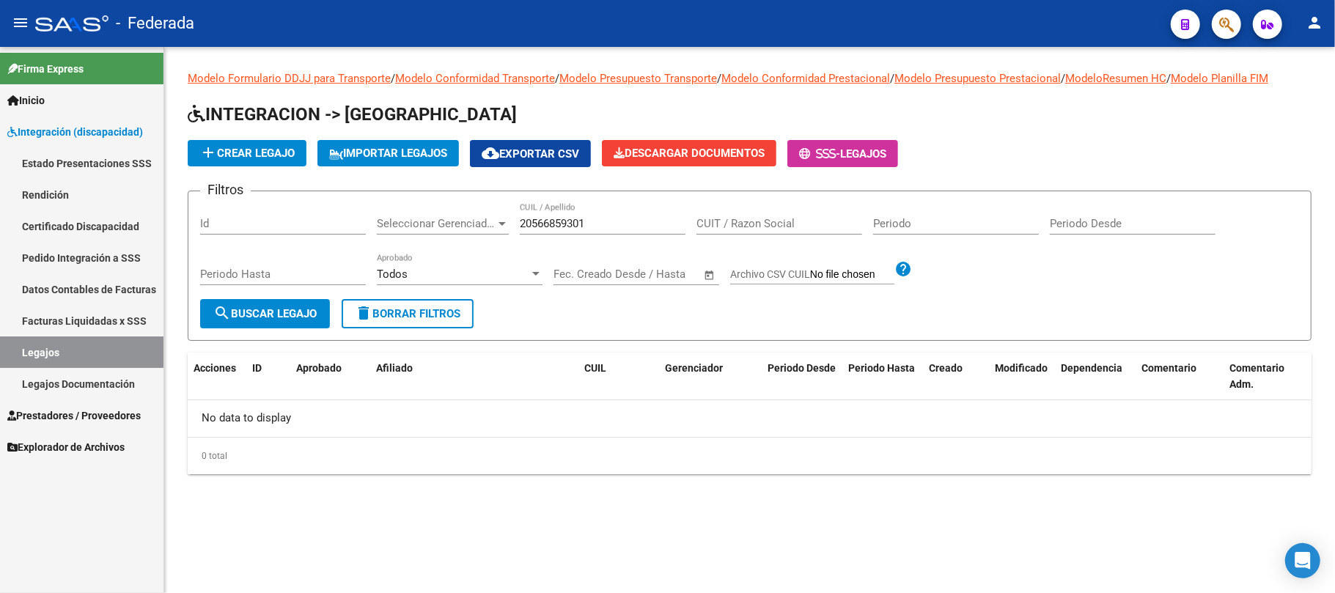
click at [567, 224] on input "20566859301" at bounding box center [603, 223] width 166 height 13
click at [282, 158] on span "add Crear Legajo" at bounding box center [246, 153] width 95 height 13
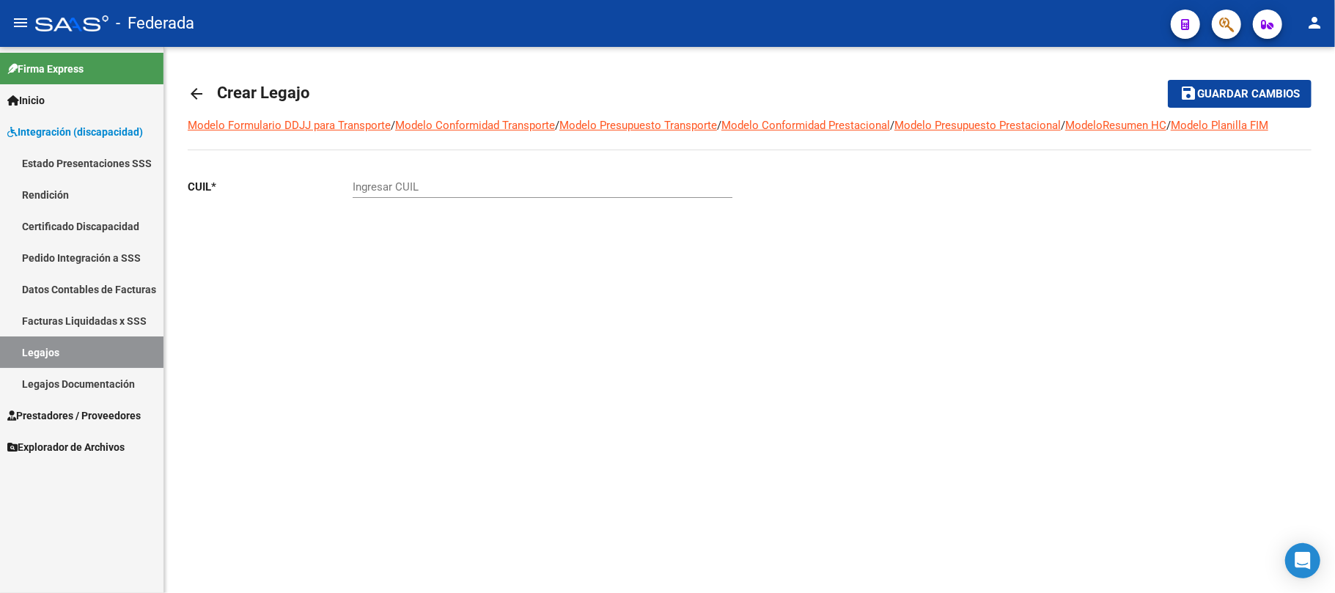
click at [505, 194] on input "Ingresar CUIL" at bounding box center [543, 186] width 380 height 13
paste input "20-56685930-1"
type input "20-56685930-1"
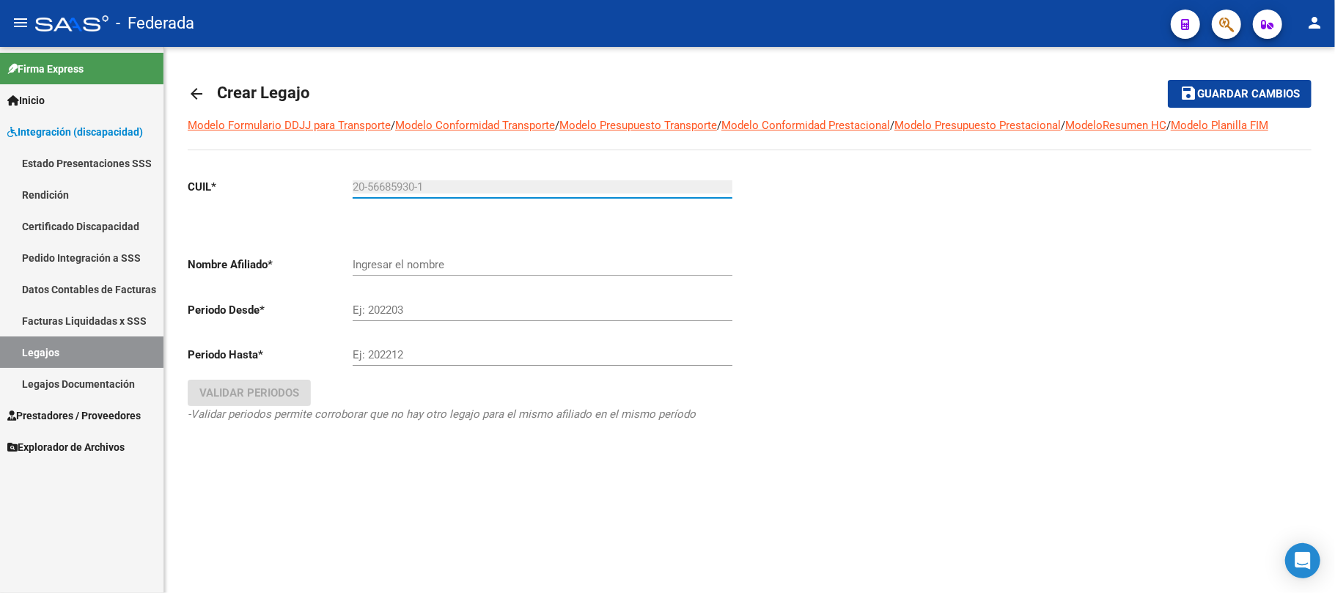
type input "[PERSON_NAME]"
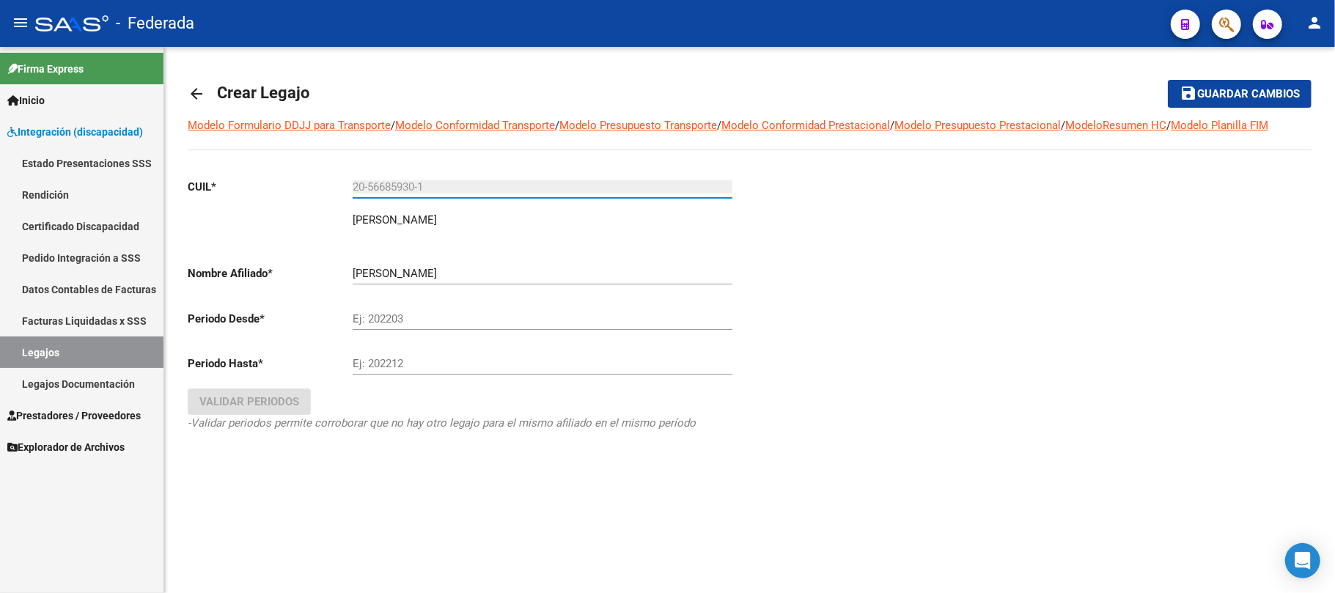
type input "20-56685930-1"
click at [459, 330] on div "Ej: 202203" at bounding box center [543, 314] width 380 height 32
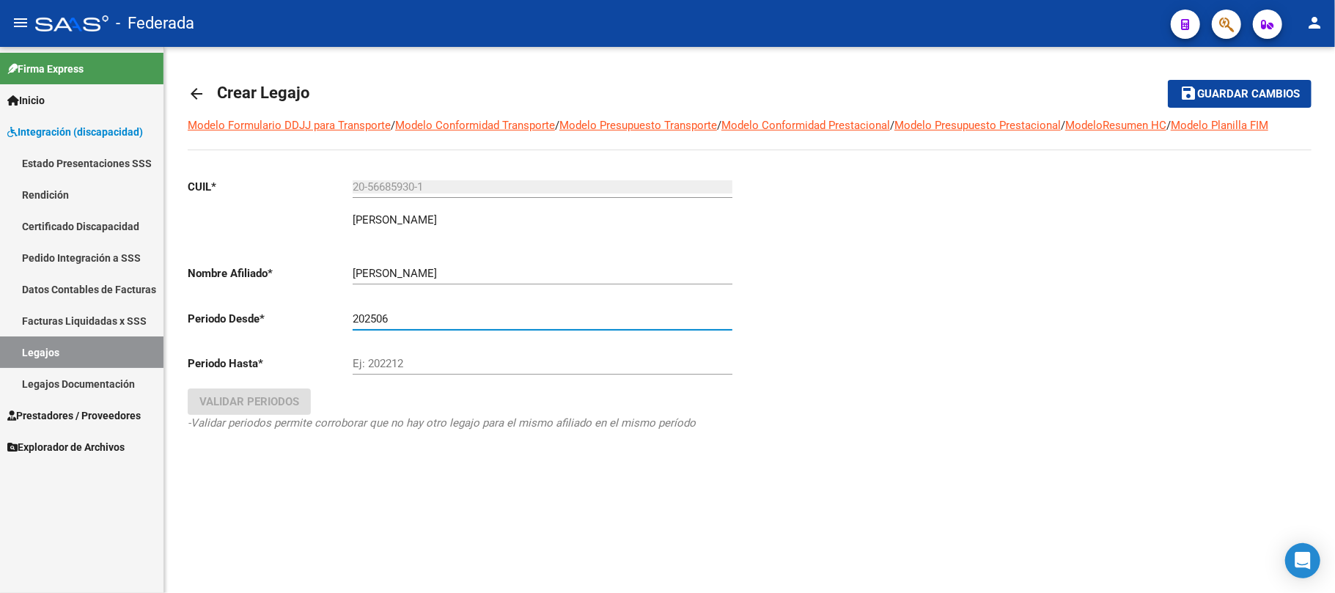
type input "202506"
click at [437, 367] on input "Ej: 202212" at bounding box center [543, 363] width 380 height 13
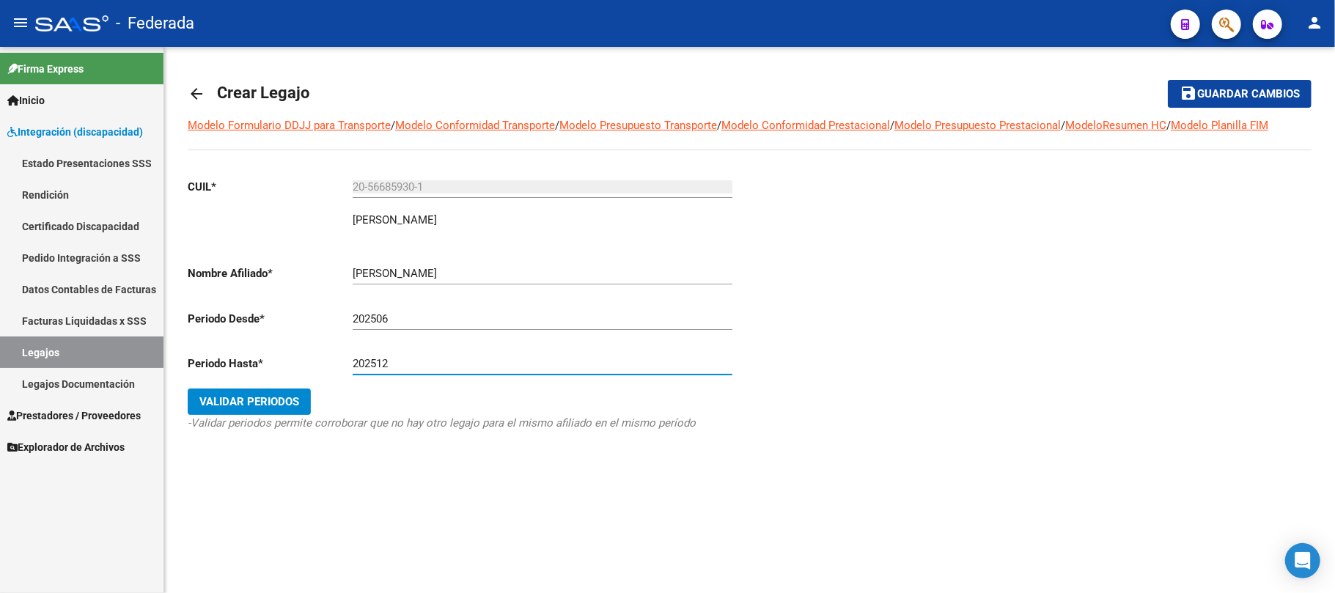
type input "202512"
click at [282, 405] on span "Validar Periodos" at bounding box center [249, 401] width 100 height 13
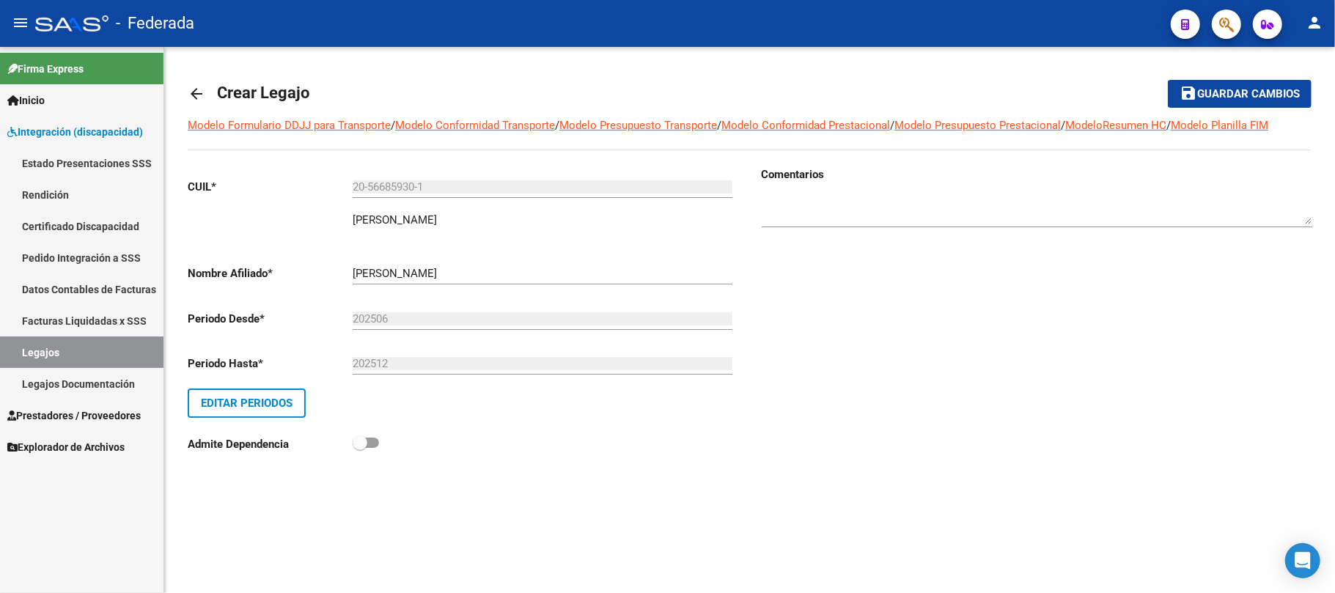
click at [1243, 88] on span "Guardar cambios" at bounding box center [1248, 94] width 103 height 13
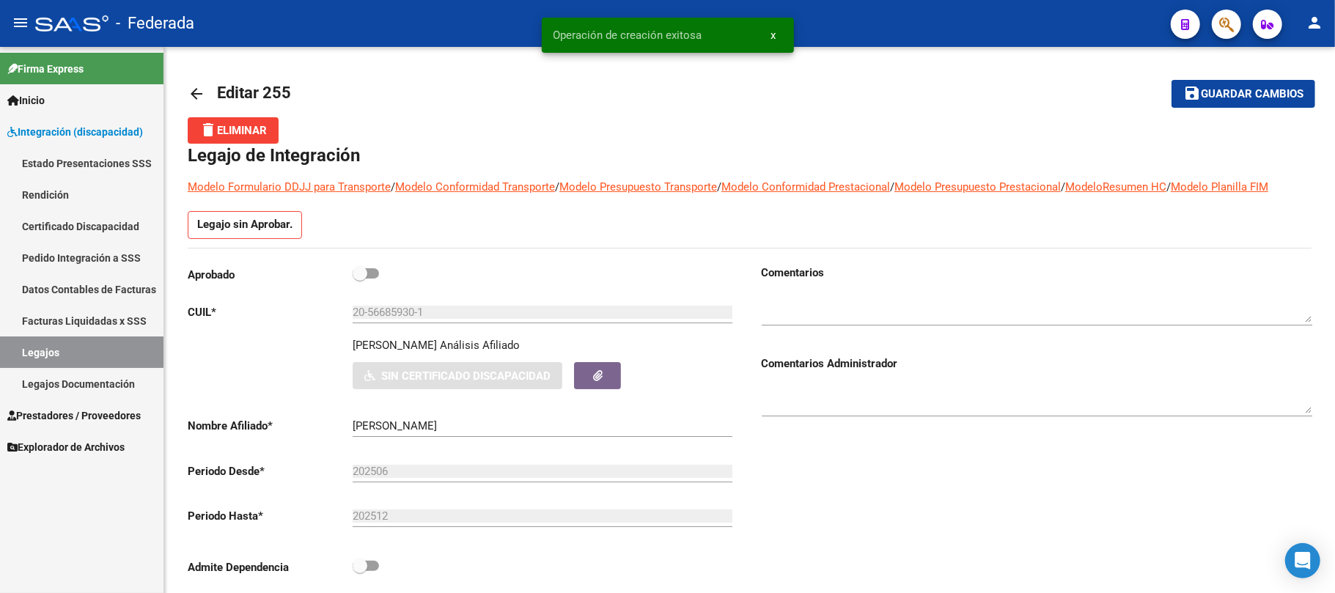
click at [43, 224] on link "Certificado Discapacidad" at bounding box center [81, 226] width 163 height 32
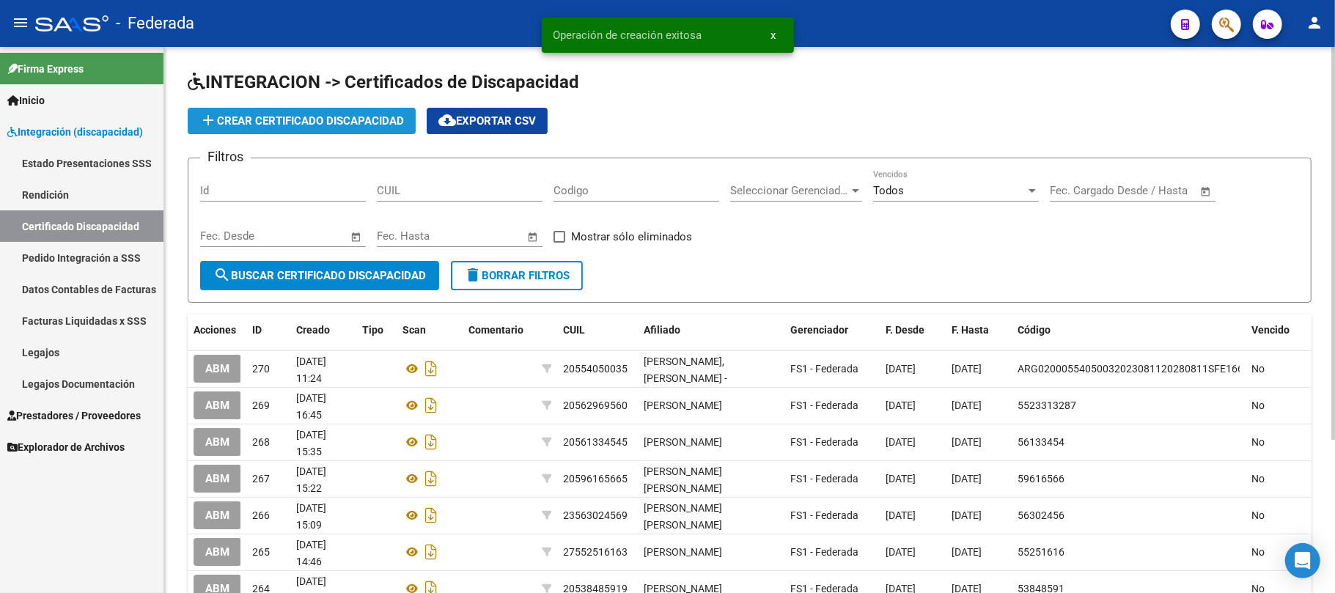
click at [329, 126] on span "add Crear Certificado Discapacidad" at bounding box center [301, 120] width 205 height 13
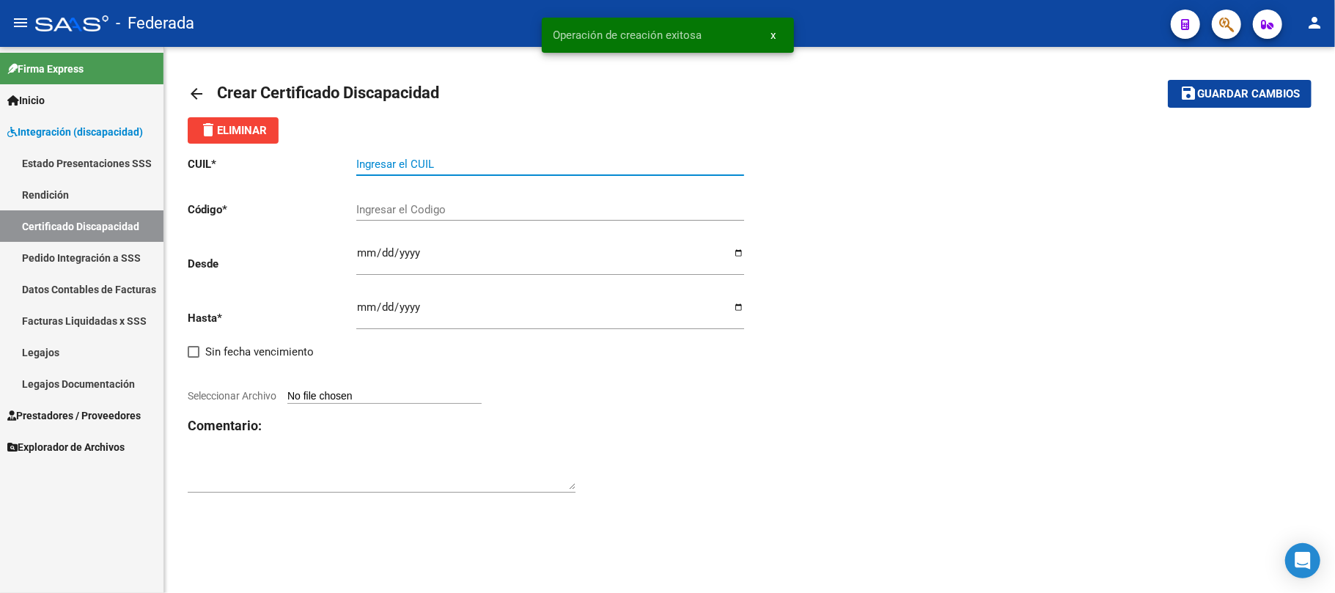
click at [380, 164] on input "Ingresar el CUIL" at bounding box center [550, 164] width 388 height 13
paste input "20-56685930-1"
type input "20-56685930-1"
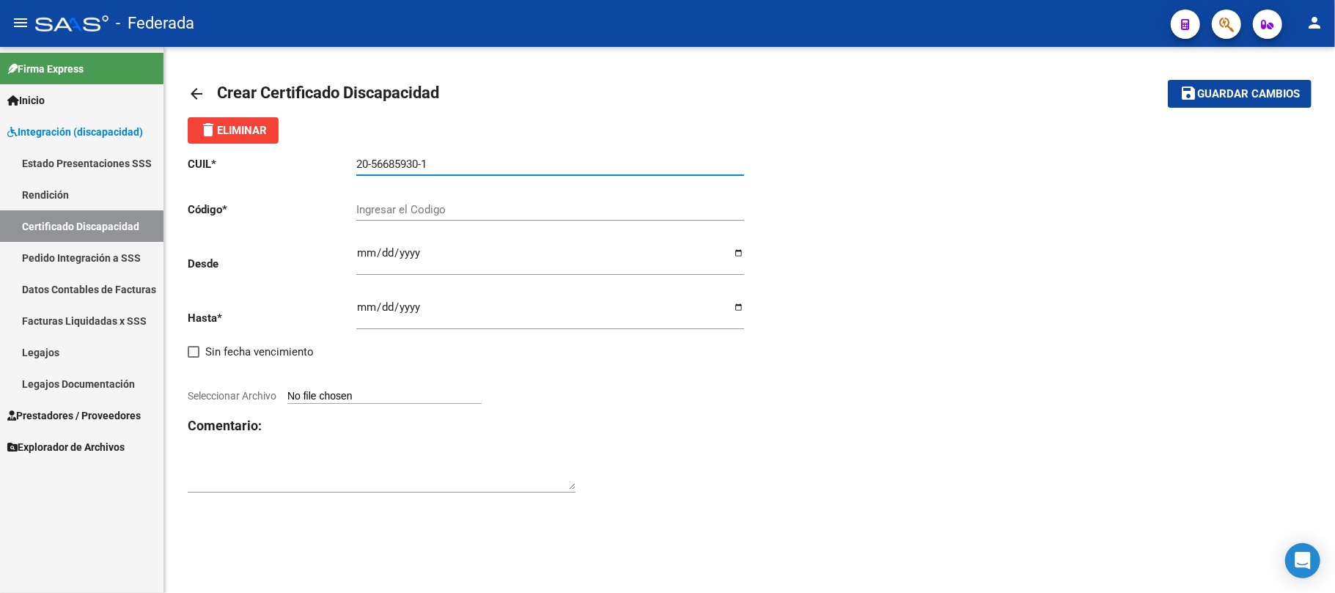
drag, startPoint x: 456, startPoint y: 166, endPoint x: 312, endPoint y: 166, distance: 144.4
click at [312, 166] on app-form-text-field "CUIL * 20-56685930-1 Ingresar el CUIL" at bounding box center [466, 164] width 556 height 13
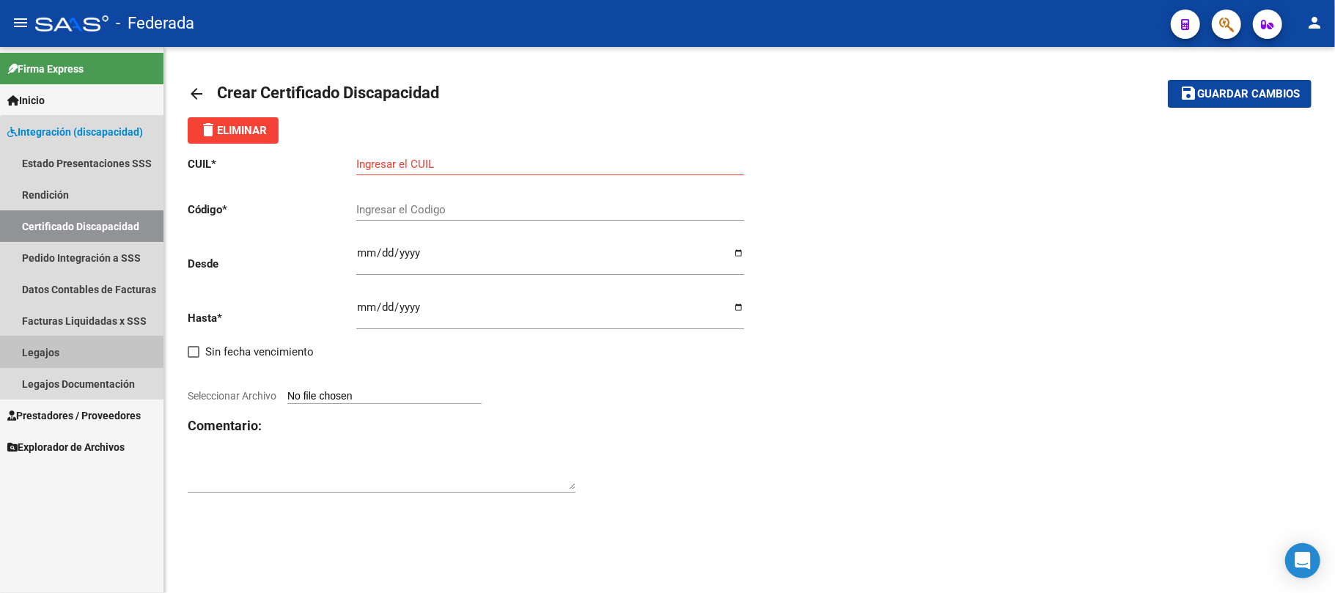
click at [110, 353] on link "Legajos" at bounding box center [81, 353] width 163 height 32
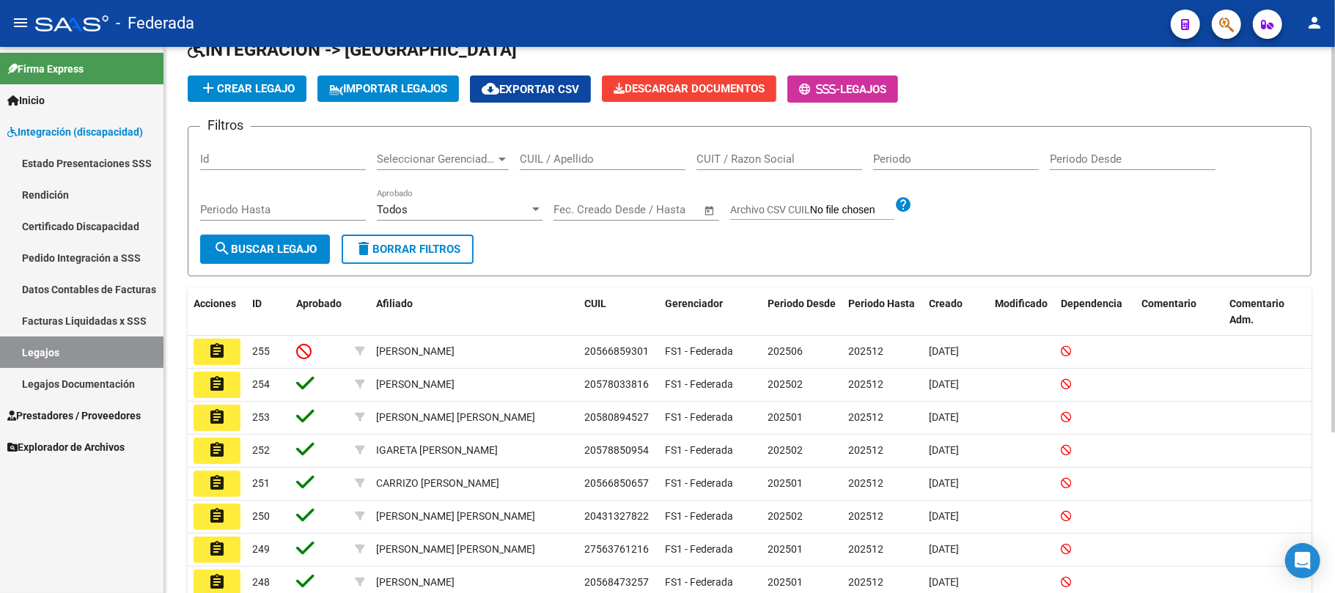
scroll to position [98, 0]
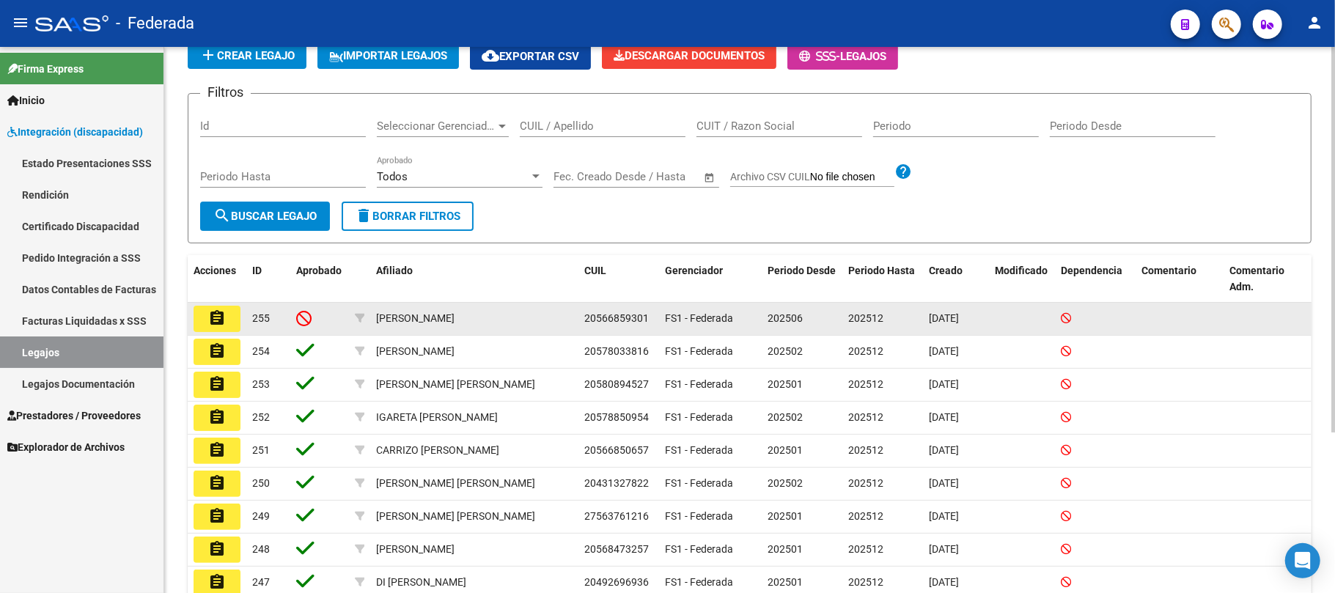
click at [613, 323] on span "20566859301" at bounding box center [616, 318] width 65 height 12
copy span "20566859301"
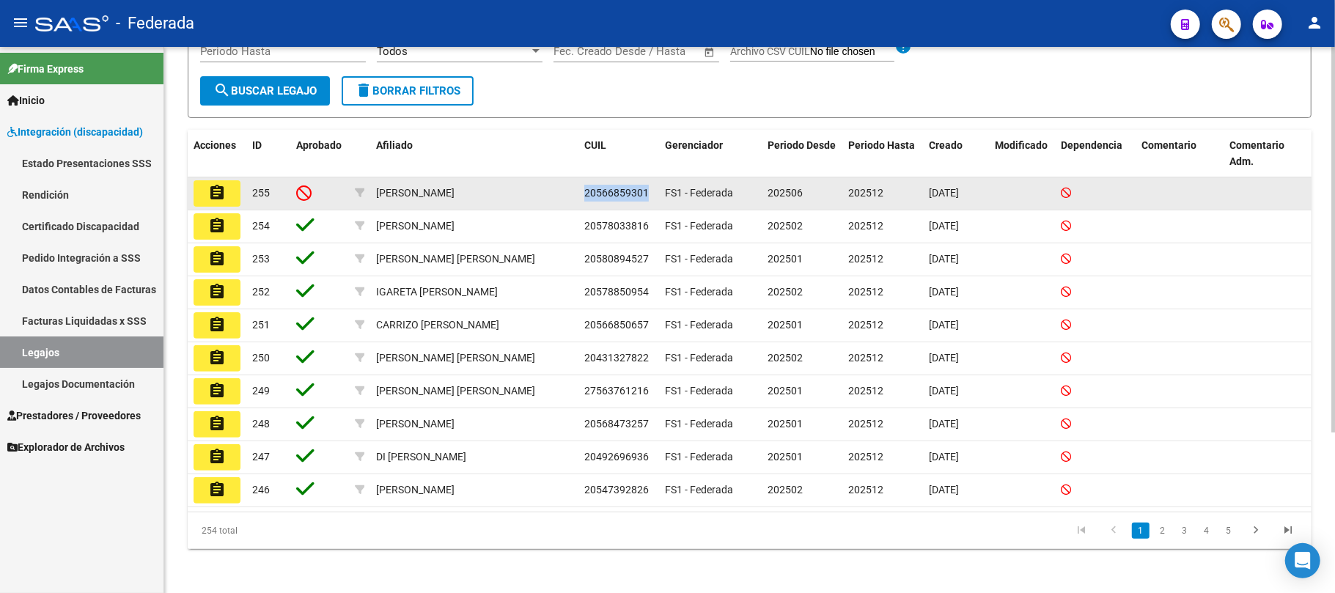
scroll to position [227, 0]
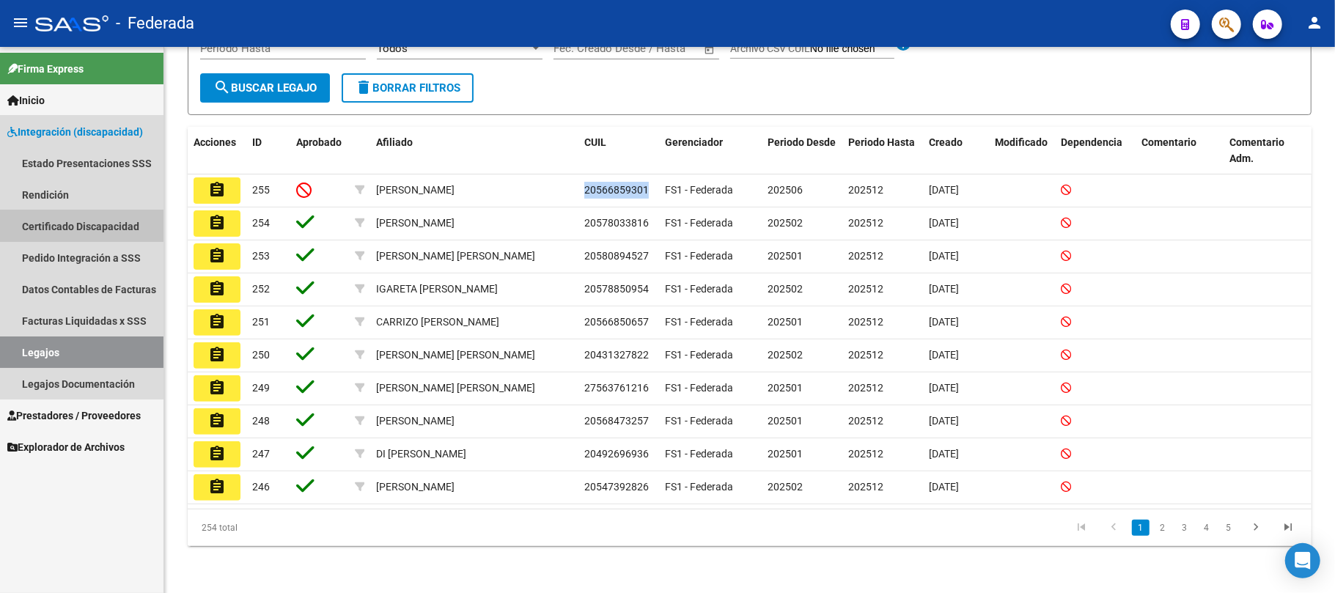
click at [63, 215] on link "Certificado Discapacidad" at bounding box center [81, 226] width 163 height 32
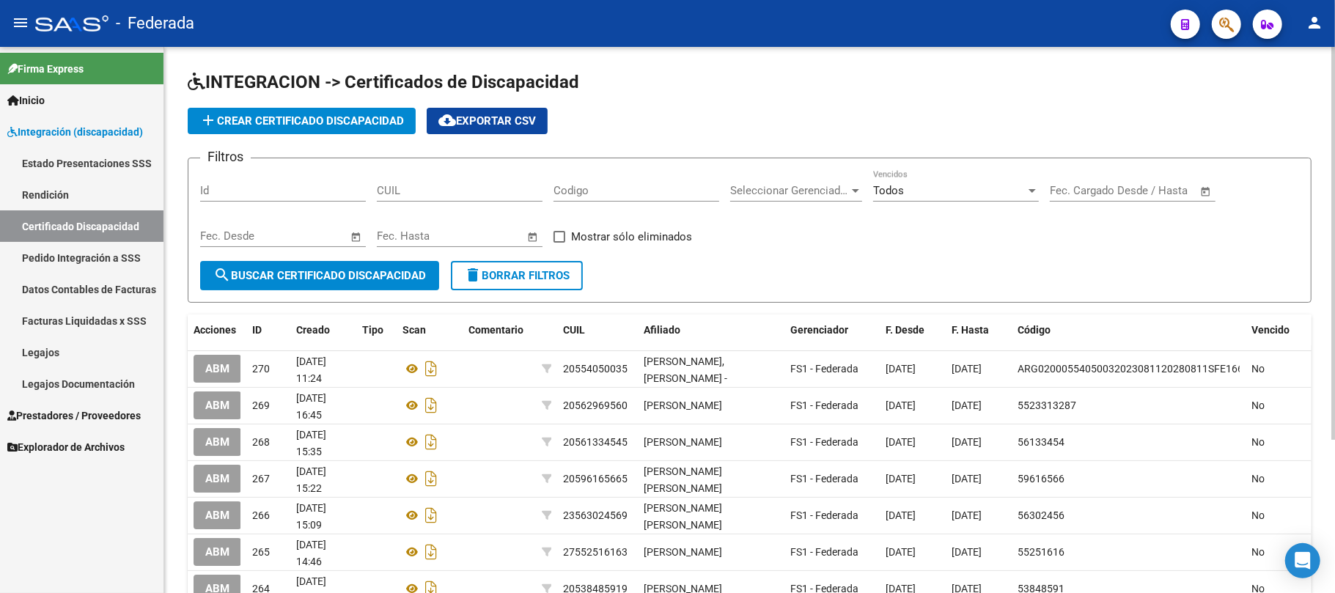
click at [332, 130] on button "add Crear Certificado Discapacidad" at bounding box center [302, 121] width 228 height 26
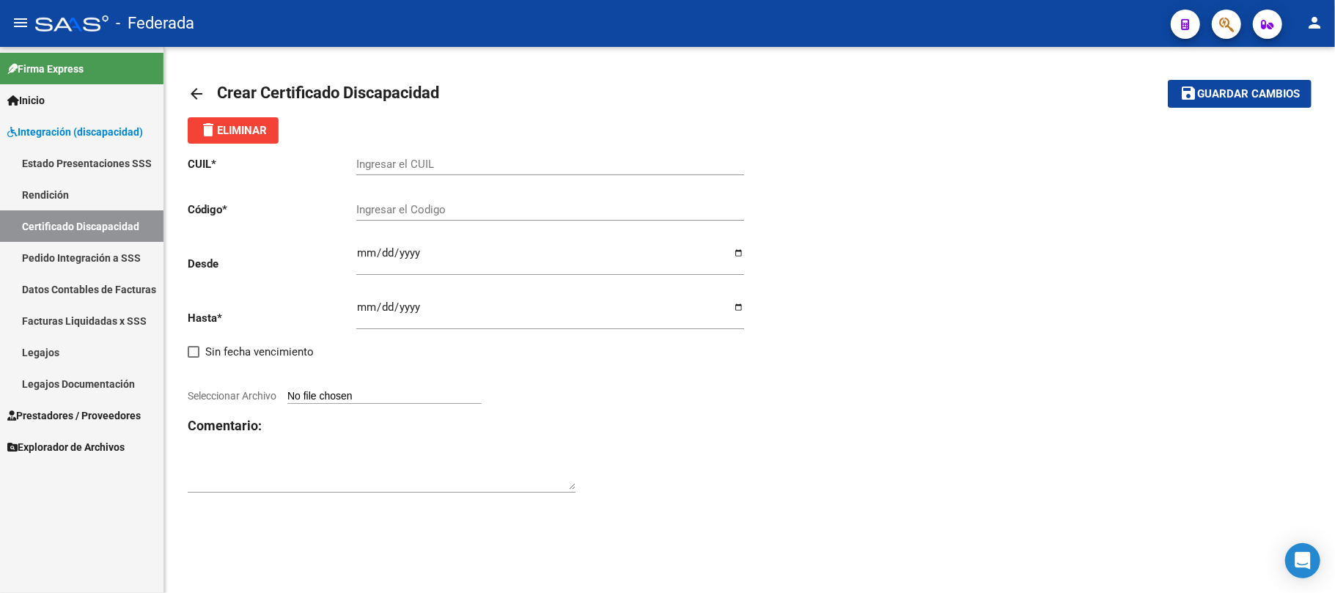
click at [510, 166] on input "Ingresar el CUIL" at bounding box center [550, 164] width 388 height 13
paste input "20-56685930-1"
type input "20-56685930-1"
click at [488, 201] on div "Ingresar el Codigo" at bounding box center [550, 205] width 388 height 32
drag, startPoint x: 371, startPoint y: 164, endPoint x: 420, endPoint y: 168, distance: 49.3
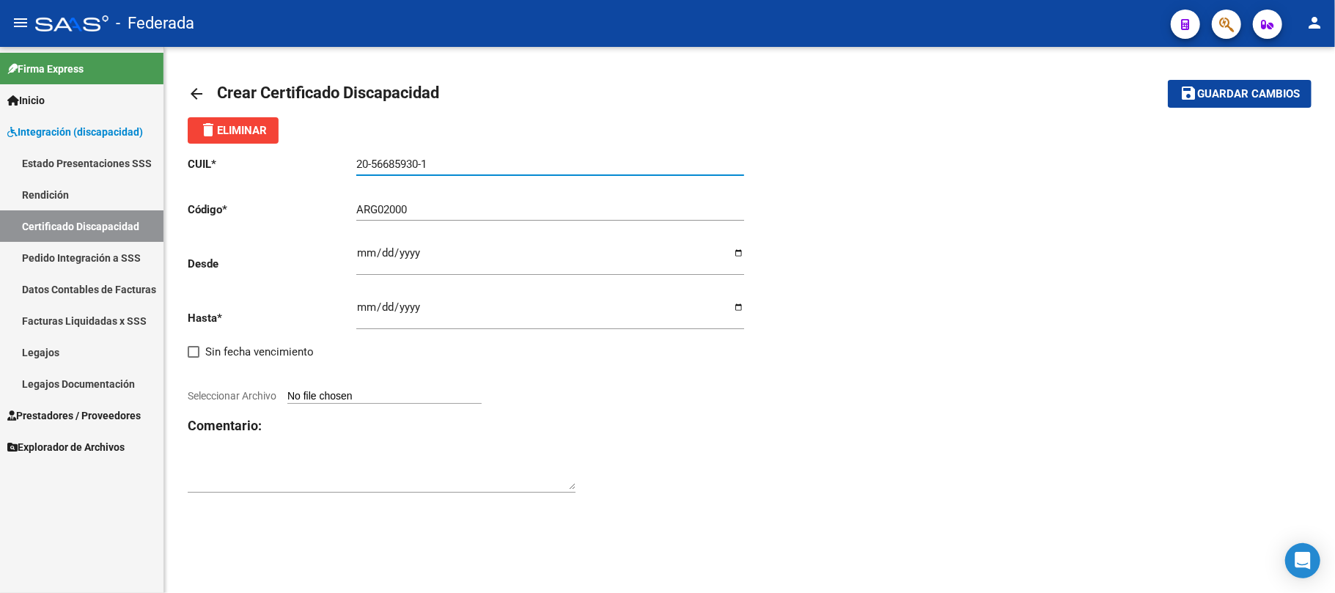
click at [420, 168] on input "20-56685930-1" at bounding box center [550, 164] width 388 height 13
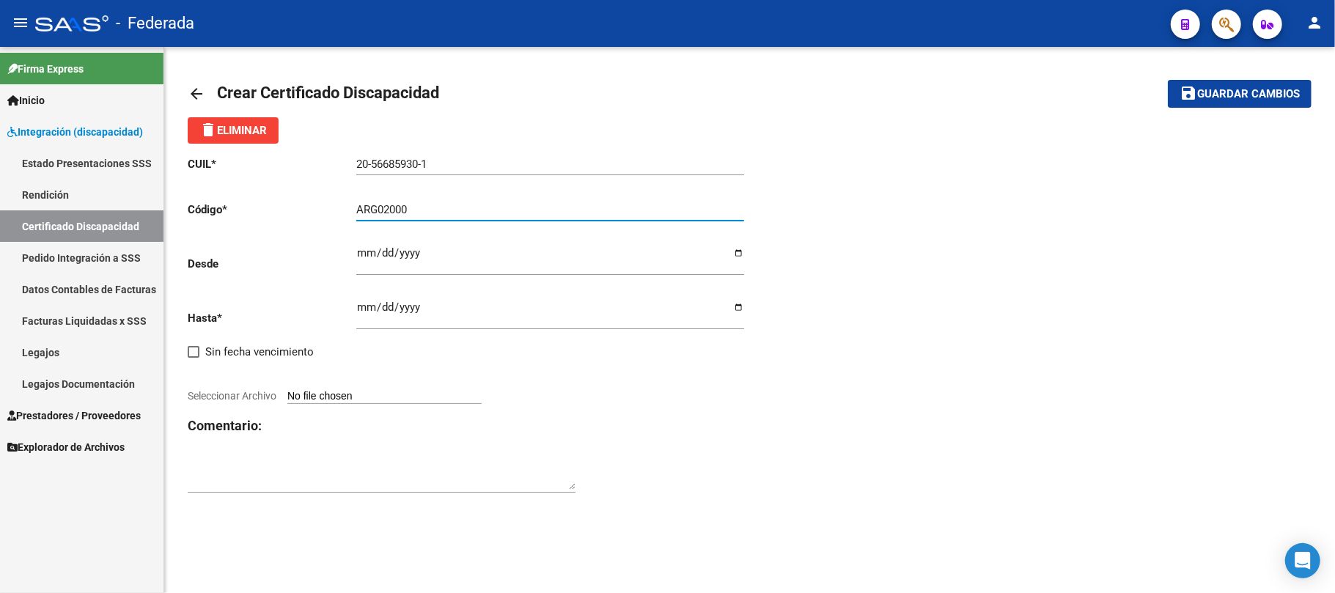
click at [444, 214] on input "ARG02000" at bounding box center [550, 209] width 388 height 13
paste input "56685930"
type input "ARG02000566859302025040920300409SAN164"
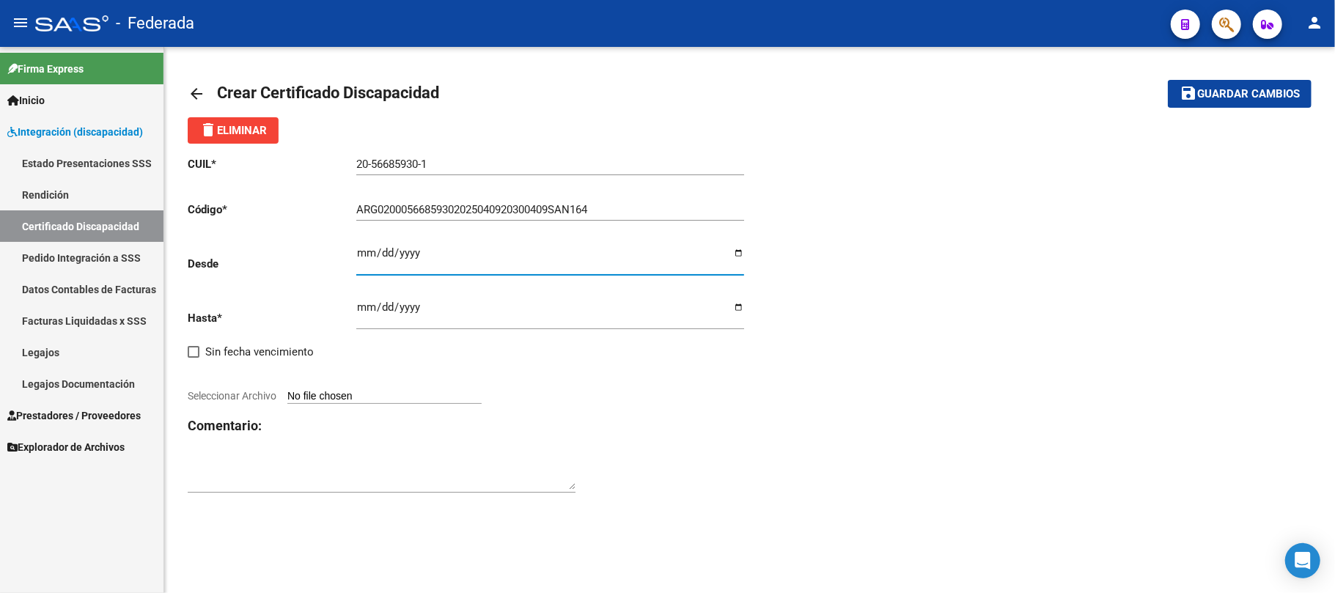
click at [358, 262] on input "Ingresar fec. Desde" at bounding box center [550, 258] width 388 height 23
type input "2025-04-09"
click at [358, 309] on input "Ingresar fec. Hasta" at bounding box center [550, 312] width 388 height 23
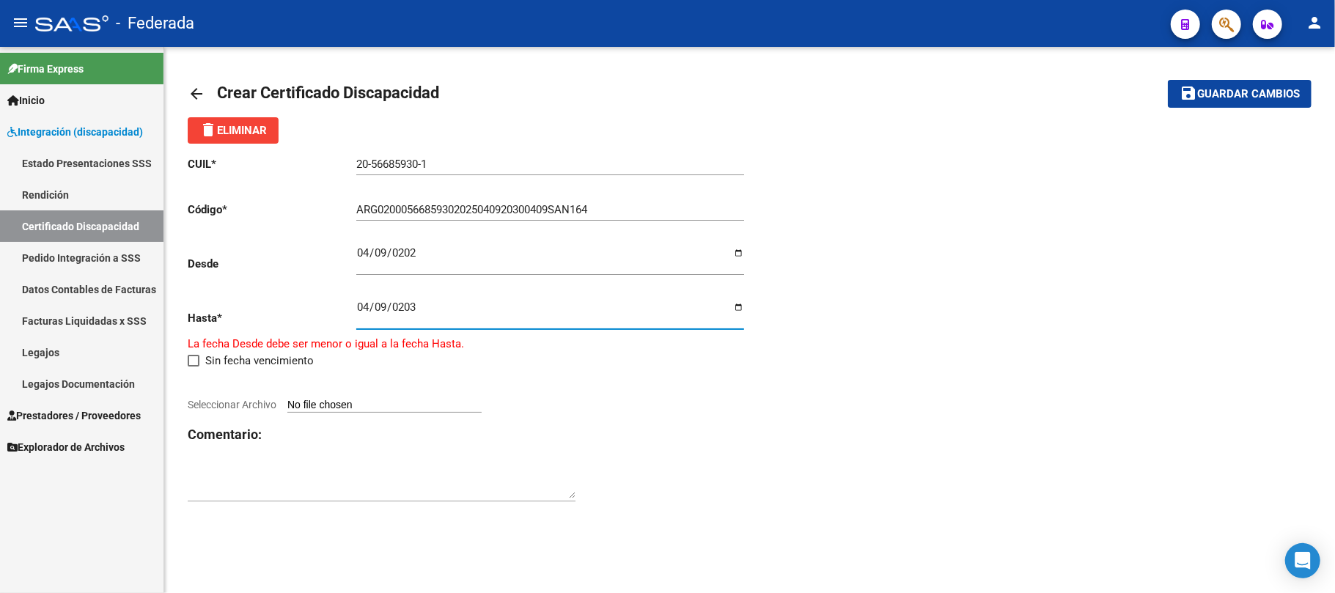
type input "[DATE]"
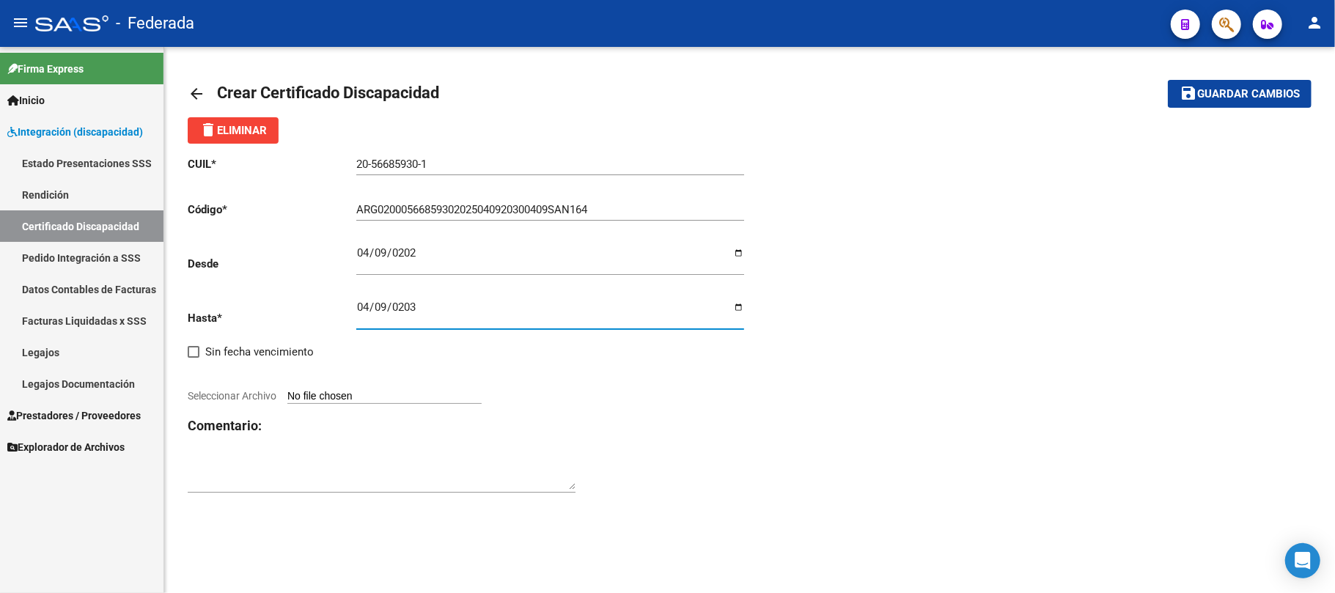
click at [444, 400] on input "Seleccionar Archivo" at bounding box center [384, 397] width 194 height 14
type input "C:\fakepath\cud maldonado.pdf"
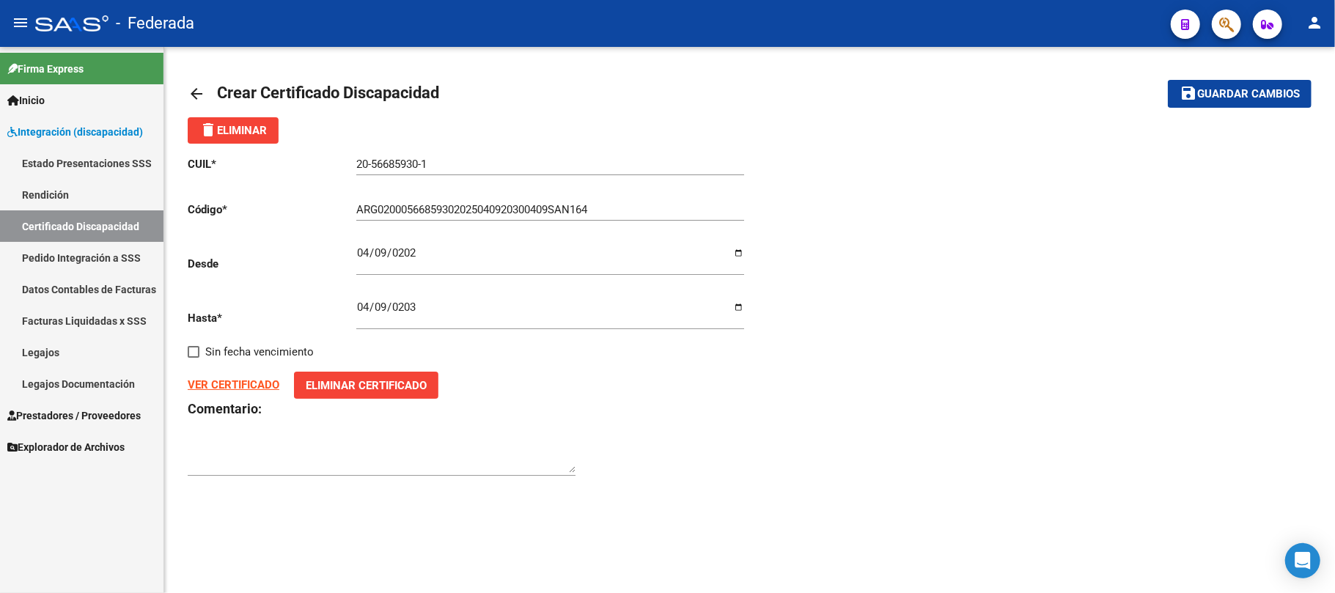
click at [1177, 91] on button "save Guardar cambios" at bounding box center [1240, 93] width 144 height 27
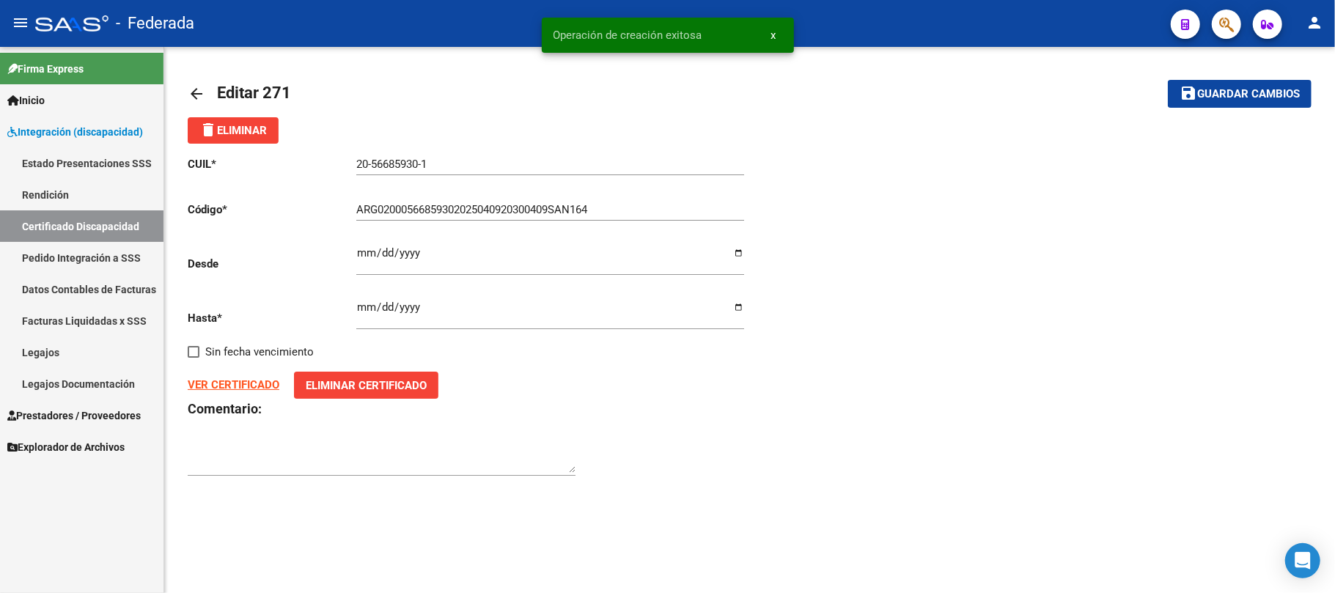
click at [85, 218] on link "Certificado Discapacidad" at bounding box center [81, 226] width 163 height 32
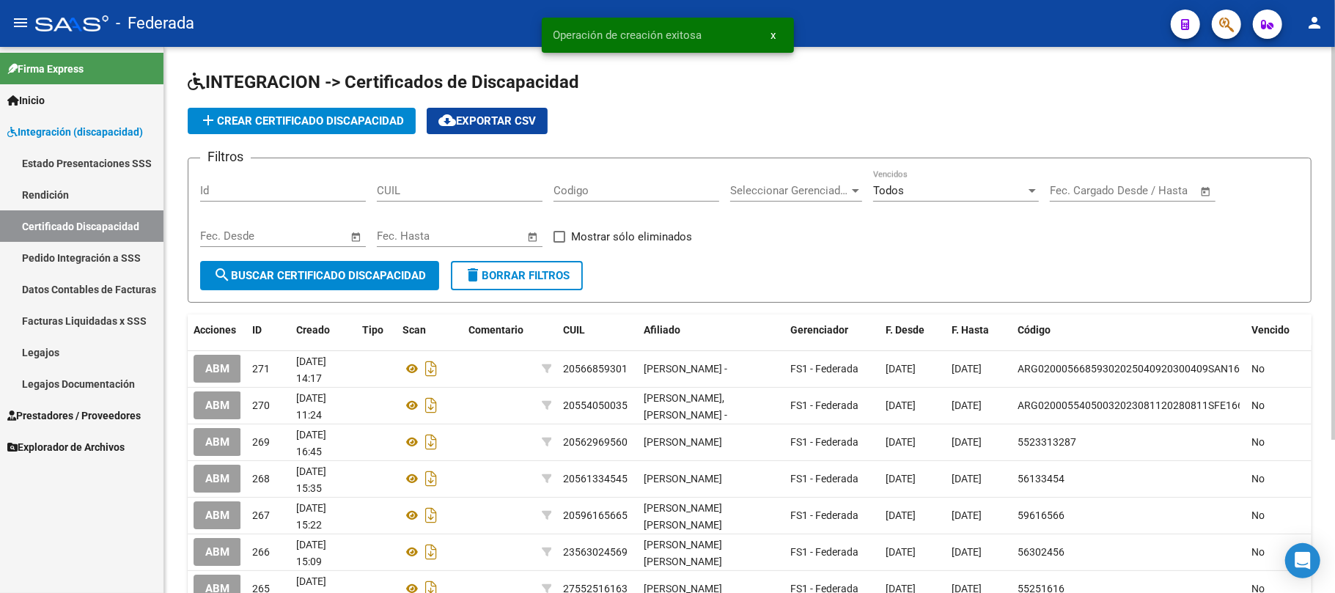
click at [76, 362] on link "Legajos" at bounding box center [81, 353] width 163 height 32
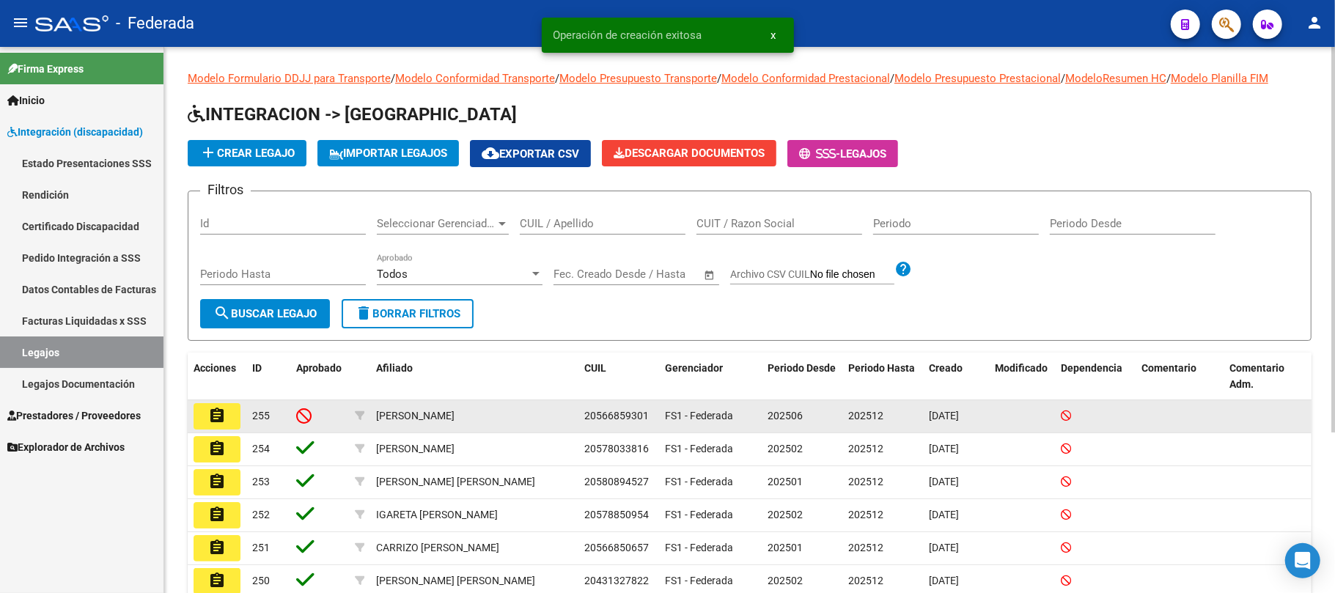
click at [202, 417] on button "assignment" at bounding box center [217, 416] width 47 height 26
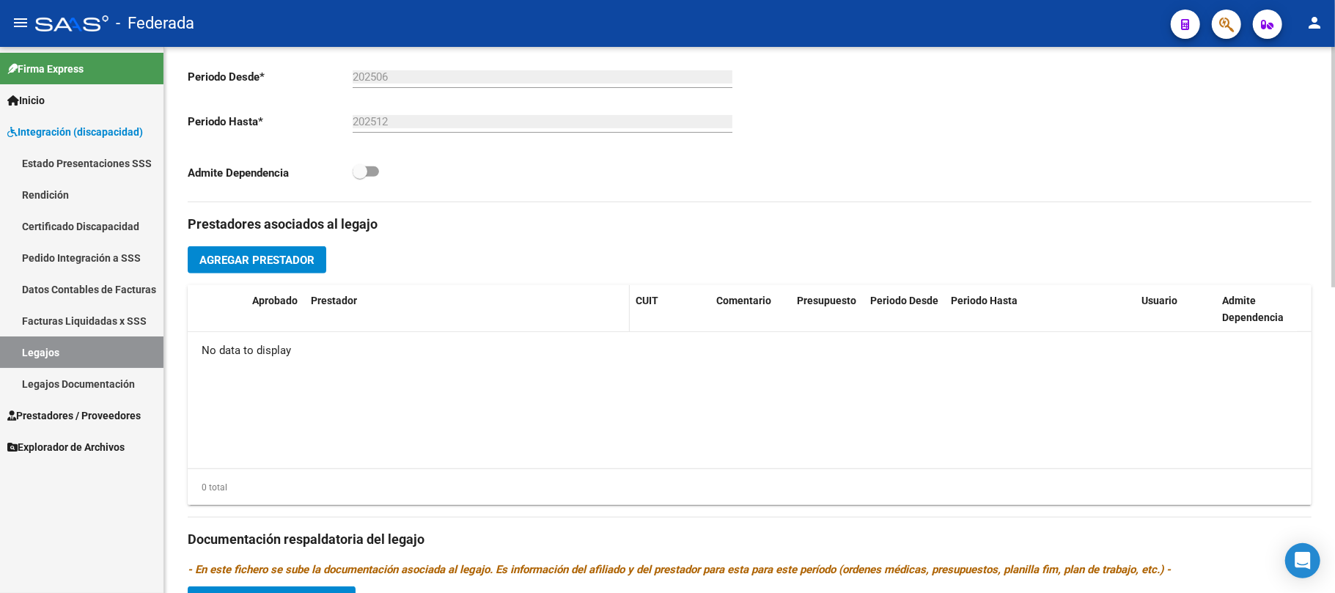
scroll to position [488, 0]
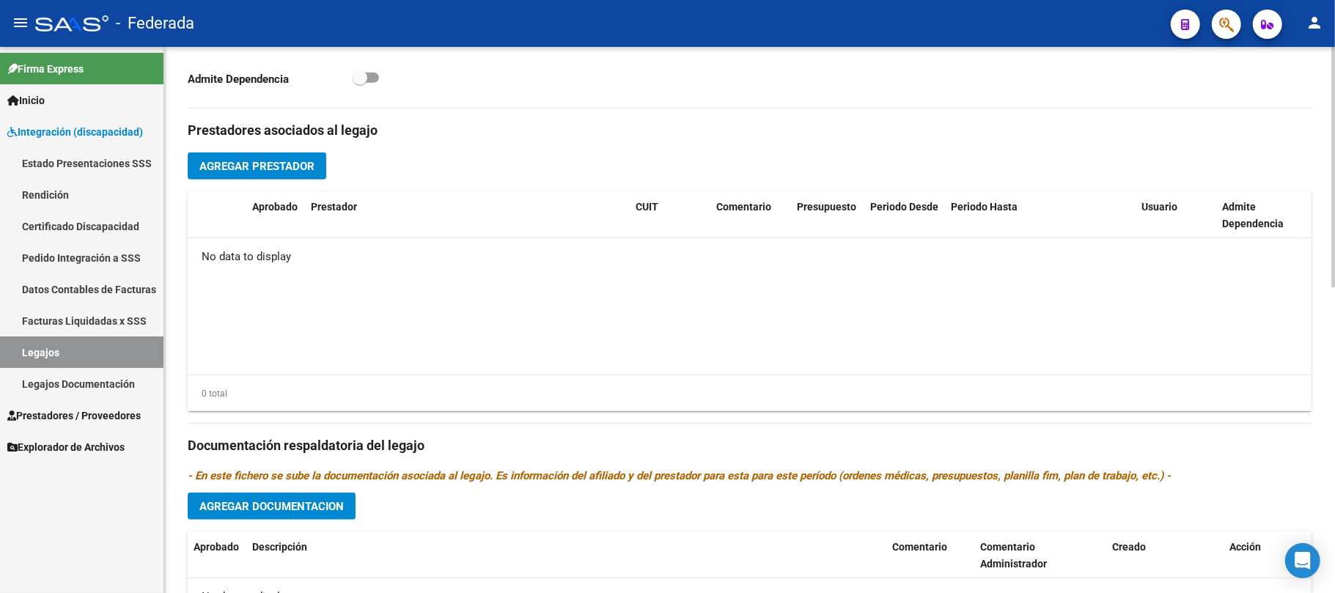
click at [276, 174] on button "Agregar Prestador" at bounding box center [257, 165] width 139 height 27
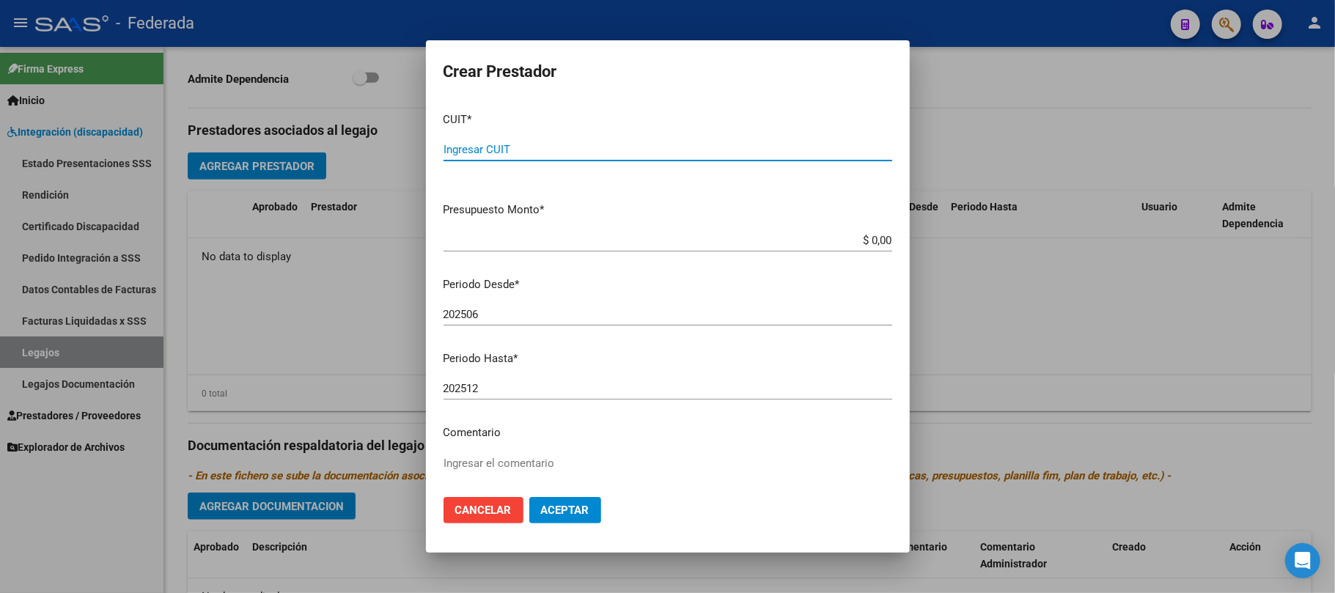
paste input "30-71145608-9"
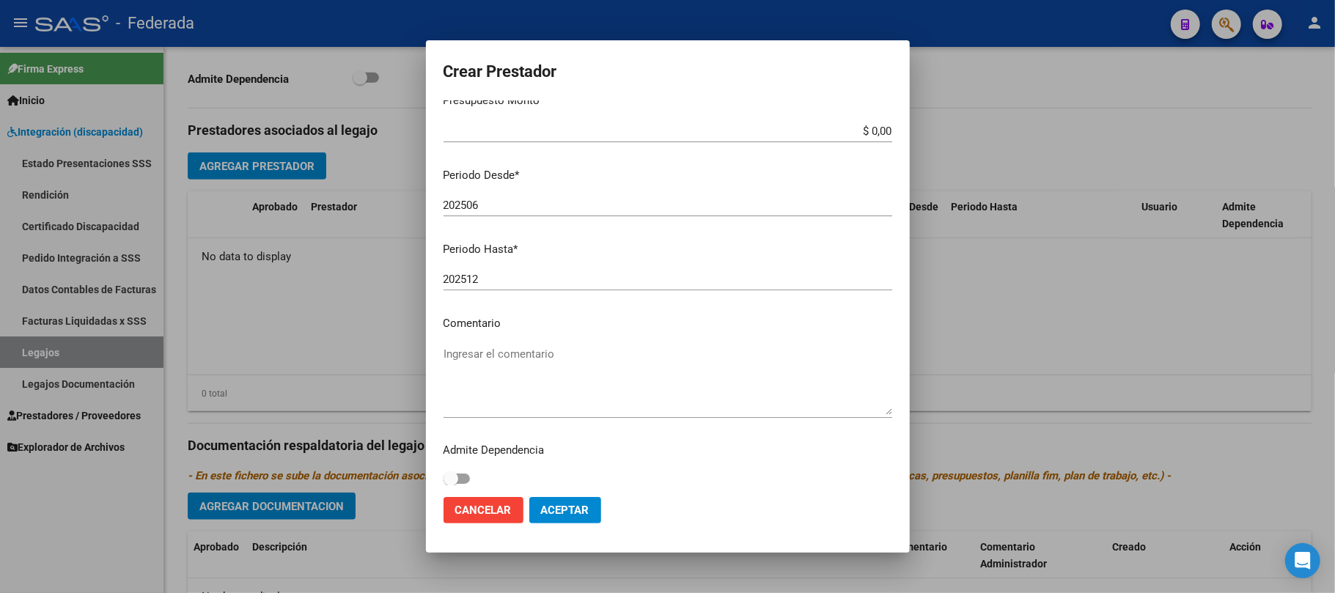
scroll to position [116, 0]
type input "30-71145608-9"
click at [493, 344] on textarea "Ingresar el comentario" at bounding box center [668, 373] width 449 height 69
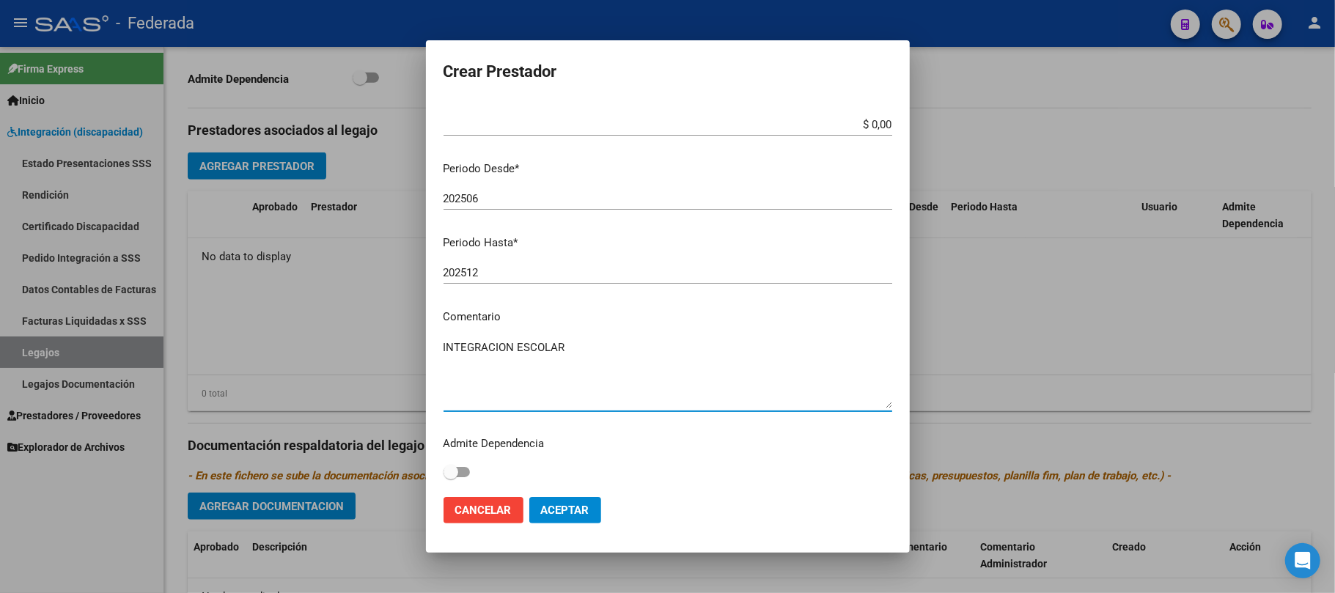
type textarea "INTEGRACION ESCOLAR"
click at [564, 510] on span "Aceptar" at bounding box center [565, 510] width 48 height 13
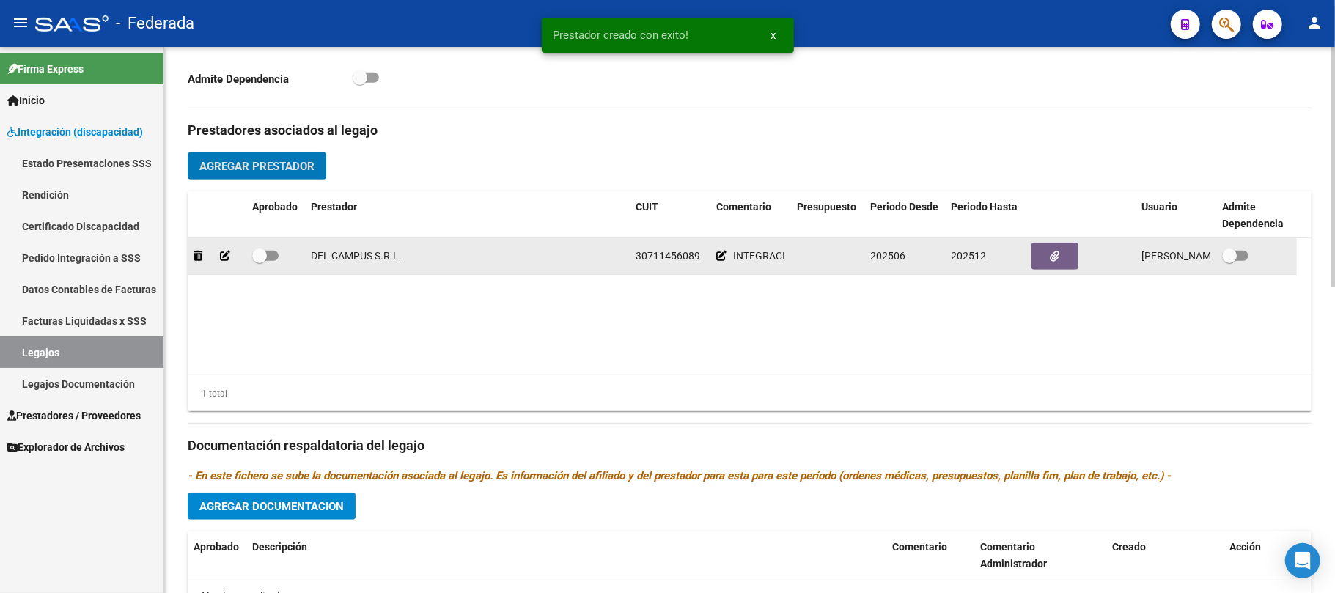
click at [264, 260] on span at bounding box center [259, 256] width 15 height 15
click at [260, 261] on input "checkbox" at bounding box center [259, 261] width 1 height 1
checkbox input "true"
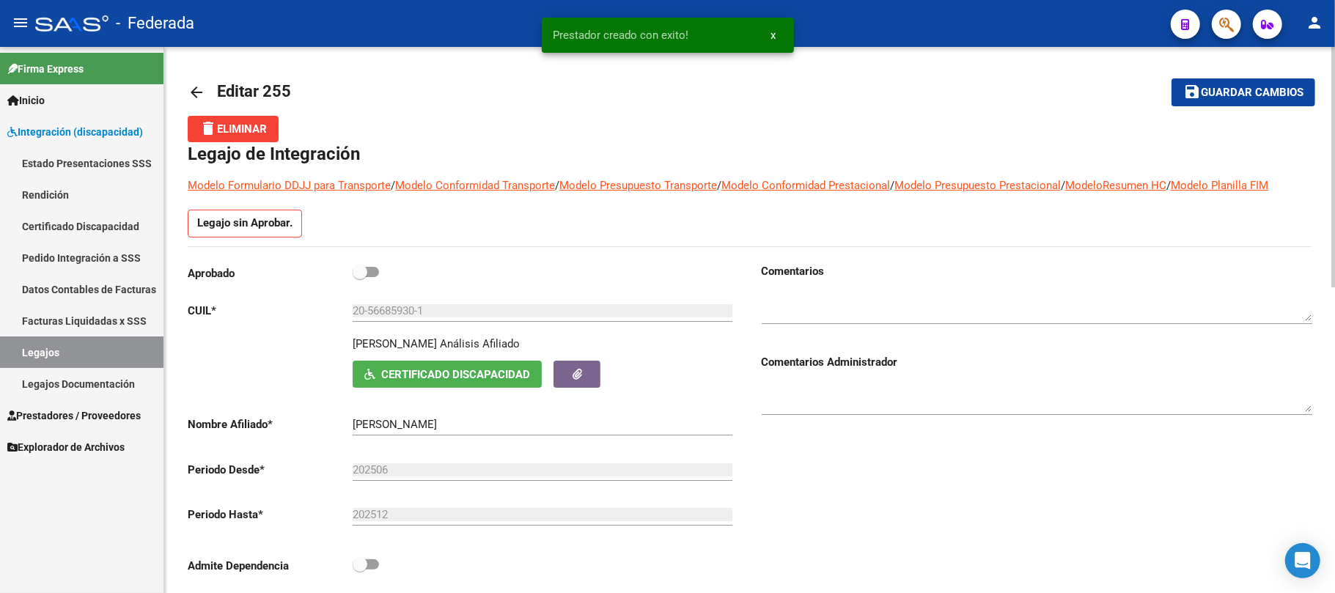
scroll to position [0, 0]
click at [367, 279] on span at bounding box center [366, 273] width 26 height 10
click at [360, 279] on input "checkbox" at bounding box center [359, 279] width 1 height 1
checkbox input "true"
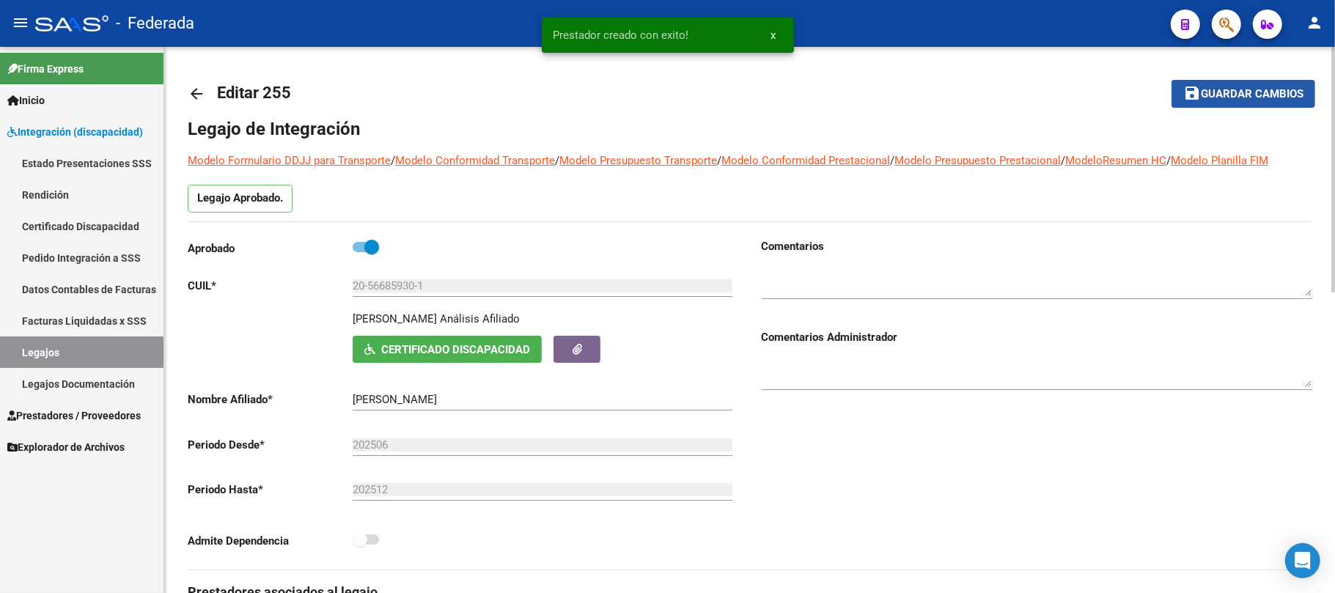
click at [1223, 92] on span "Guardar cambios" at bounding box center [1252, 94] width 103 height 13
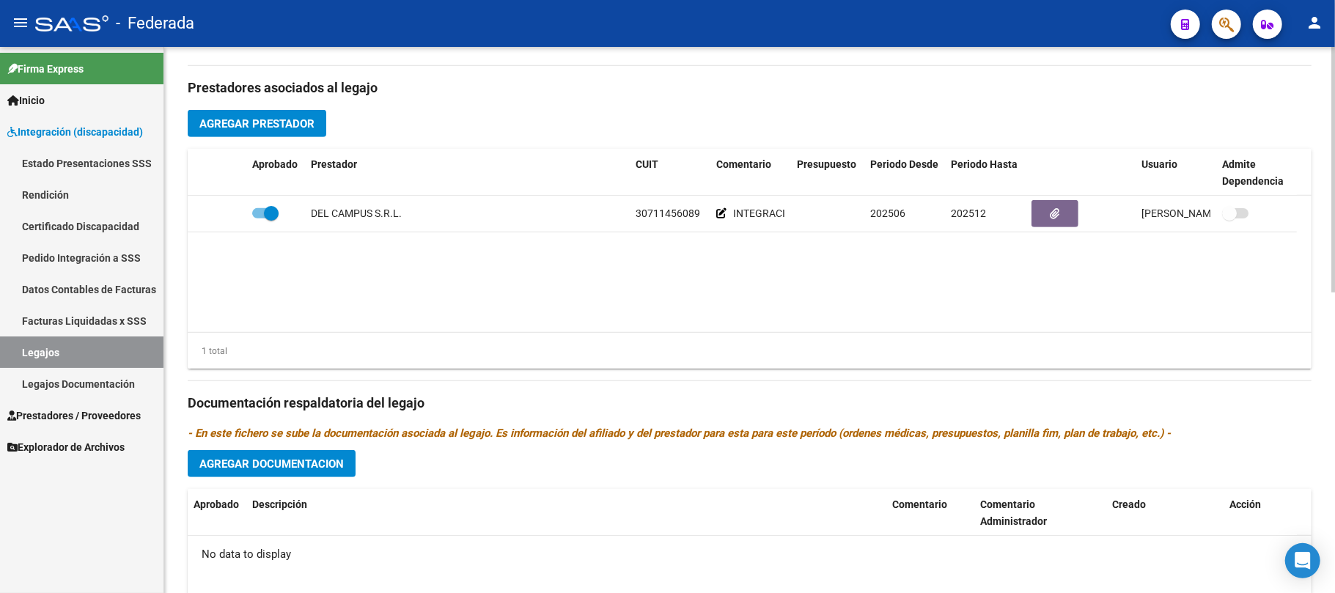
scroll to position [391, 0]
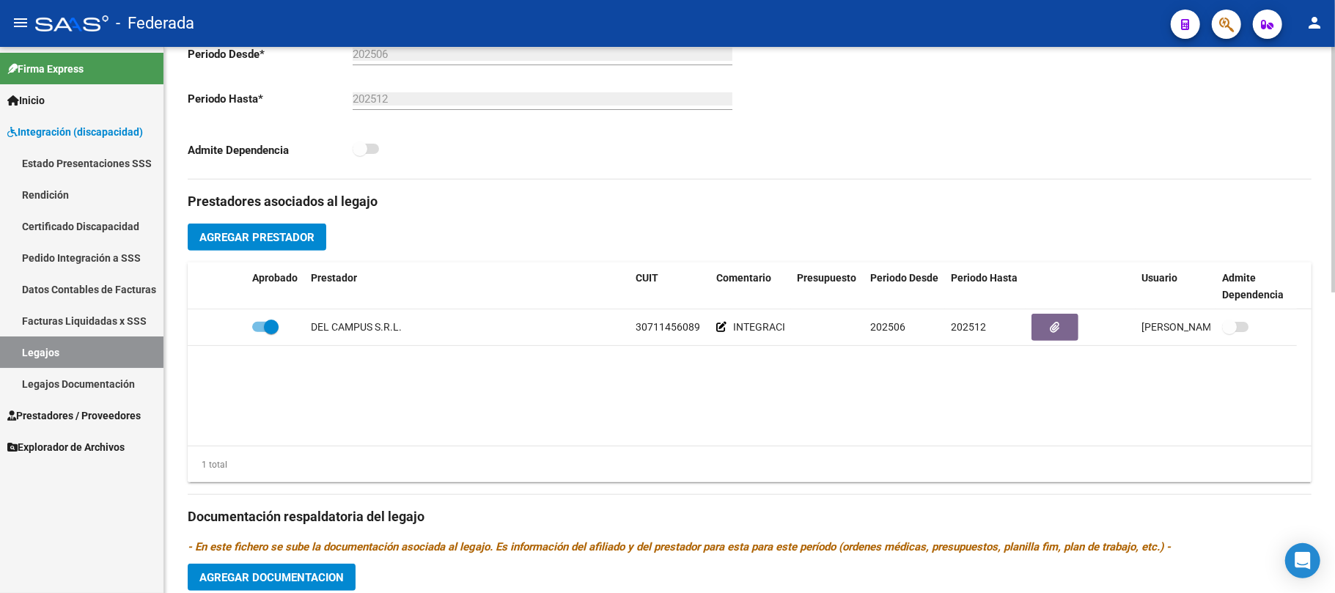
click at [291, 233] on span "Agregar Prestador" at bounding box center [256, 237] width 115 height 13
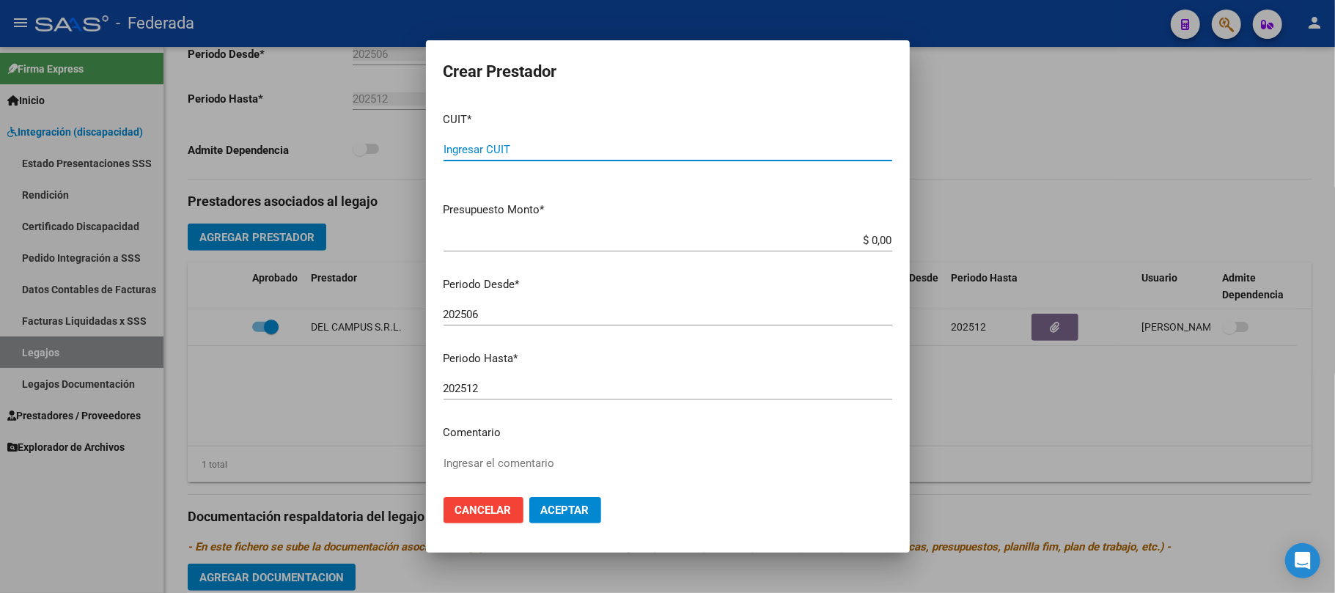
paste input "27-38903233-1"
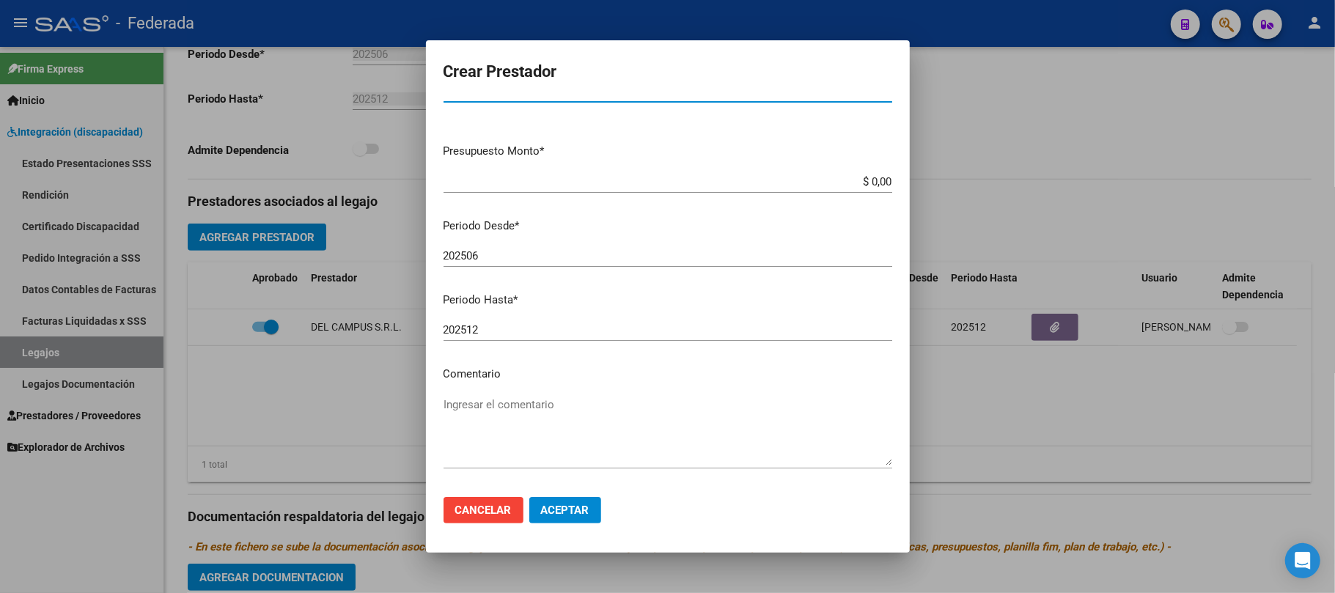
scroll to position [116, 0]
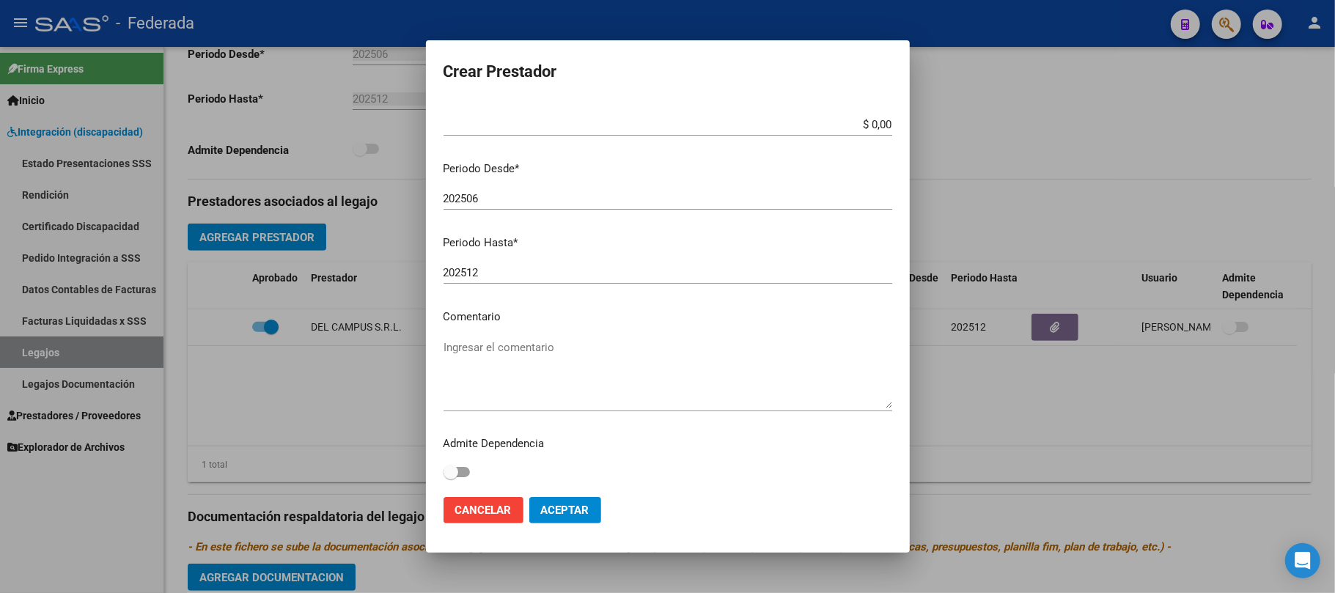
type input "27-38903233-1"
click at [514, 350] on textarea "Ingresar el comentario" at bounding box center [668, 373] width 449 height 69
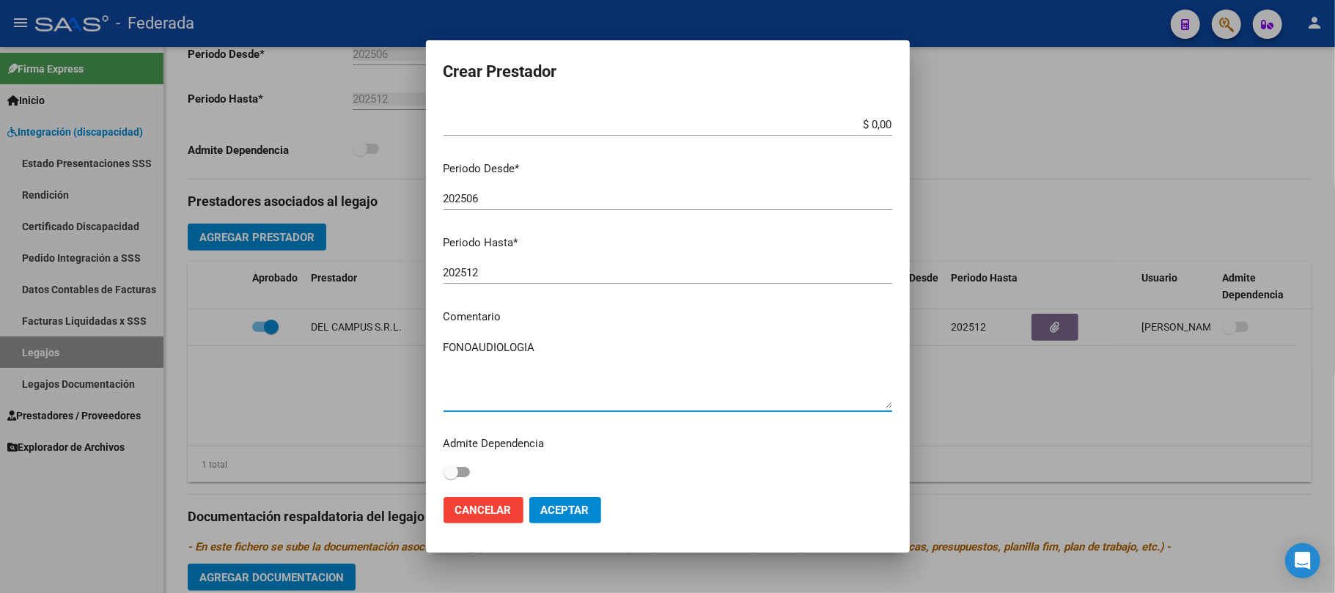
type textarea "FONOAUDIOLOGIA"
click at [563, 514] on span "Aceptar" at bounding box center [565, 510] width 48 height 13
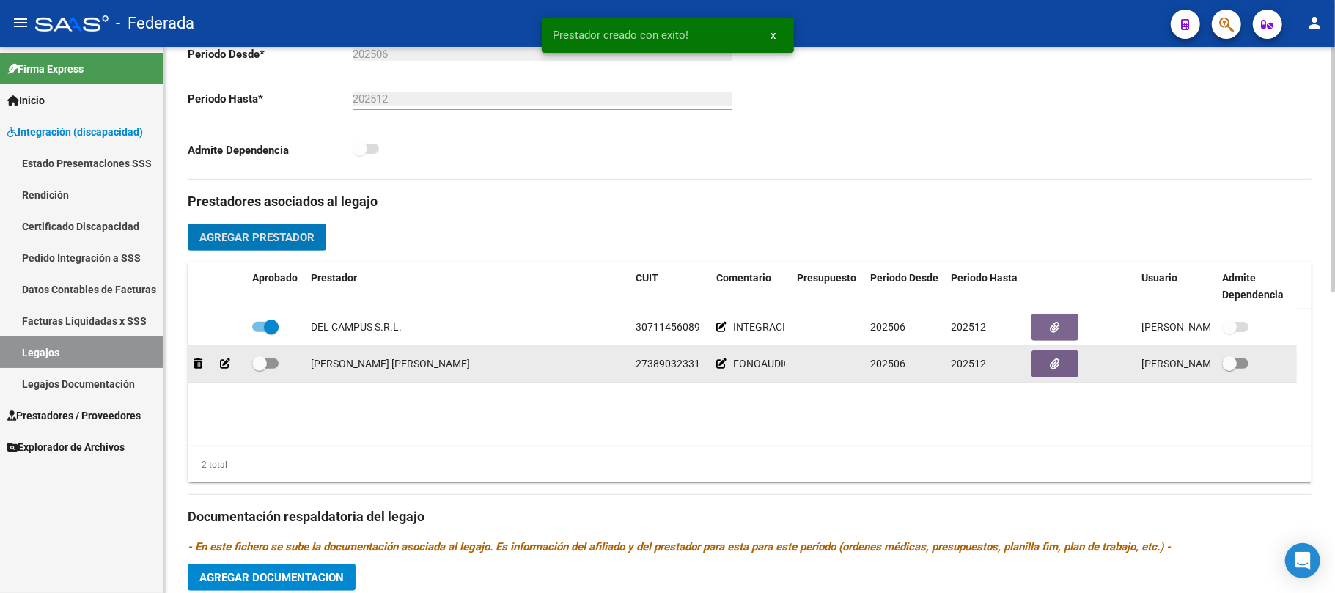
click at [257, 367] on span at bounding box center [259, 363] width 15 height 15
click at [259, 369] on input "checkbox" at bounding box center [259, 369] width 1 height 1
checkbox input "true"
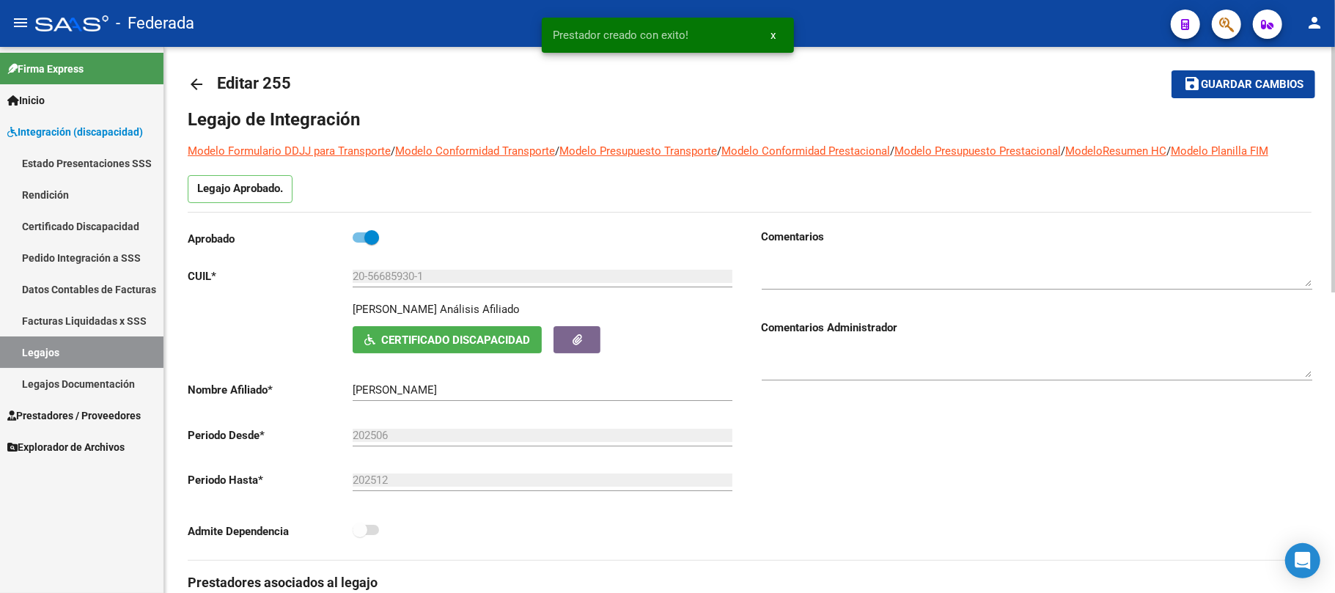
scroll to position [0, 0]
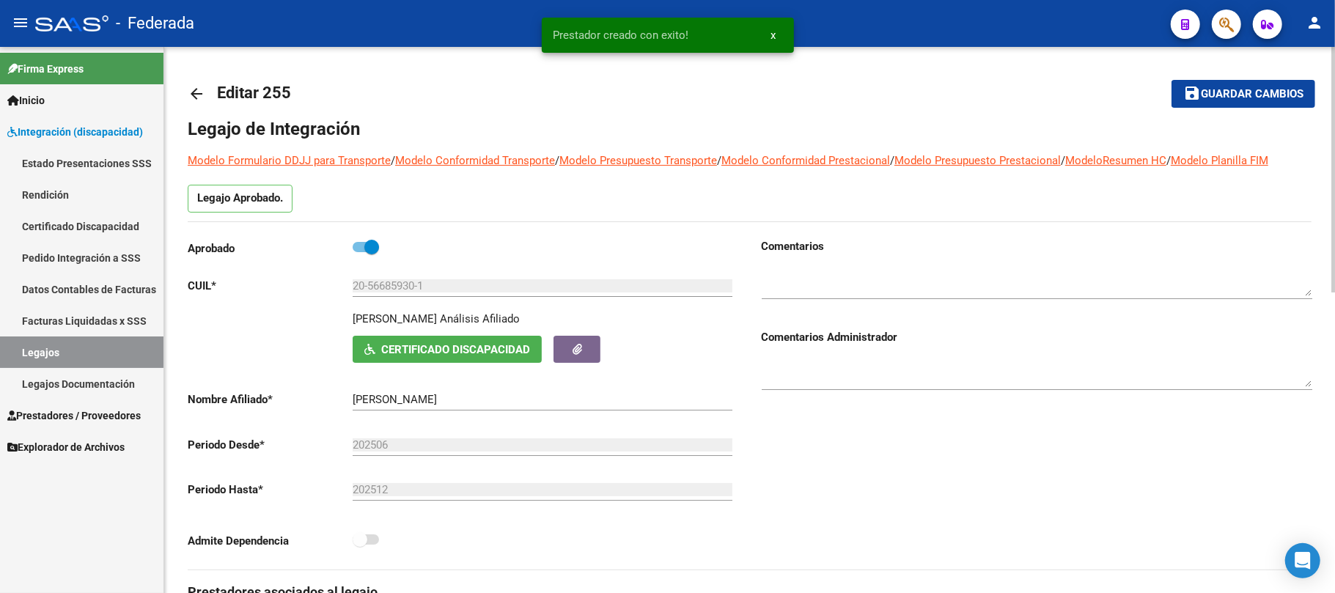
drag, startPoint x: 1182, startPoint y: 94, endPoint x: 1126, endPoint y: 98, distance: 55.8
click at [1183, 94] on button "save Guardar cambios" at bounding box center [1244, 93] width 144 height 27
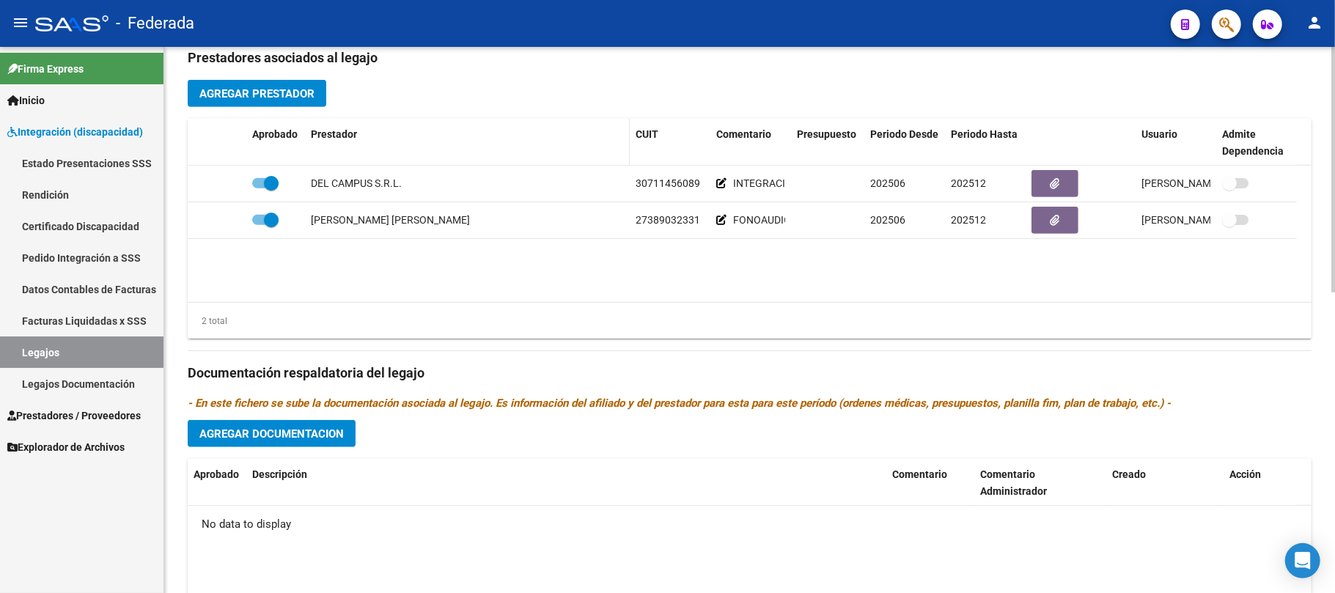
scroll to position [488, 0]
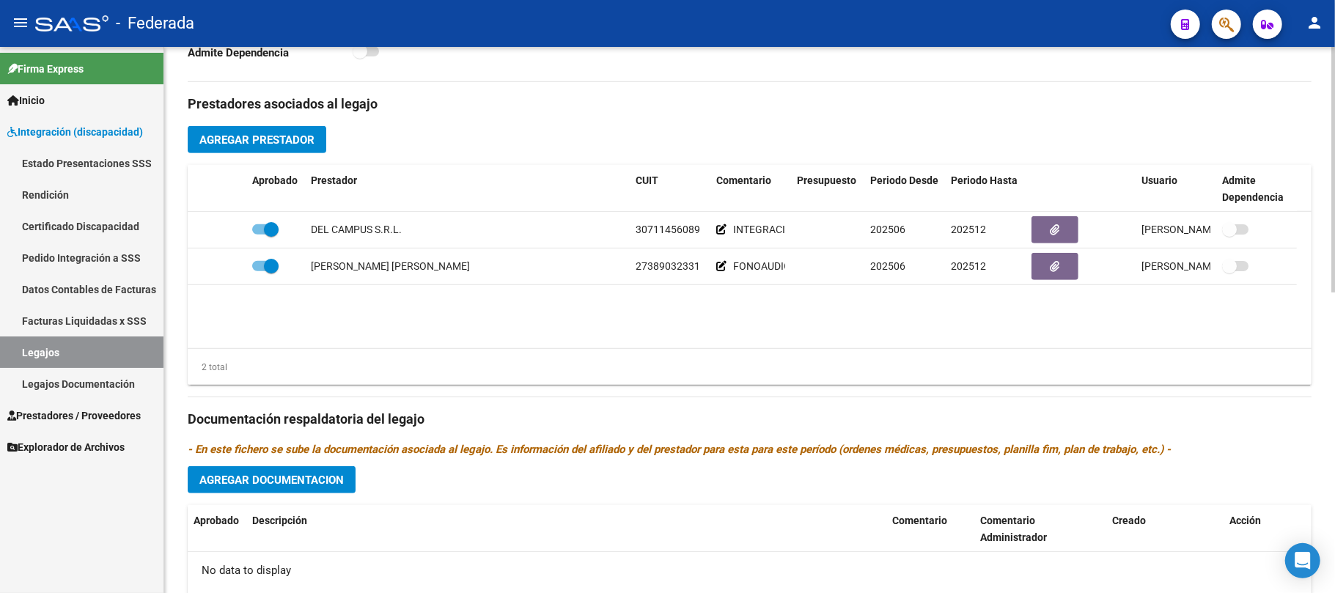
click at [294, 152] on button "Agregar Prestador" at bounding box center [257, 139] width 139 height 27
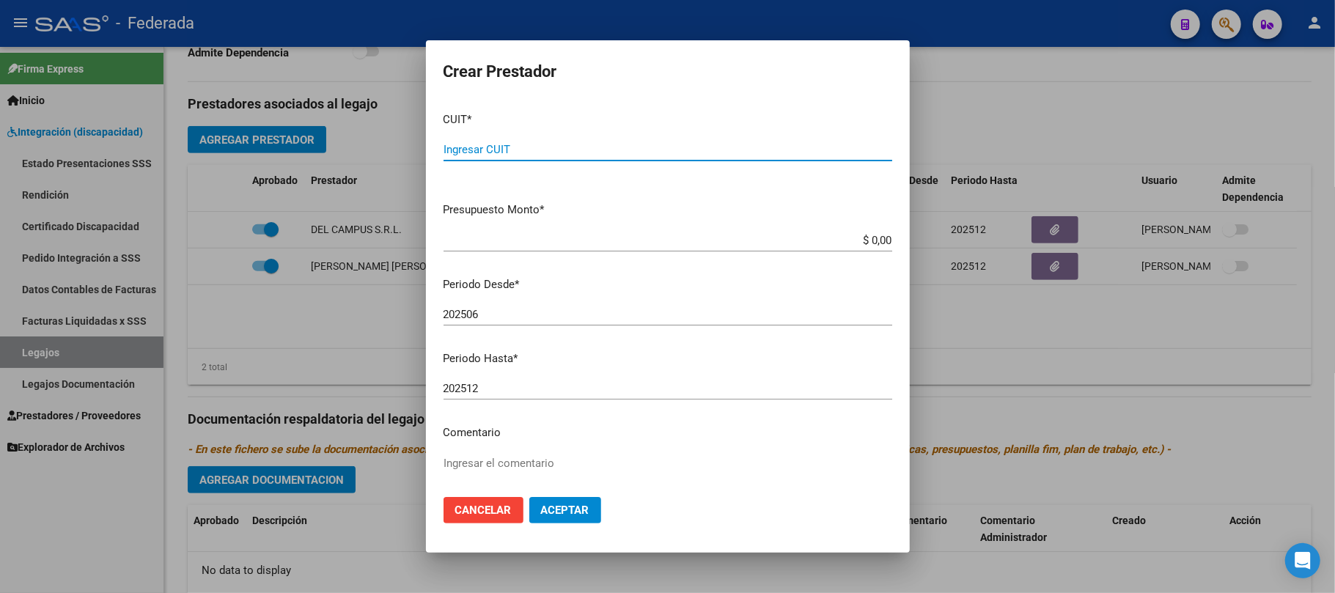
paste input "27-31027892-6"
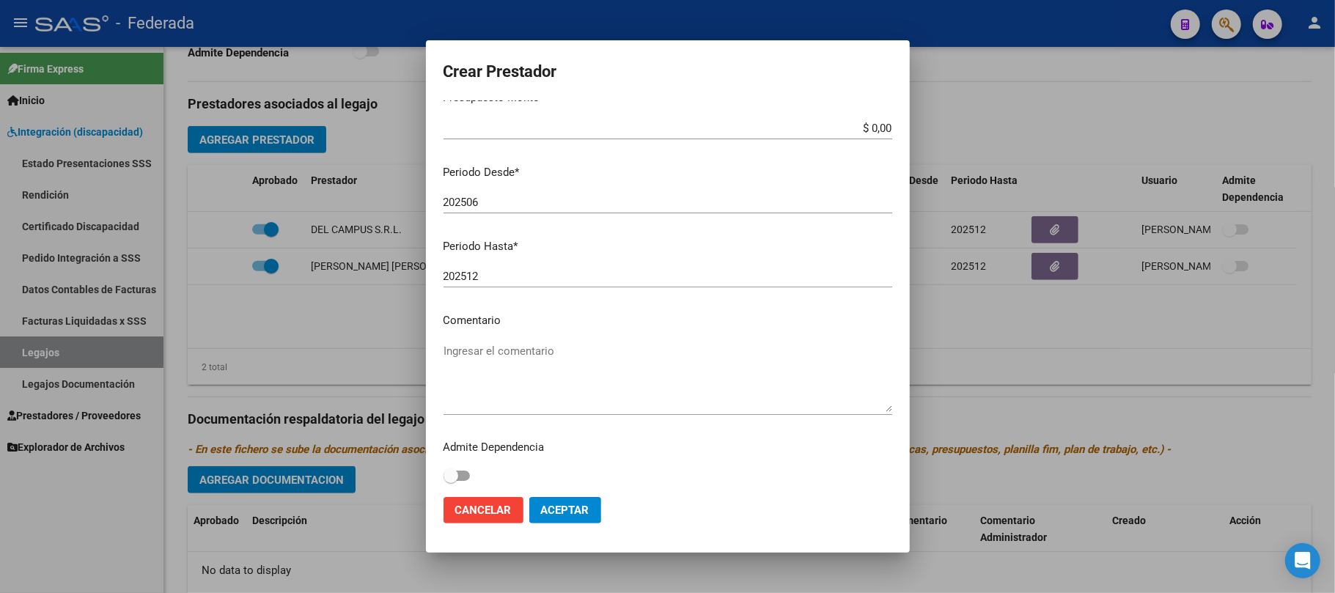
scroll to position [116, 0]
type input "27-31027892-6"
click at [473, 346] on textarea "Ingresar el comentario" at bounding box center [668, 373] width 449 height 69
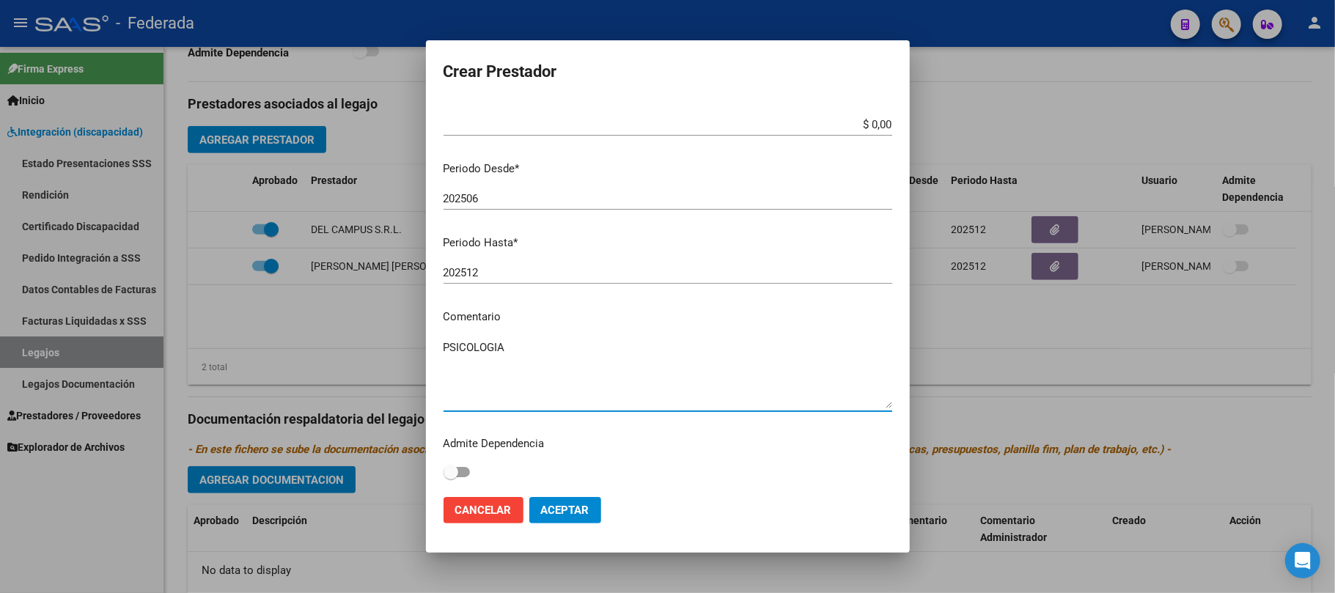
type textarea "PSICOLOGIA"
click at [564, 490] on mat-dialog-actions "Cancelar Aceptar" at bounding box center [668, 510] width 449 height 50
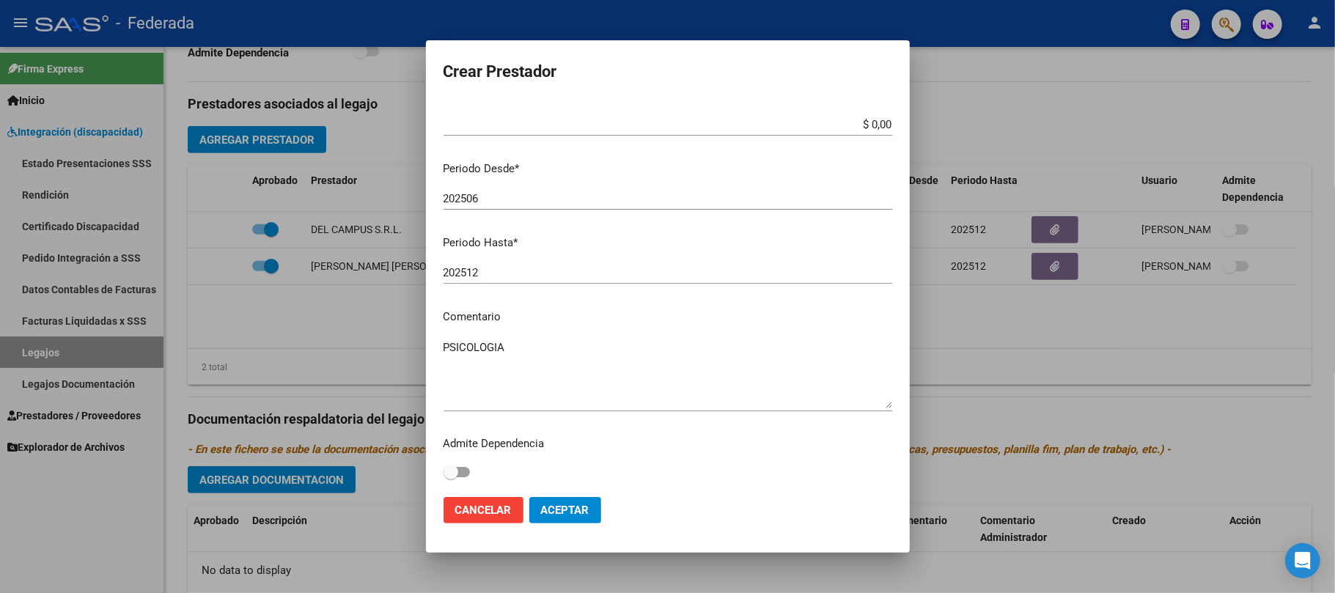
click at [564, 500] on button "Aceptar" at bounding box center [565, 510] width 72 height 26
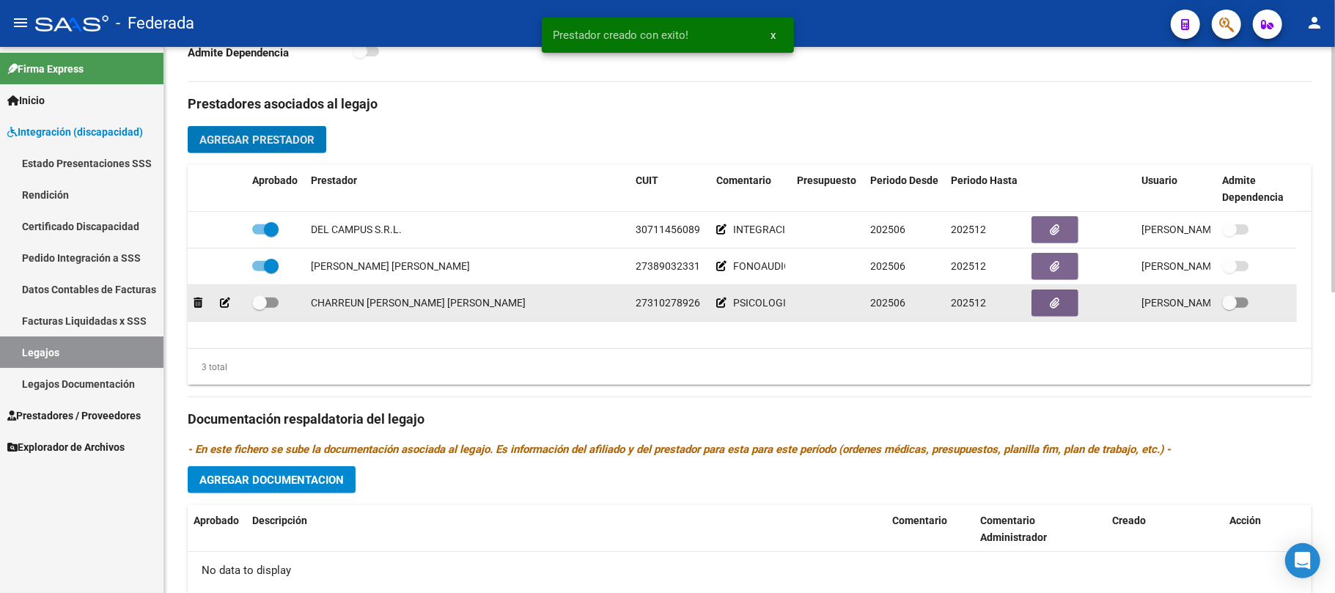
click at [268, 306] on span at bounding box center [265, 303] width 26 height 10
click at [260, 308] on input "checkbox" at bounding box center [259, 308] width 1 height 1
checkbox input "true"
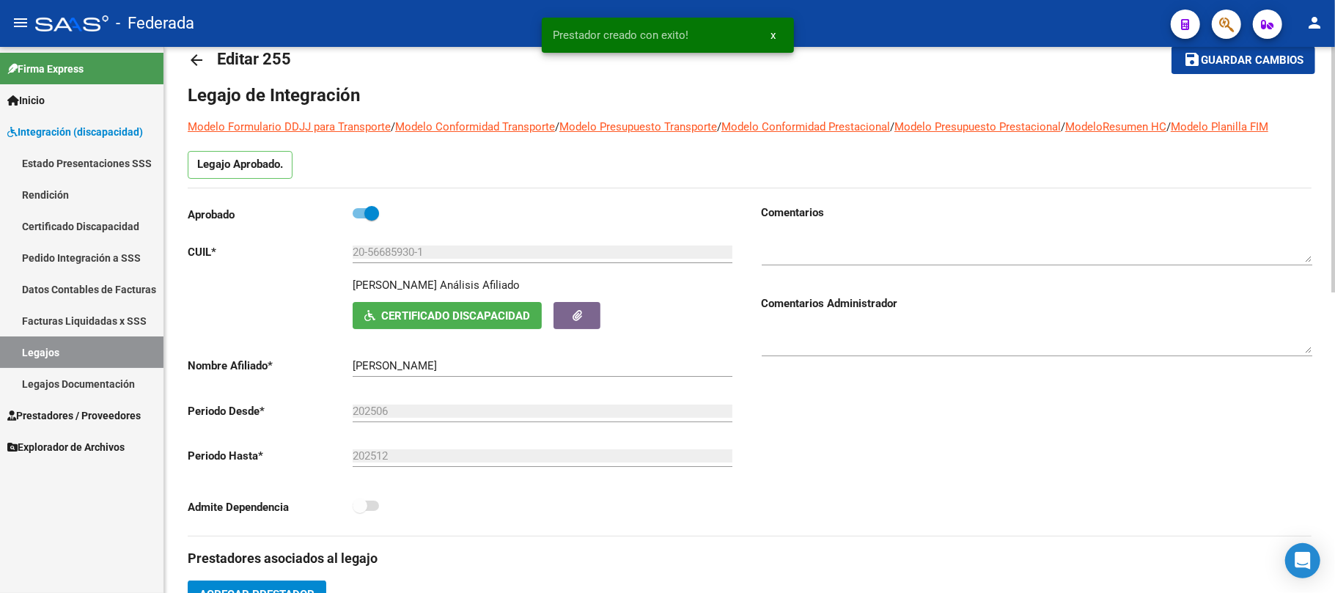
scroll to position [0, 0]
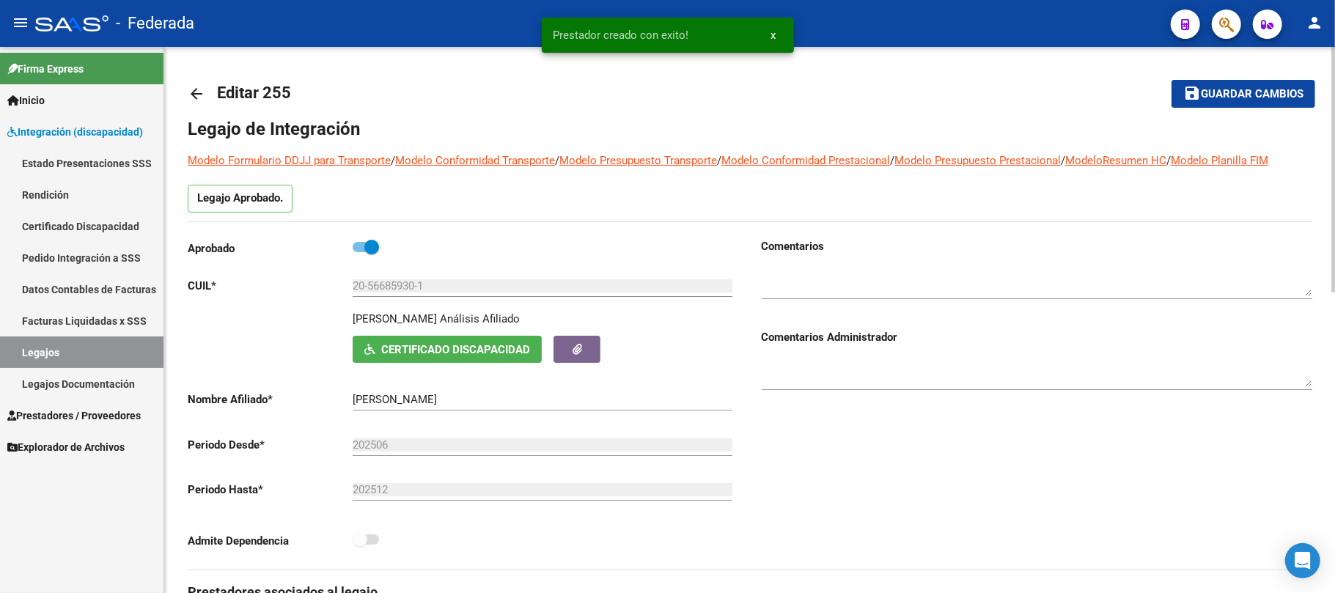
click at [1200, 103] on button "save Guardar cambios" at bounding box center [1244, 93] width 144 height 27
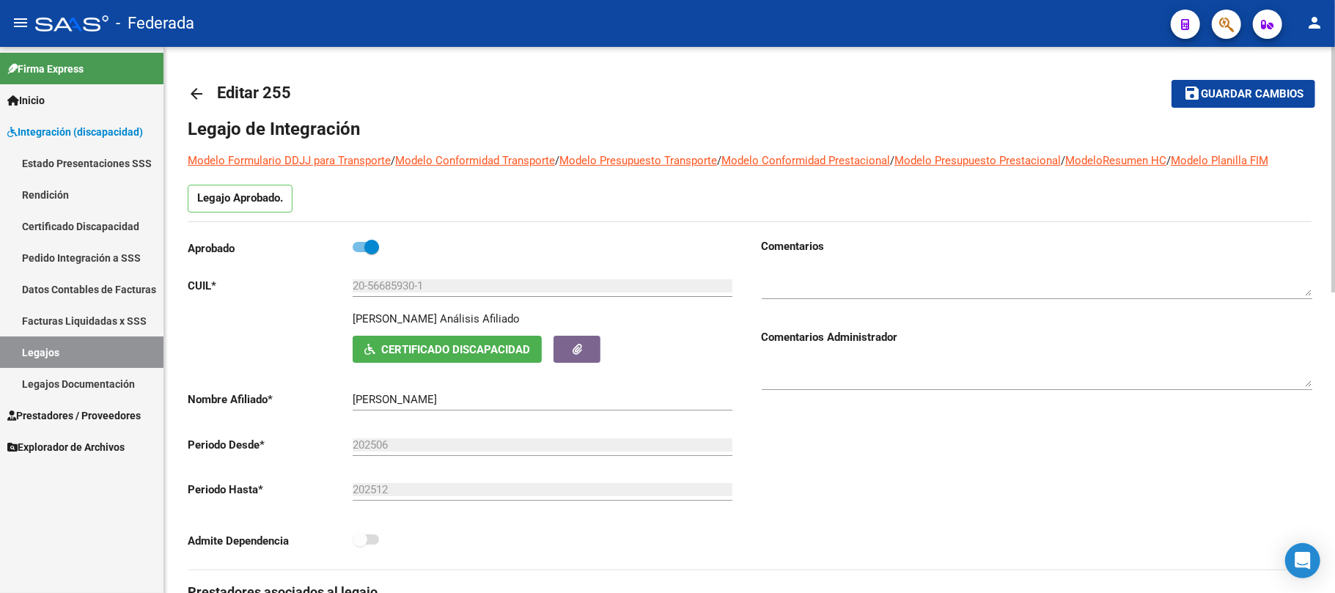
click at [437, 350] on span "Certificado Discapacidad" at bounding box center [455, 349] width 149 height 13
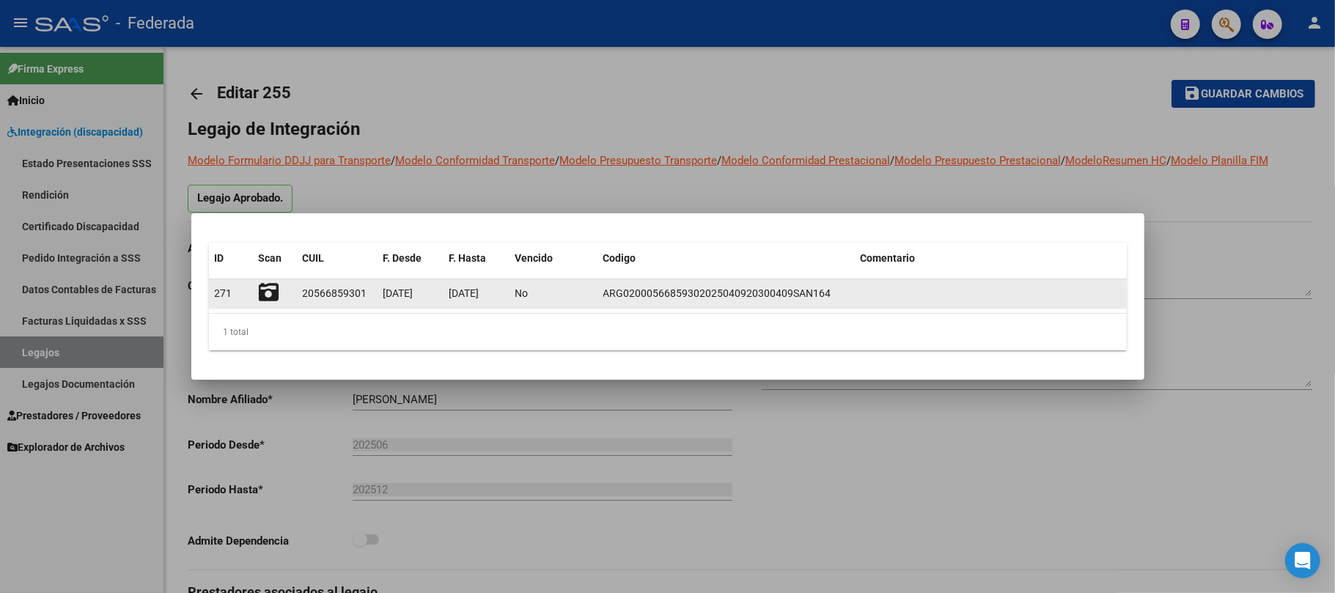
click at [268, 289] on icon at bounding box center [269, 292] width 21 height 21
